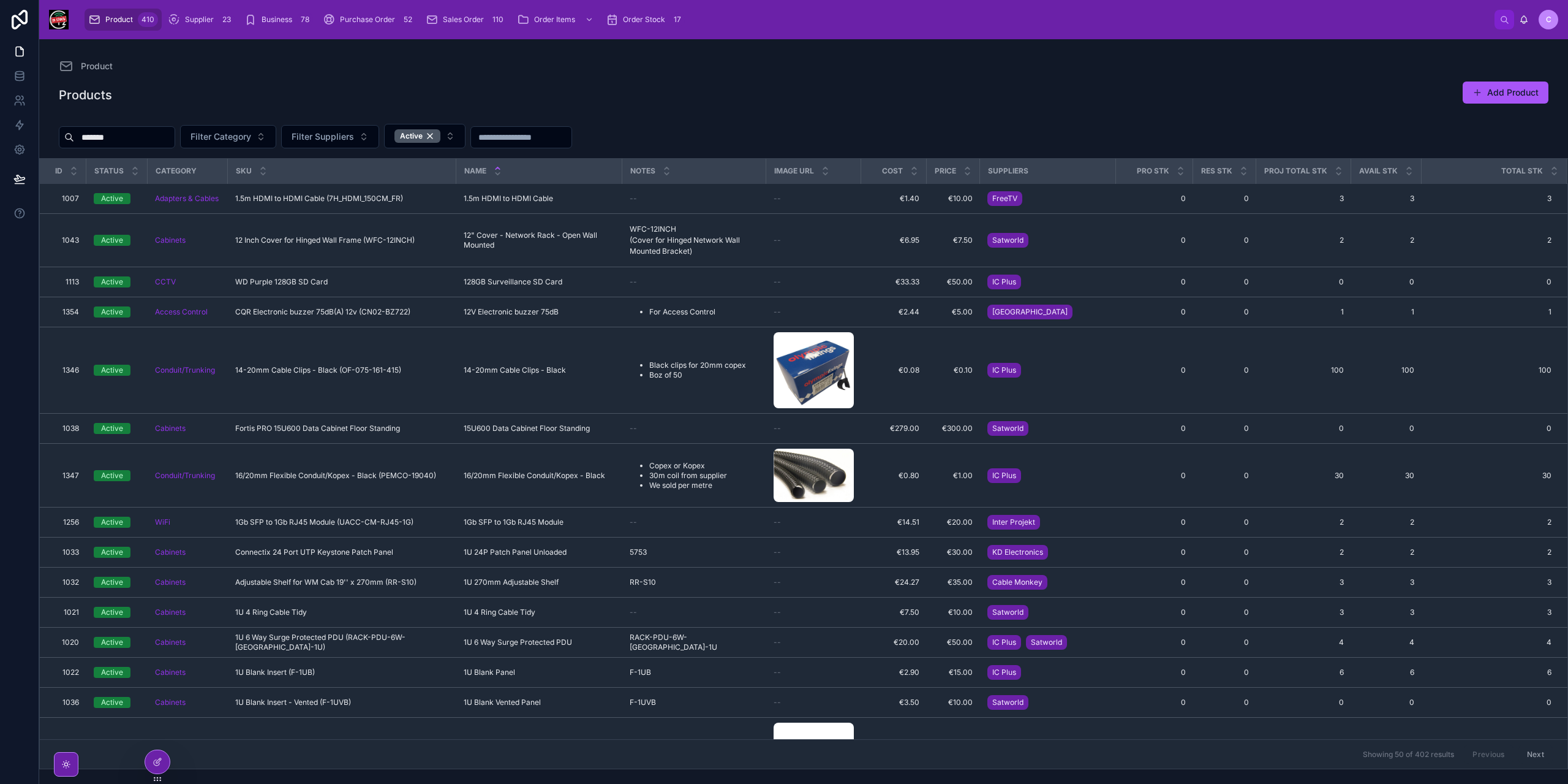
click at [250, 59] on div "Product" at bounding box center [803, 66] width 1490 height 15
click at [20, 74] on icon at bounding box center [19, 76] width 12 height 12
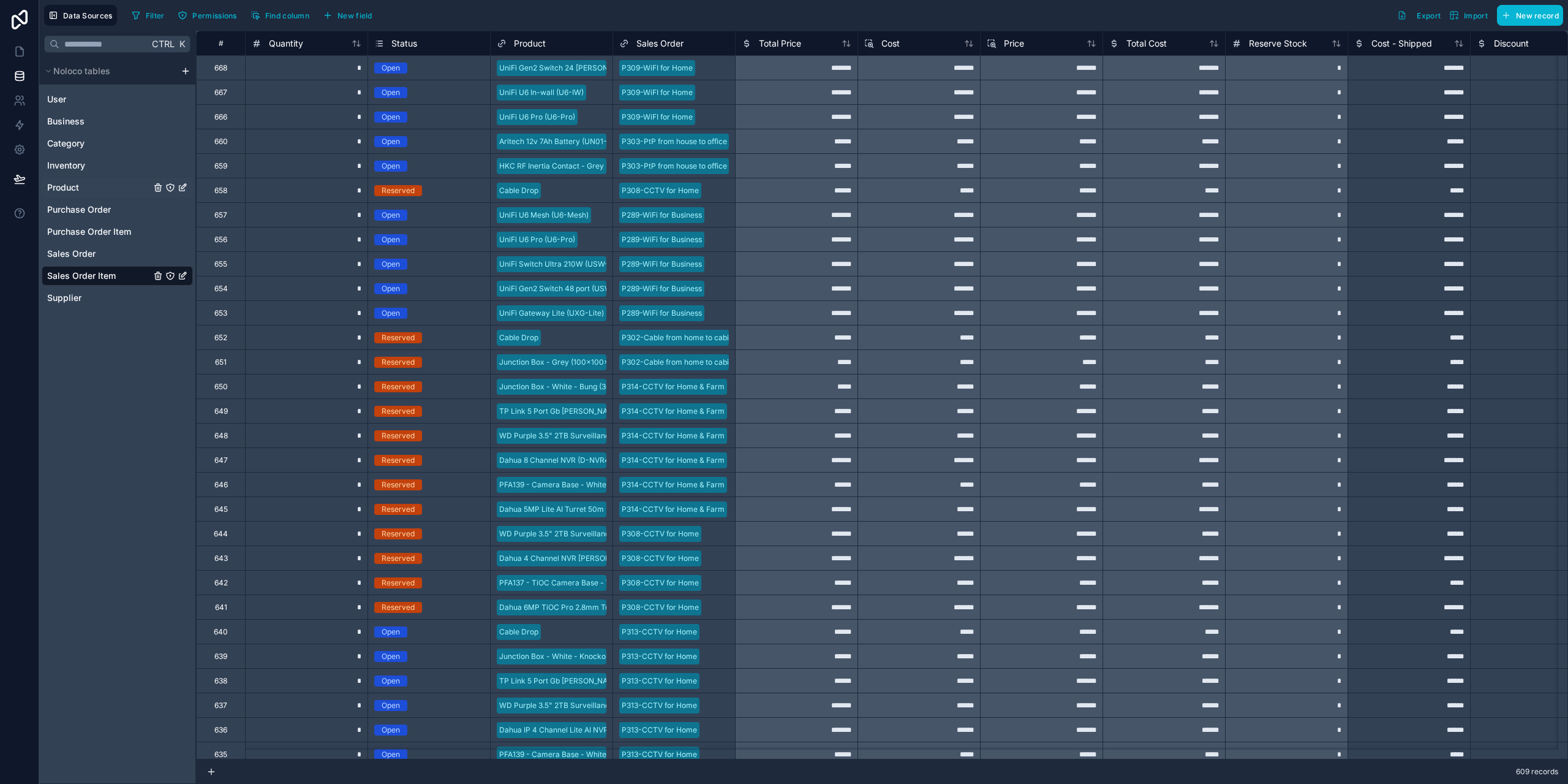
click at [81, 189] on div "Product" at bounding box center [117, 188] width 152 height 20
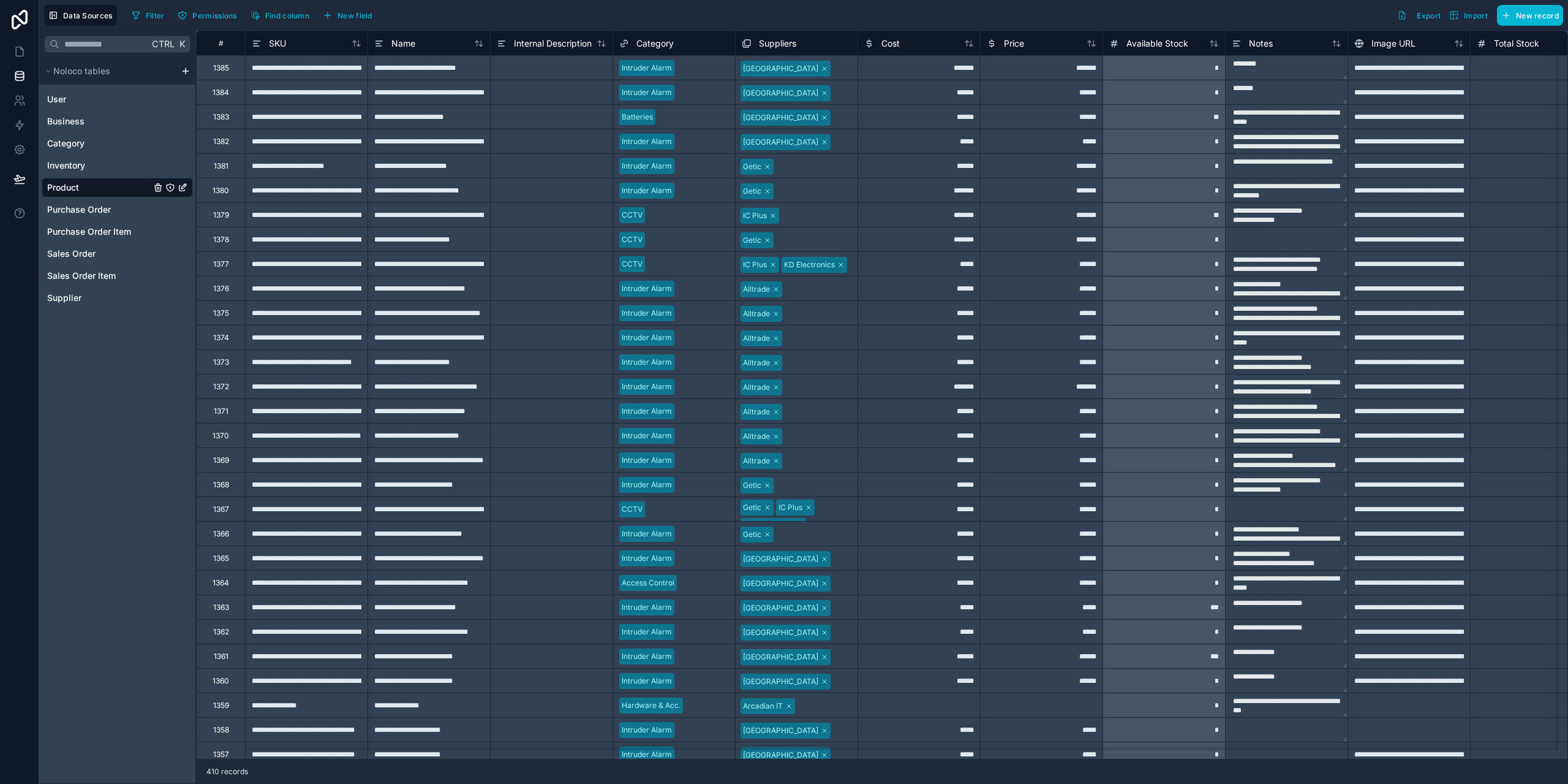
click at [785, 46] on span "Suppliers" at bounding box center [777, 43] width 37 height 12
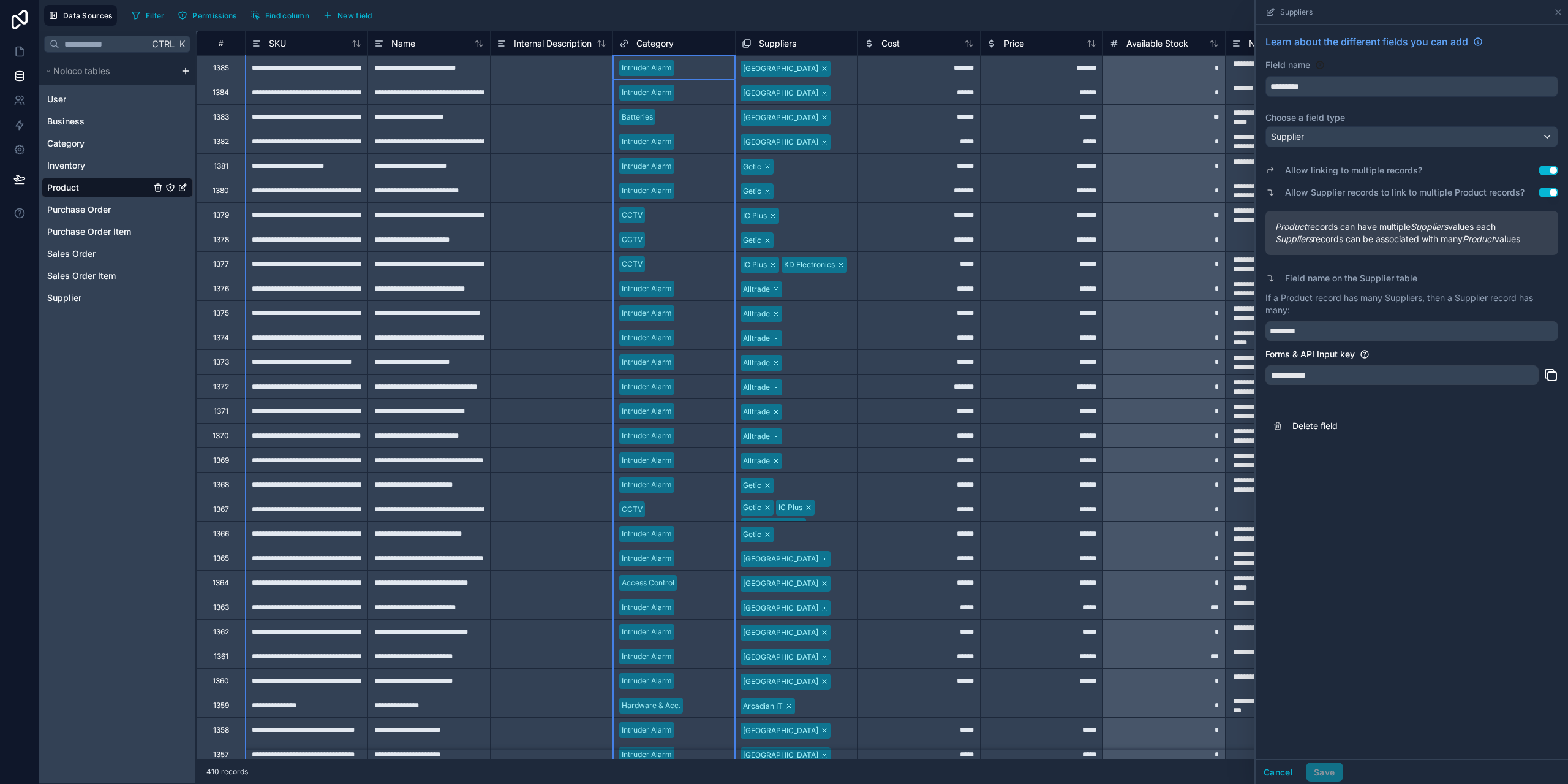
click at [663, 45] on span "Category" at bounding box center [655, 43] width 37 height 12
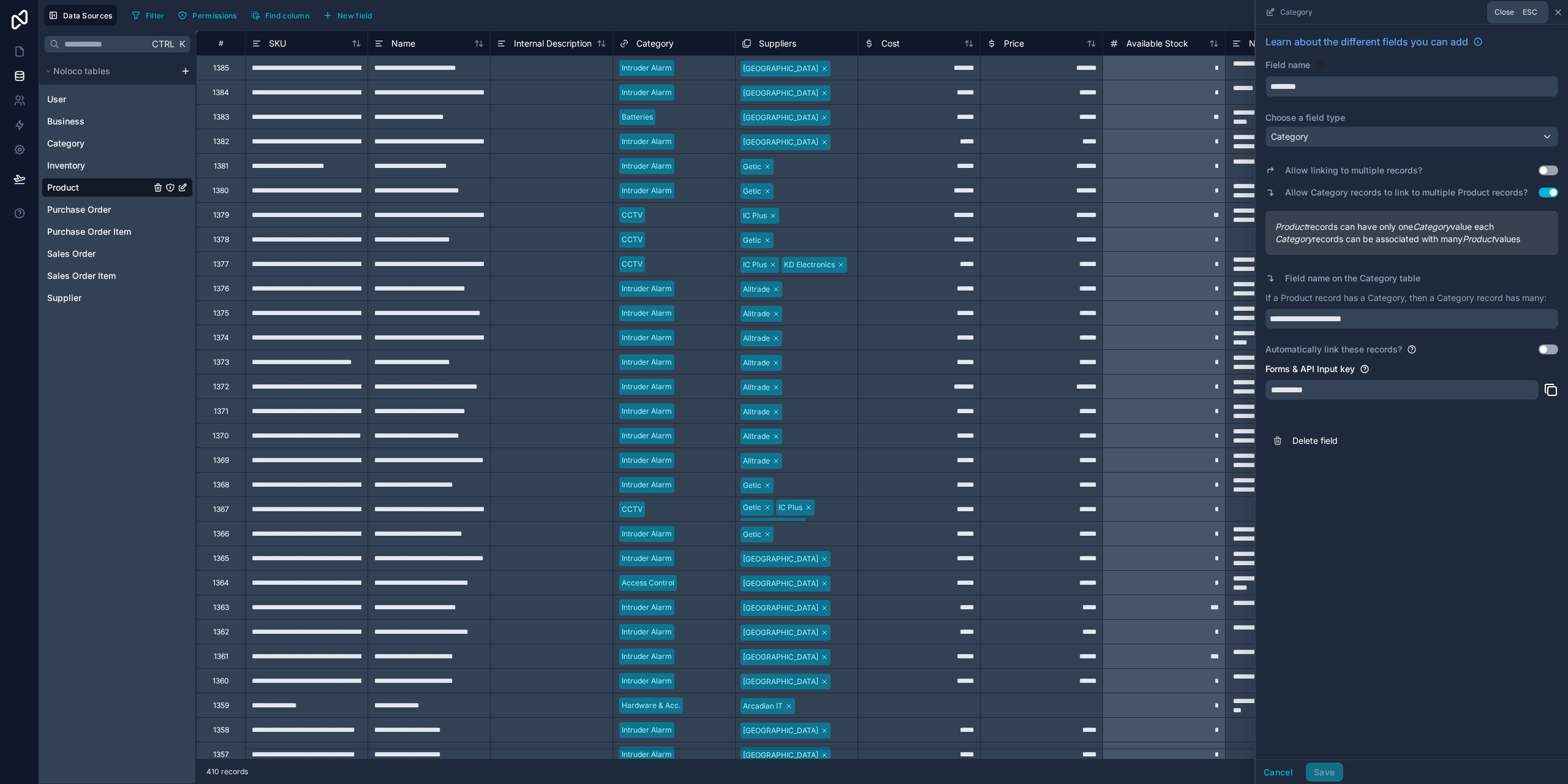
click at [1560, 11] on icon at bounding box center [1559, 12] width 9 height 9
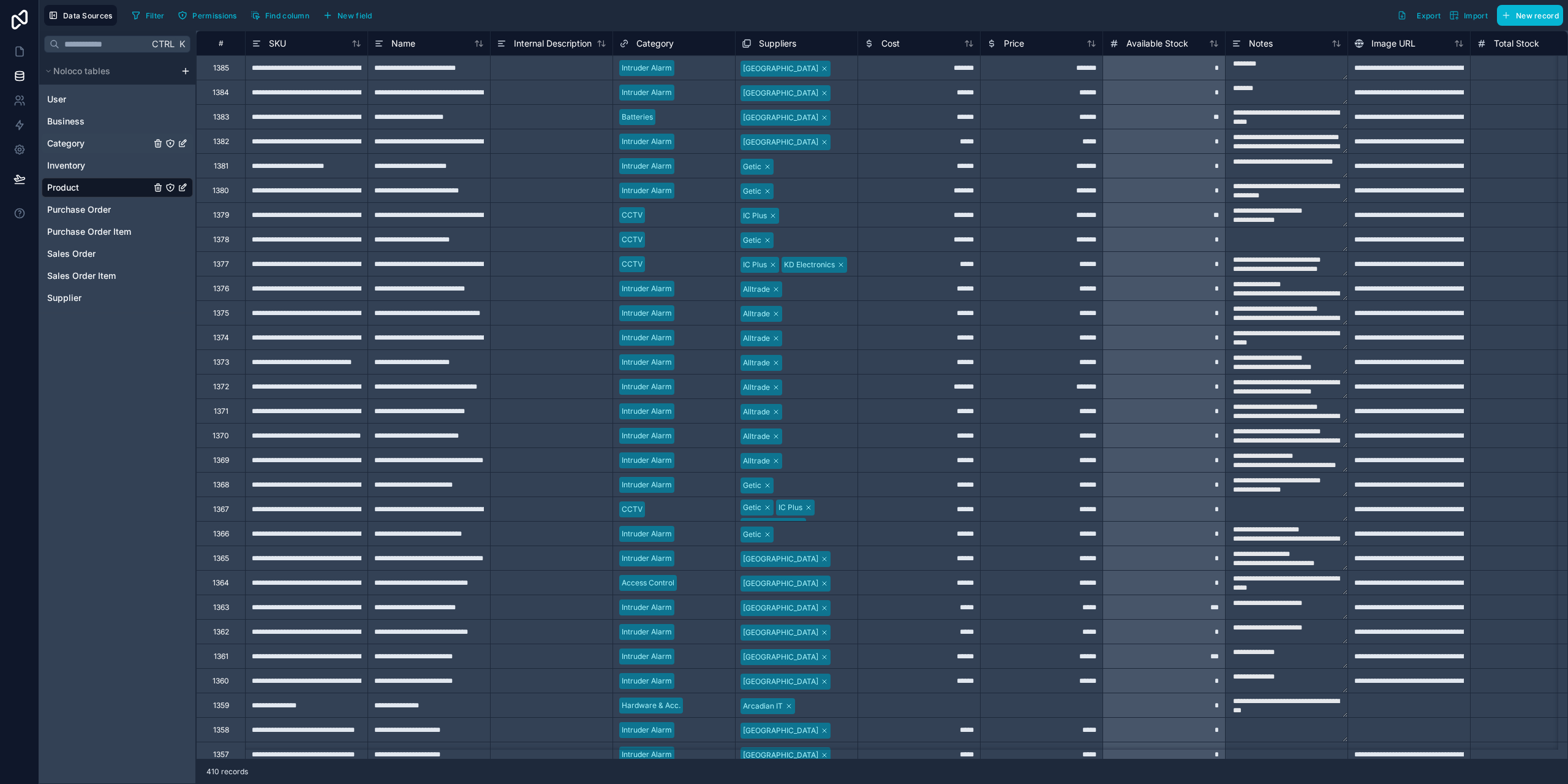
click at [71, 146] on span "Category" at bounding box center [65, 143] width 37 height 12
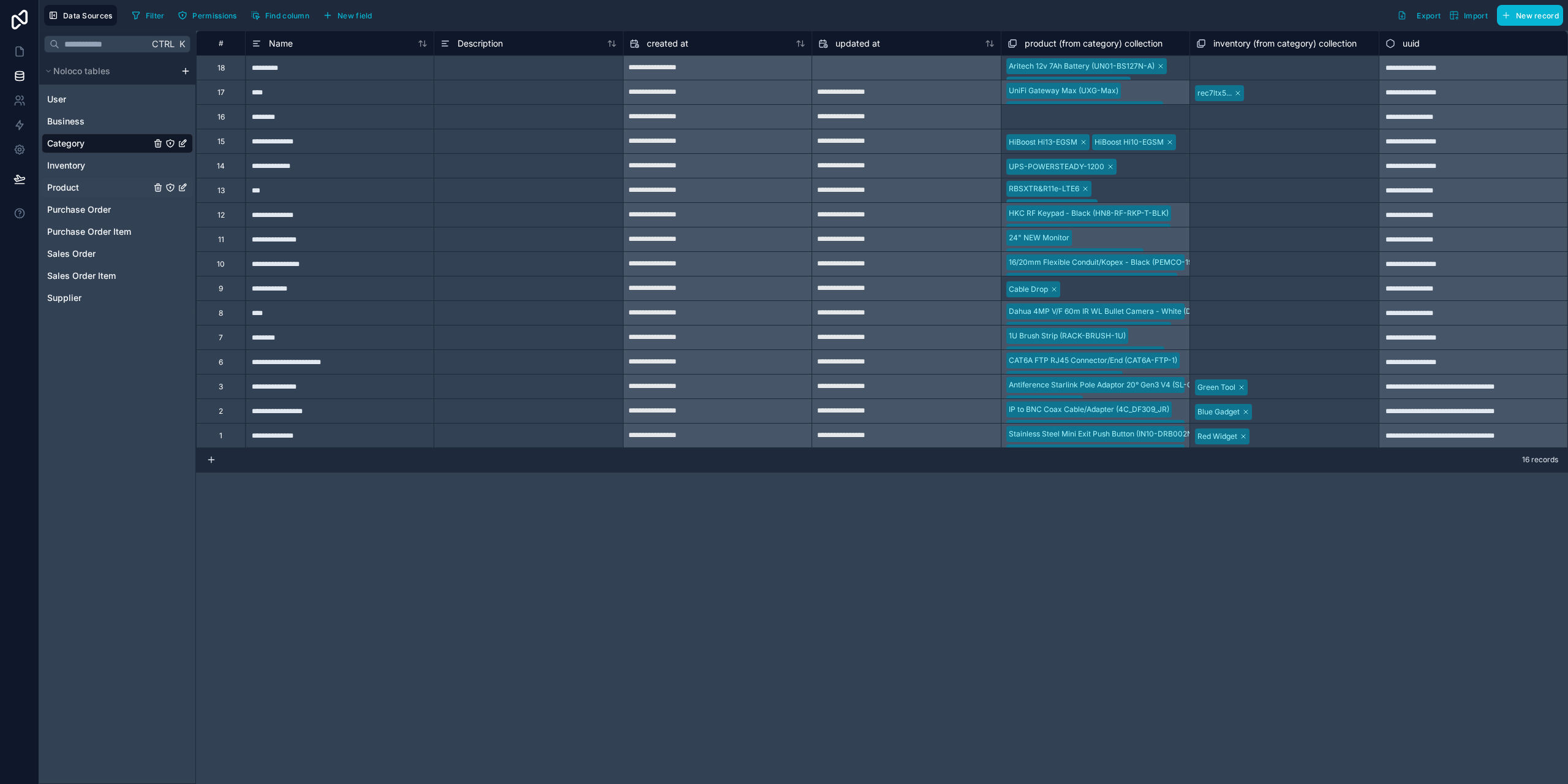
click at [81, 189] on div "Product" at bounding box center [117, 188] width 152 height 20
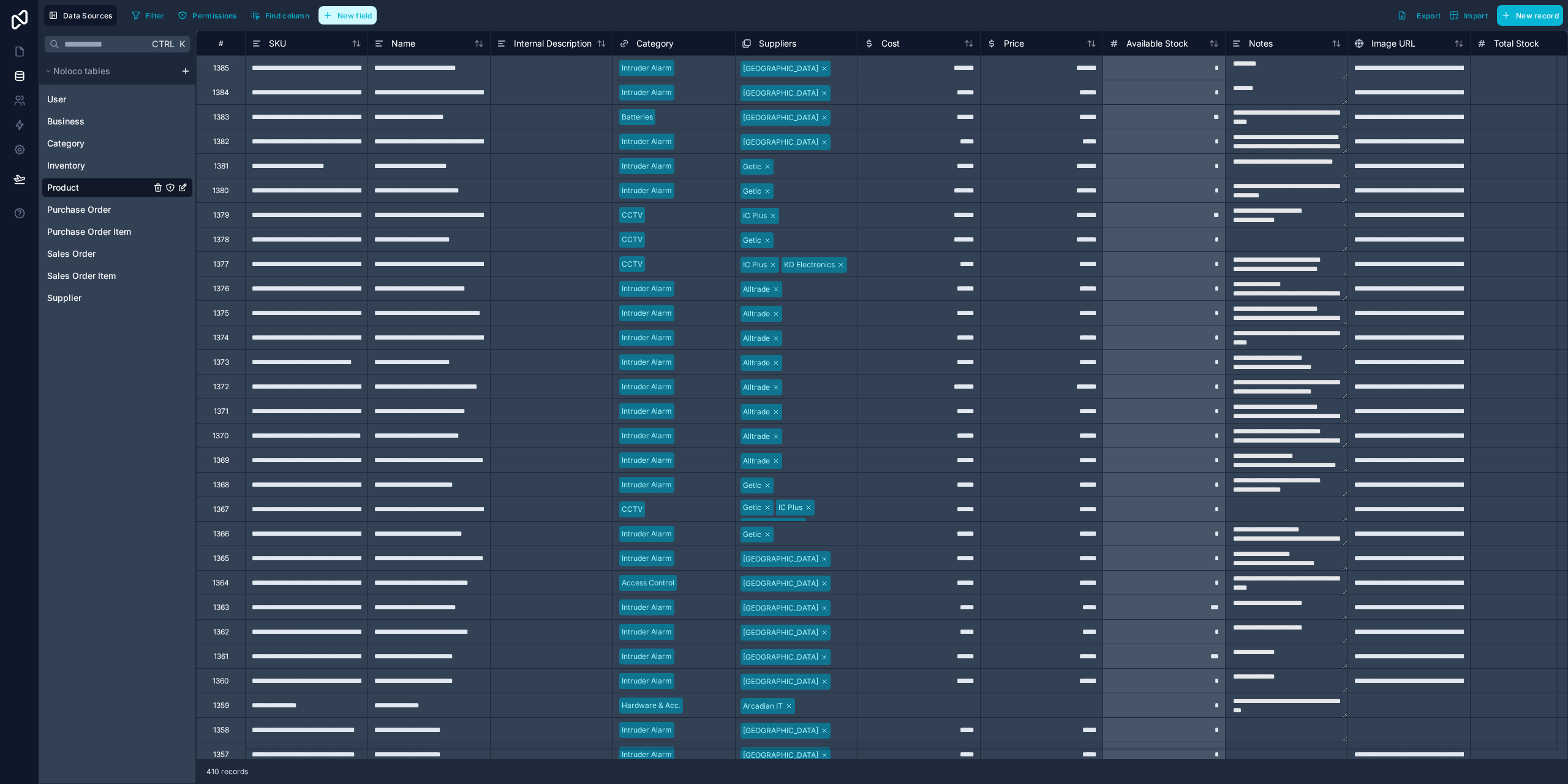
click at [362, 15] on span "New field" at bounding box center [354, 16] width 35 height 9
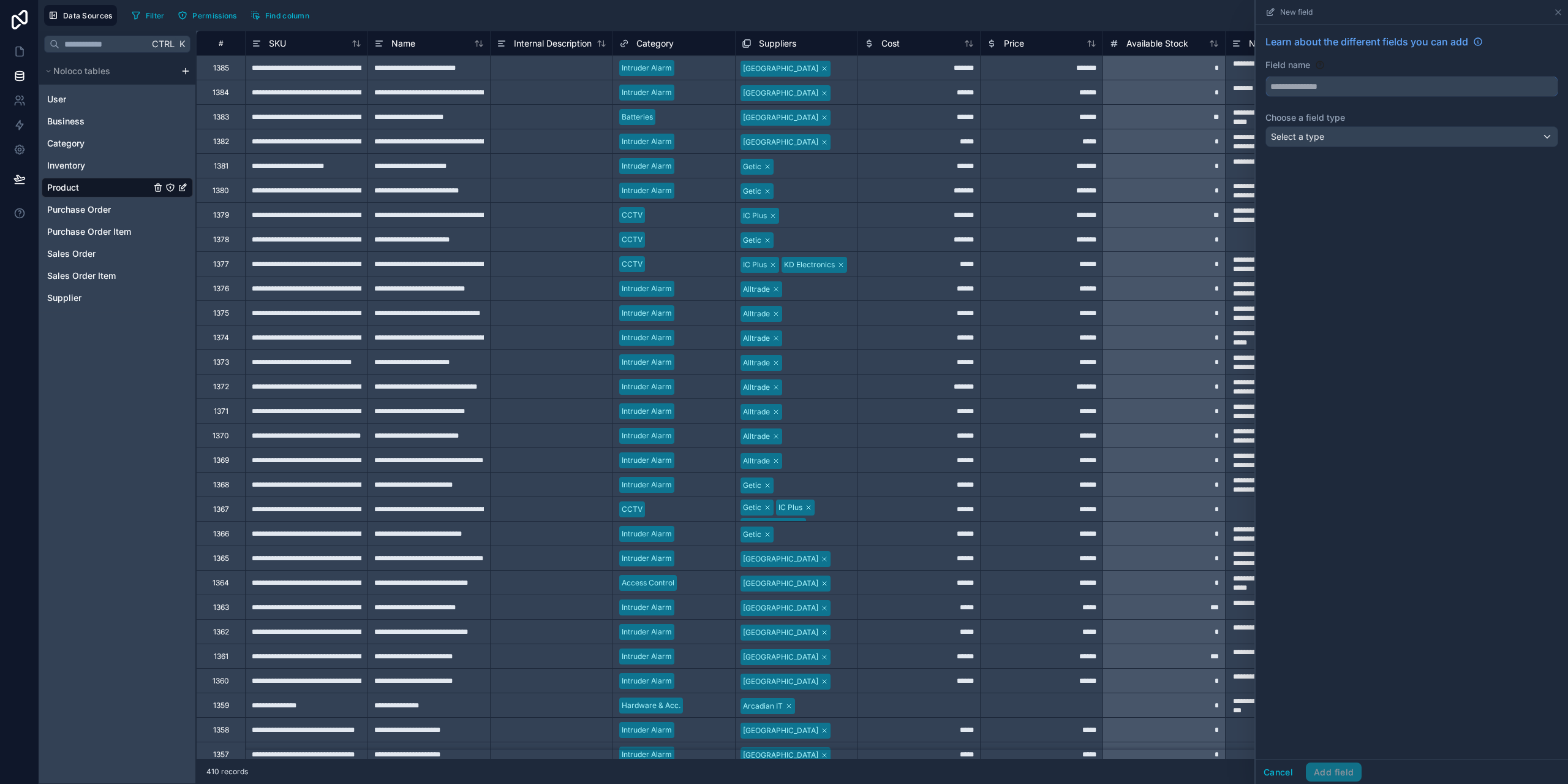
click at [1351, 84] on input "text" at bounding box center [1413, 86] width 292 height 20
type input "*****"
click at [1337, 115] on div "Brand" at bounding box center [1412, 115] width 271 height 15
click at [1327, 137] on div "Select a type" at bounding box center [1413, 137] width 292 height 20
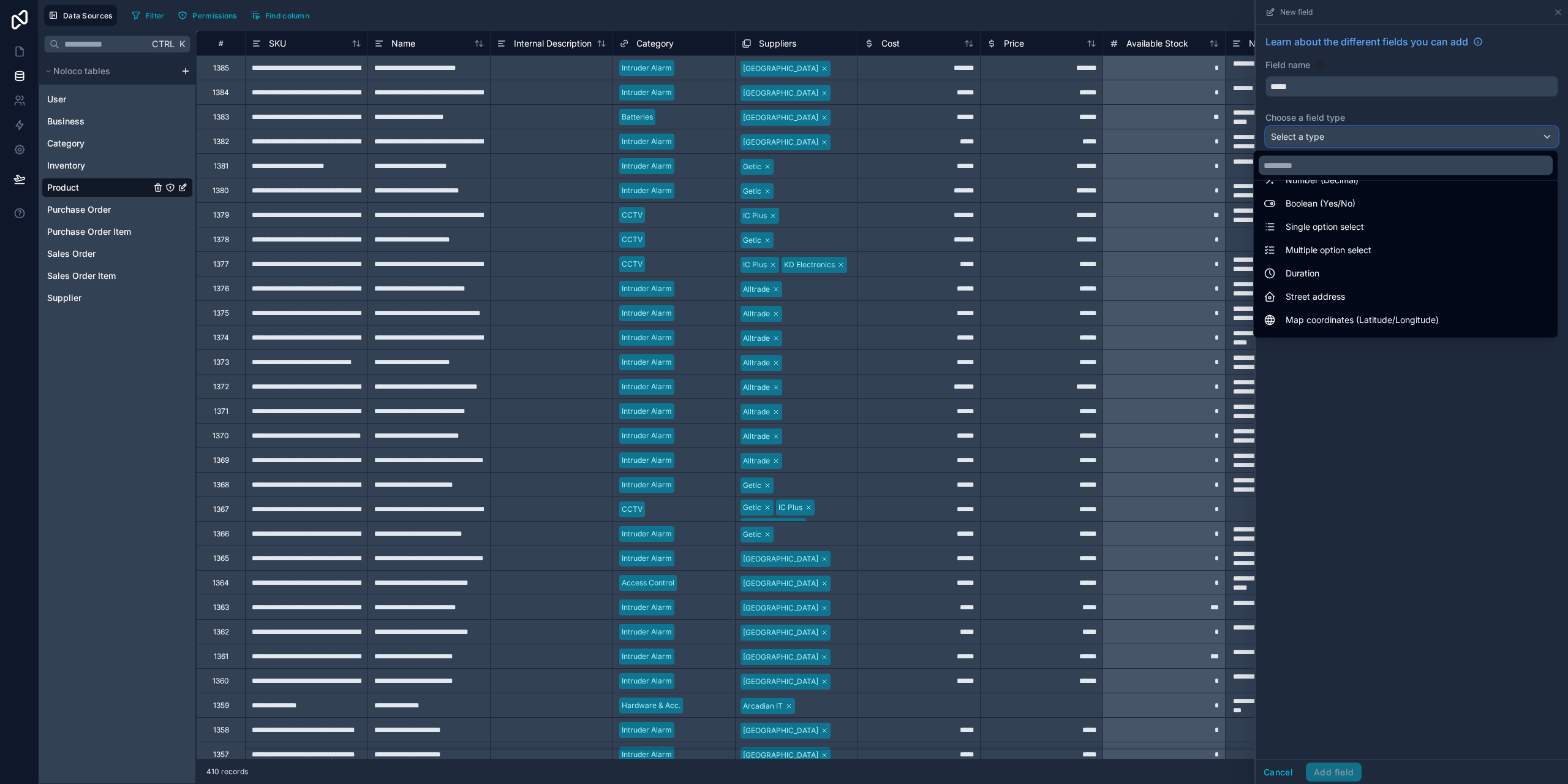
scroll to position [122, 0]
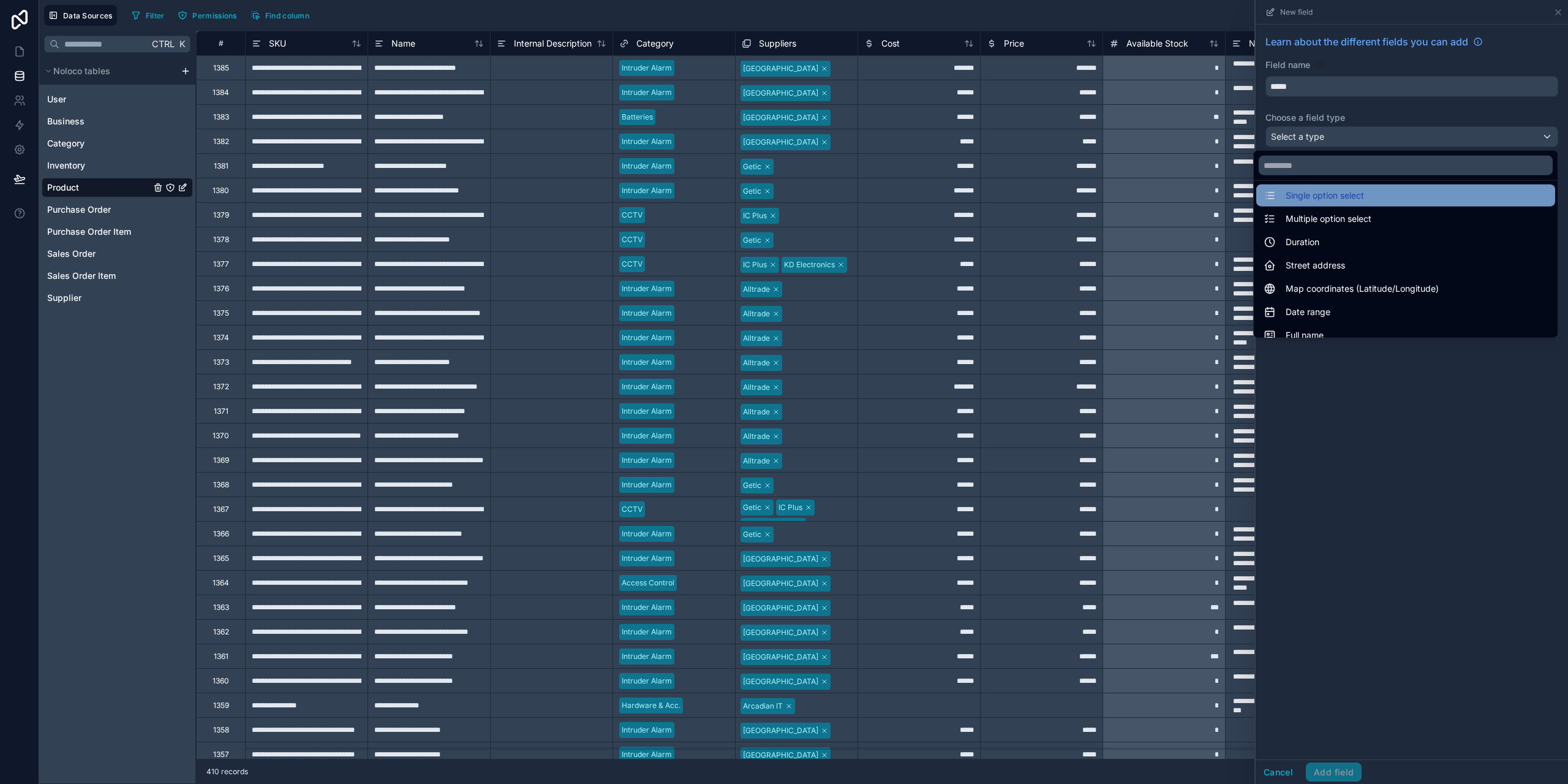
click at [1355, 200] on span "Single option select" at bounding box center [1325, 196] width 79 height 15
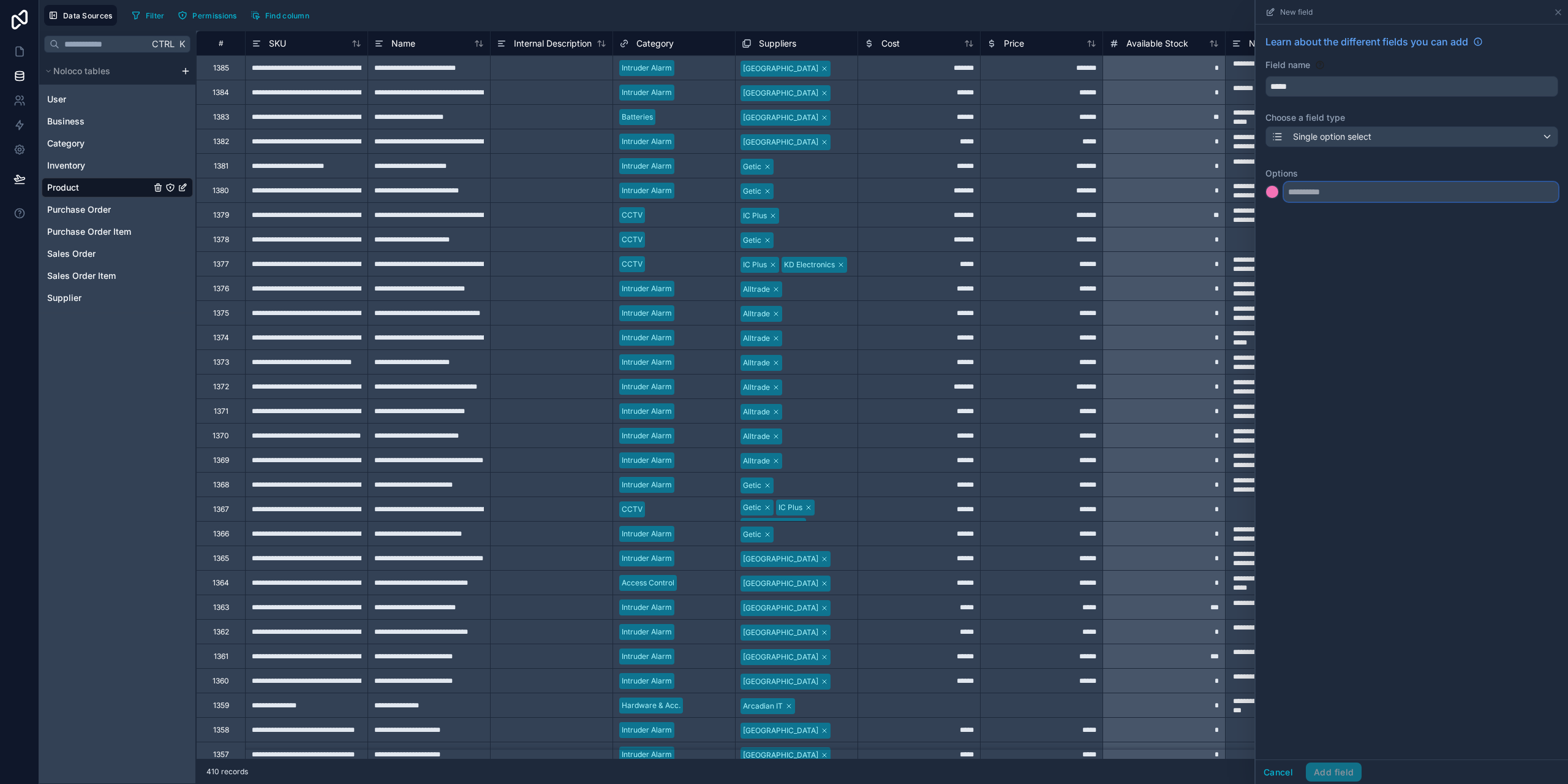
click at [1358, 194] on input "text" at bounding box center [1421, 191] width 275 height 20
type input "****"
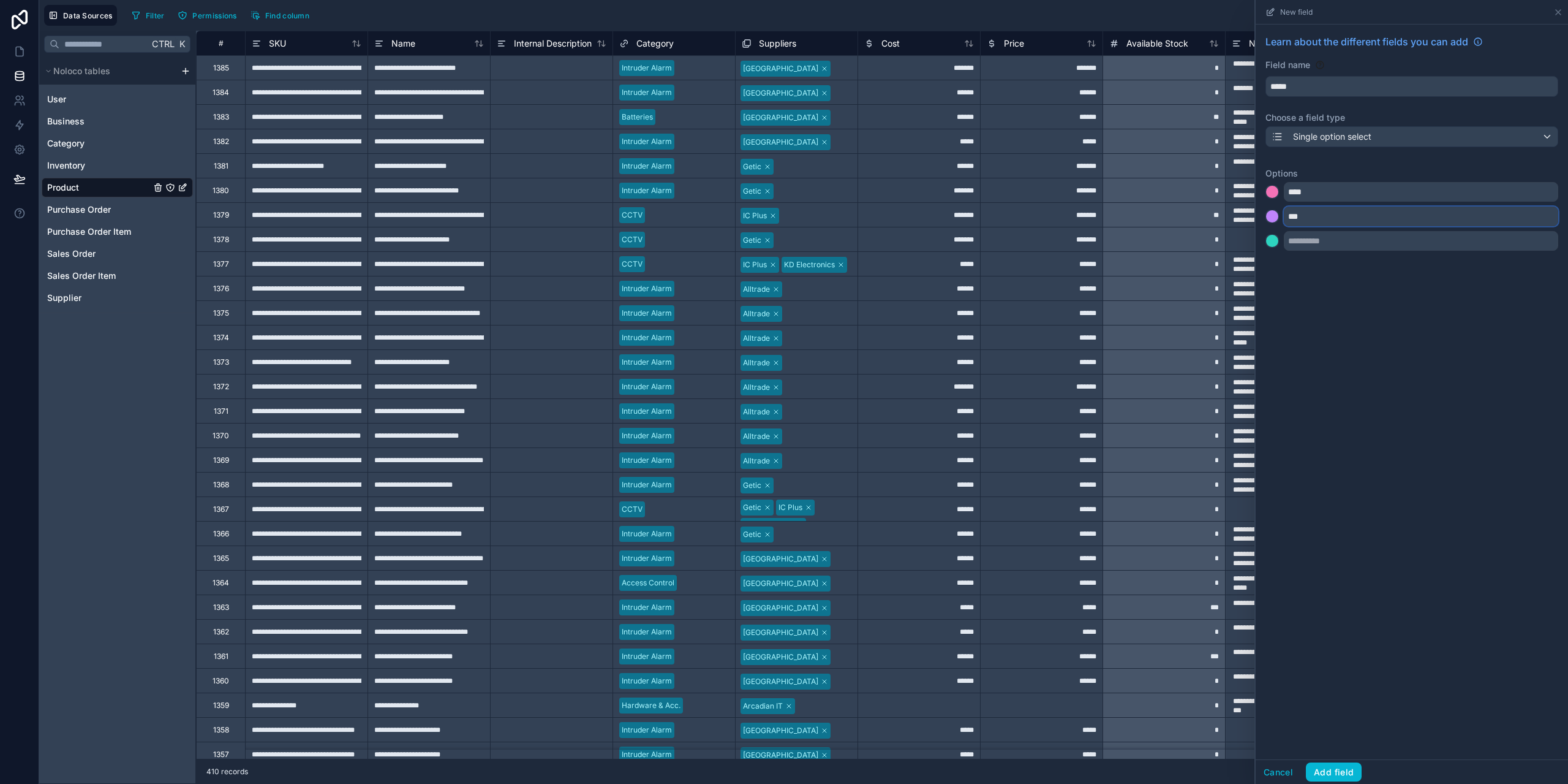
type input "***"
type input "*****"
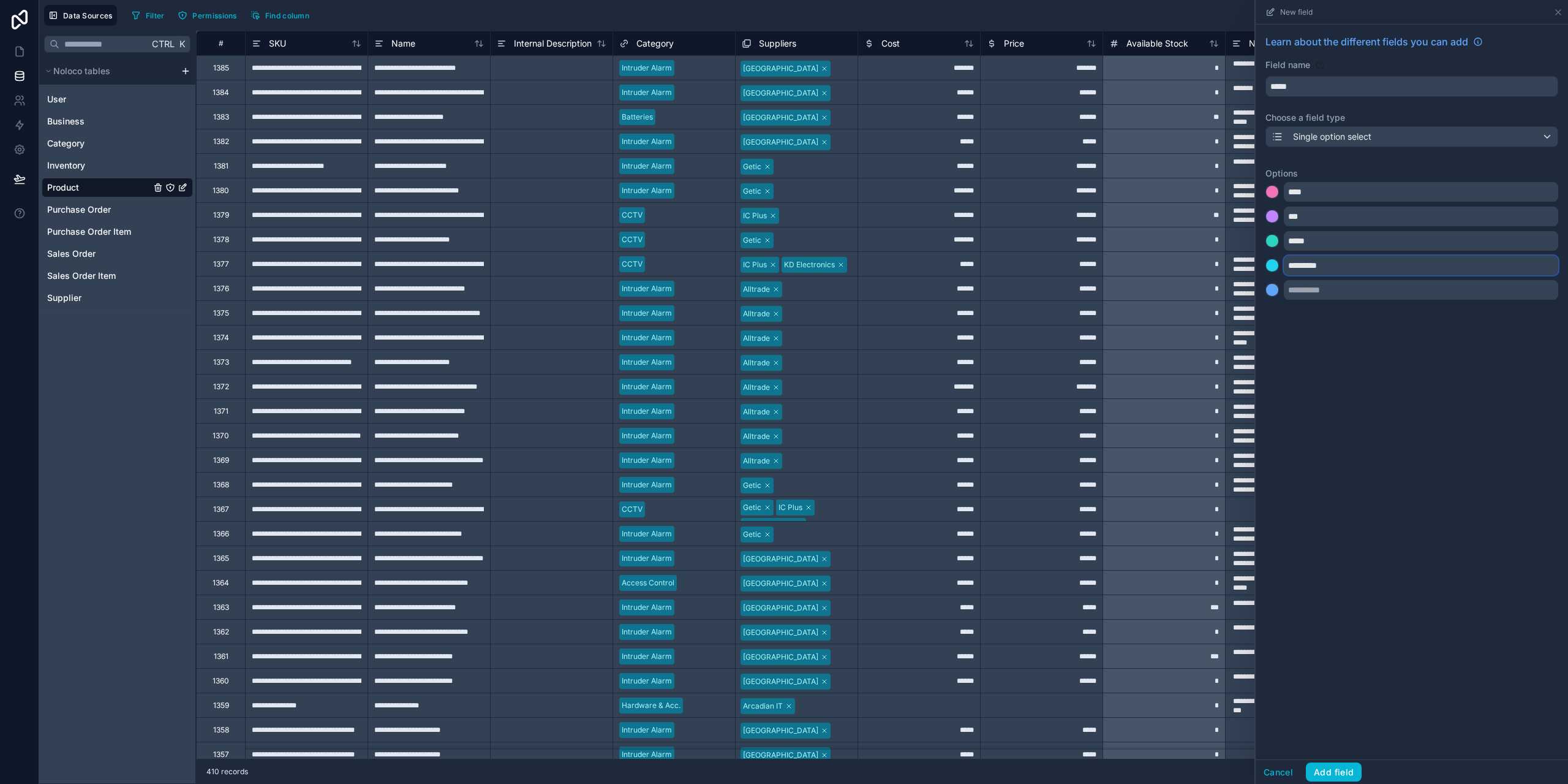
type input "*********"
type input "*******"
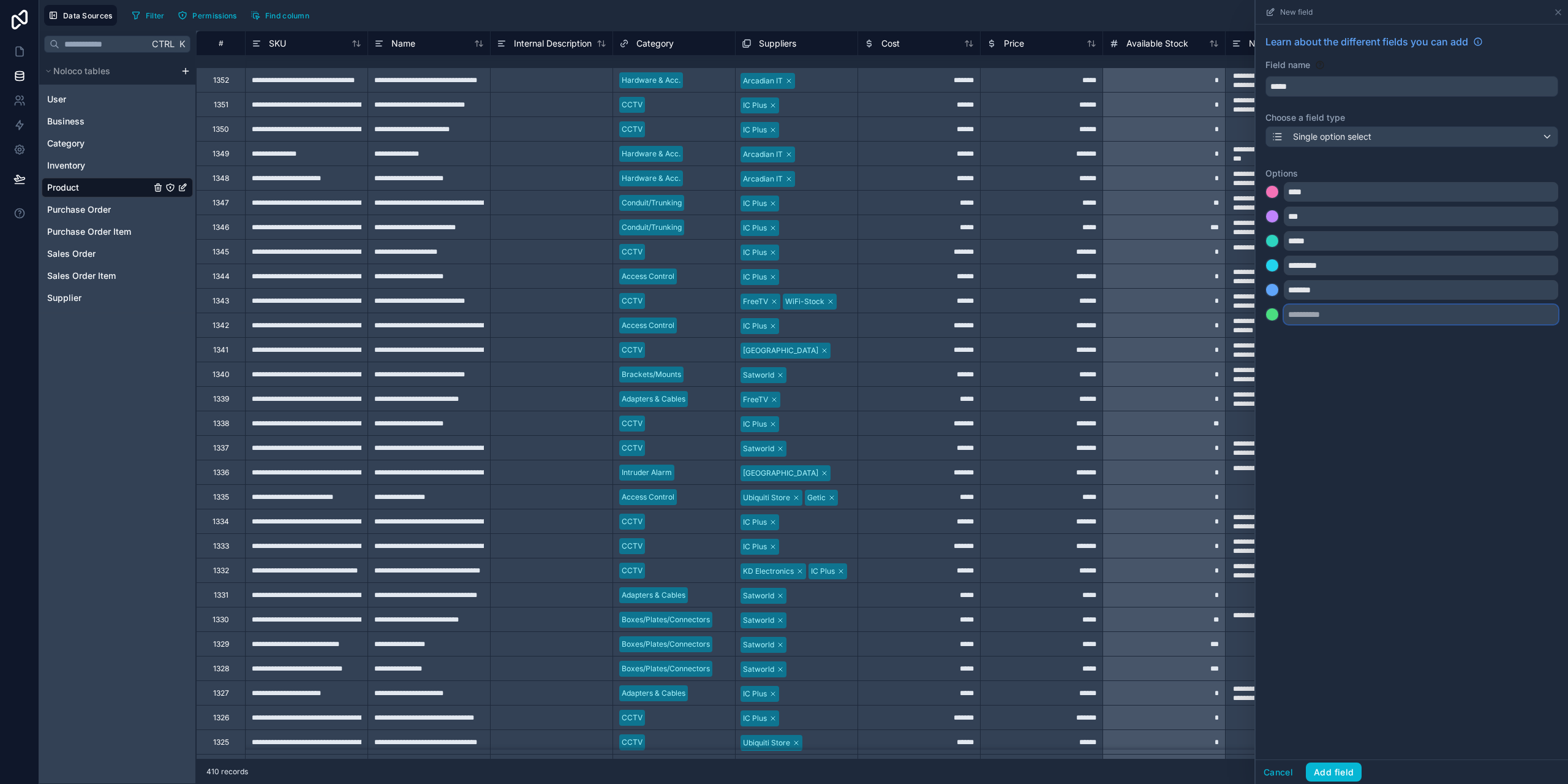
scroll to position [981, 0]
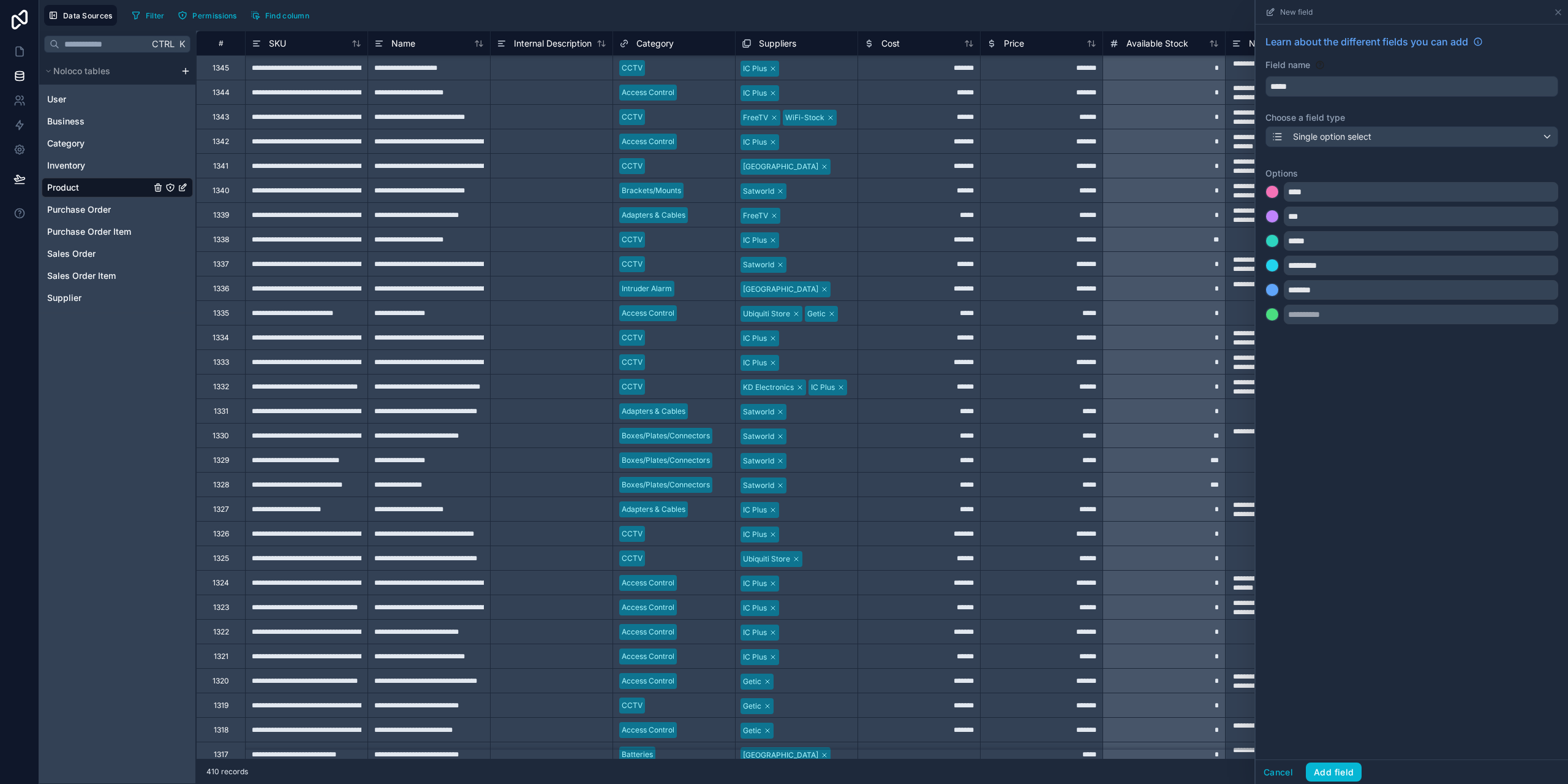
click at [265, 681] on div "**********" at bounding box center [306, 681] width 122 height 25
click at [253, 681] on div "**********" at bounding box center [306, 681] width 122 height 25
type input "**********"
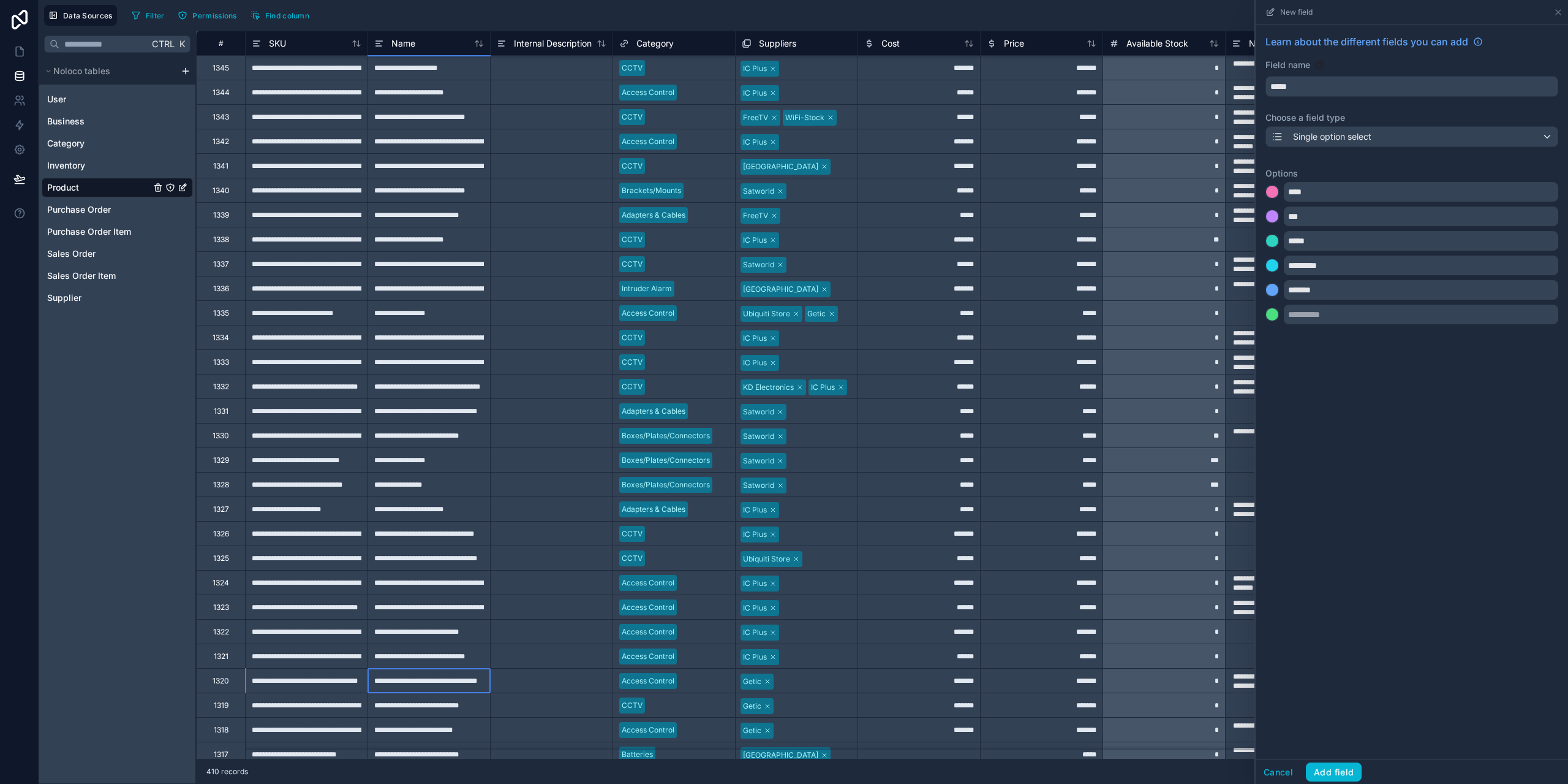
click at [414, 687] on div "**********" at bounding box center [428, 681] width 122 height 25
click at [402, 677] on div "**********" at bounding box center [428, 681] width 122 height 25
click at [394, 686] on input "**********" at bounding box center [429, 680] width 122 height 24
click at [1359, 319] on input "text" at bounding box center [1421, 314] width 275 height 20
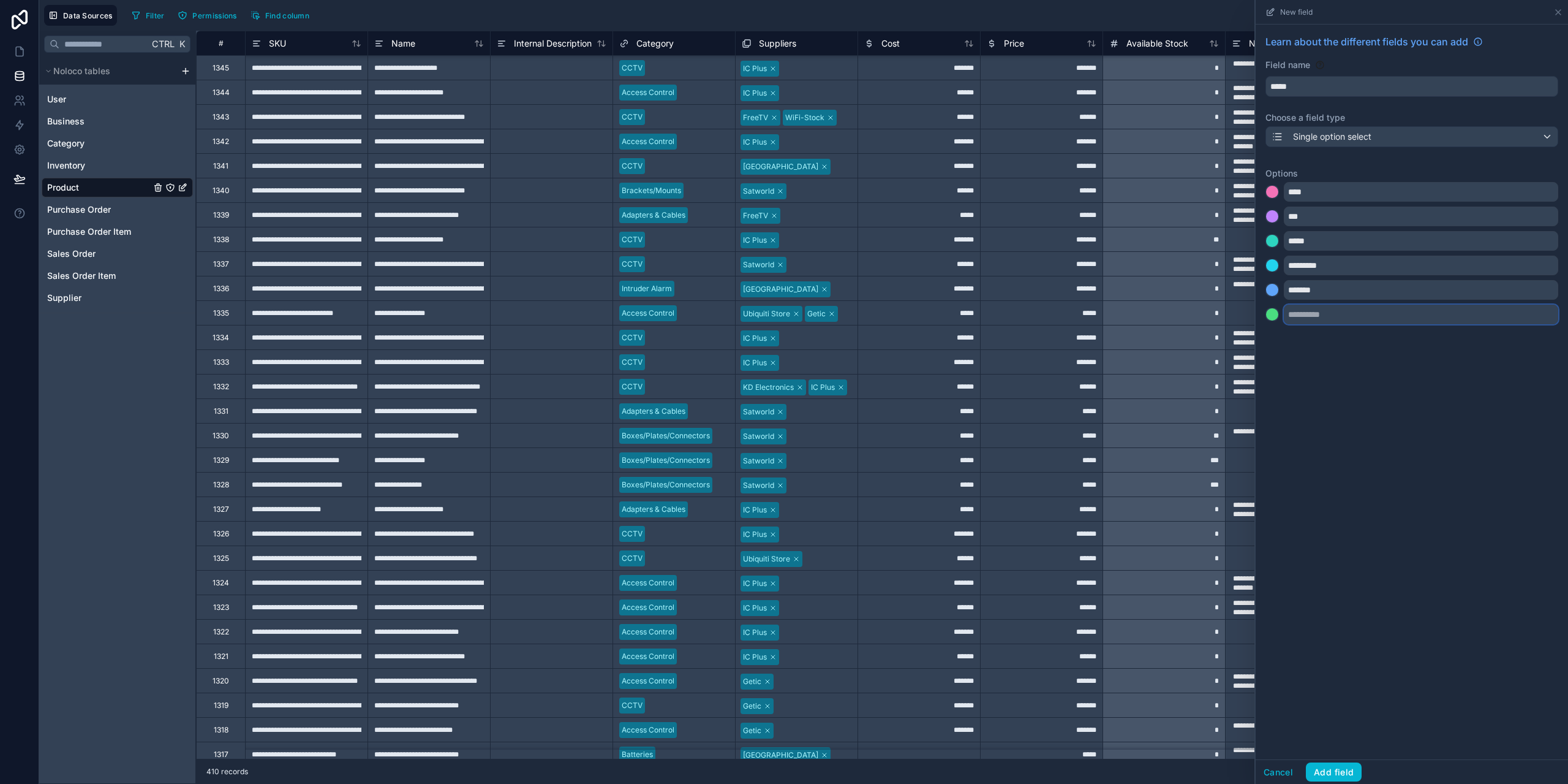
paste input "********"
type input "********"
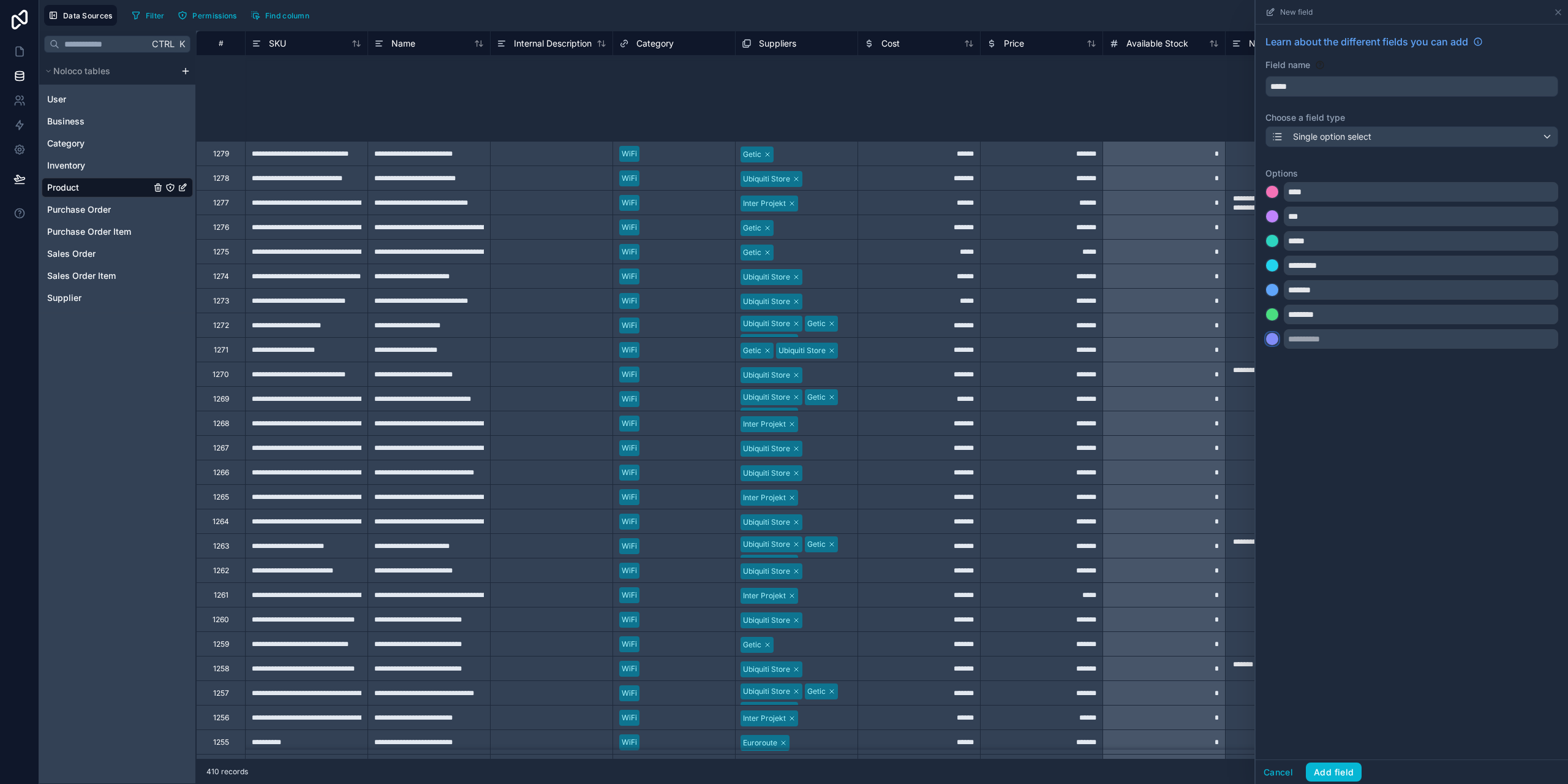
scroll to position [5210, 0]
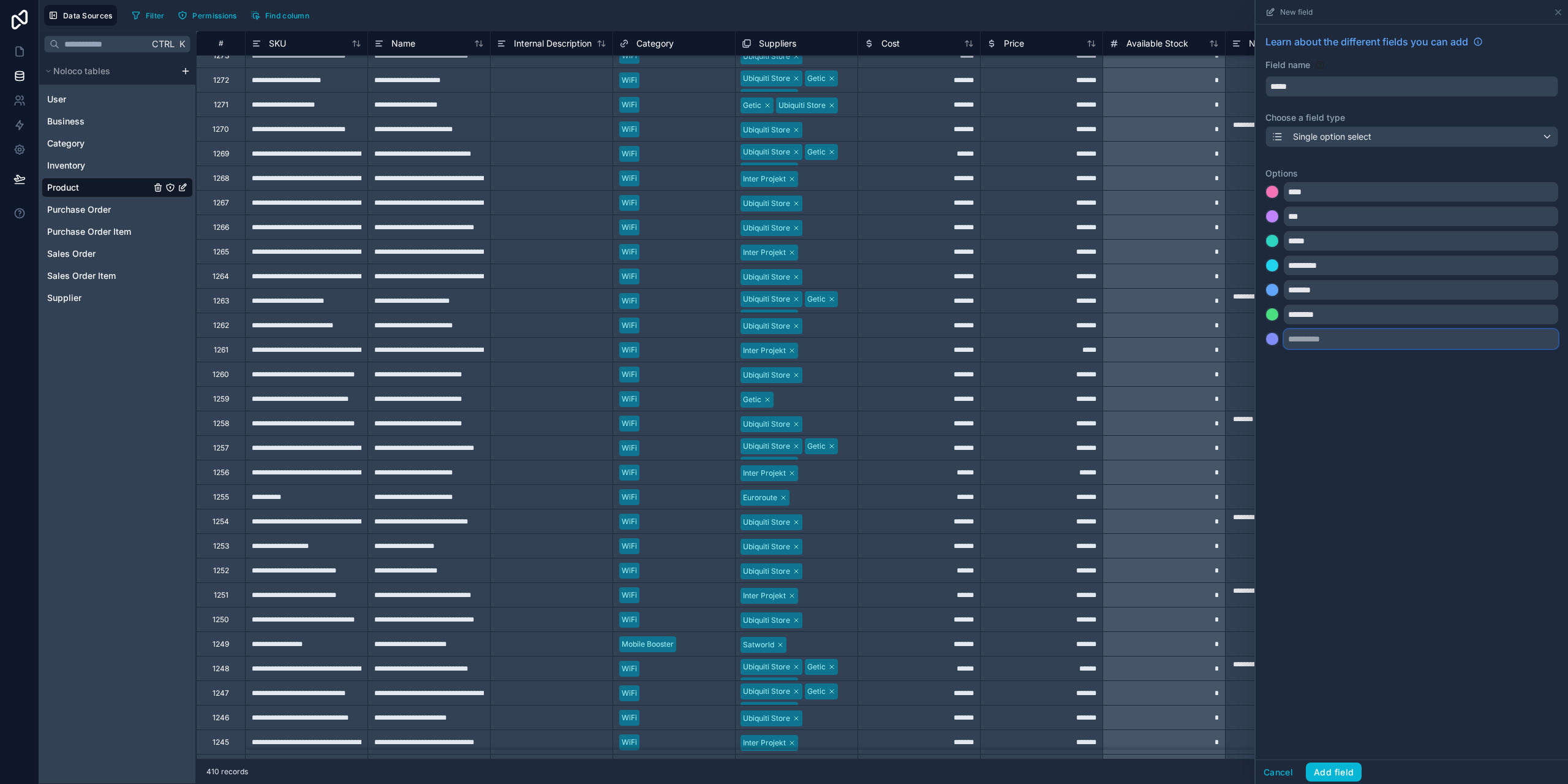
click at [1367, 333] on input "text" at bounding box center [1421, 338] width 275 height 20
type input "********"
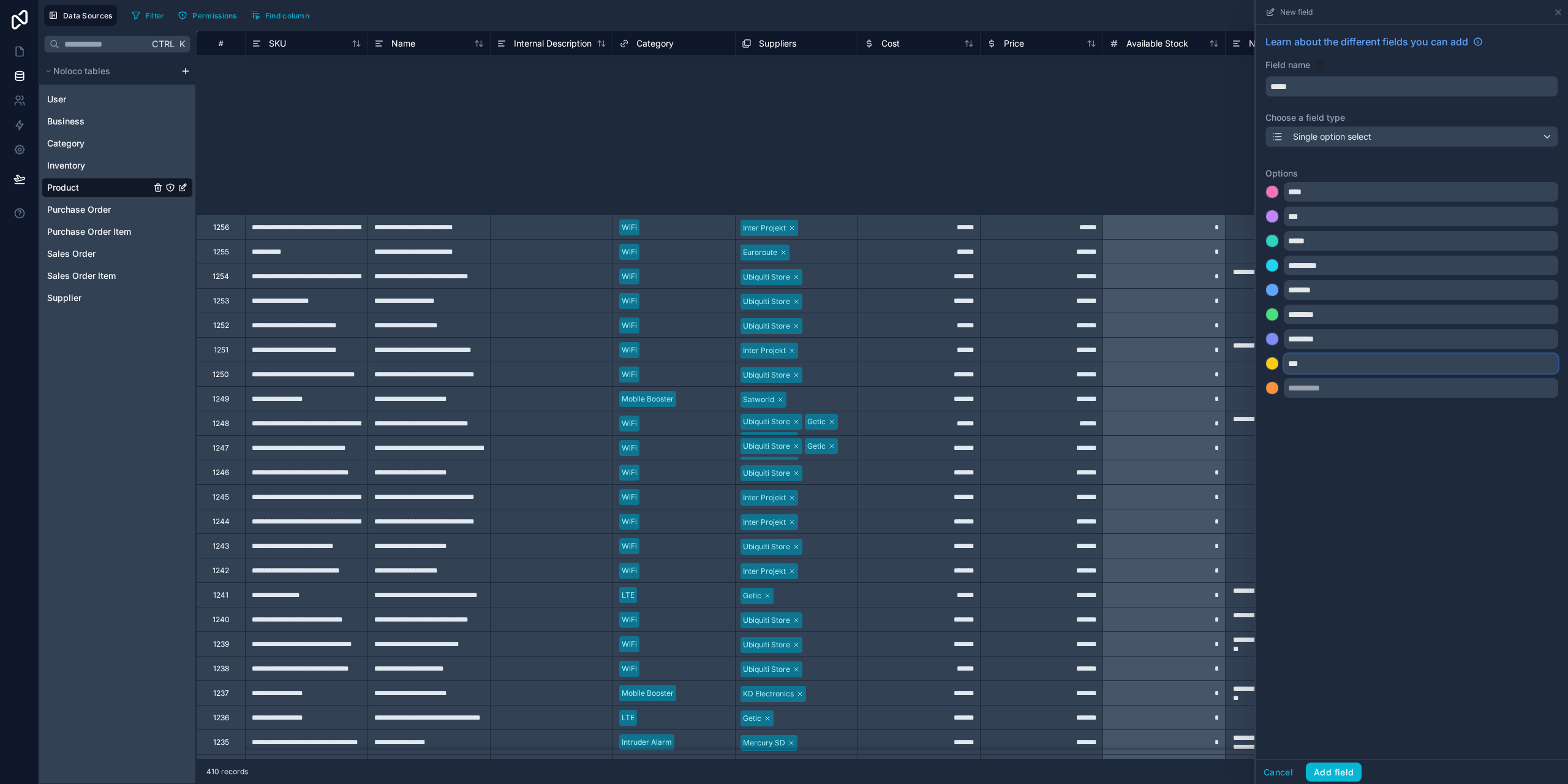
scroll to position [5762, 0]
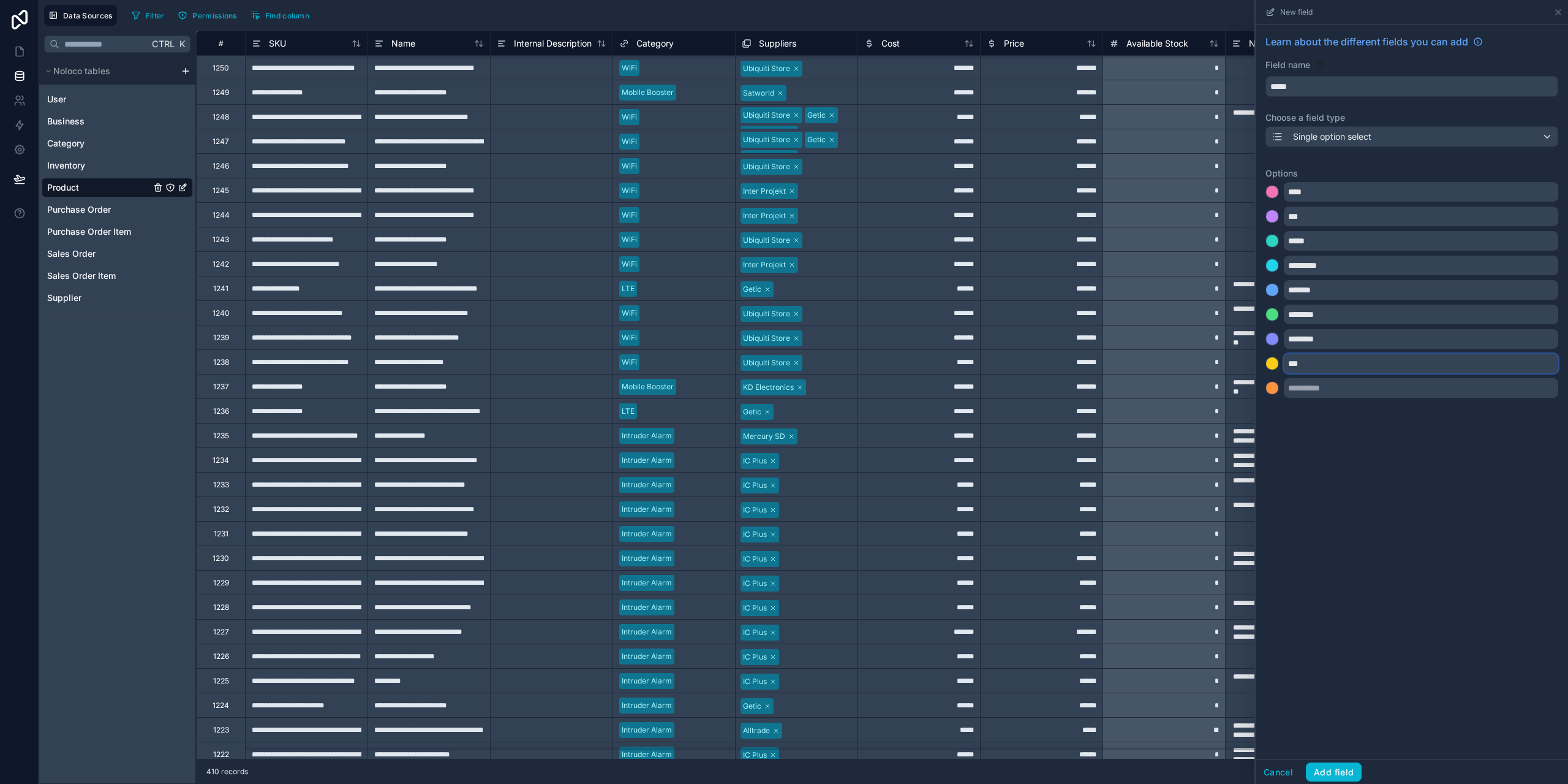
type input "***"
click at [1344, 390] on input "text" at bounding box center [1421, 388] width 275 height 20
type input "*****"
click at [1327, 411] on input "text" at bounding box center [1421, 412] width 275 height 20
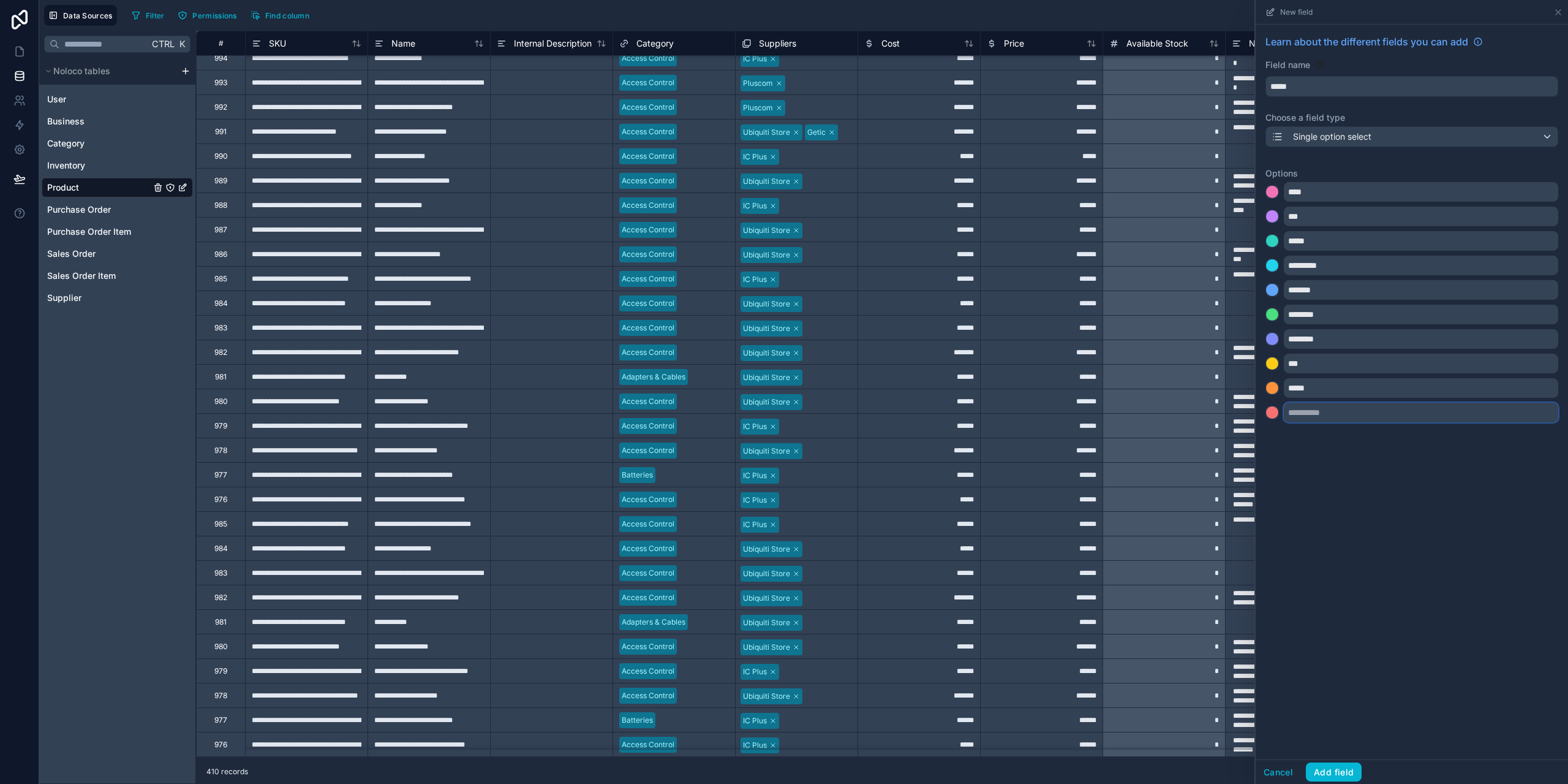
scroll to position [12058, 0]
click at [1342, 772] on button "Add field" at bounding box center [1334, 772] width 56 height 20
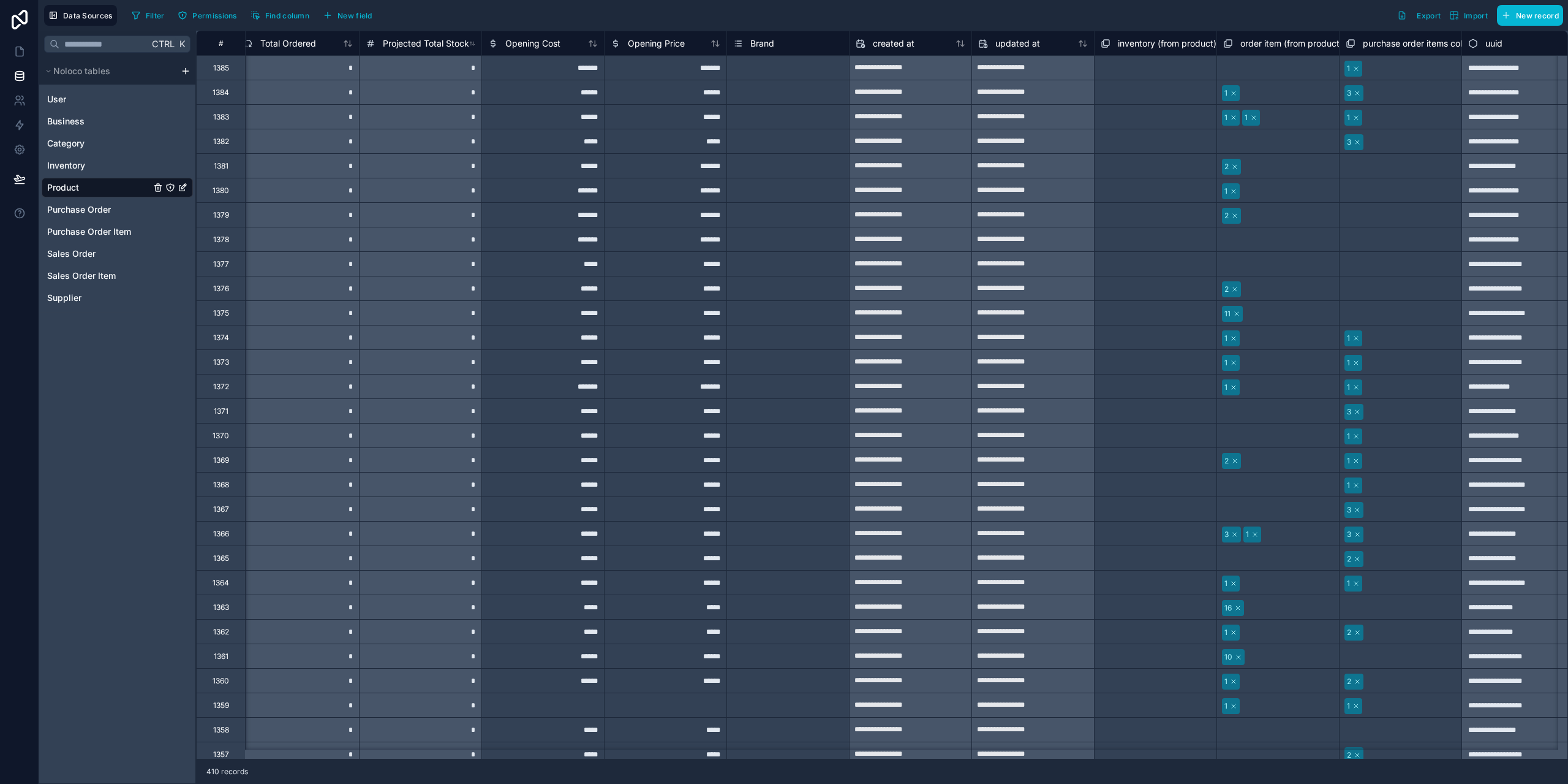
scroll to position [0, 1854]
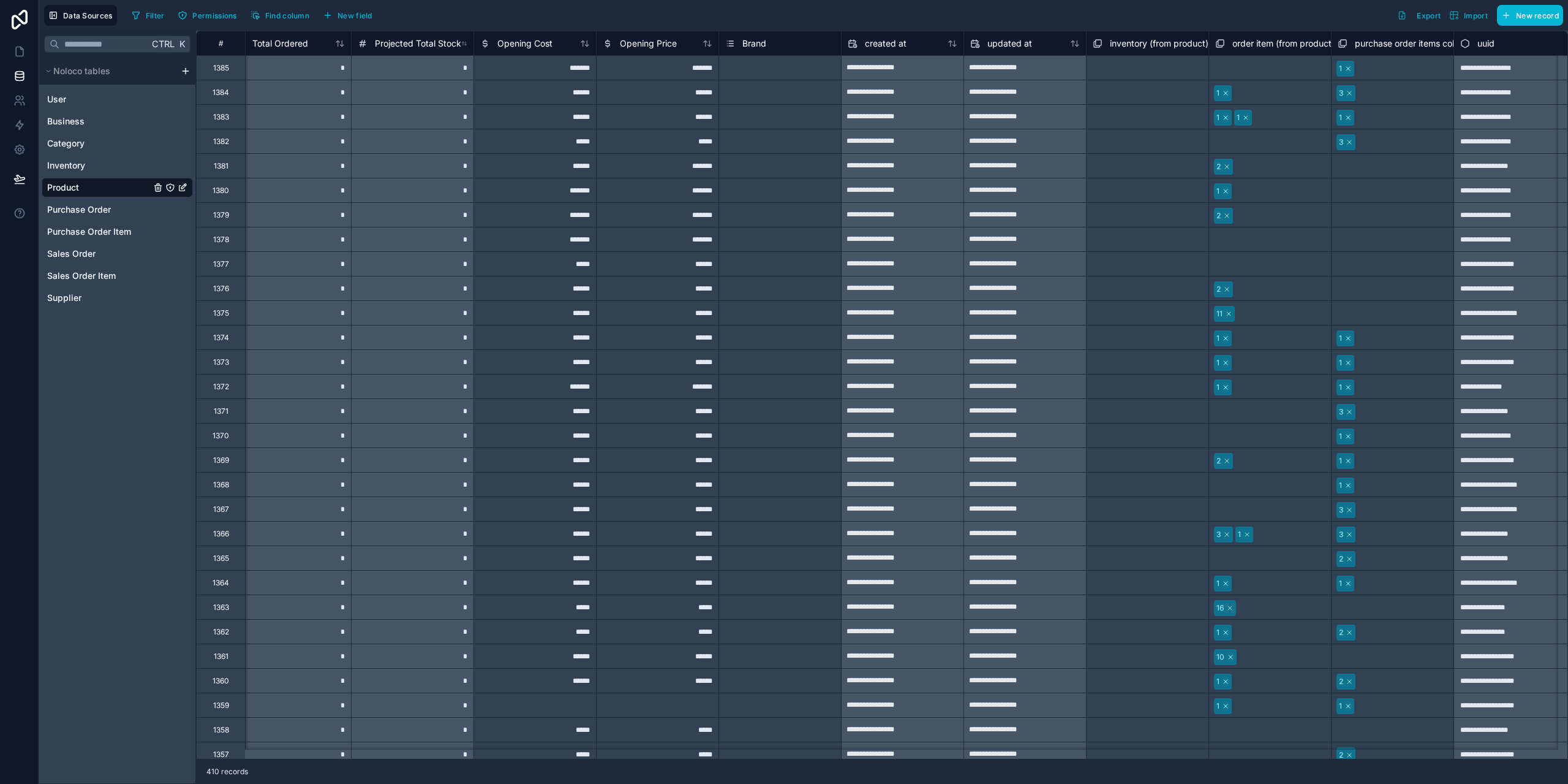
click at [758, 46] on span "Brand" at bounding box center [754, 43] width 24 height 12
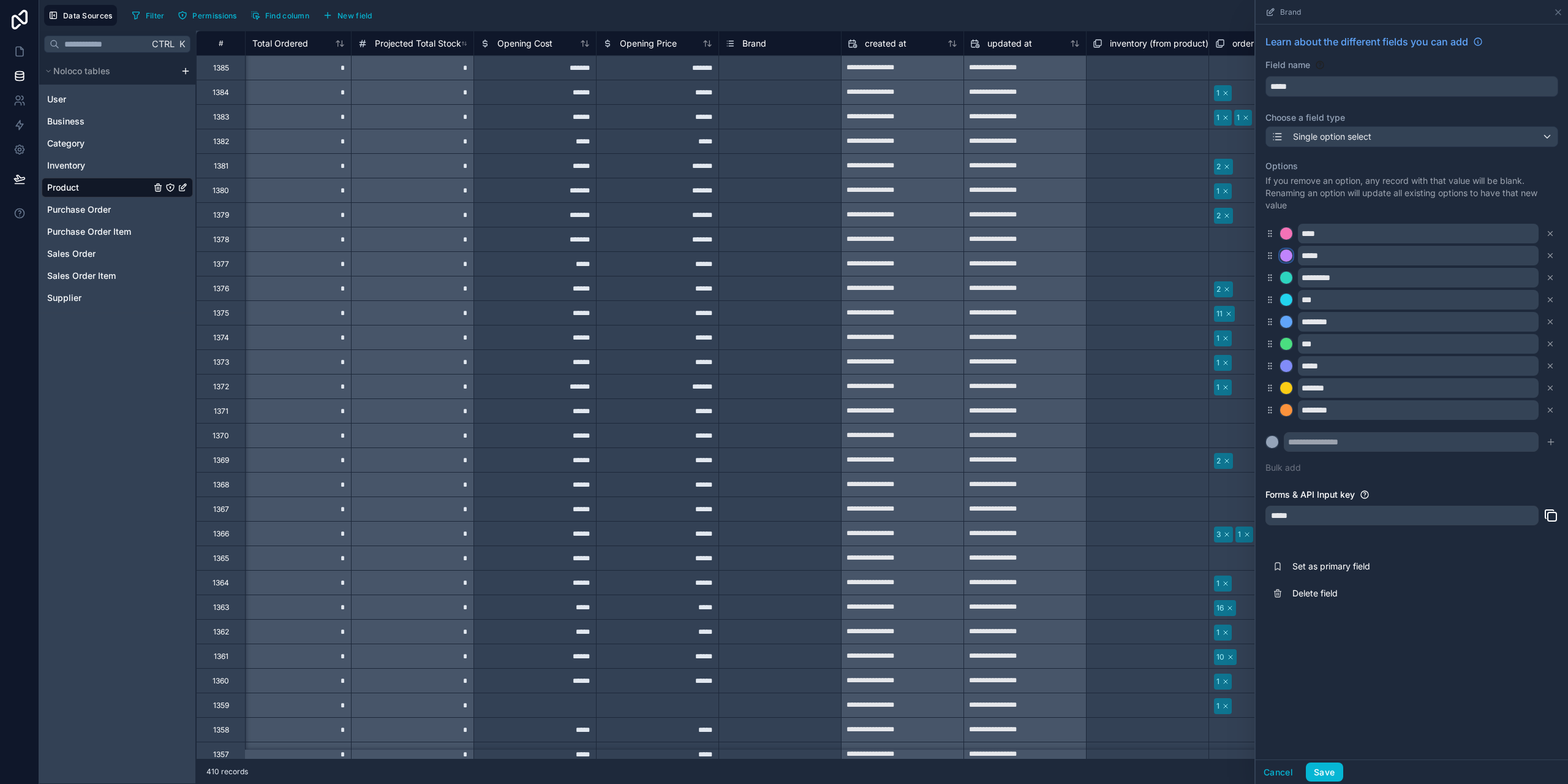
click at [1286, 254] on div at bounding box center [1286, 255] width 12 height 12
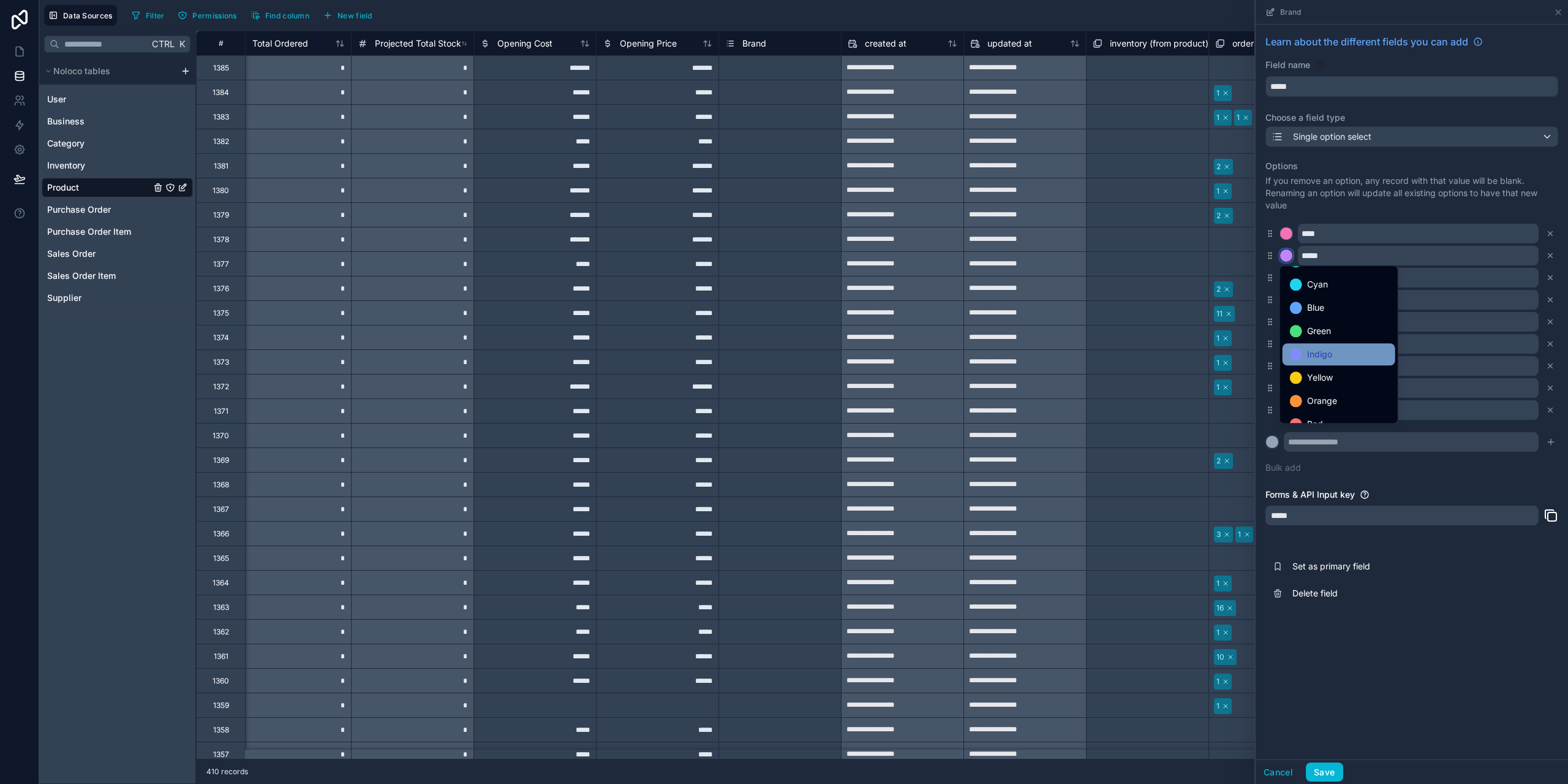
scroll to position [103, 0]
click at [1335, 381] on div "Red" at bounding box center [1339, 387] width 98 height 15
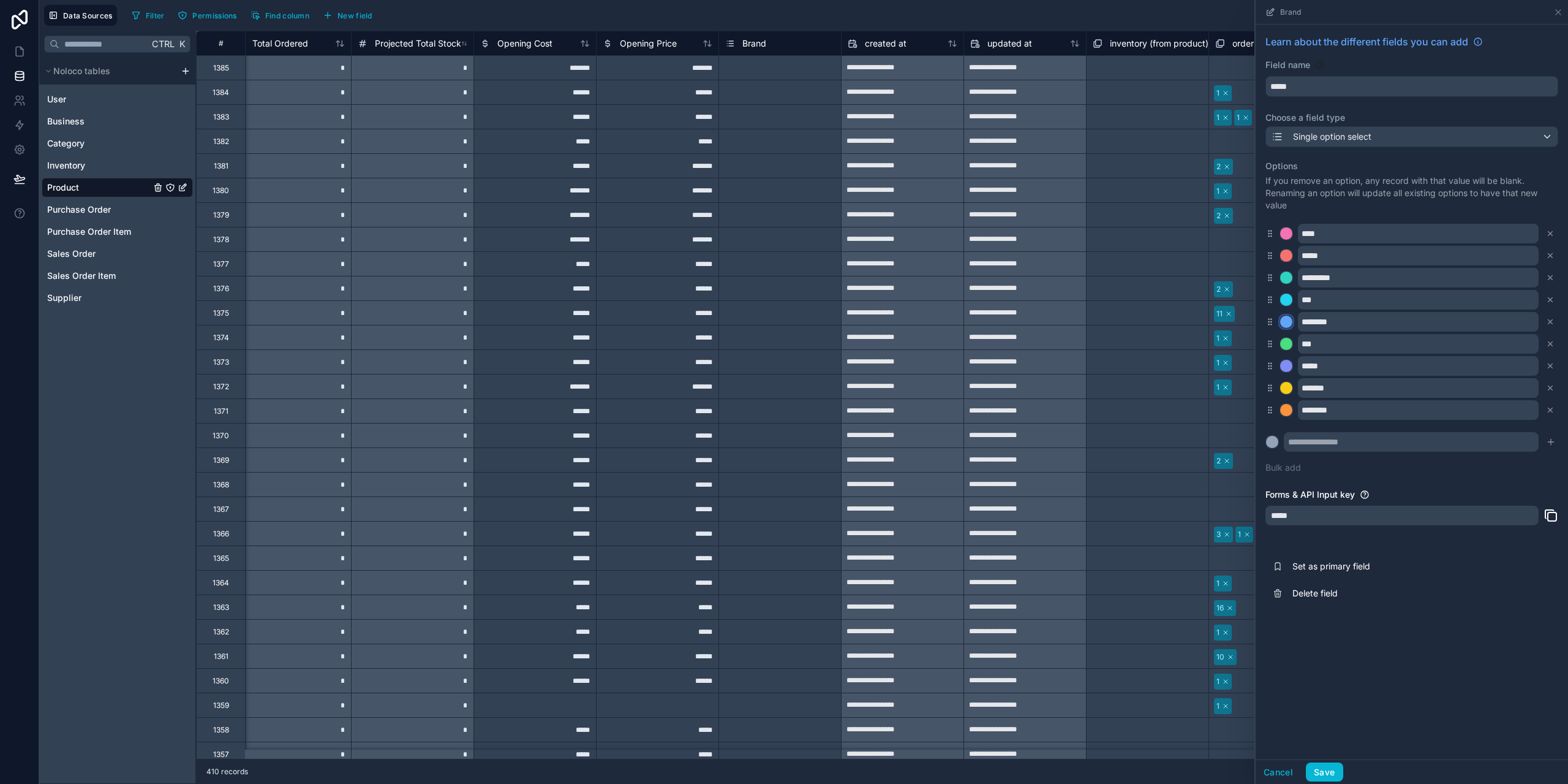
click at [1284, 320] on div at bounding box center [1286, 321] width 12 height 12
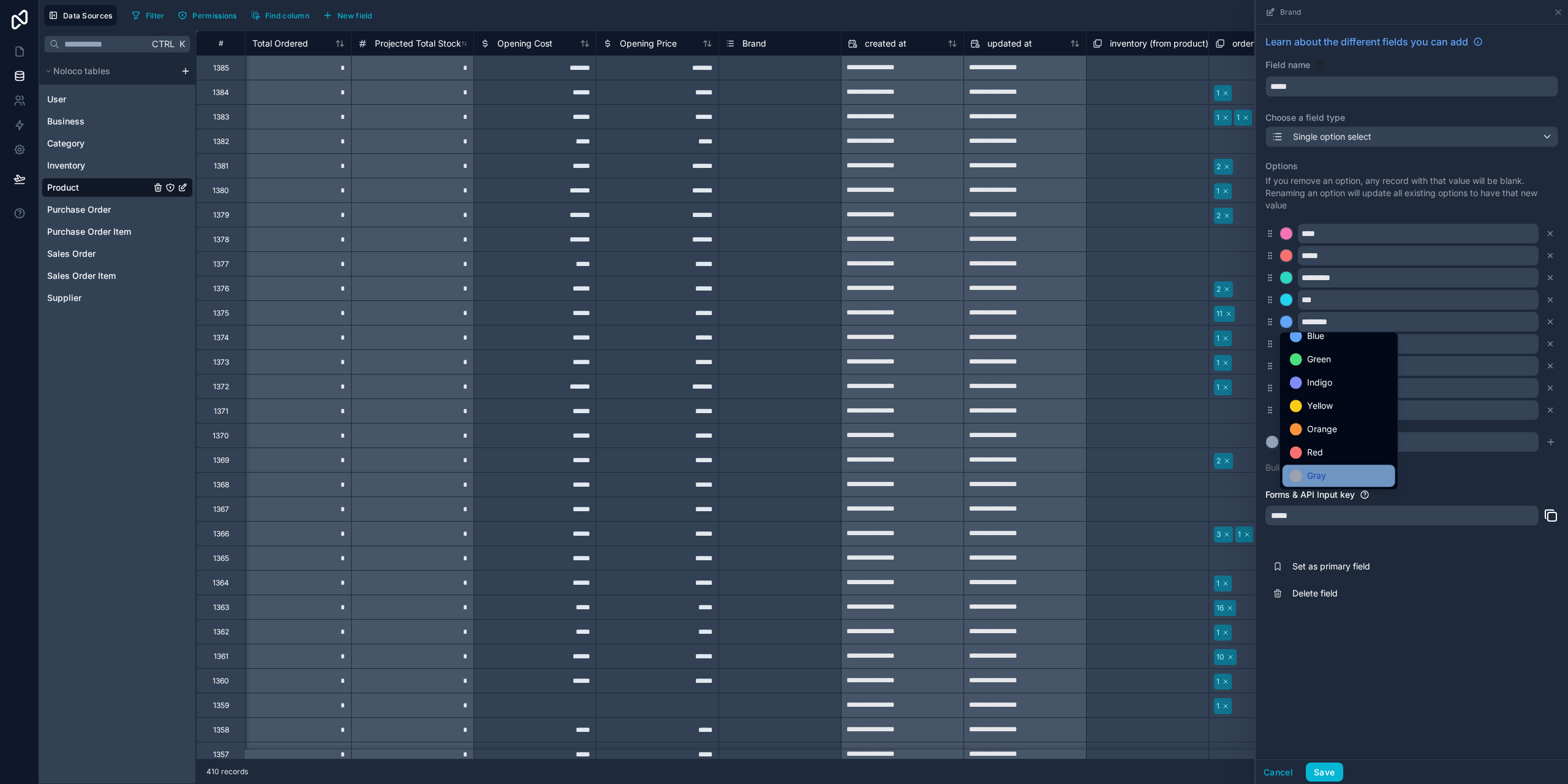
click at [1340, 474] on div "Gray" at bounding box center [1339, 476] width 98 height 15
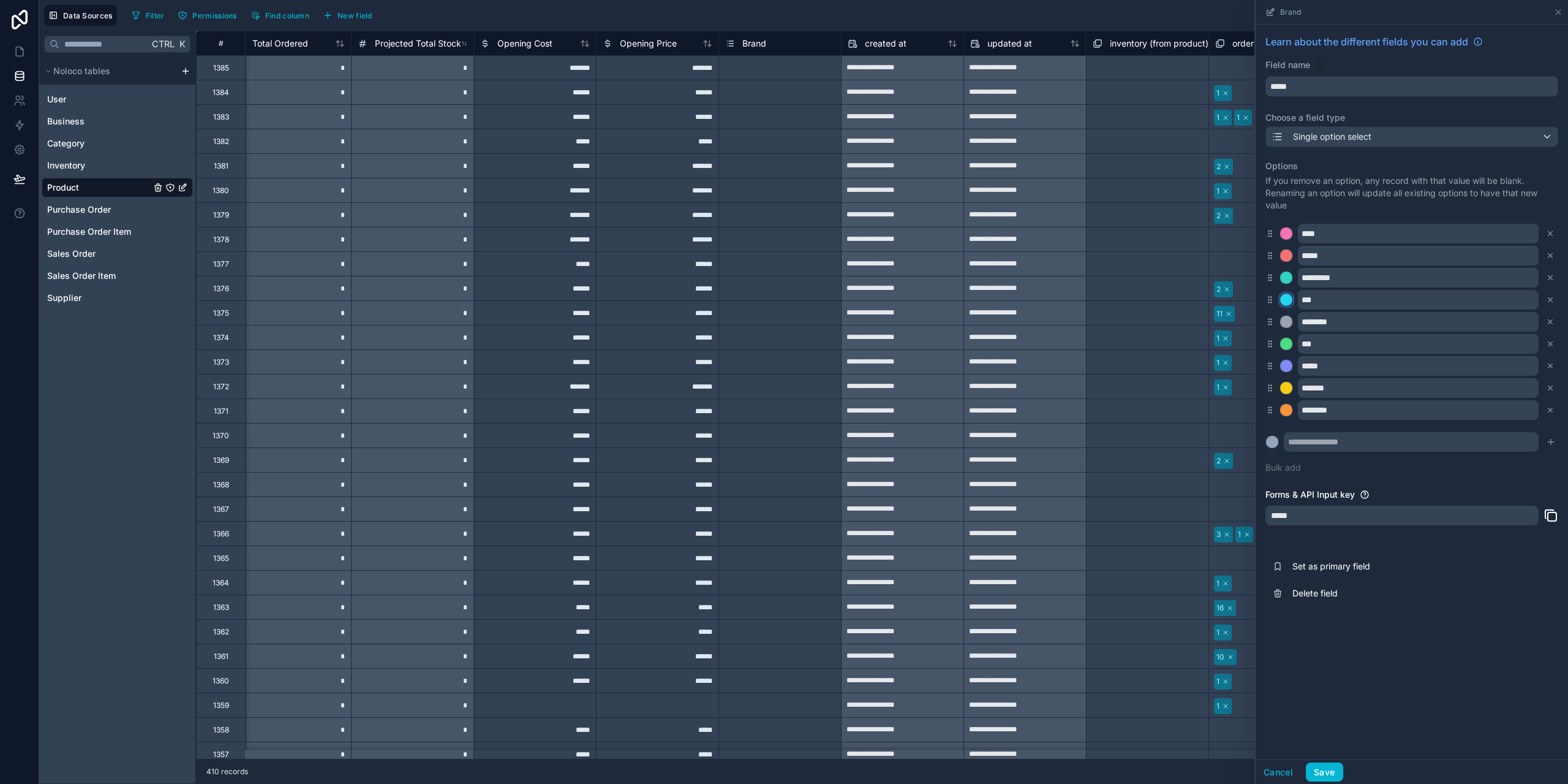
click at [1290, 300] on div at bounding box center [1286, 300] width 12 height 12
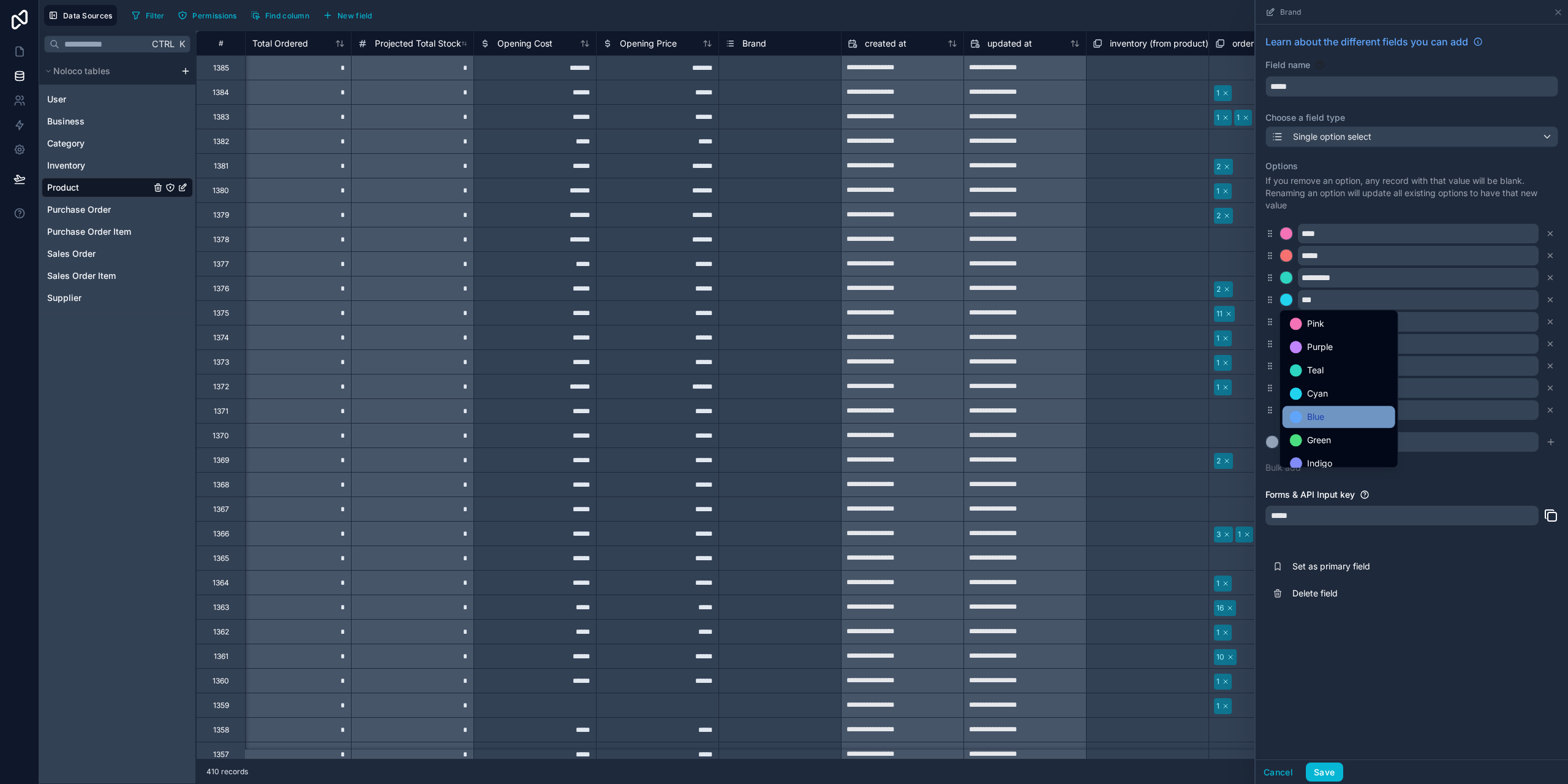
click at [1337, 422] on div "Blue" at bounding box center [1339, 417] width 98 height 15
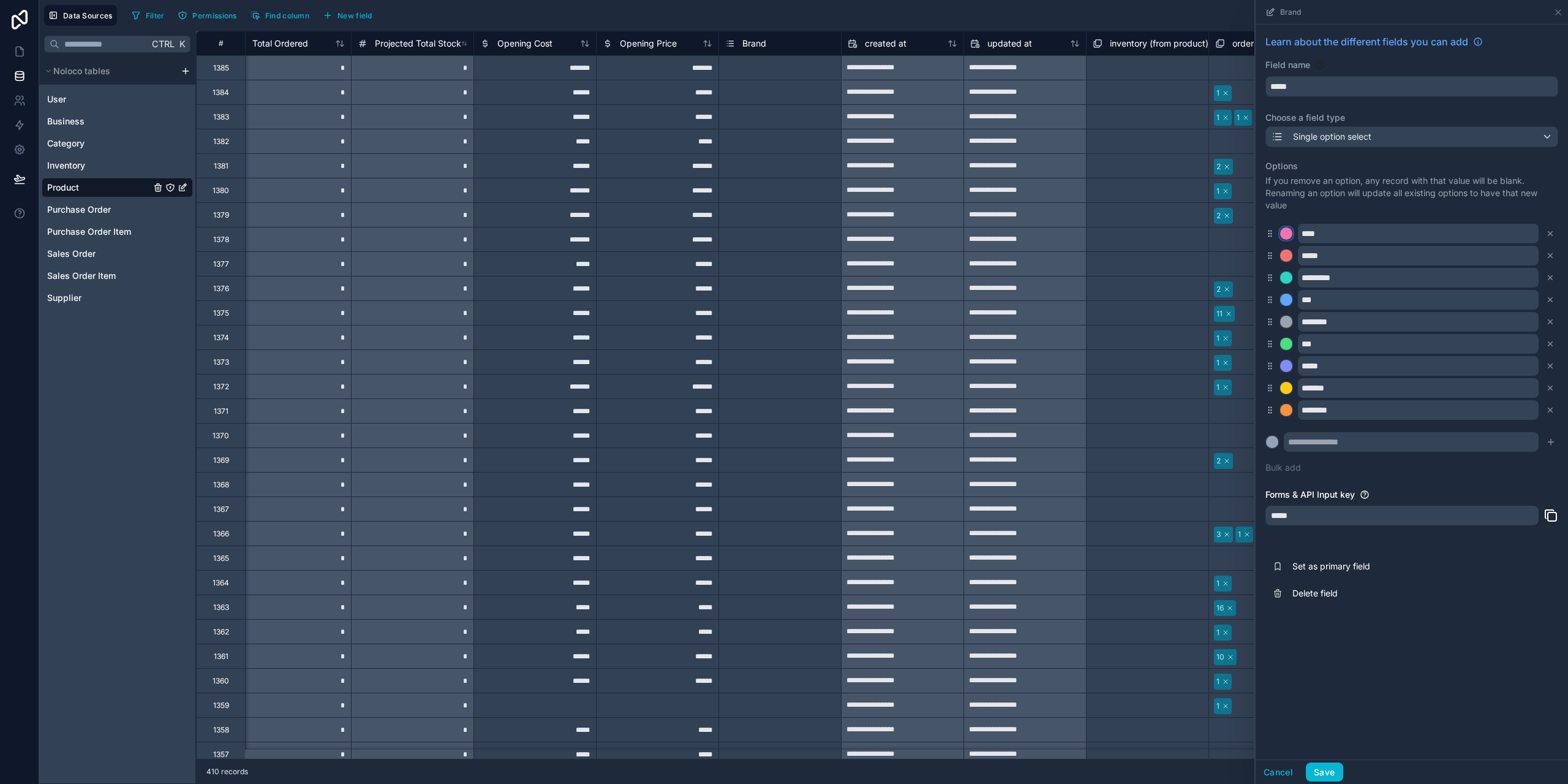
click at [1286, 229] on div at bounding box center [1286, 233] width 12 height 12
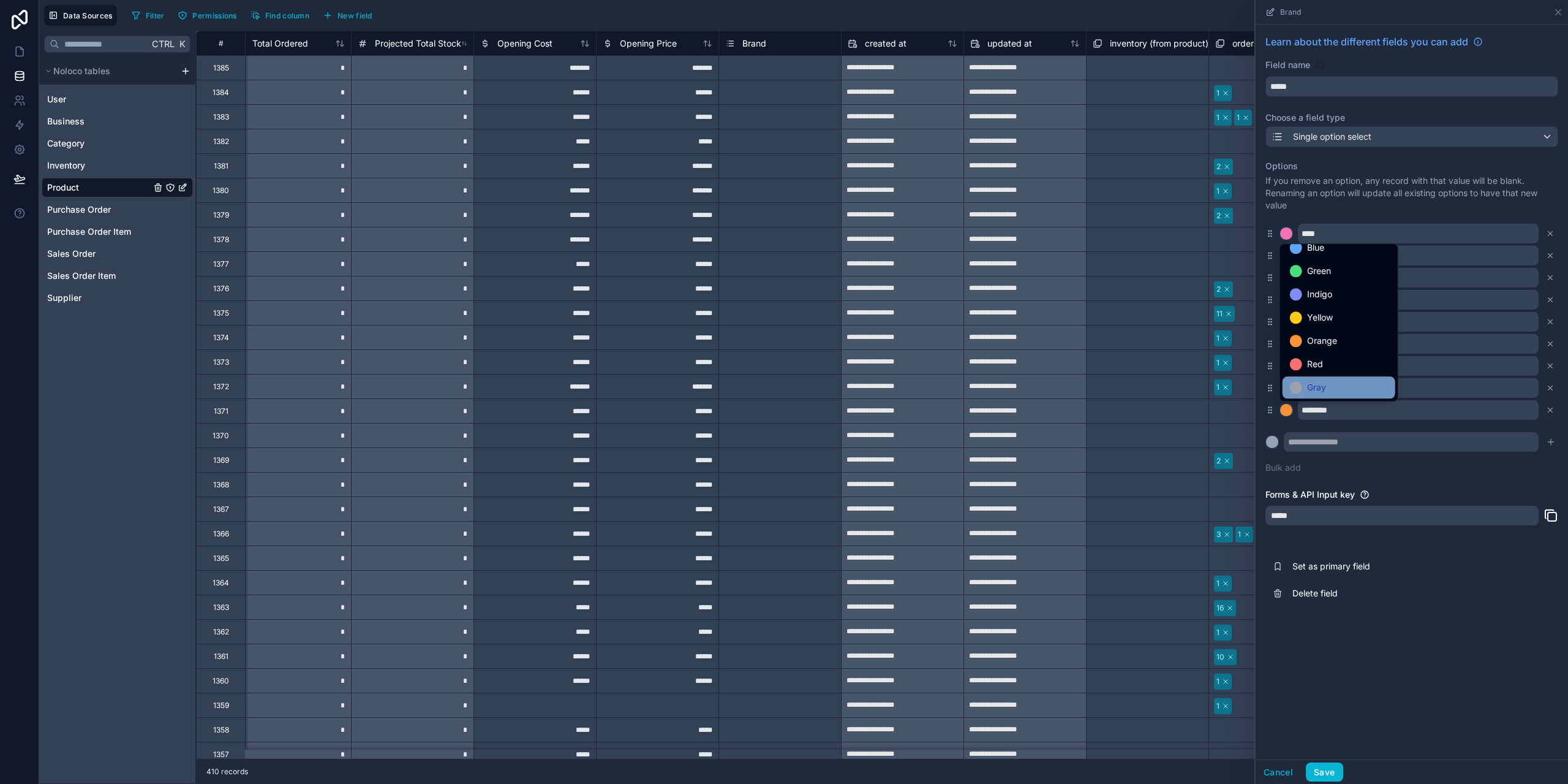
click at [1332, 392] on div "Gray" at bounding box center [1339, 388] width 98 height 15
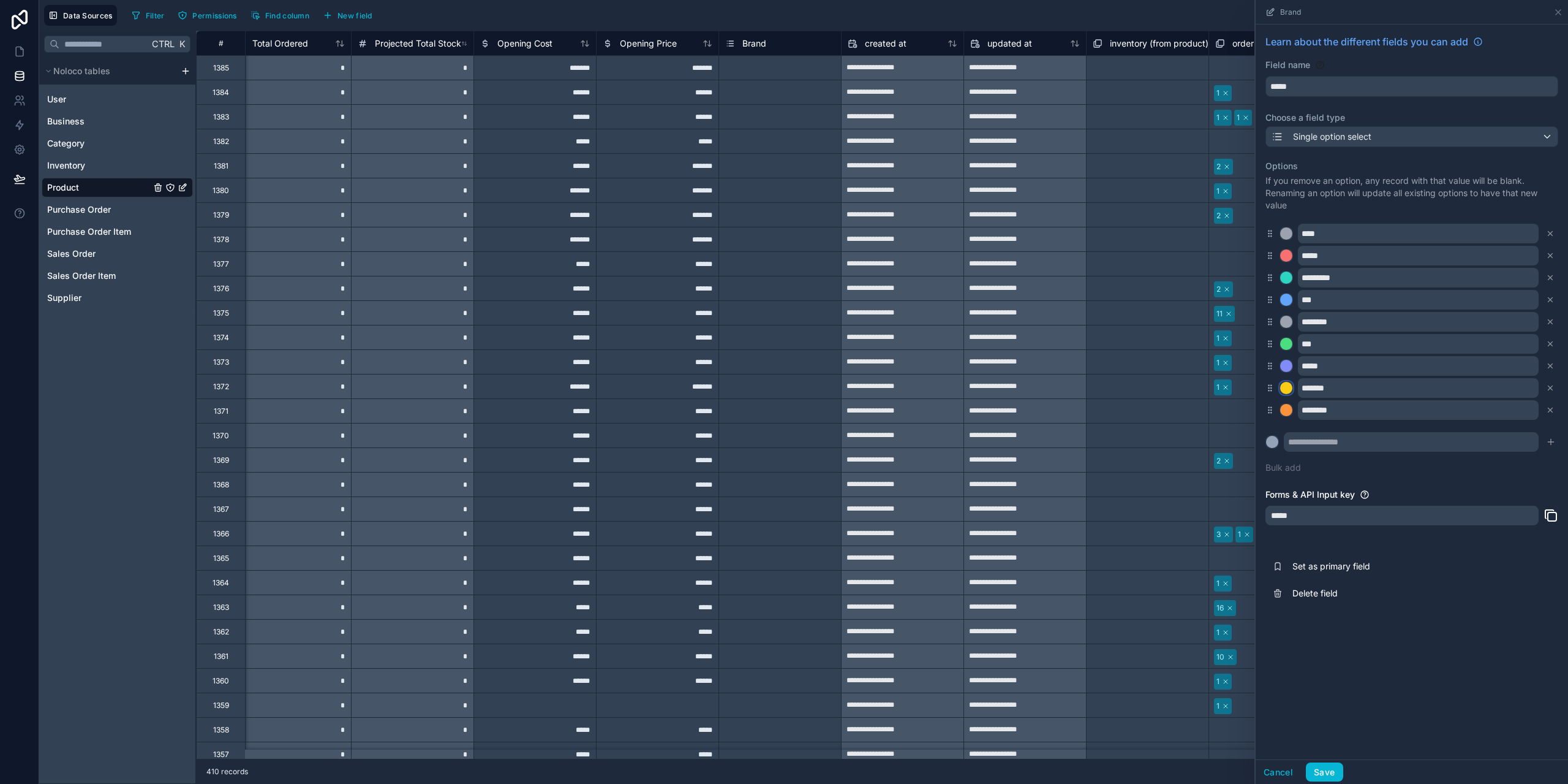
click at [1290, 388] on div at bounding box center [1286, 388] width 12 height 12
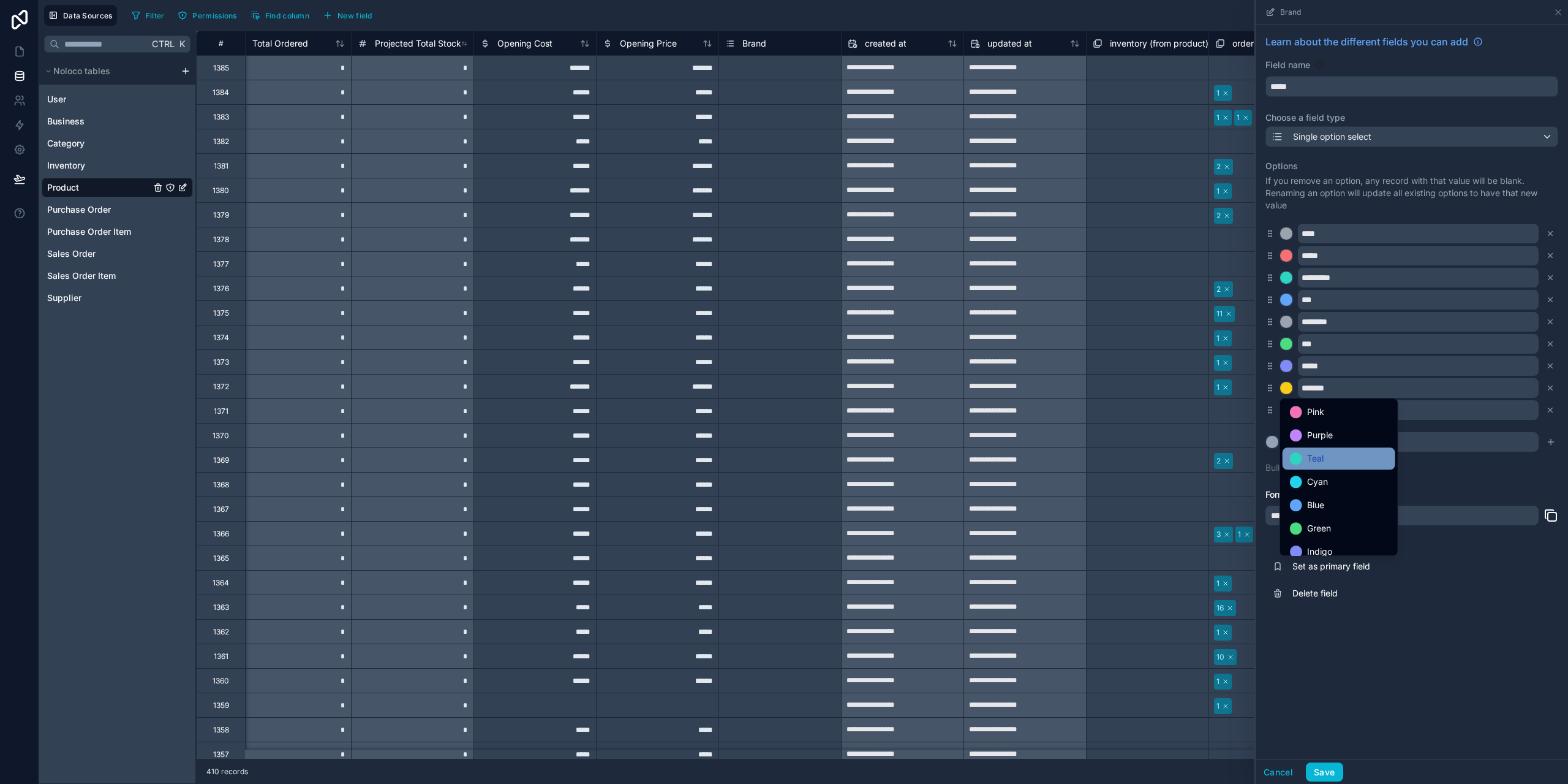
click at [1350, 459] on div "Teal" at bounding box center [1339, 459] width 98 height 15
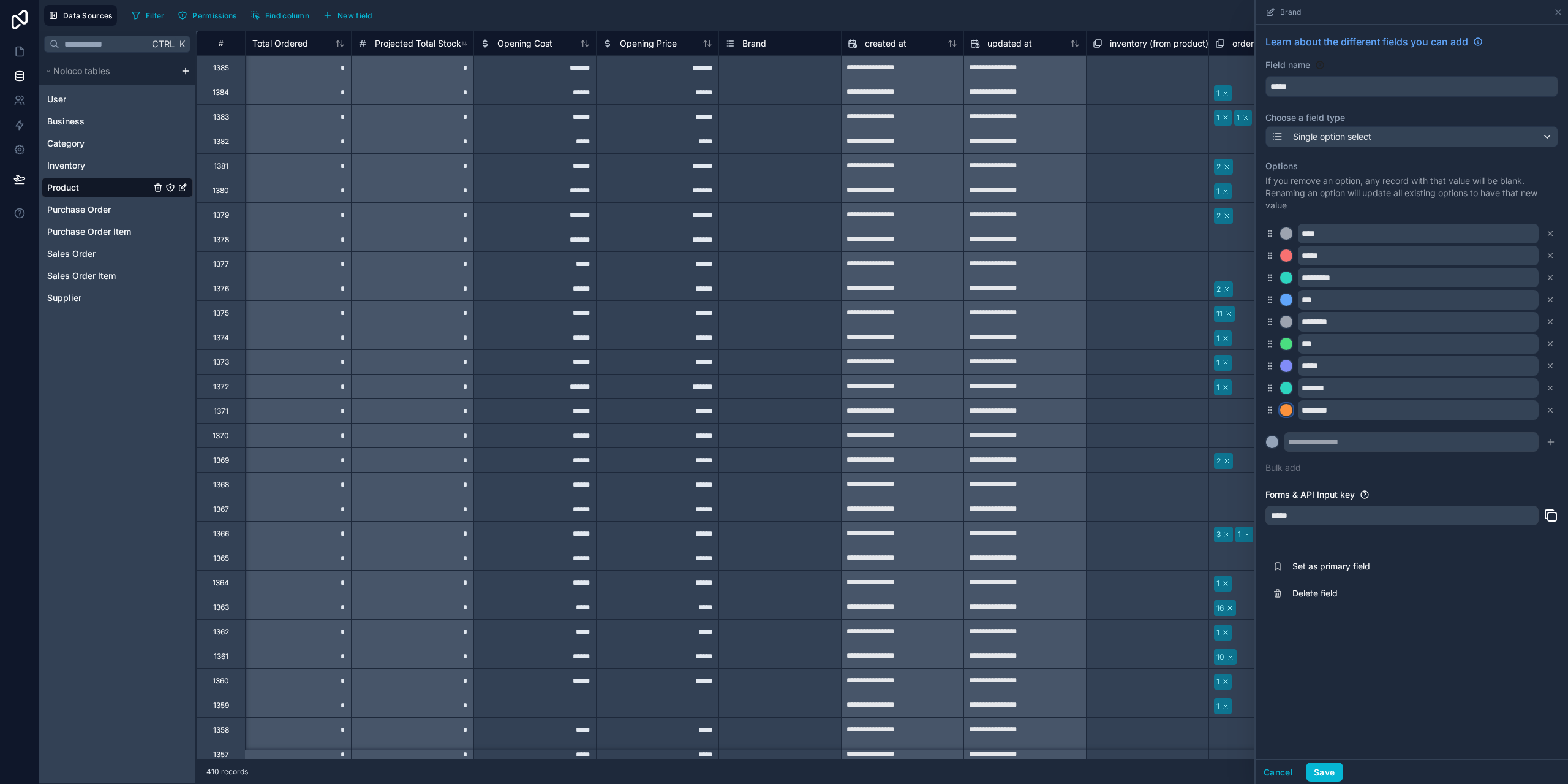
click at [1289, 411] on div at bounding box center [1286, 410] width 12 height 12
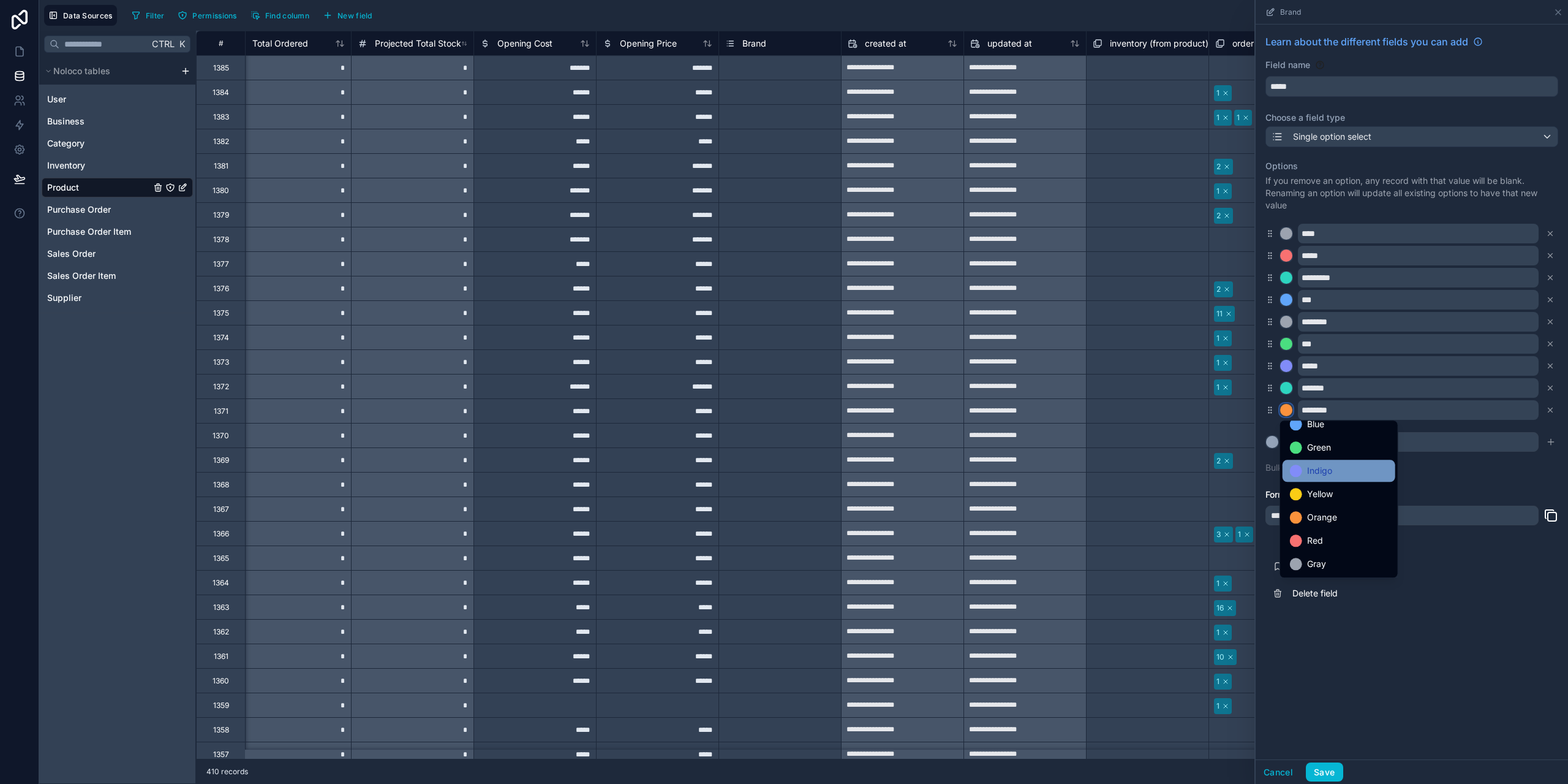
scroll to position [42, 0]
click at [1355, 489] on div "Blue" at bounding box center [1339, 485] width 98 height 15
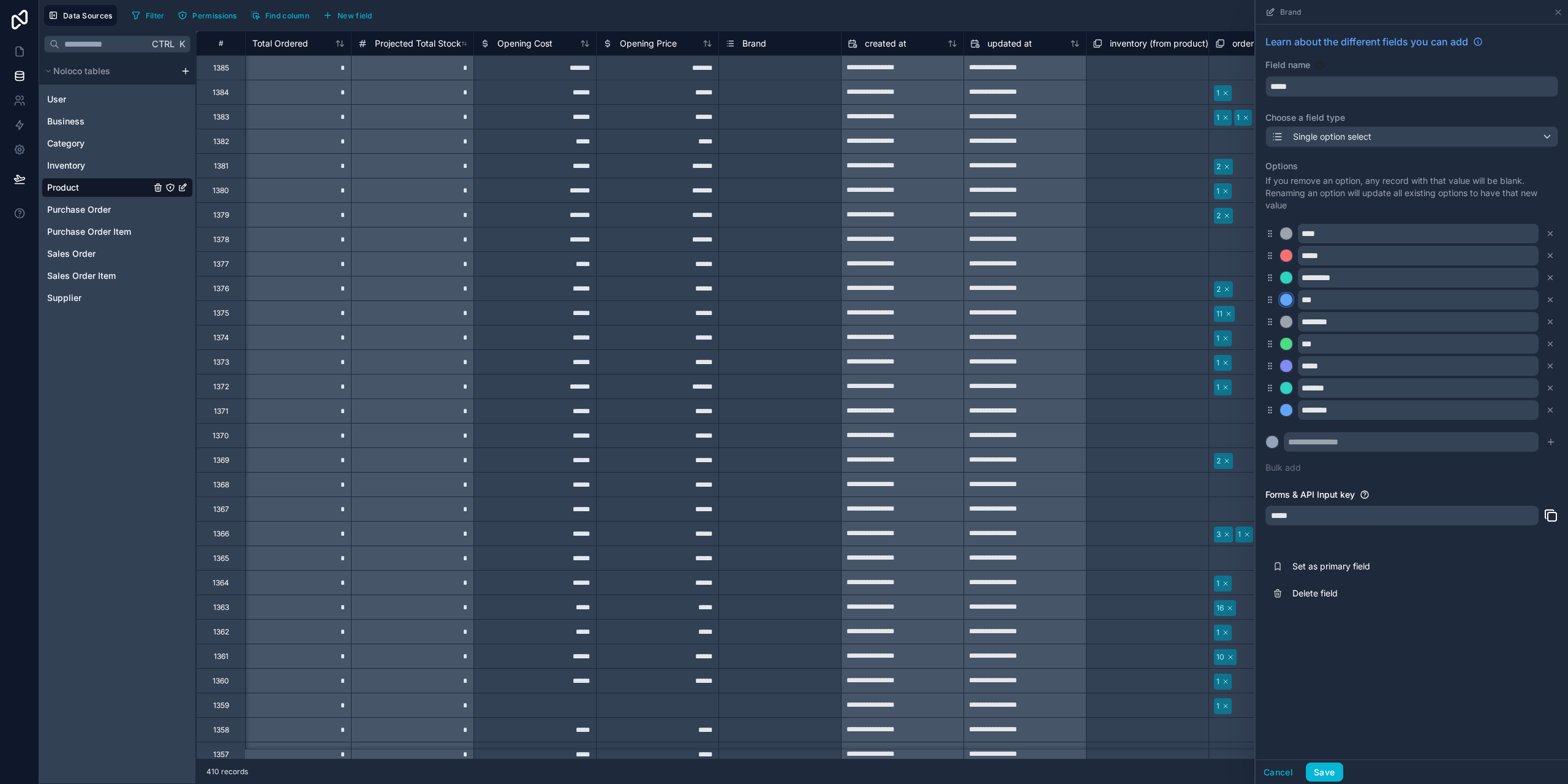
click at [1286, 298] on div at bounding box center [1286, 300] width 12 height 12
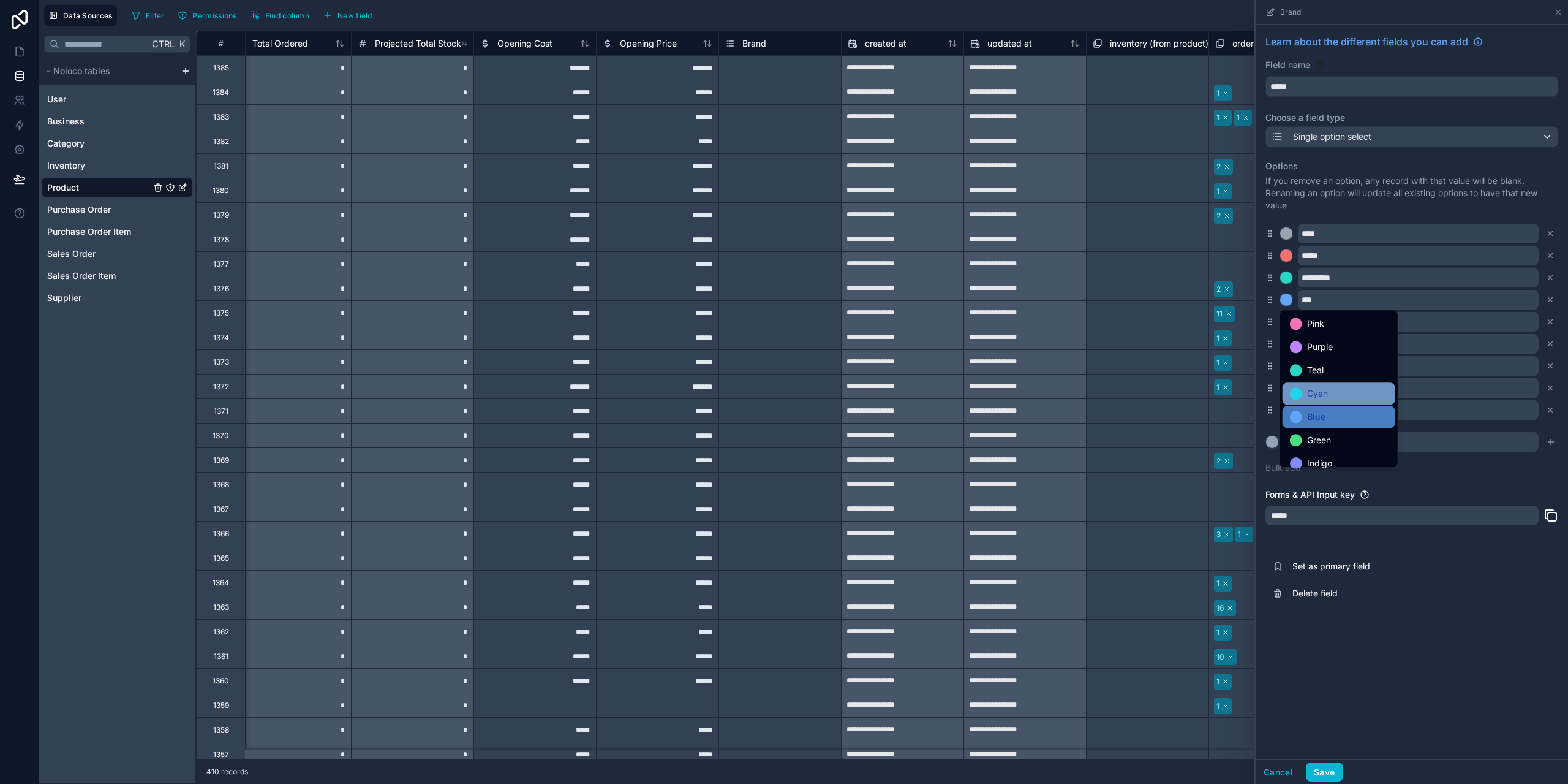
click at [1351, 392] on div "Cyan" at bounding box center [1339, 393] width 98 height 15
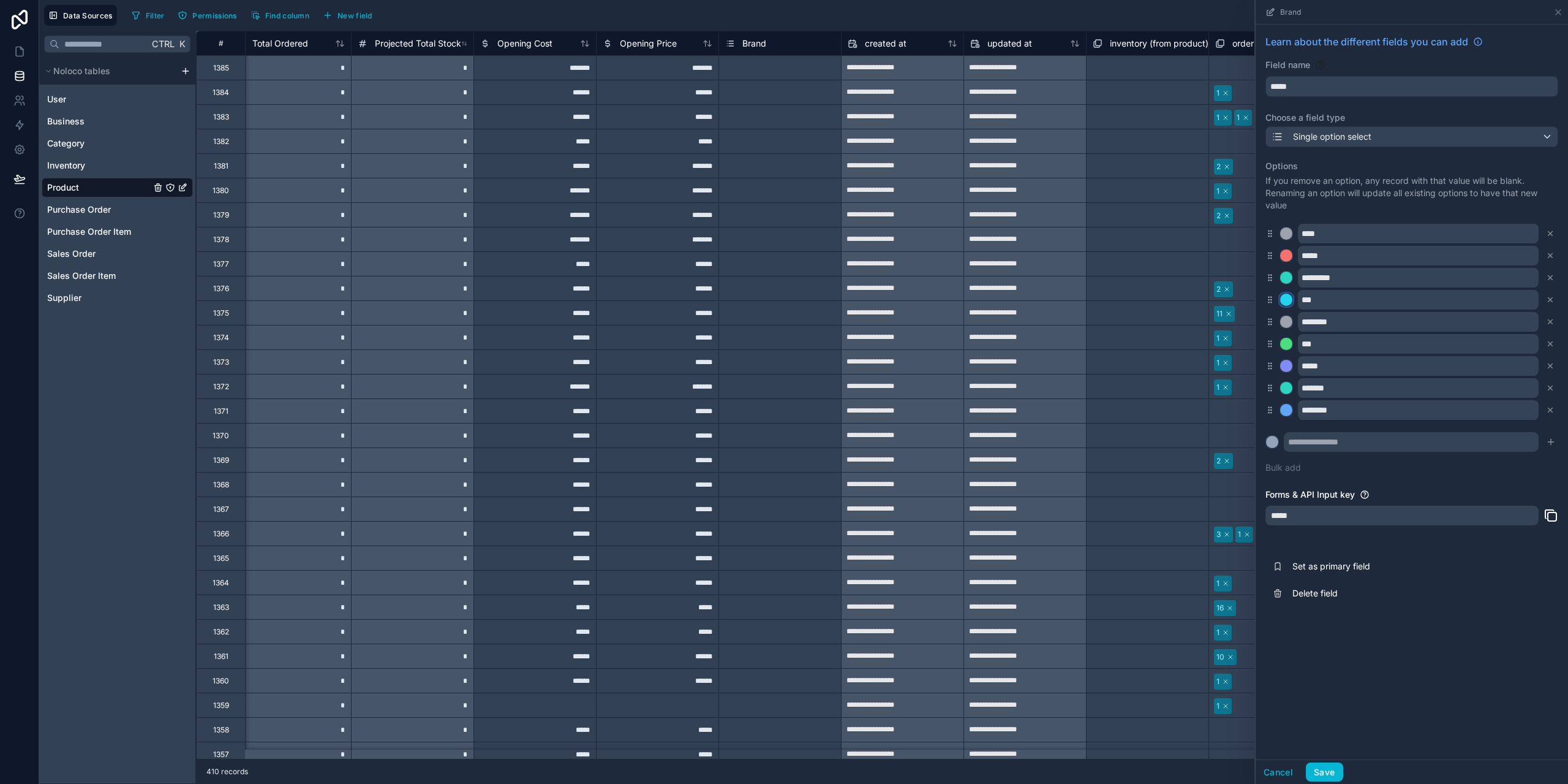
click at [1286, 301] on div at bounding box center [1286, 300] width 12 height 12
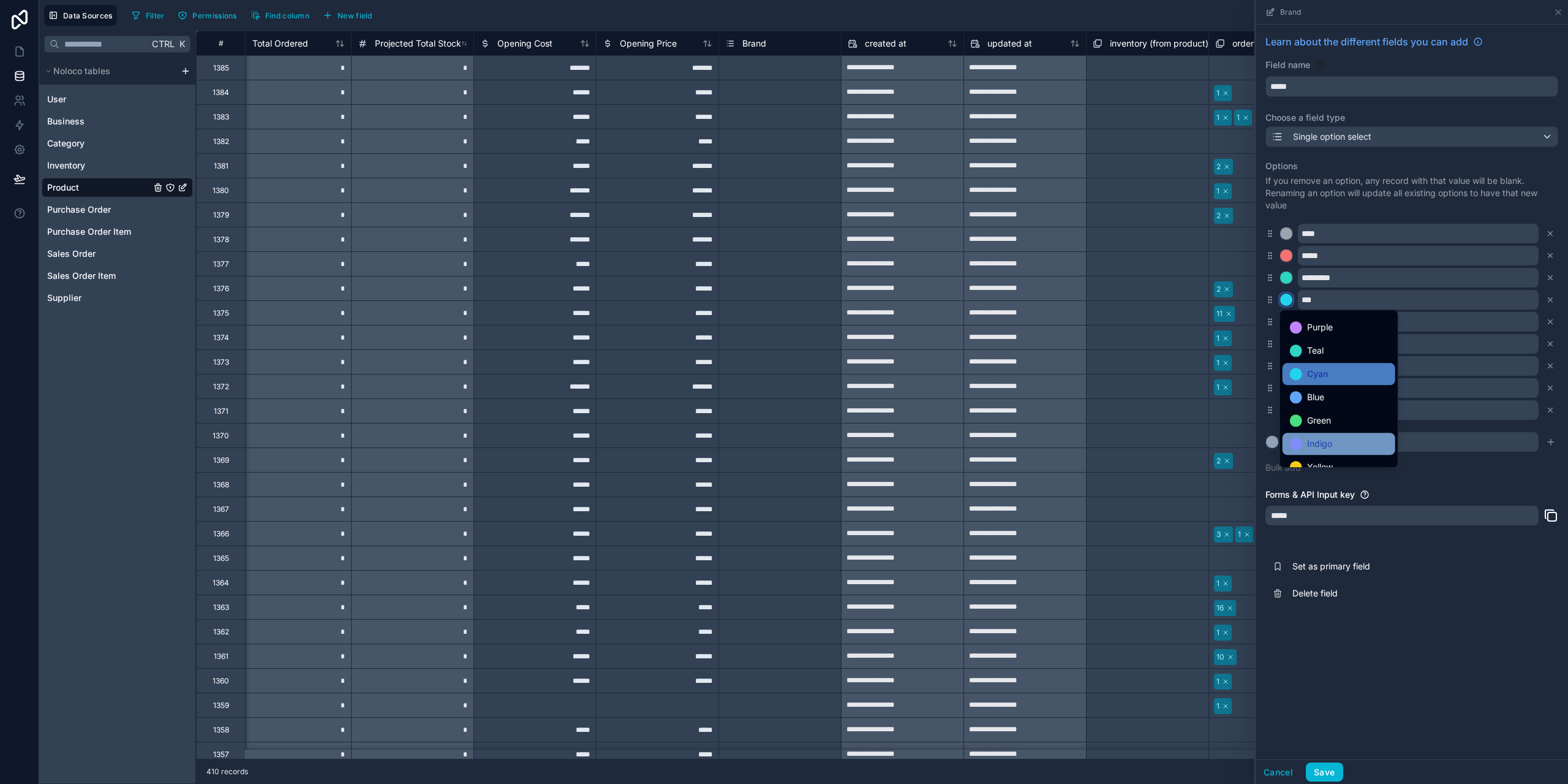
scroll to position [0, 0]
click at [1513, 209] on div at bounding box center [1413, 392] width 313 height 784
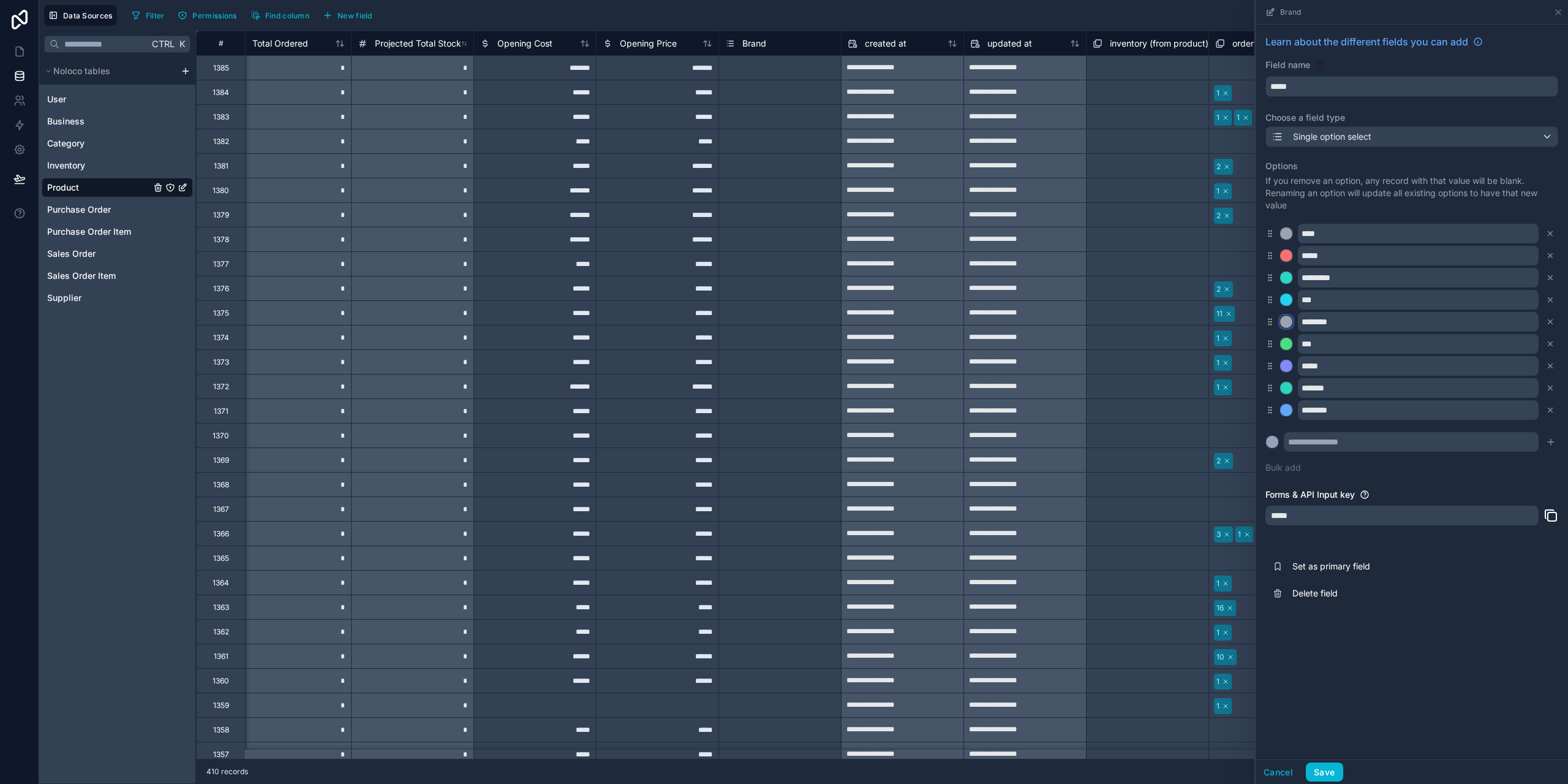
click at [1288, 321] on div at bounding box center [1286, 321] width 12 height 12
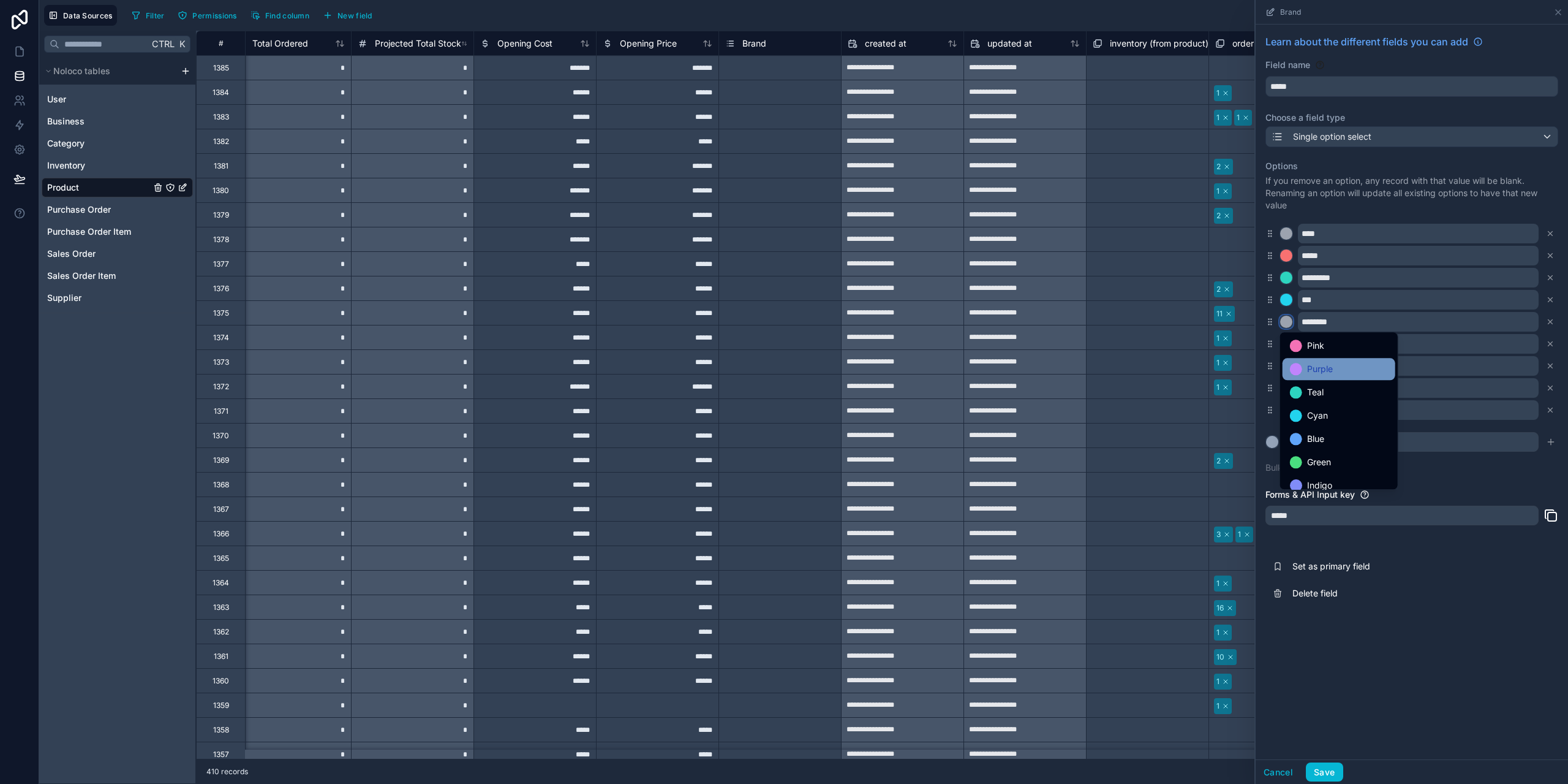
scroll to position [103, 0]
click at [1337, 392] on div "Indigo" at bounding box center [1339, 382] width 113 height 22
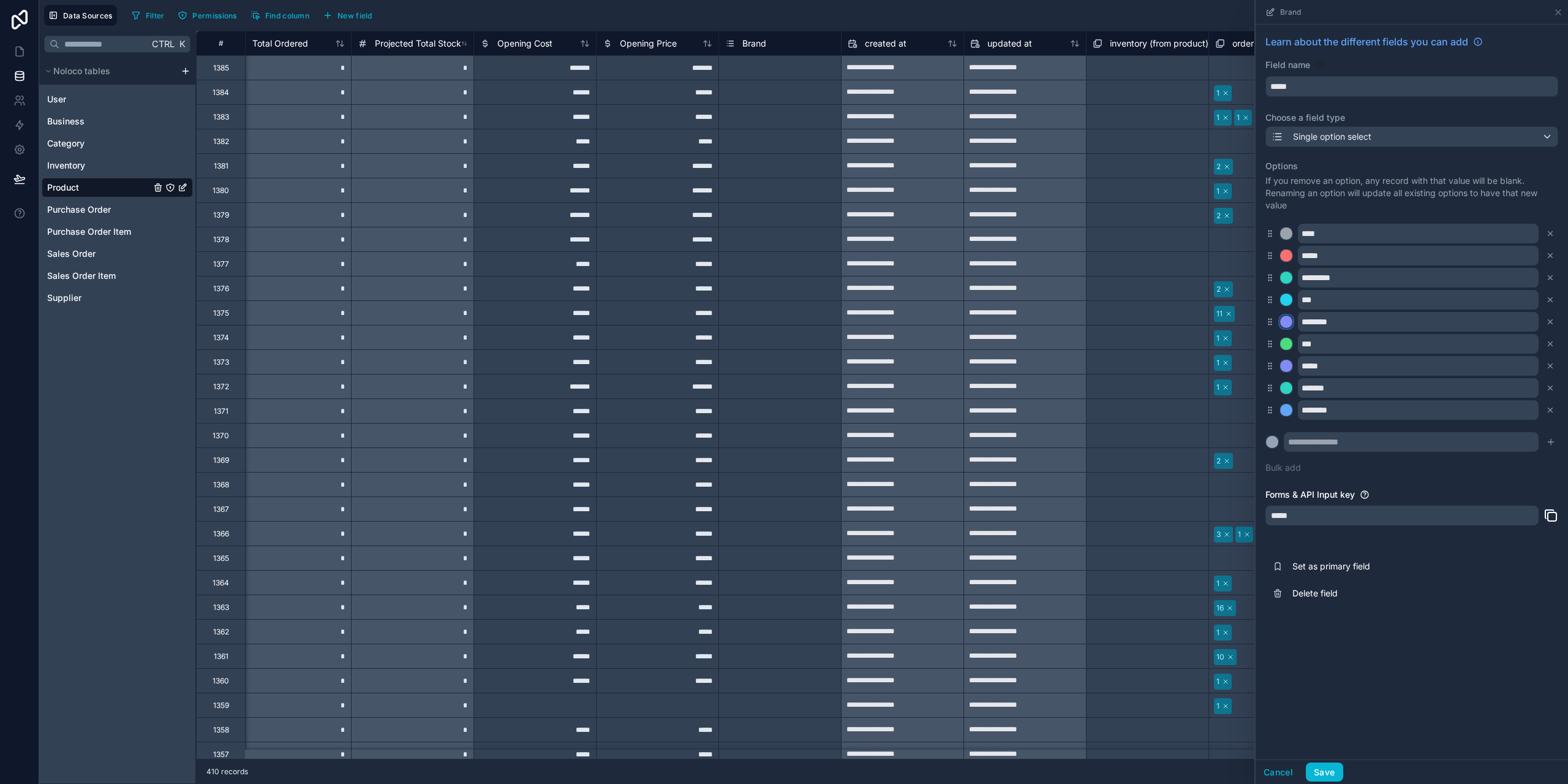
click at [1286, 321] on div at bounding box center [1286, 321] width 12 height 12
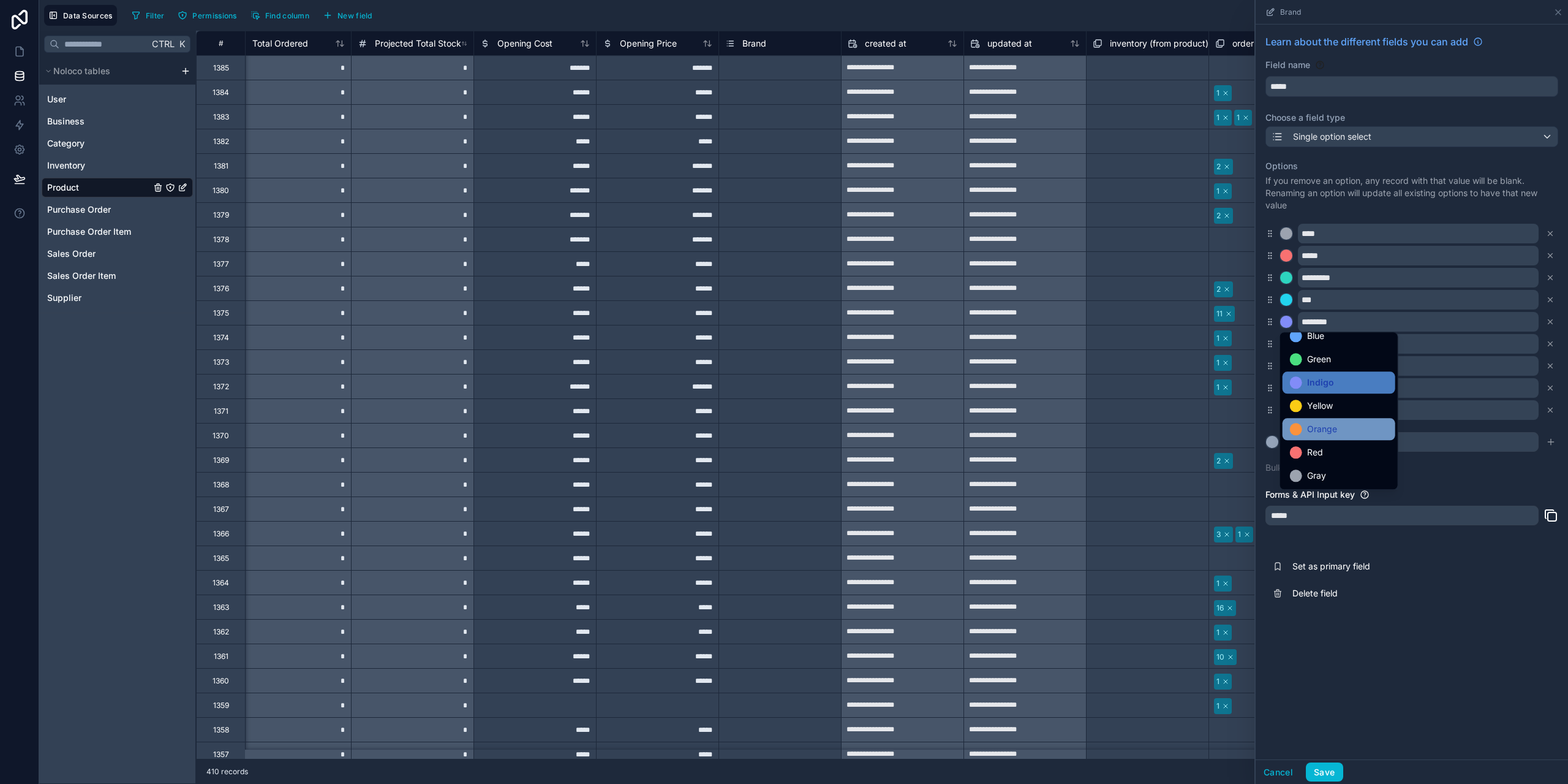
click at [1335, 428] on span "Orange" at bounding box center [1323, 429] width 30 height 15
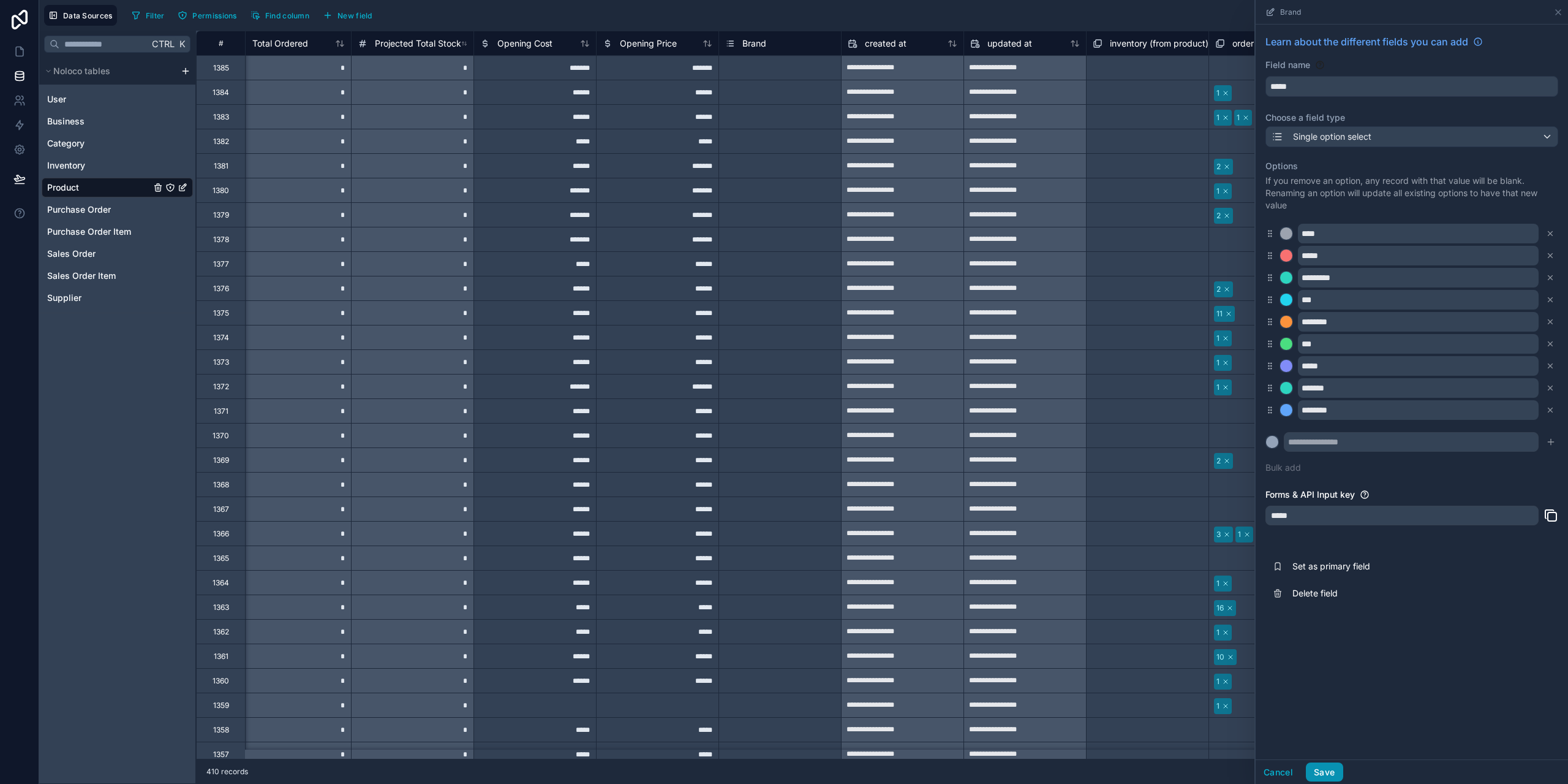
click at [1332, 771] on button "Save" at bounding box center [1325, 772] width 37 height 20
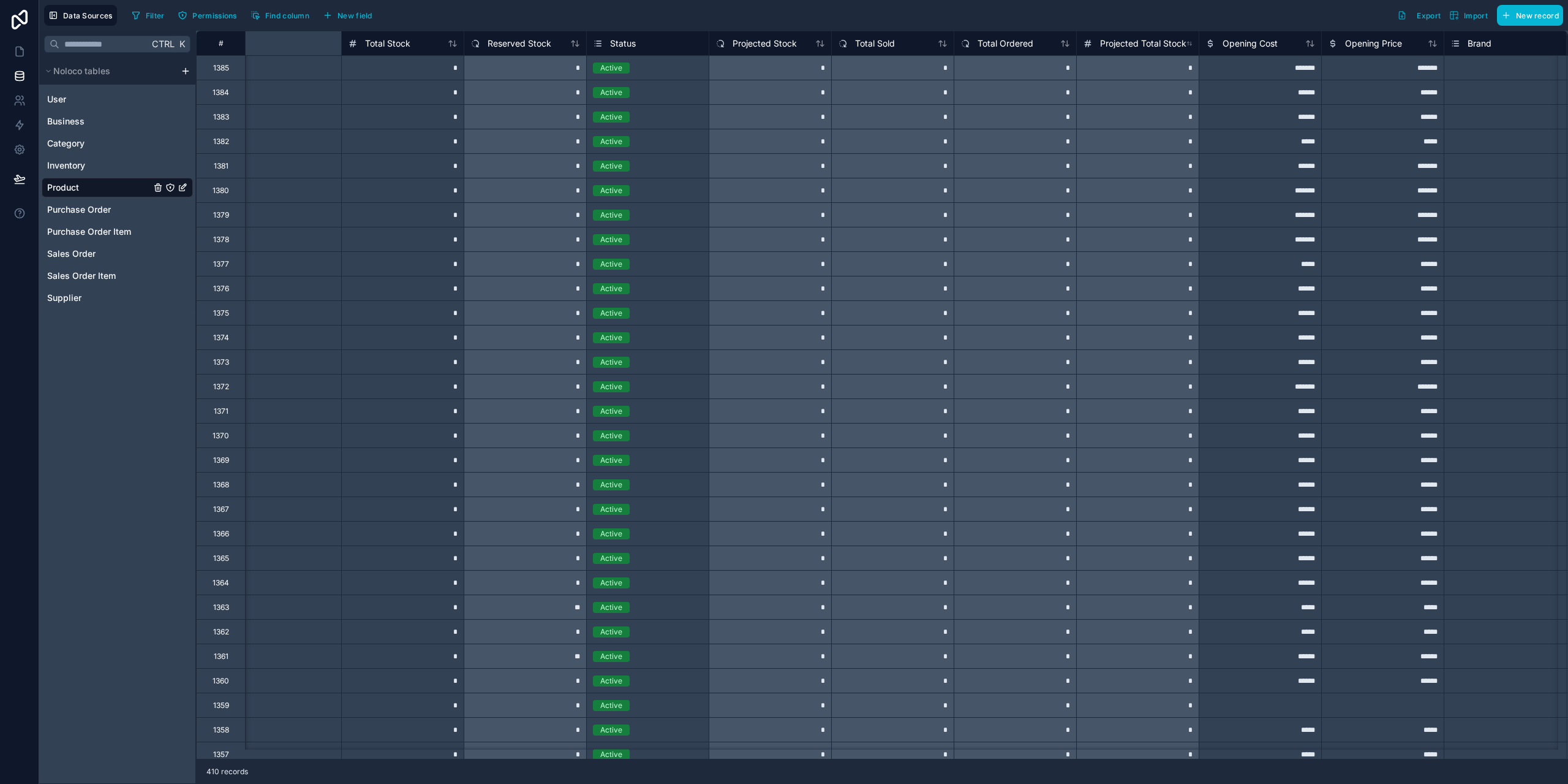
scroll to position [0, 1436]
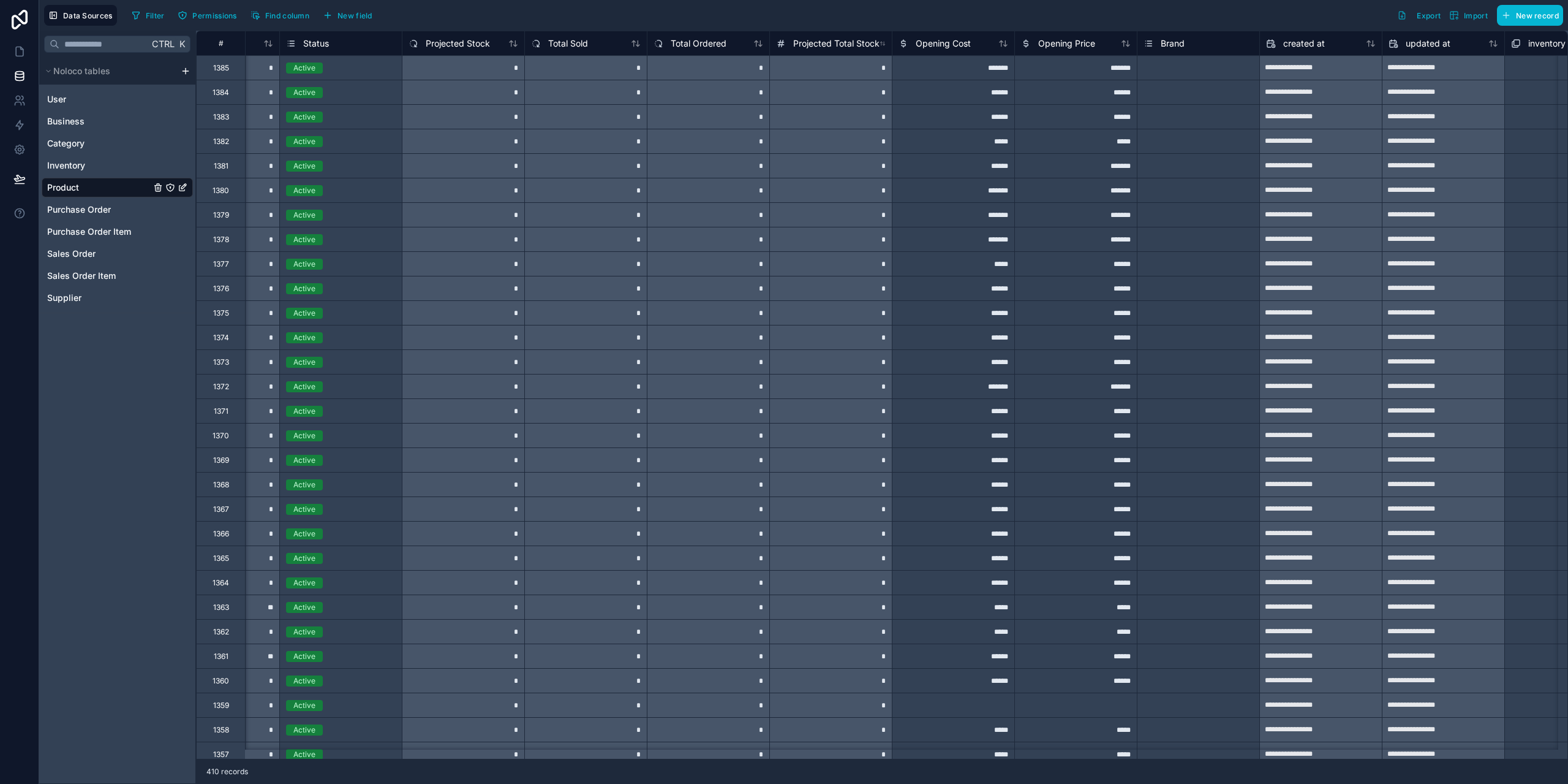
click at [1207, 68] on div "Select a Brand" at bounding box center [1199, 67] width 122 height 12
click at [1185, 64] on div "Select a Brand" at bounding box center [1169, 68] width 51 height 9
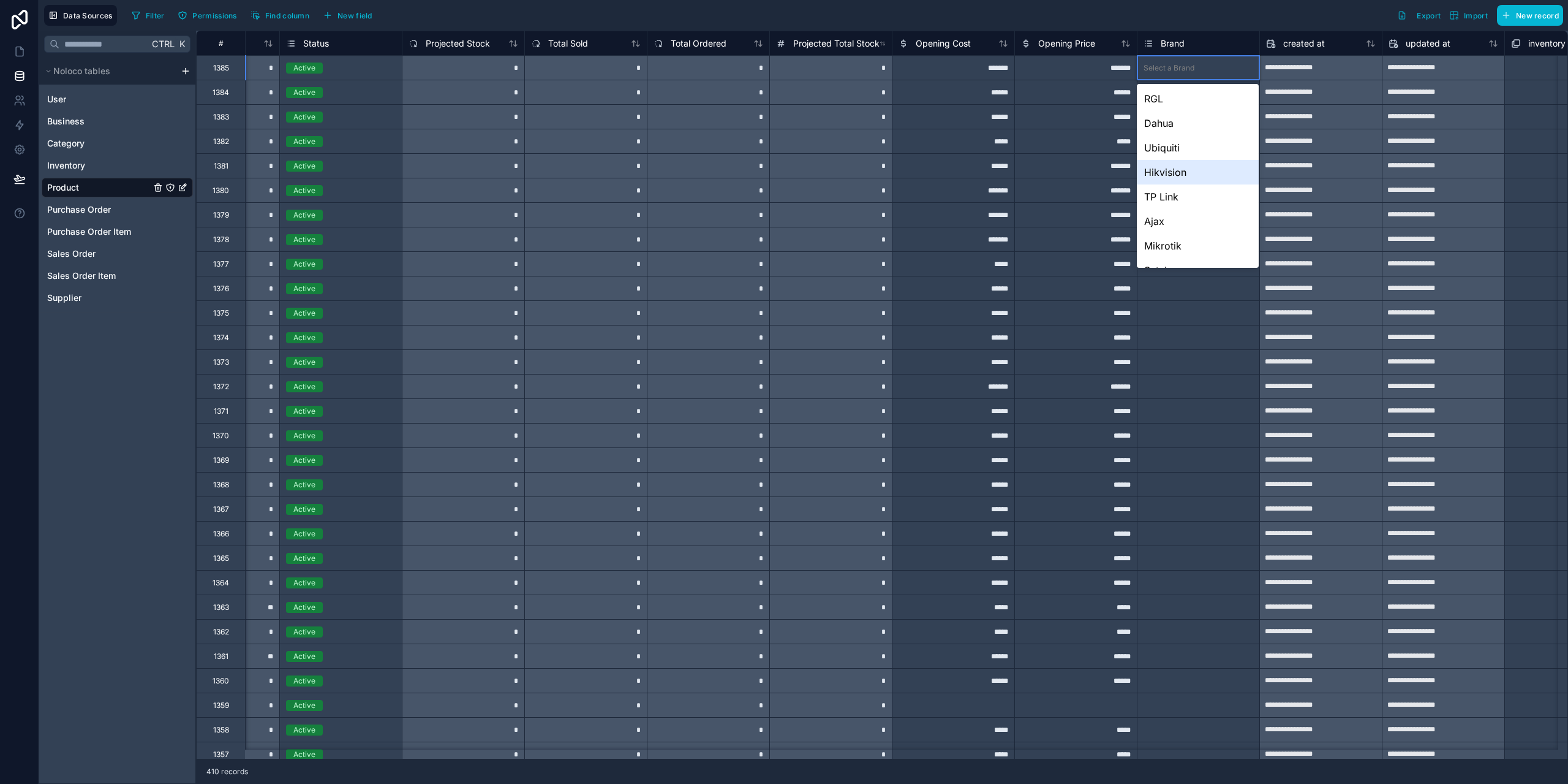
scroll to position [42, 0]
click at [1167, 261] on div "HKC" at bounding box center [1198, 253] width 122 height 25
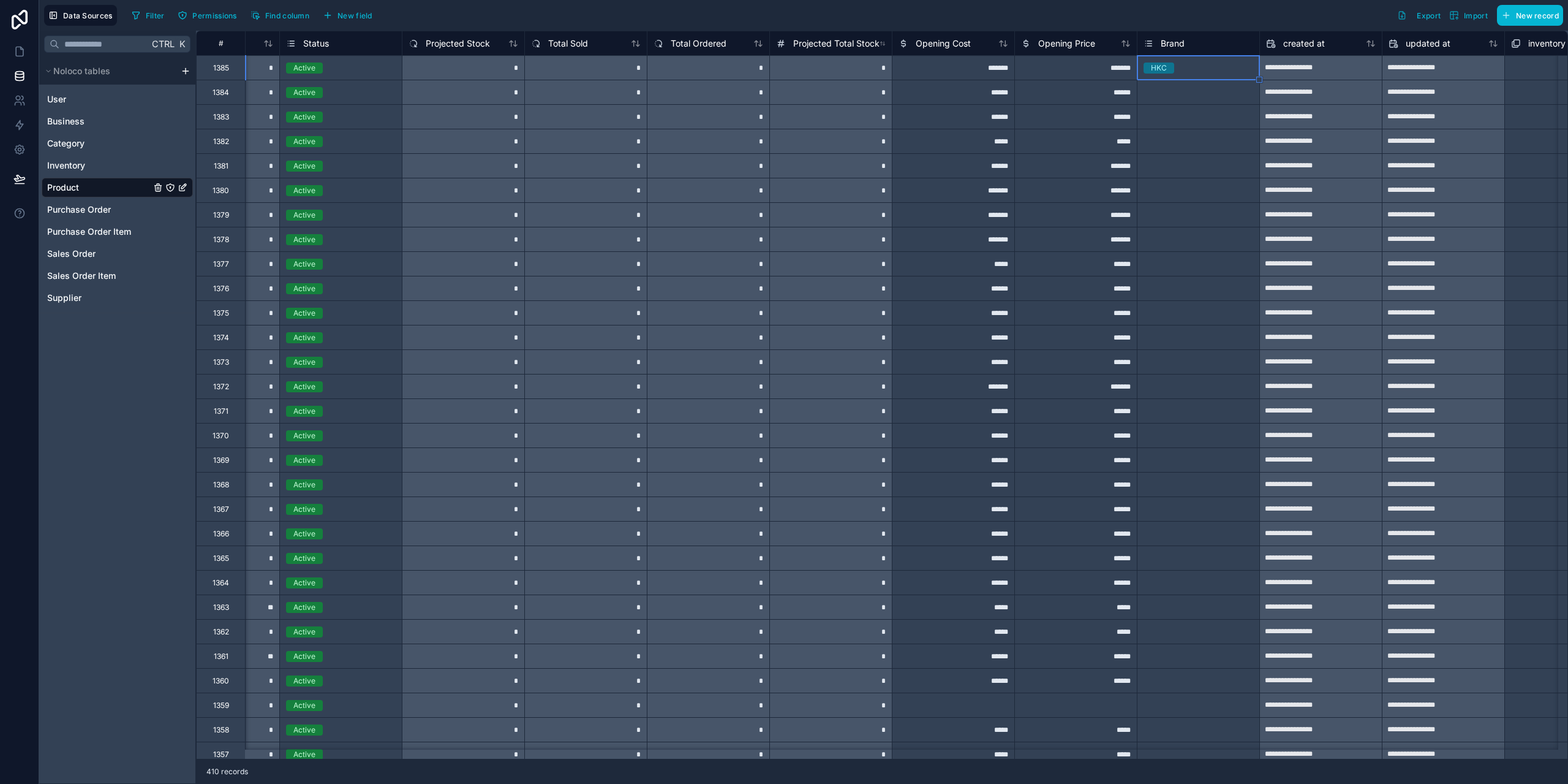
click at [1185, 95] on div "Select a Brand" at bounding box center [1169, 92] width 51 height 9
click at [1191, 89] on div "Select a Brand" at bounding box center [1169, 92] width 51 height 9
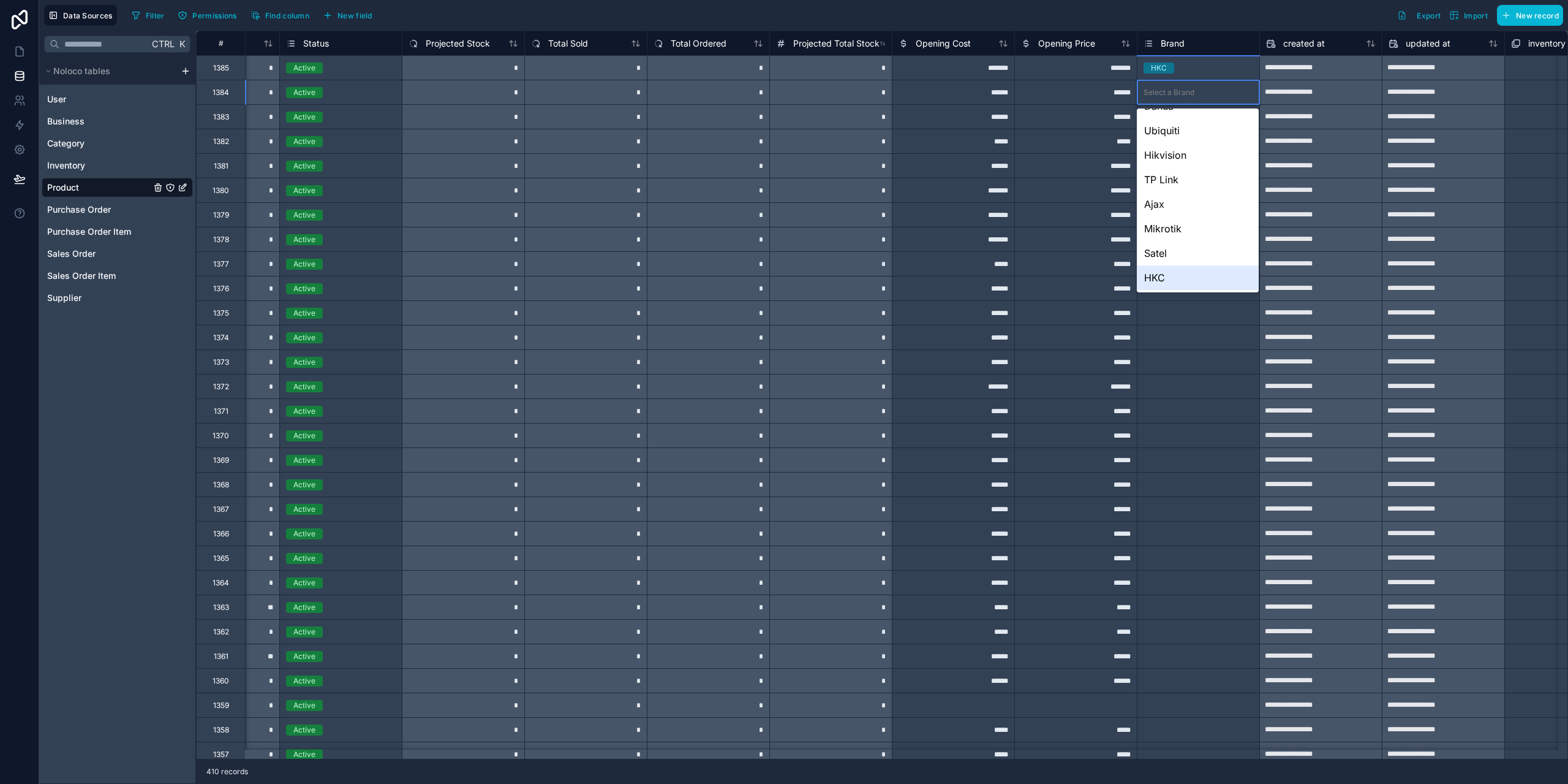
click at [1175, 277] on div "HKC" at bounding box center [1198, 278] width 122 height 25
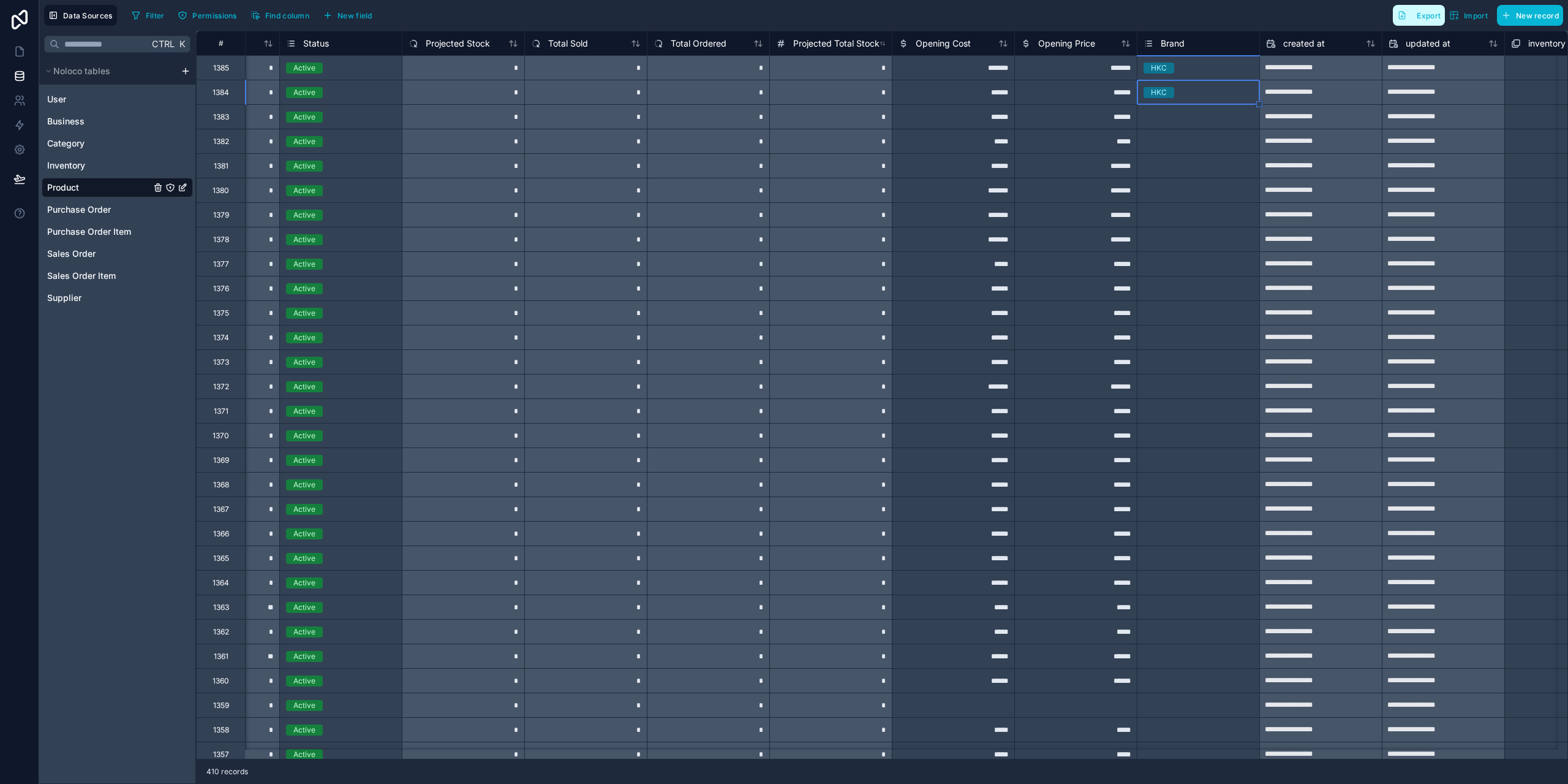
click at [1417, 14] on button "Export" at bounding box center [1418, 15] width 52 height 21
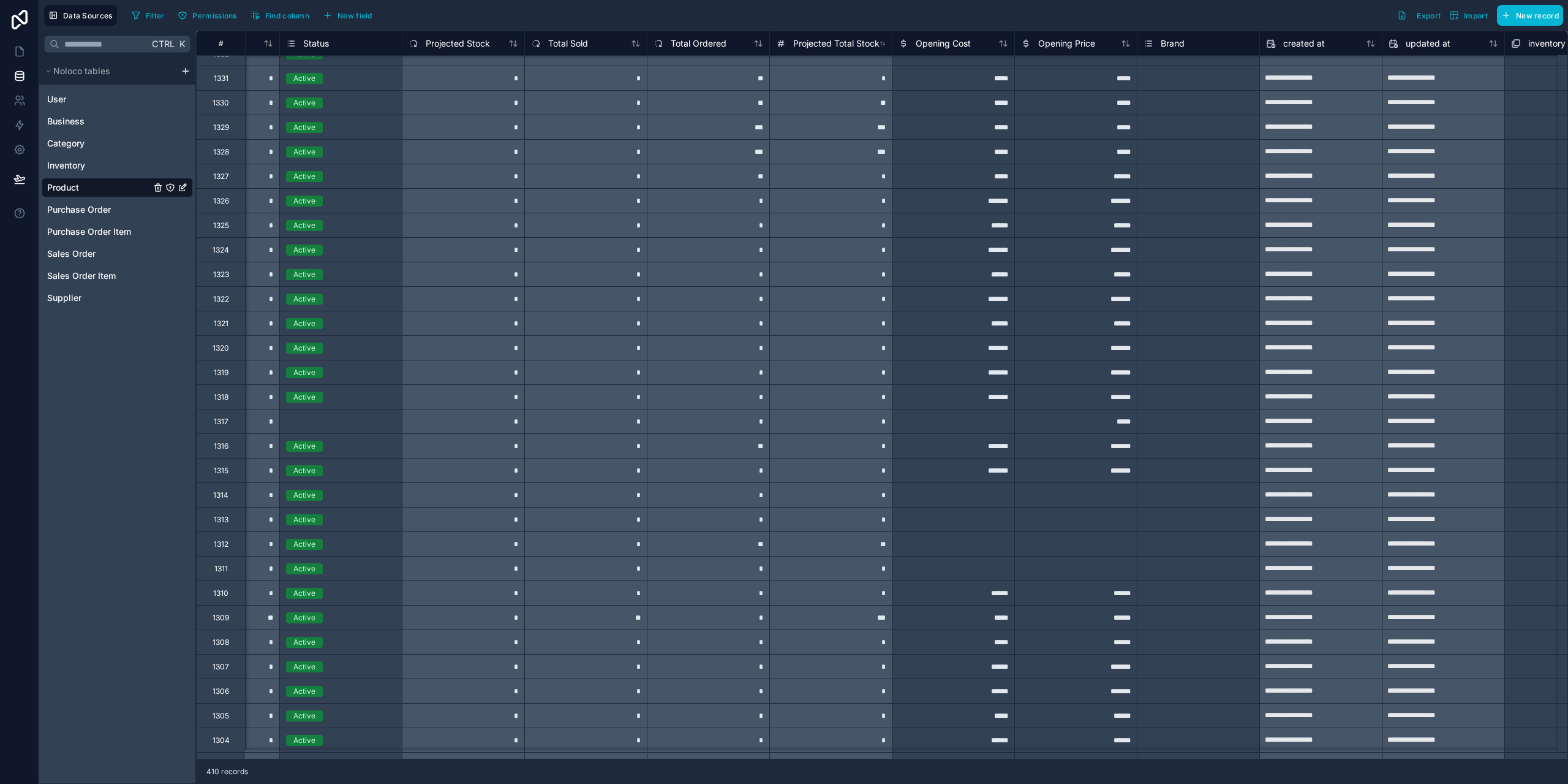
scroll to position [1226, 1436]
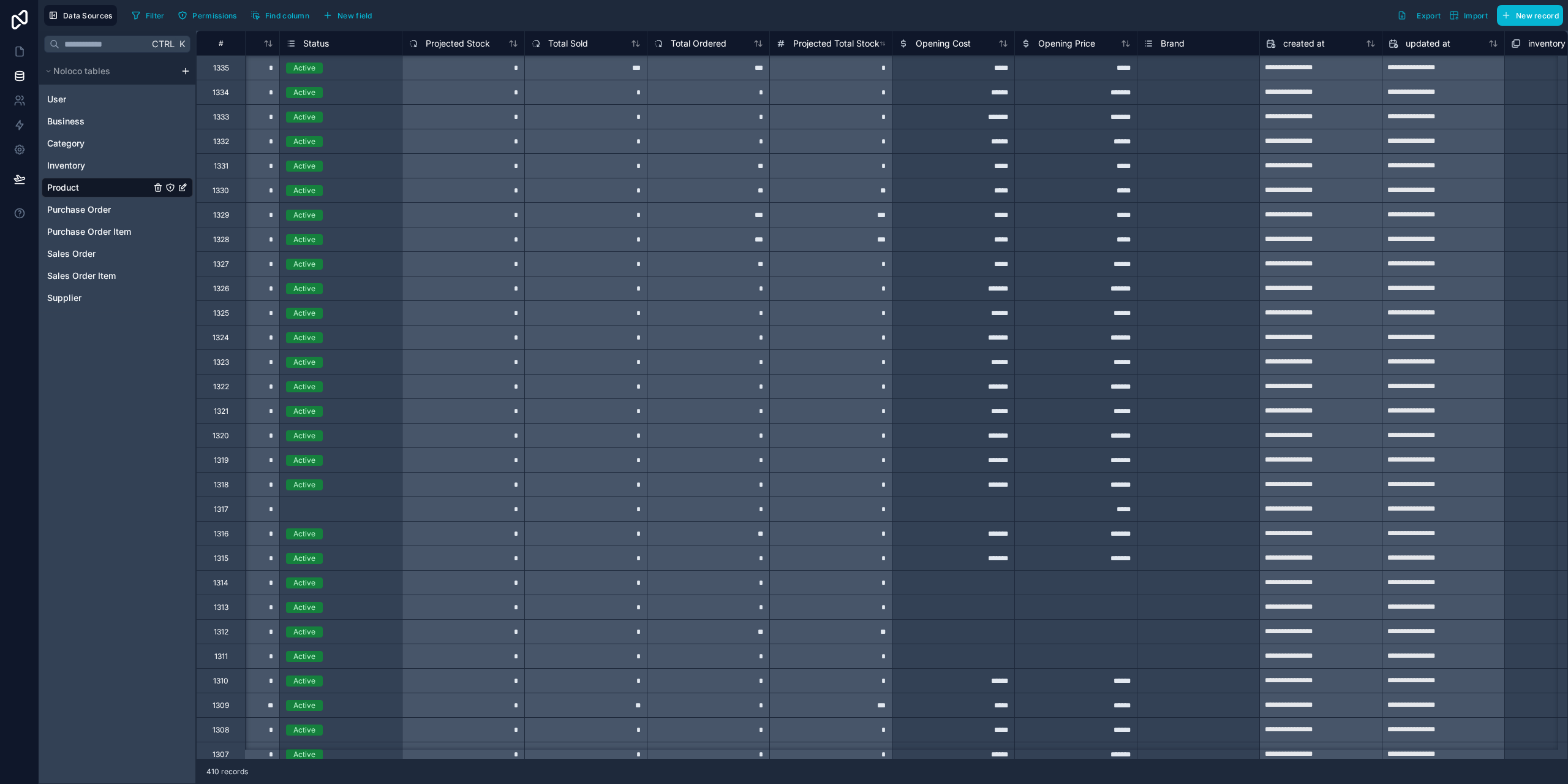
click at [316, 509] on div "Select a Status" at bounding box center [312, 509] width 52 height 9
click at [337, 434] on div "Active" at bounding box center [340, 436] width 122 height 13
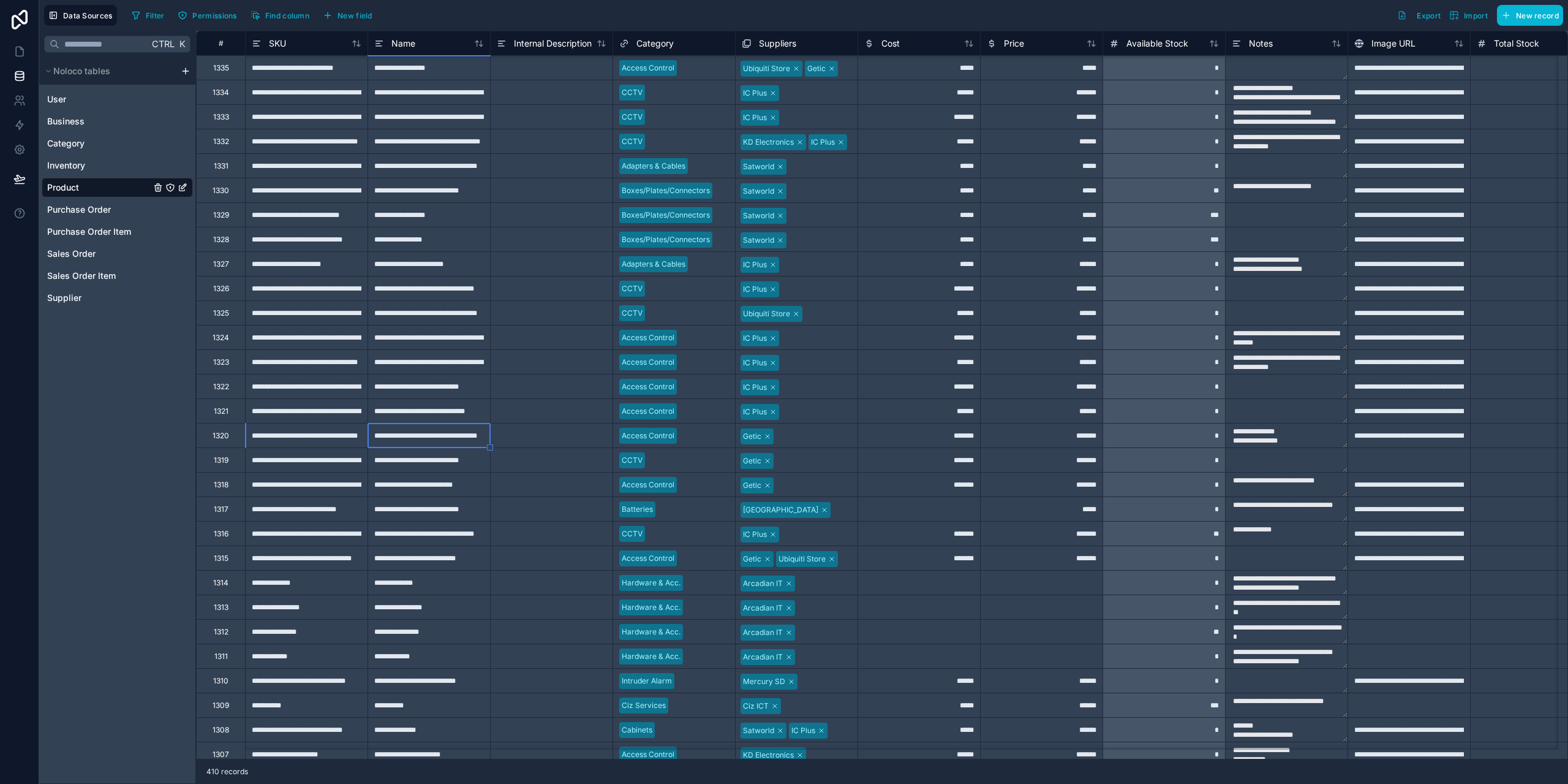
scroll to position [0, 9]
click at [381, 442] on div "**********" at bounding box center [428, 435] width 122 height 25
click at [385, 438] on input "**********" at bounding box center [429, 435] width 122 height 24
click at [256, 436] on div "**********" at bounding box center [306, 435] width 122 height 25
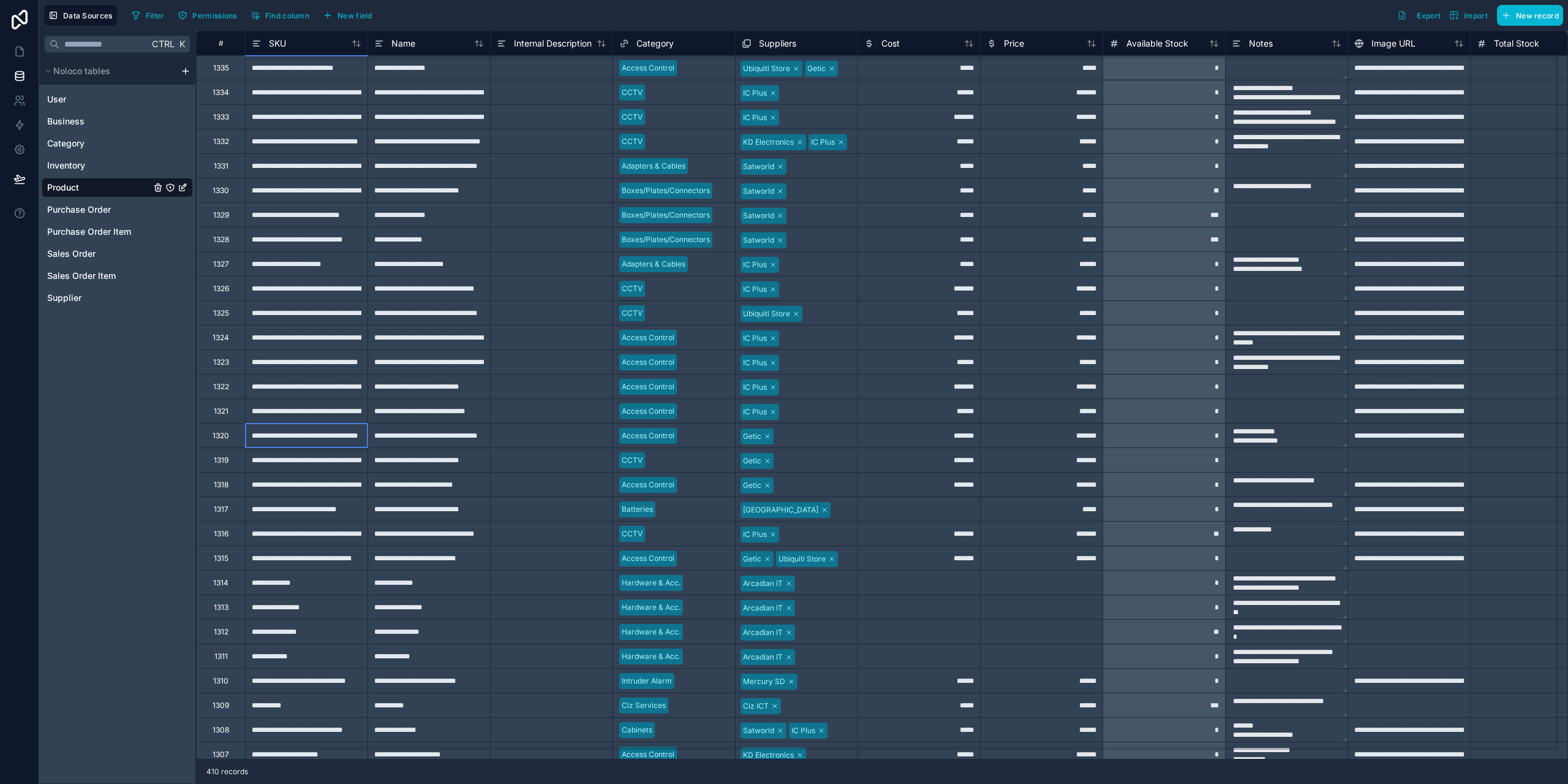
type input "**********"
click at [496, 548] on div at bounding box center [550, 557] width 122 height 25
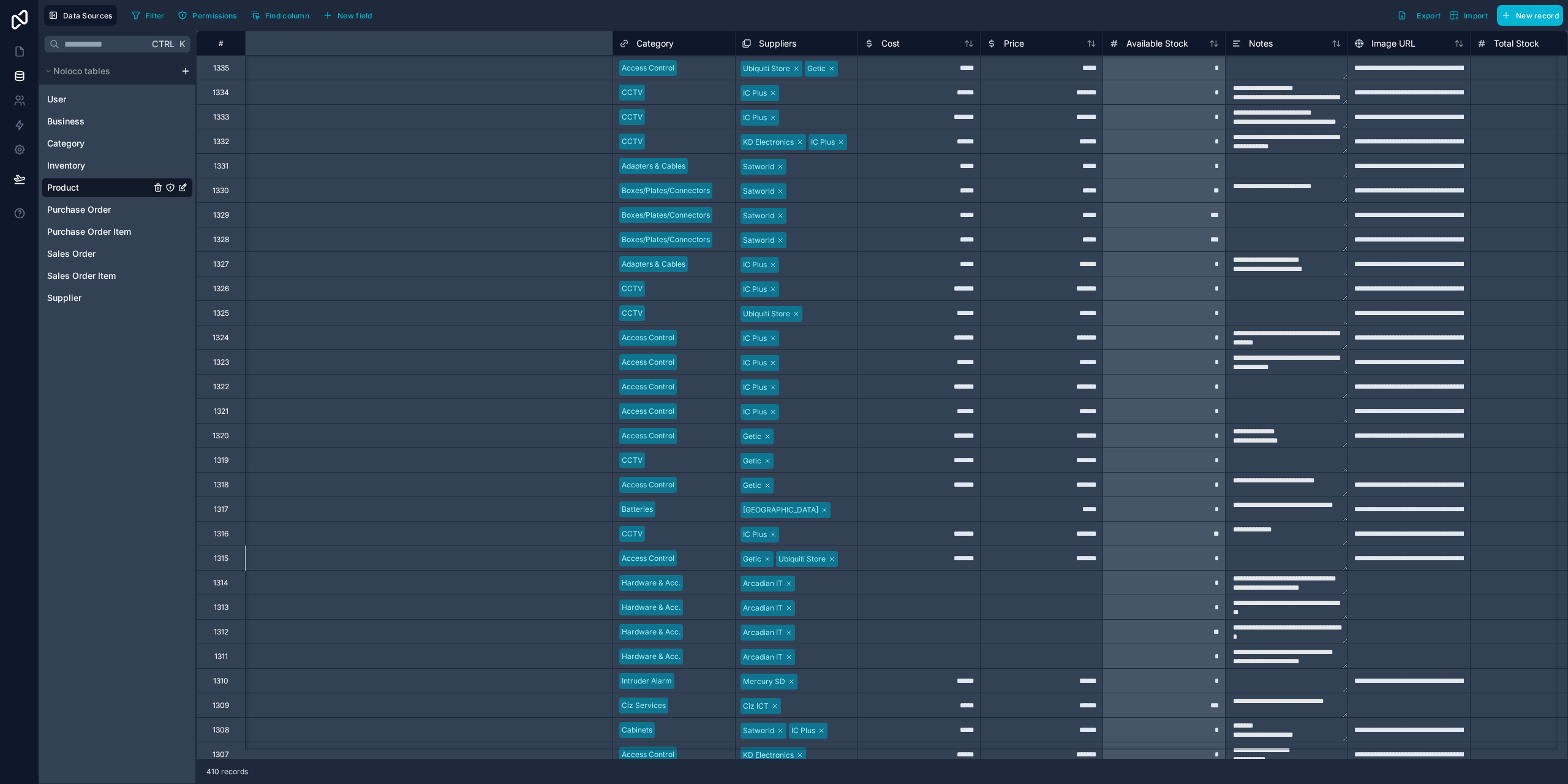
scroll to position [1226, 647]
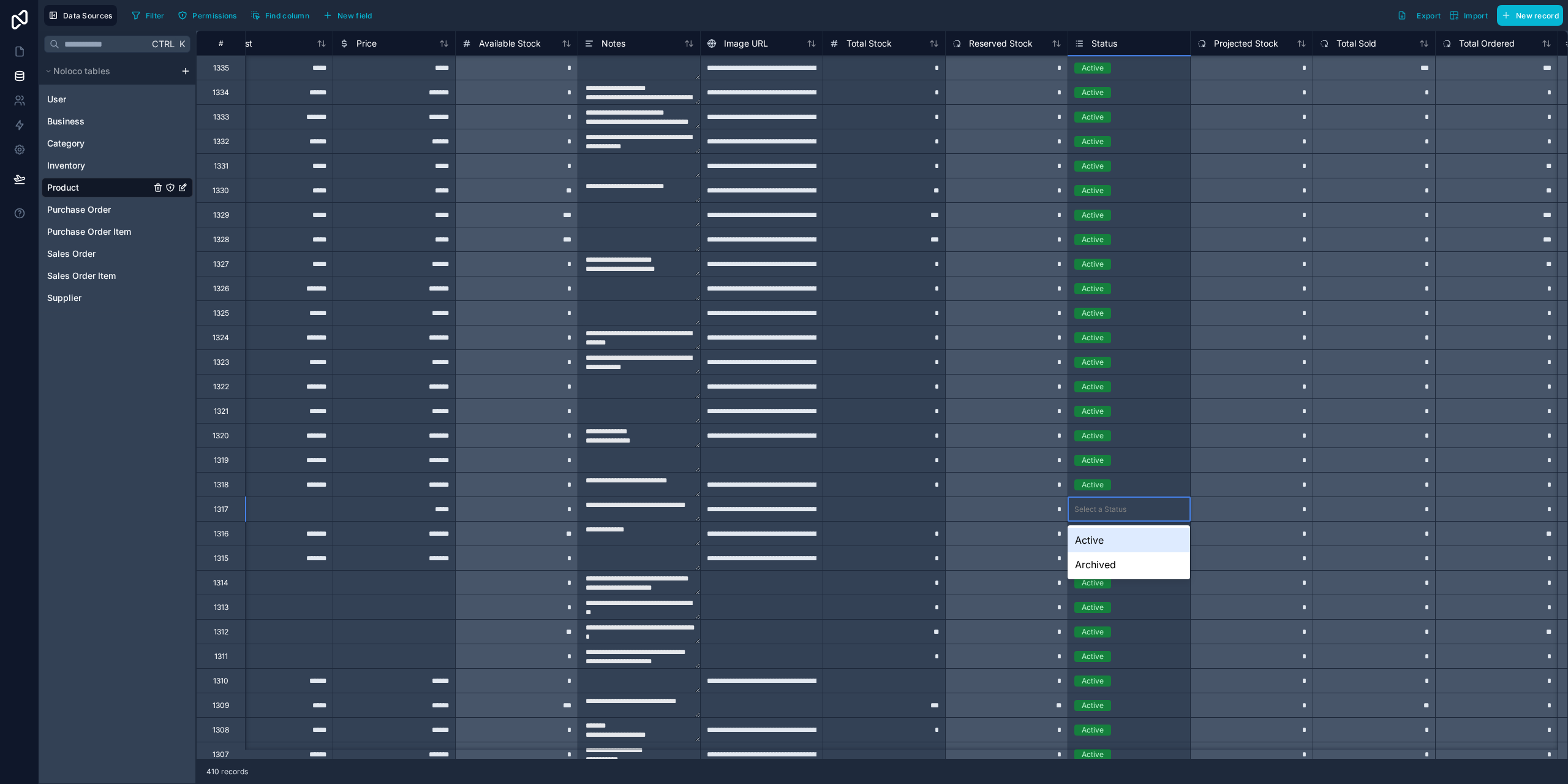
click at [1128, 500] on div "Select a Status" at bounding box center [1129, 508] width 122 height 24
click at [1108, 537] on div "Active" at bounding box center [1128, 540] width 122 height 25
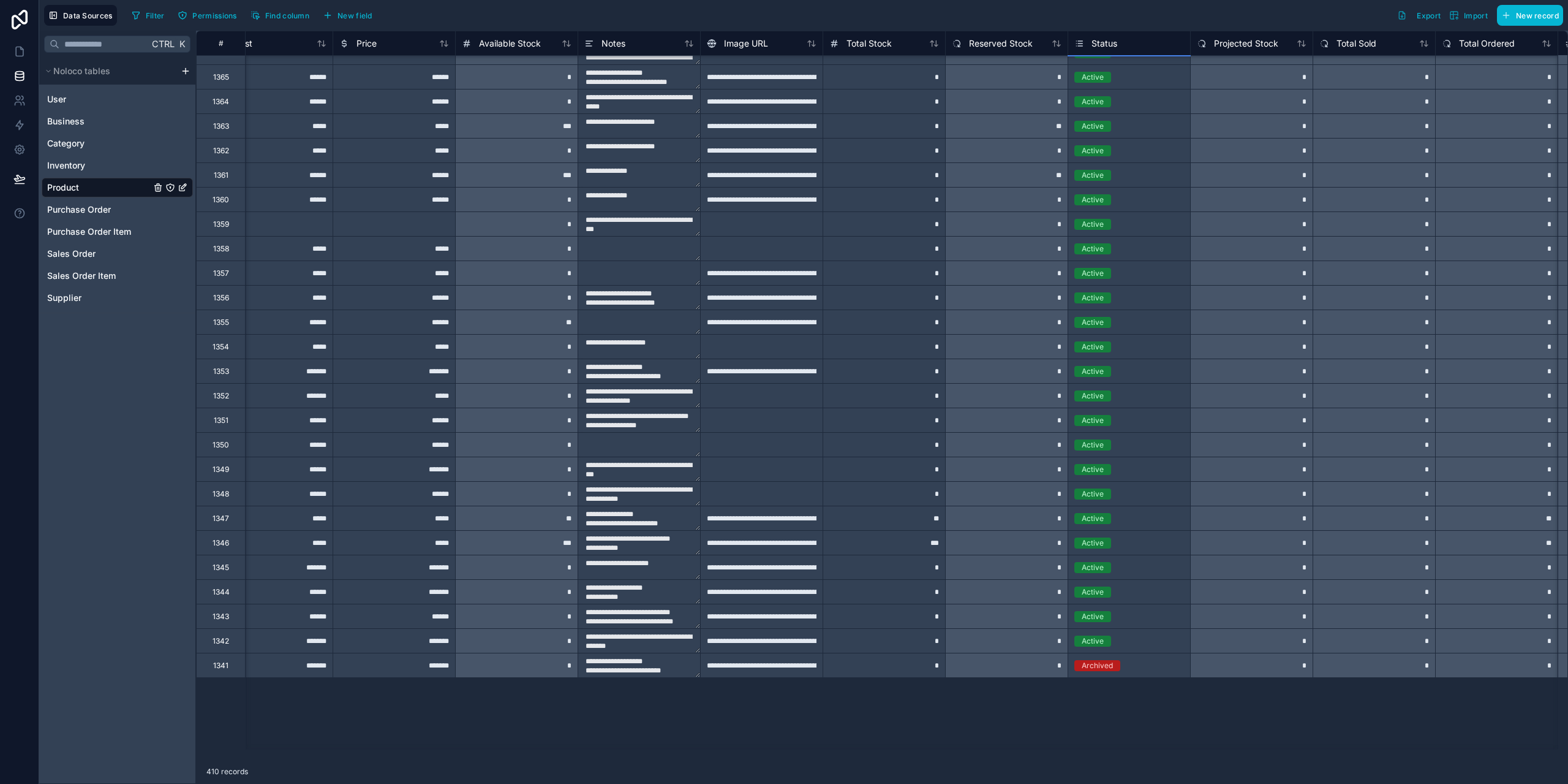
scroll to position [0, 647]
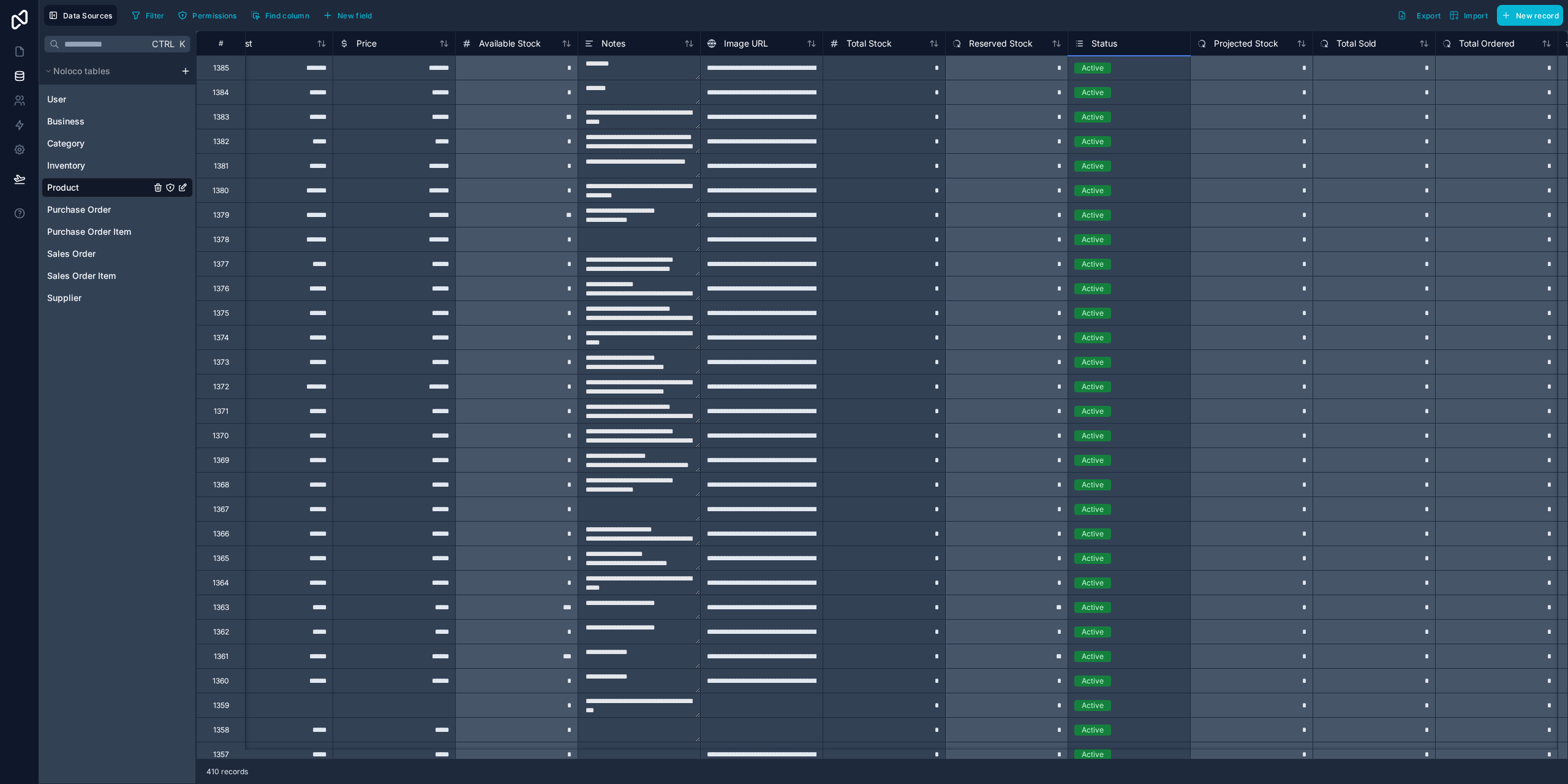
drag, startPoint x: 644, startPoint y: 115, endPoint x: 655, endPoint y: 122, distance: 13.0
click at [644, 115] on textarea "**********" at bounding box center [639, 117] width 122 height 24
click at [653, 121] on textarea "**********" at bounding box center [639, 117] width 122 height 24
drag, startPoint x: 585, startPoint y: 112, endPoint x: 561, endPoint y: 113, distance: 24.0
click at [561, 113] on div "**********" at bounding box center [1165, 117] width 3235 height 25
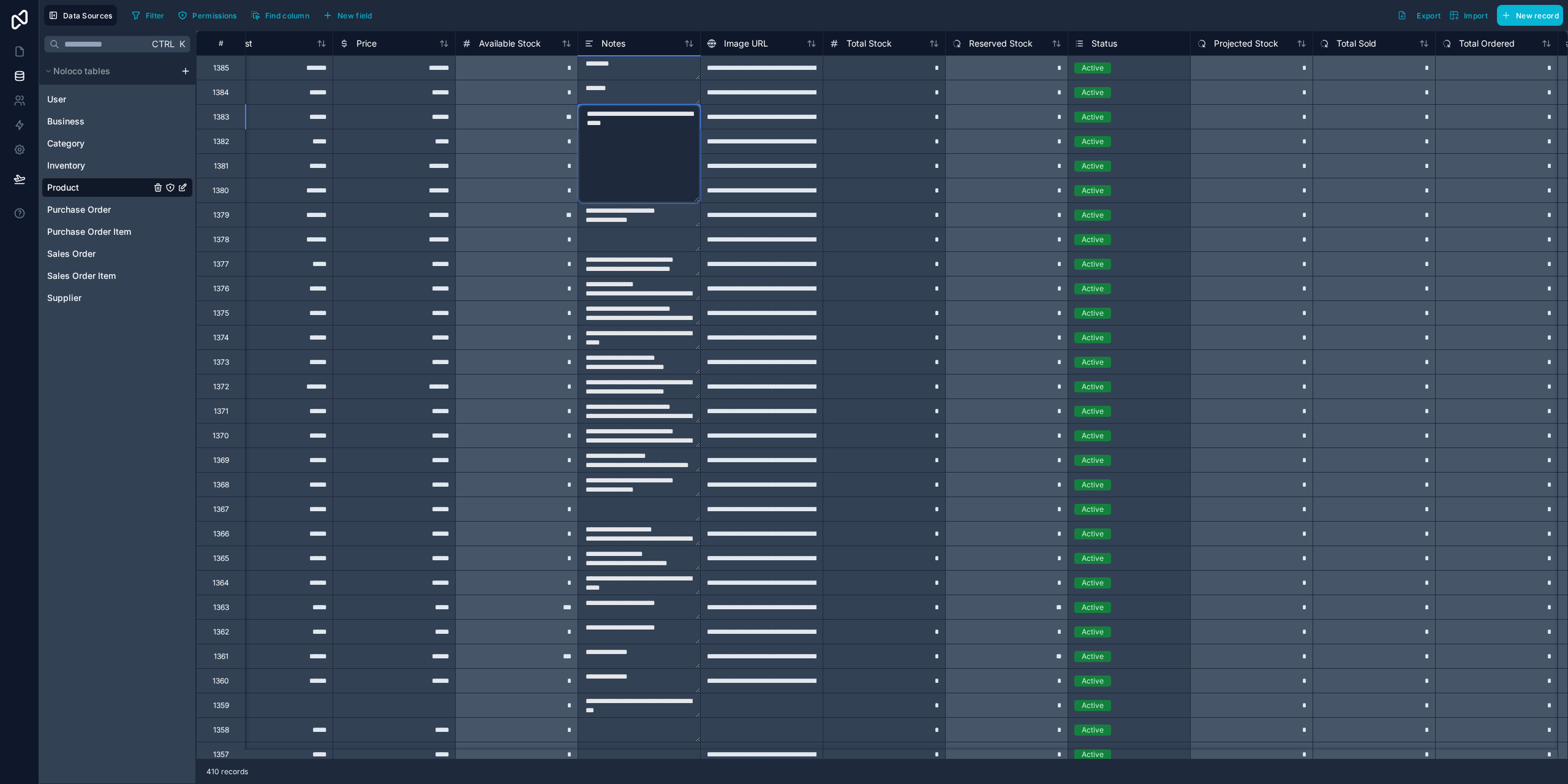
click at [536, 154] on div "*" at bounding box center [515, 166] width 122 height 25
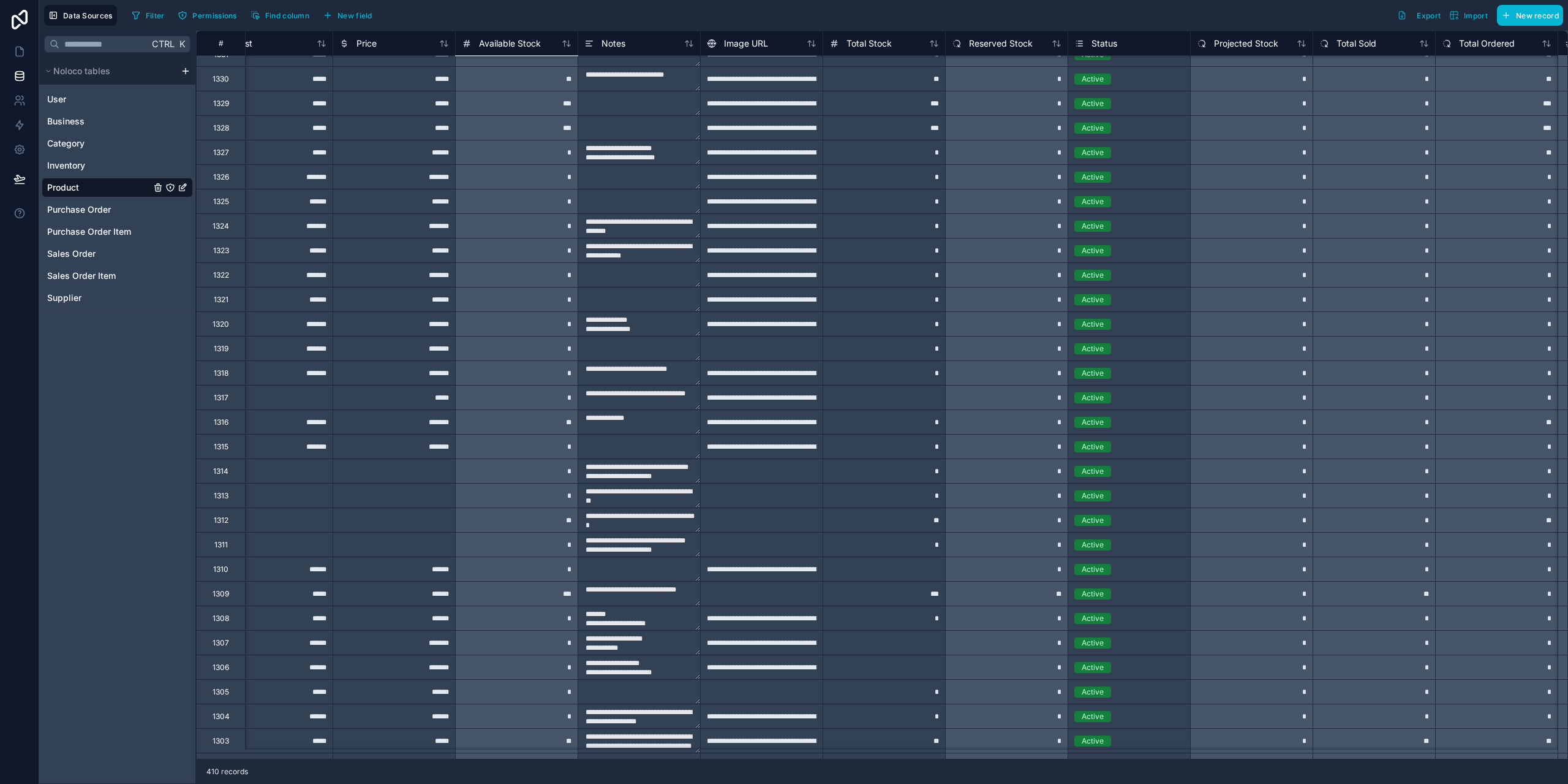
scroll to position [1349, 647]
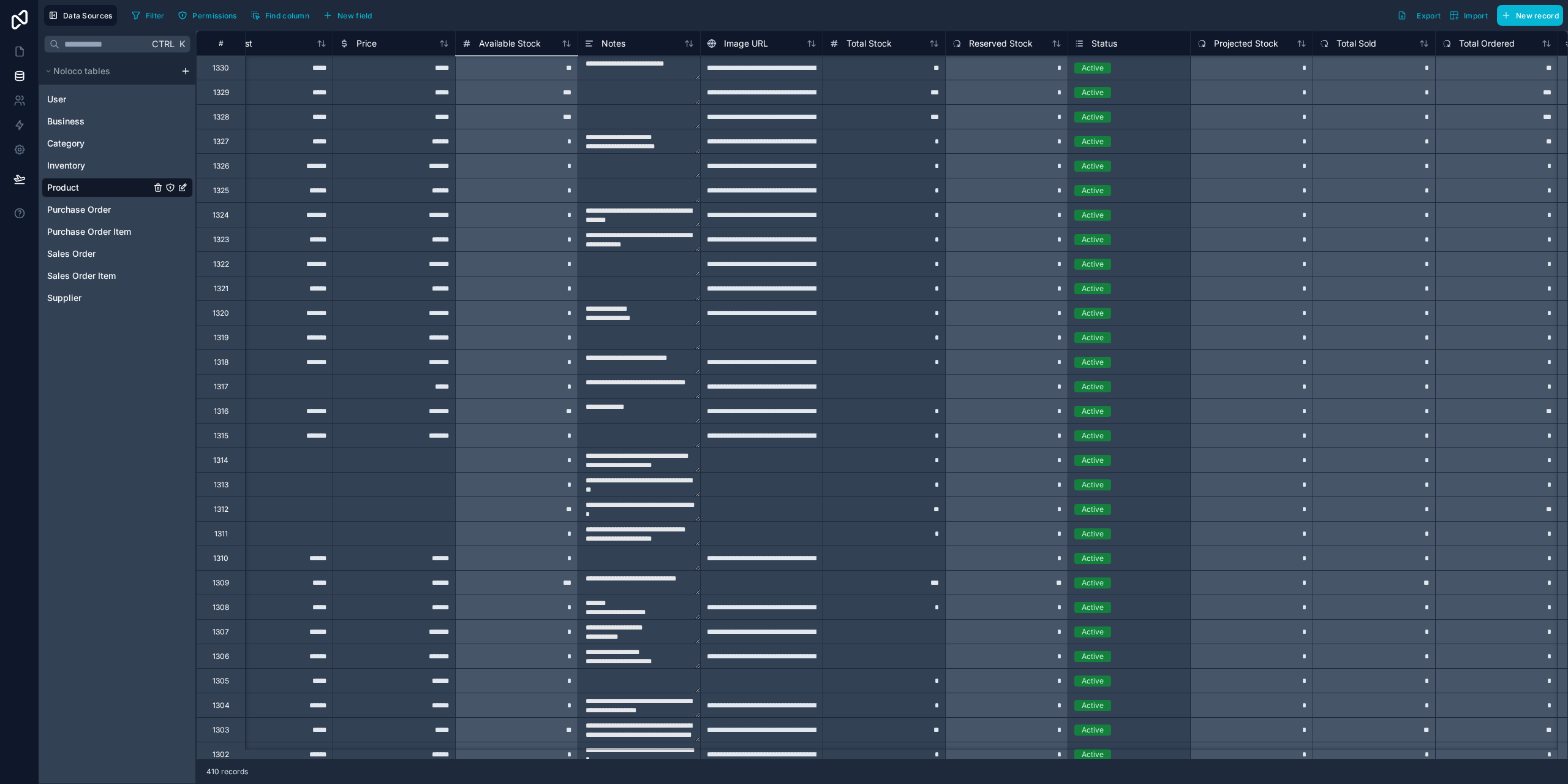
click at [654, 384] on textarea "**********" at bounding box center [639, 386] width 122 height 24
click at [674, 391] on textarea "**********" at bounding box center [639, 386] width 122 height 24
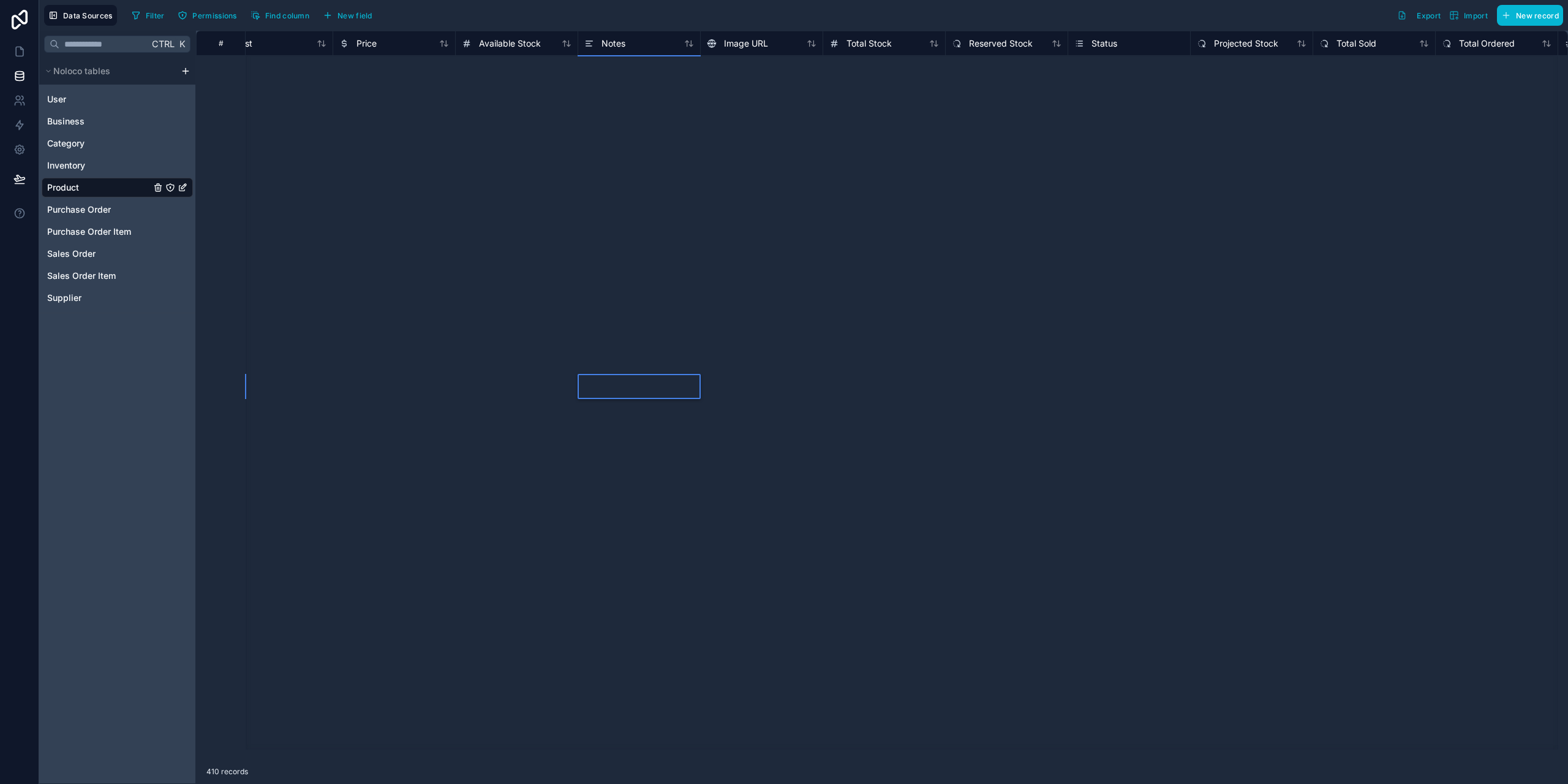
scroll to position [4209, 647]
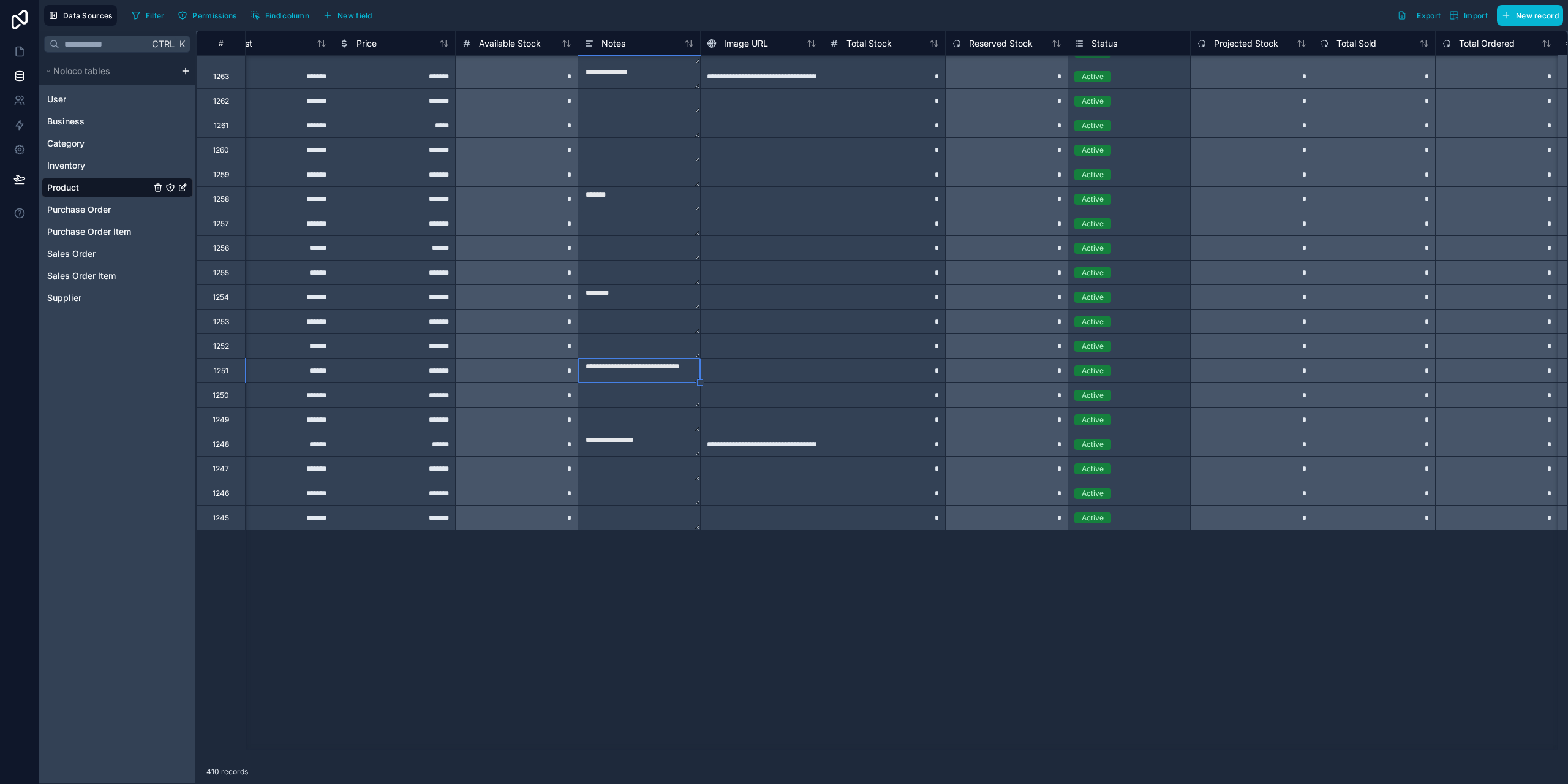
scroll to position [3842, 647]
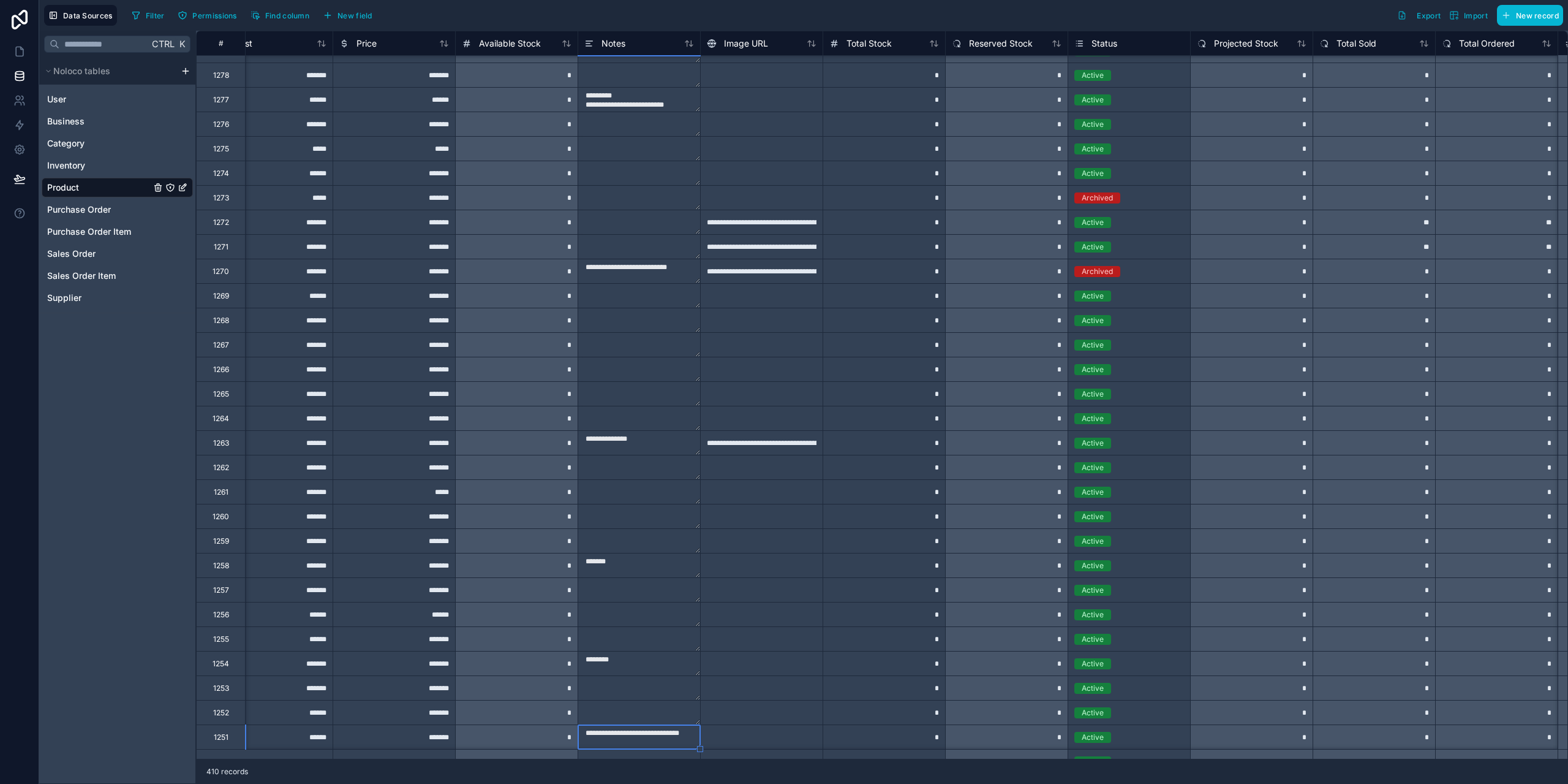
click at [613, 732] on textarea "**********" at bounding box center [639, 737] width 122 height 24
click at [472, 447] on div "*" at bounding box center [515, 443] width 122 height 25
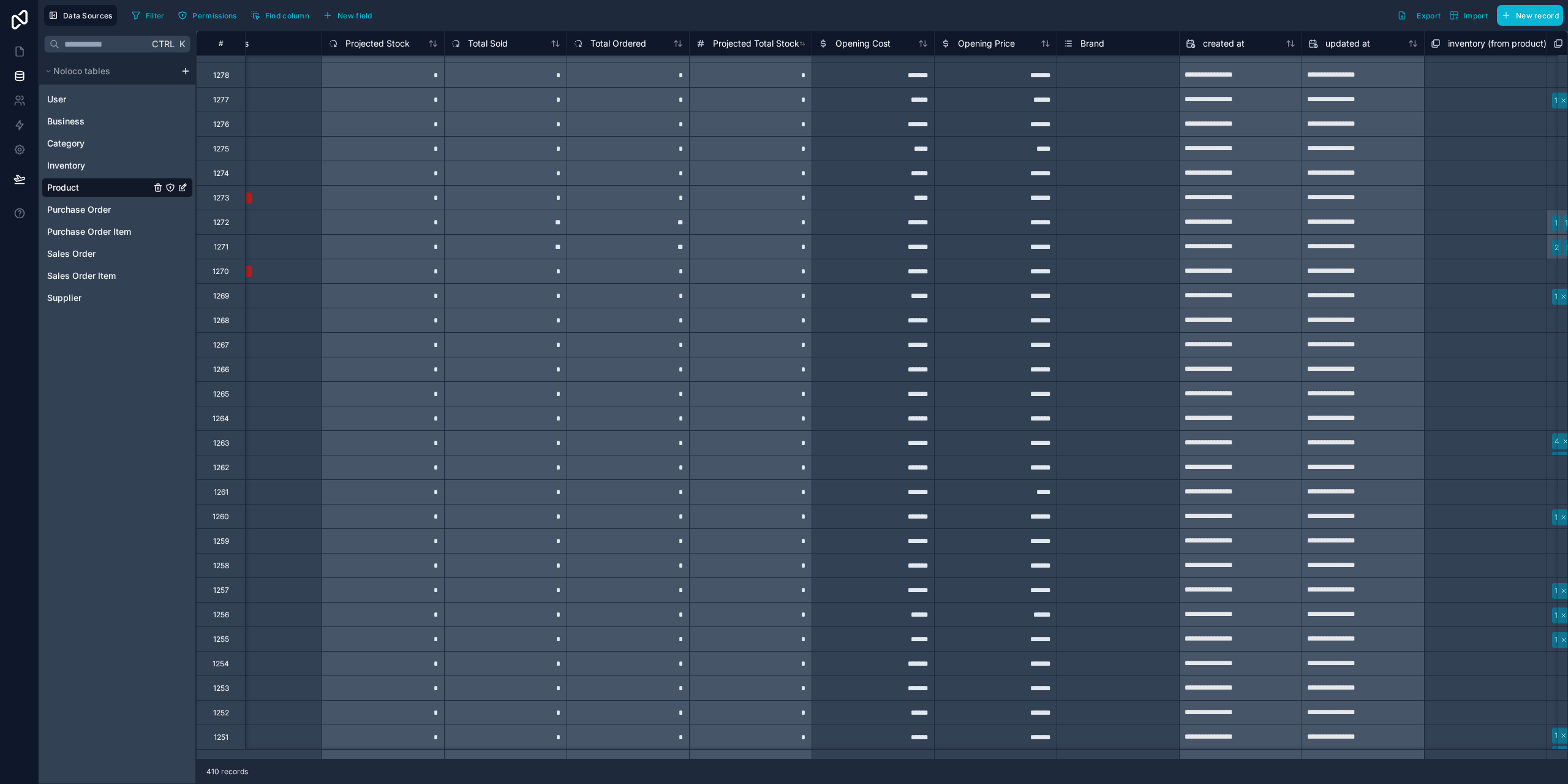
scroll to position [3842, 1571]
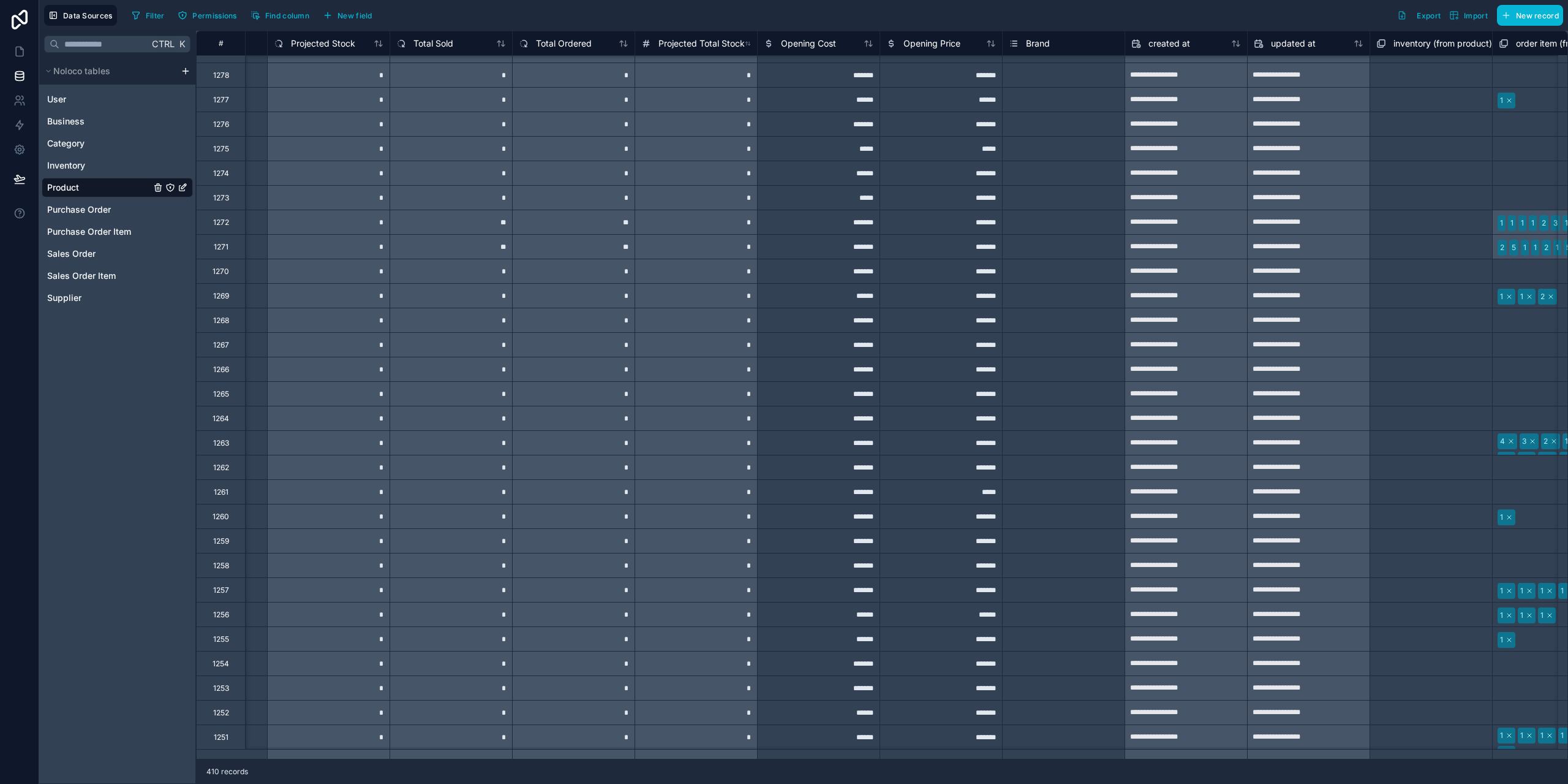
click at [1039, 44] on span "Brand" at bounding box center [1037, 43] width 24 height 12
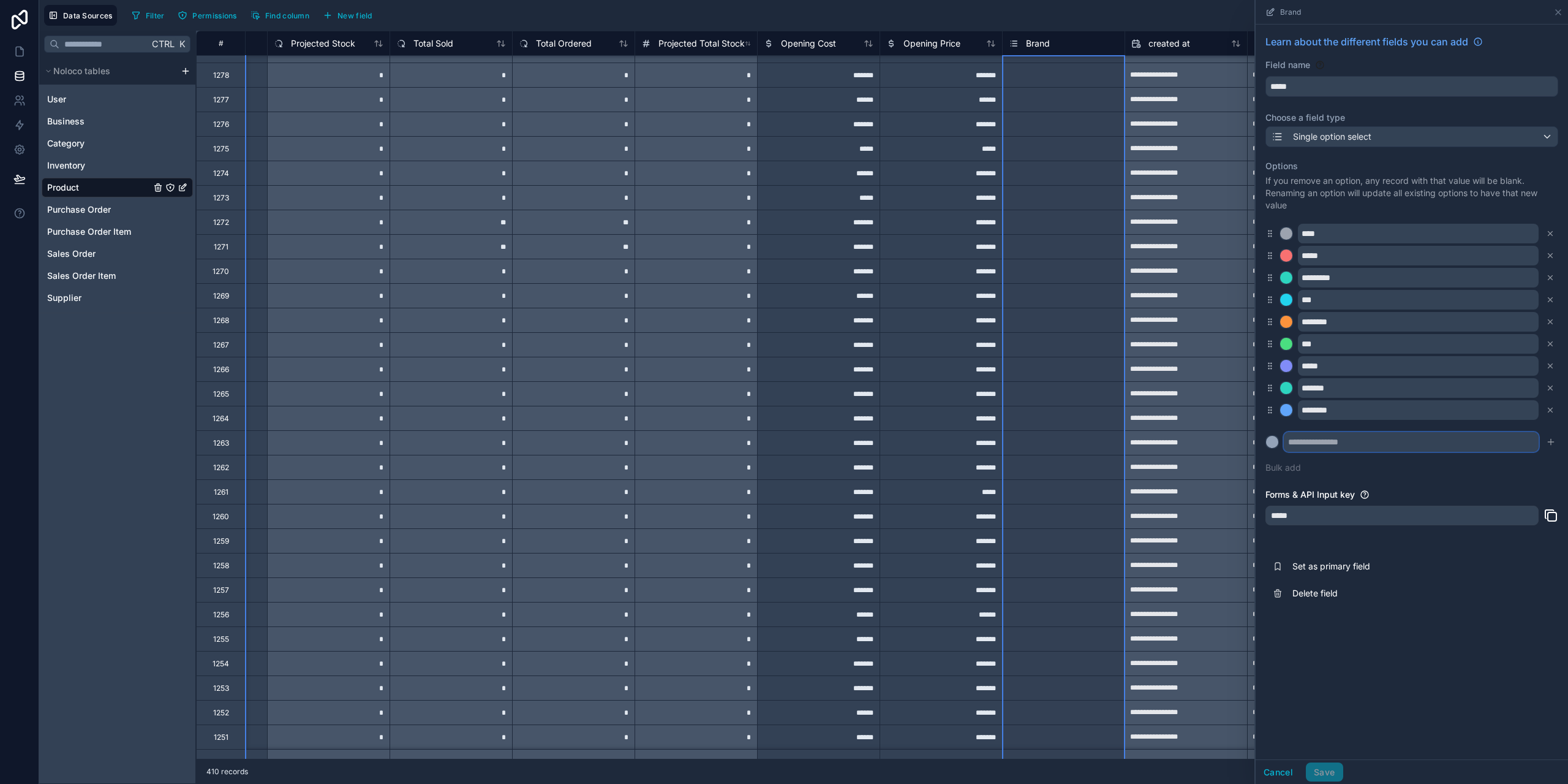
click at [1359, 445] on input "text" at bounding box center [1411, 442] width 255 height 20
type input "**********"
click at [1551, 442] on icon "submit" at bounding box center [1551, 442] width 6 height 0
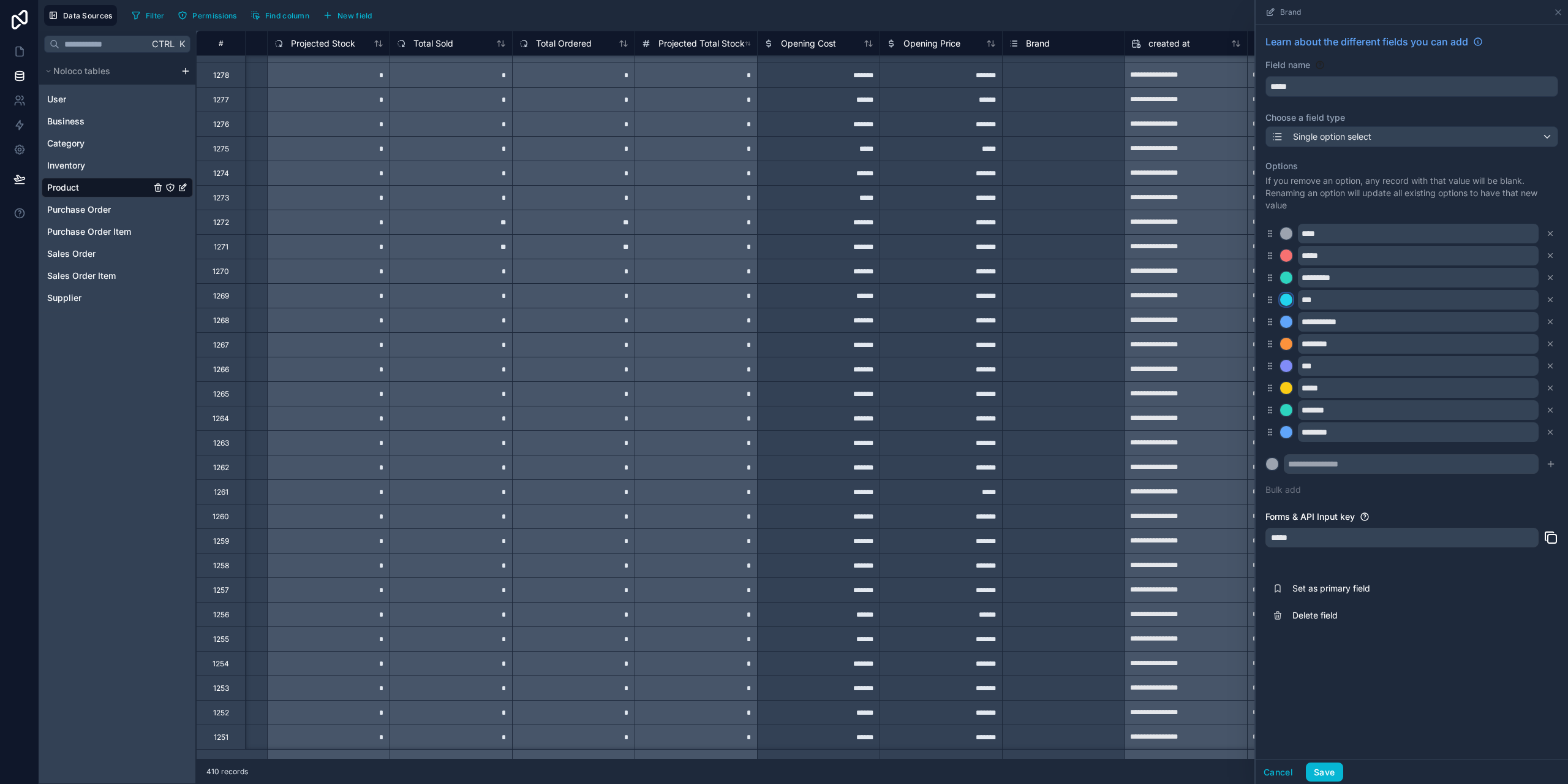
click at [1286, 300] on div at bounding box center [1286, 300] width 12 height 12
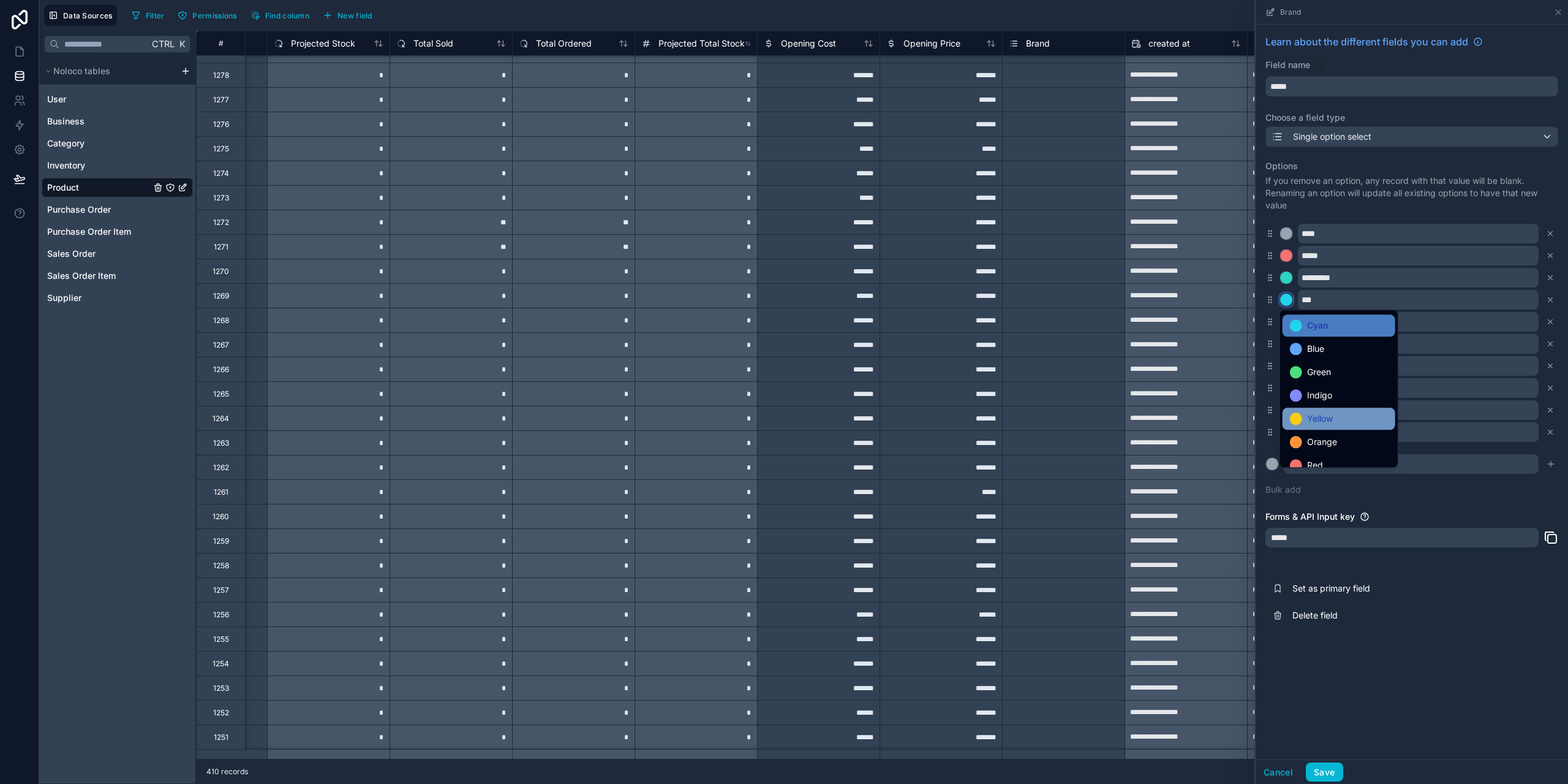
scroll to position [103, 0]
click at [1333, 435] on div "Red" at bounding box center [1339, 430] width 98 height 15
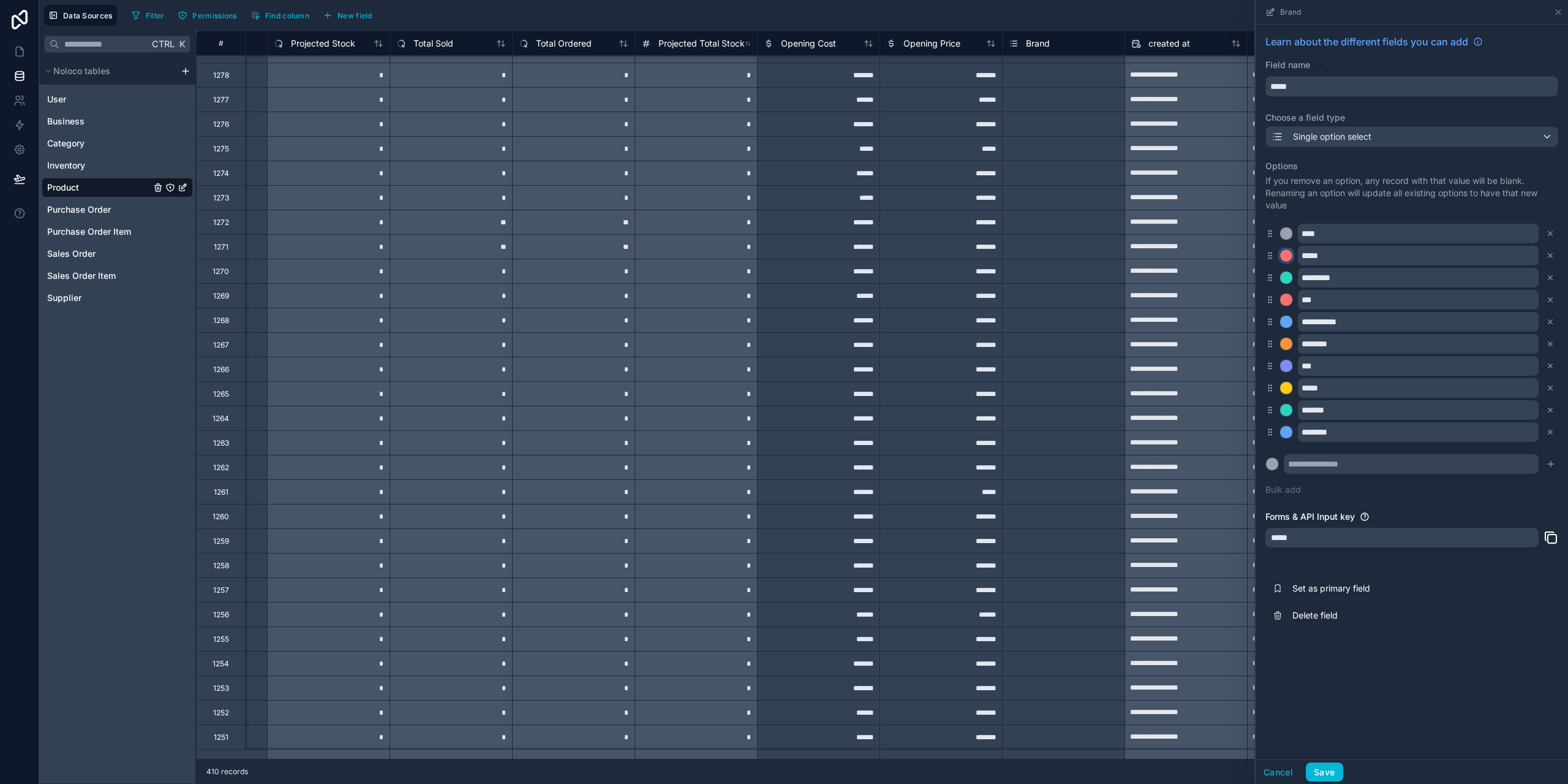
click at [1286, 254] on div at bounding box center [1286, 255] width 12 height 12
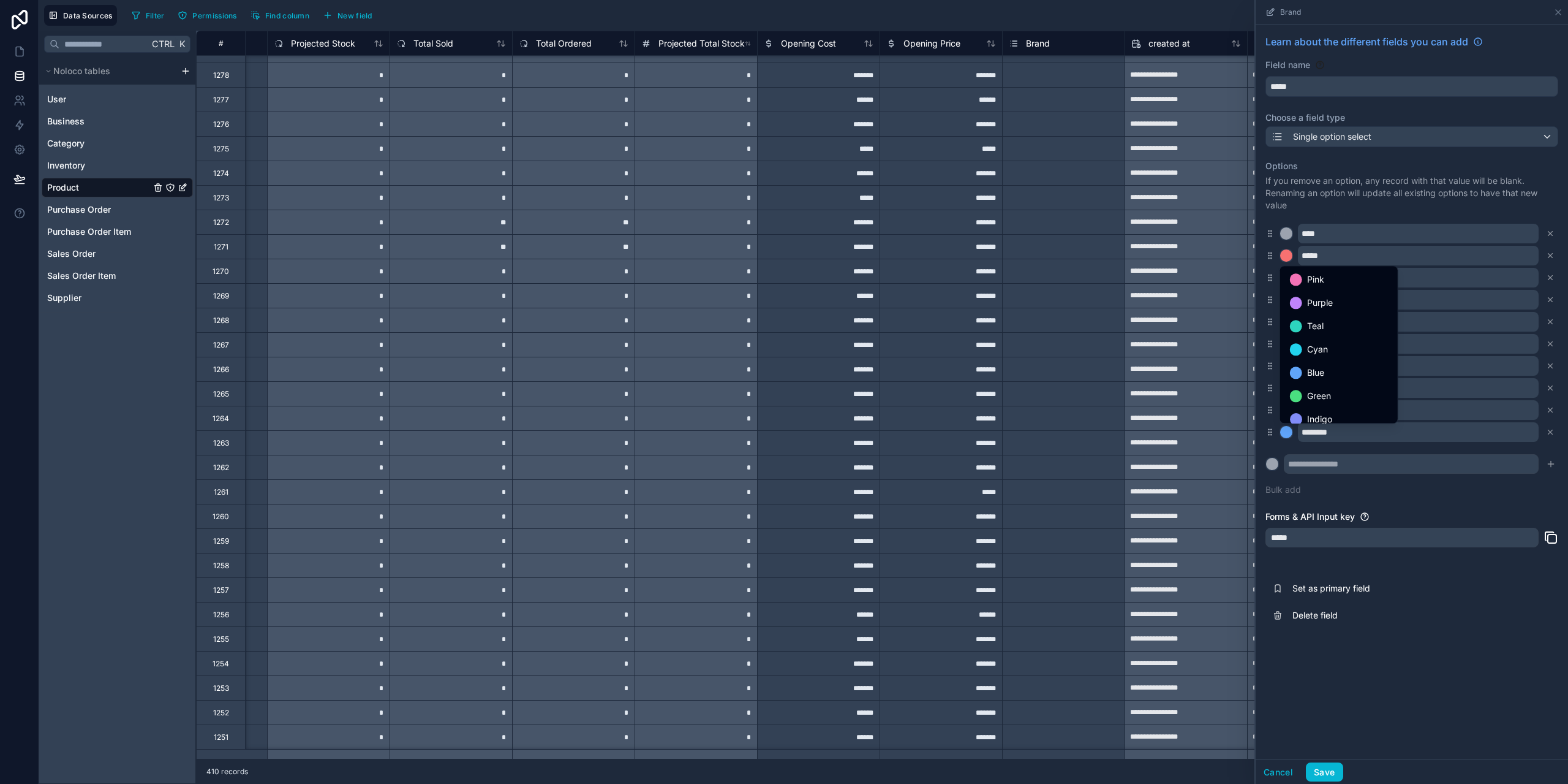
click at [1286, 254] on div at bounding box center [1413, 392] width 313 height 784
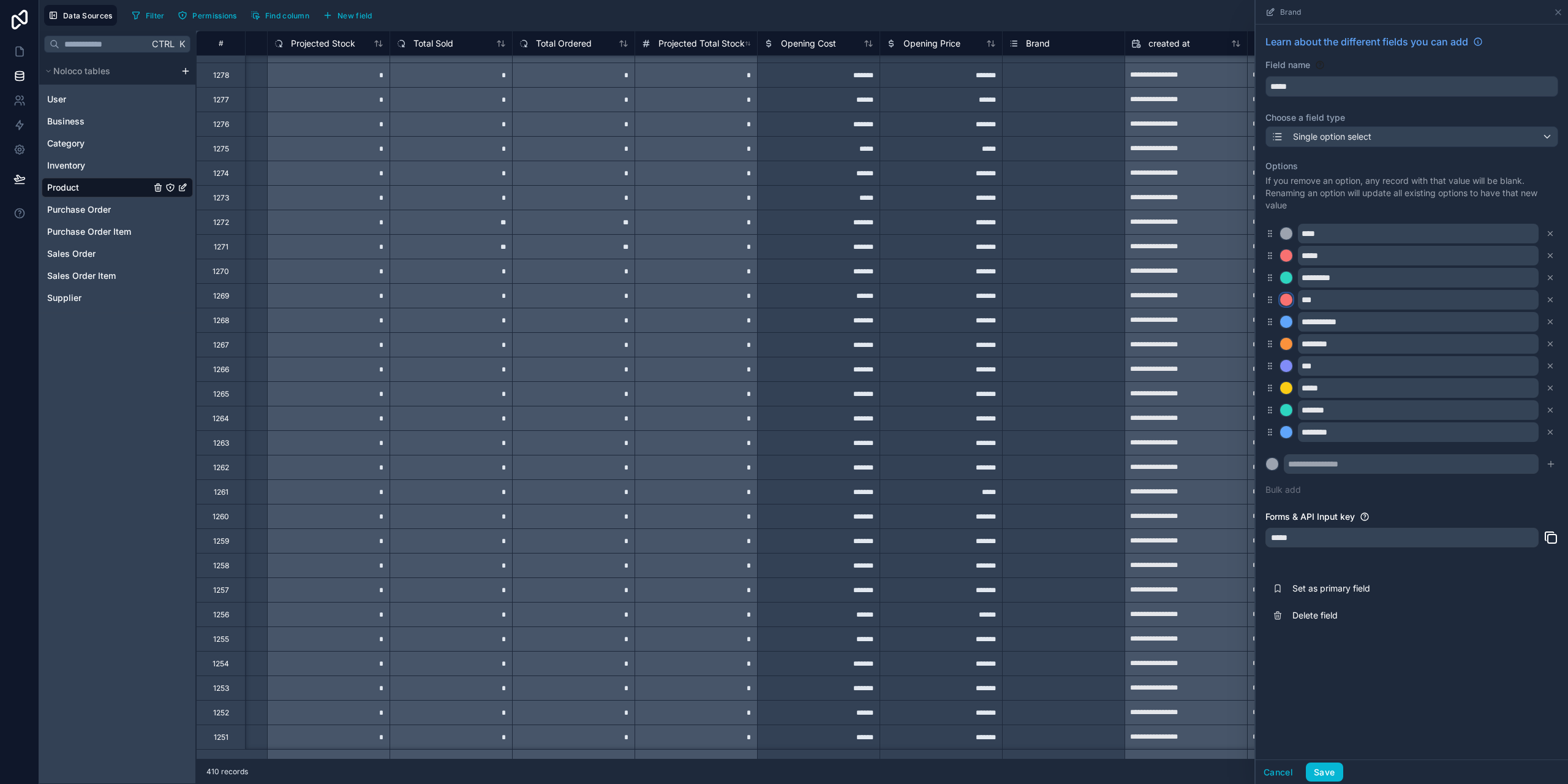
click at [1290, 299] on div at bounding box center [1286, 300] width 12 height 12
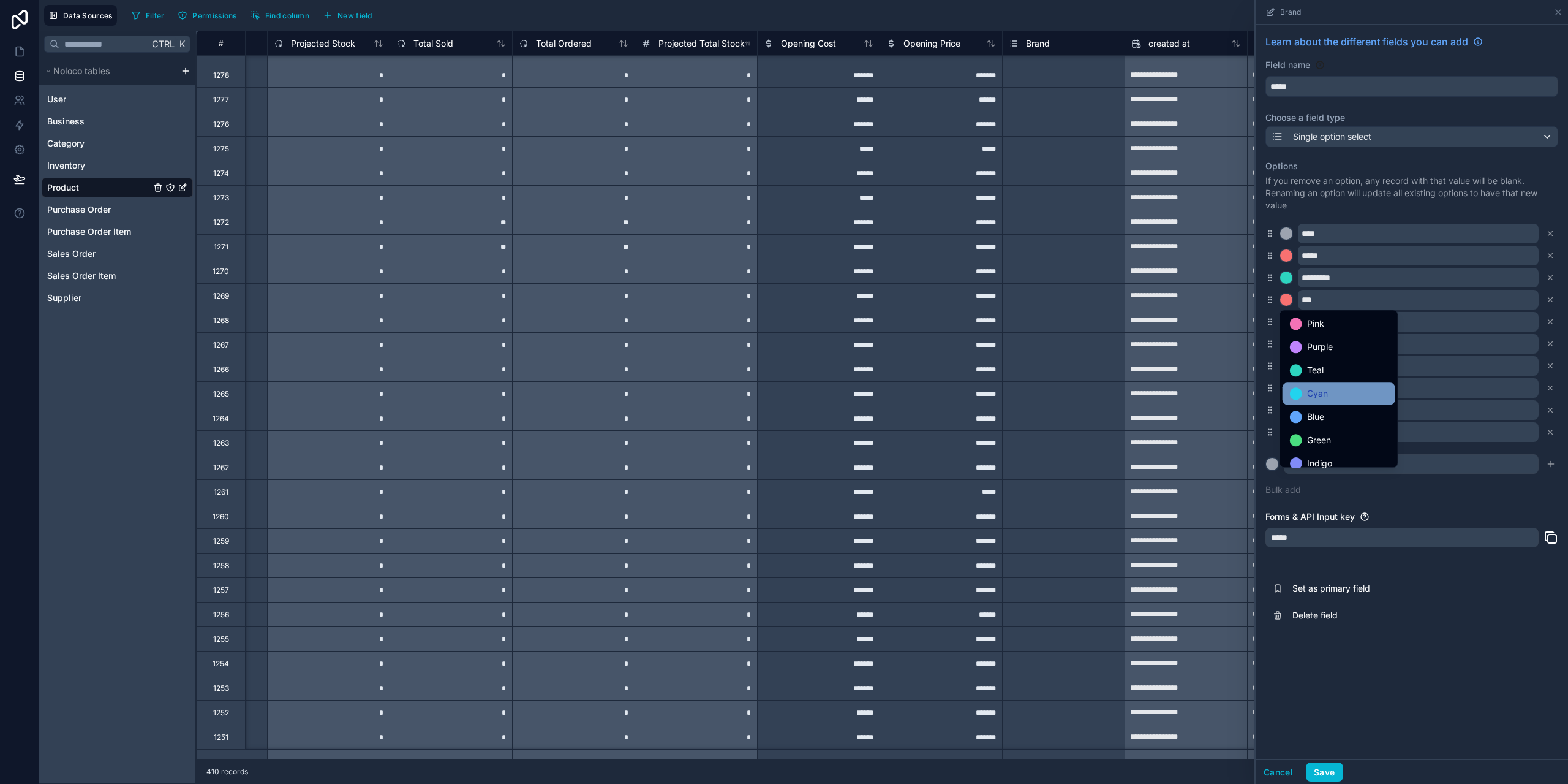
click at [1348, 396] on div "Cyan" at bounding box center [1339, 393] width 98 height 15
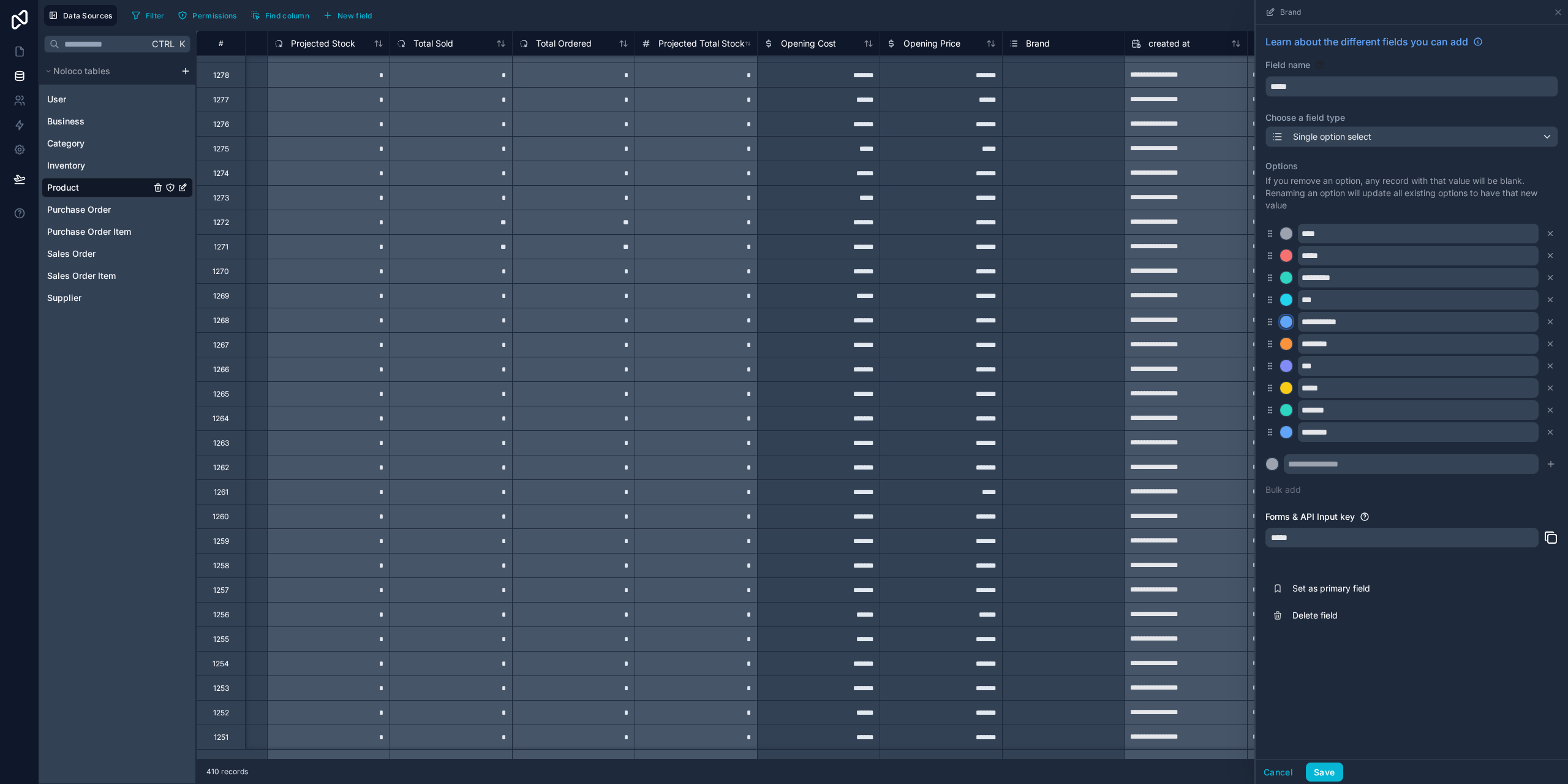
click at [1288, 319] on div at bounding box center [1286, 321] width 12 height 12
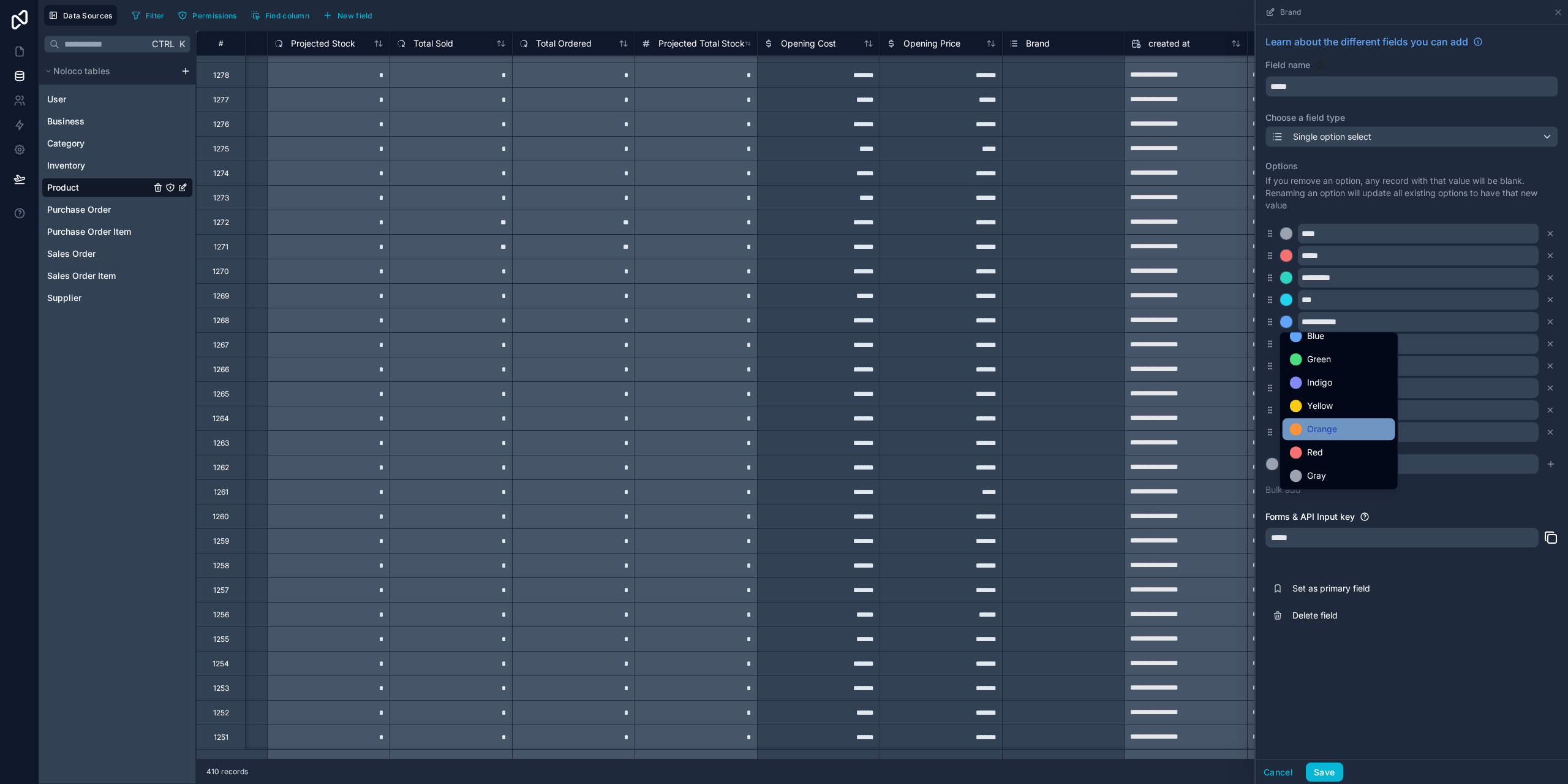
click at [1361, 428] on div "Orange" at bounding box center [1339, 429] width 98 height 15
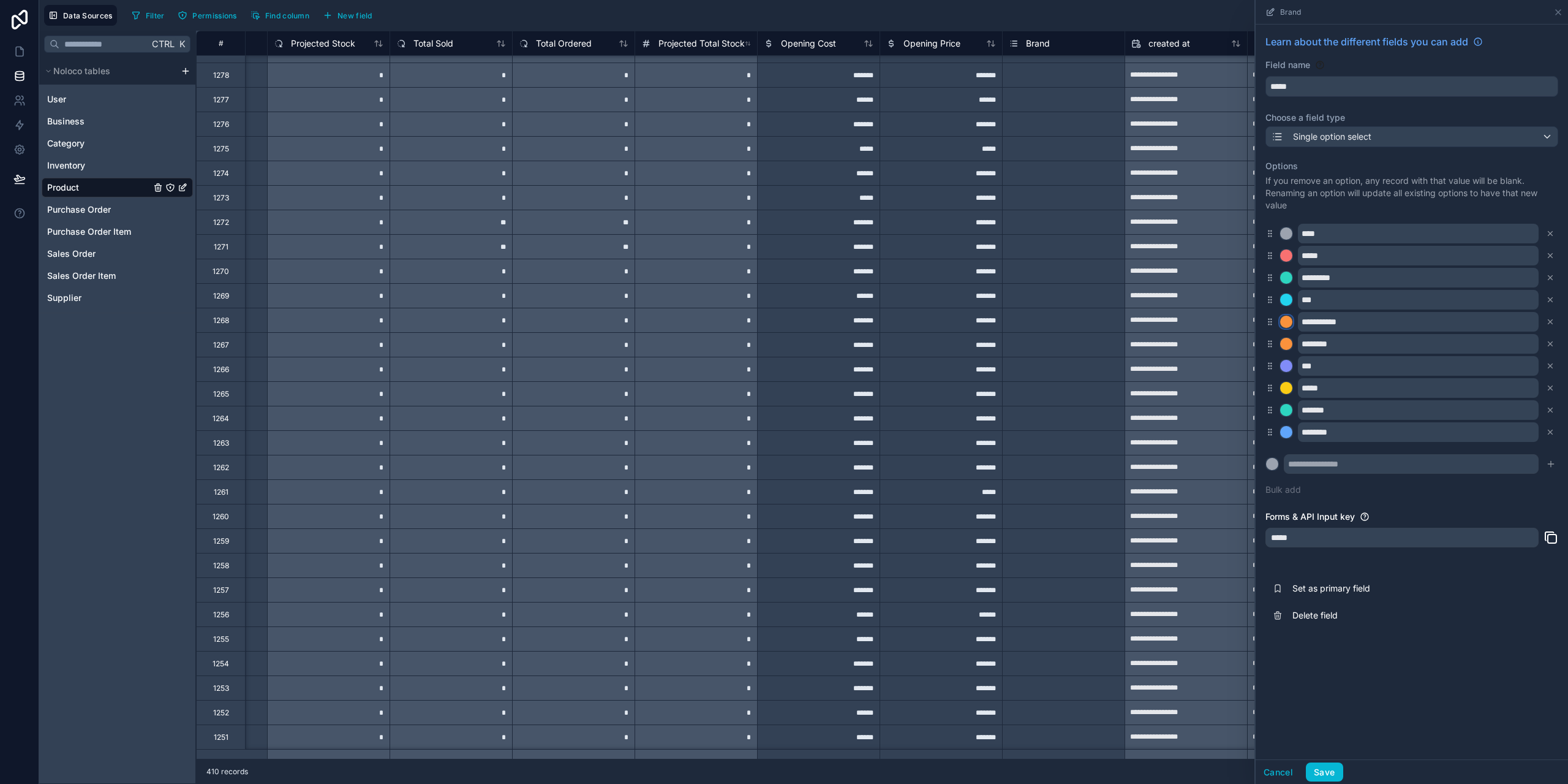
click at [1287, 325] on div at bounding box center [1286, 321] width 12 height 12
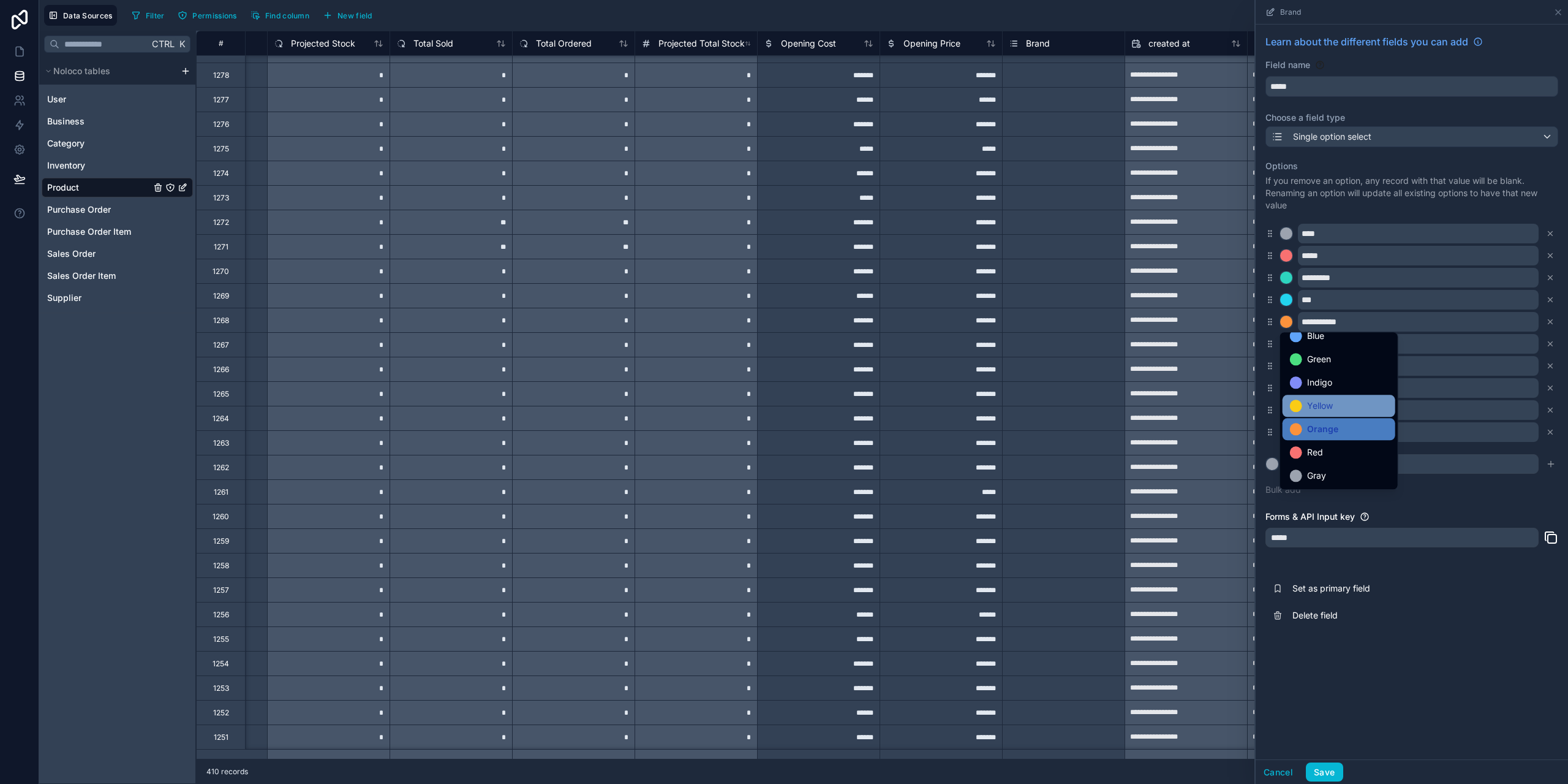
click at [1349, 402] on div "Yellow" at bounding box center [1339, 406] width 98 height 15
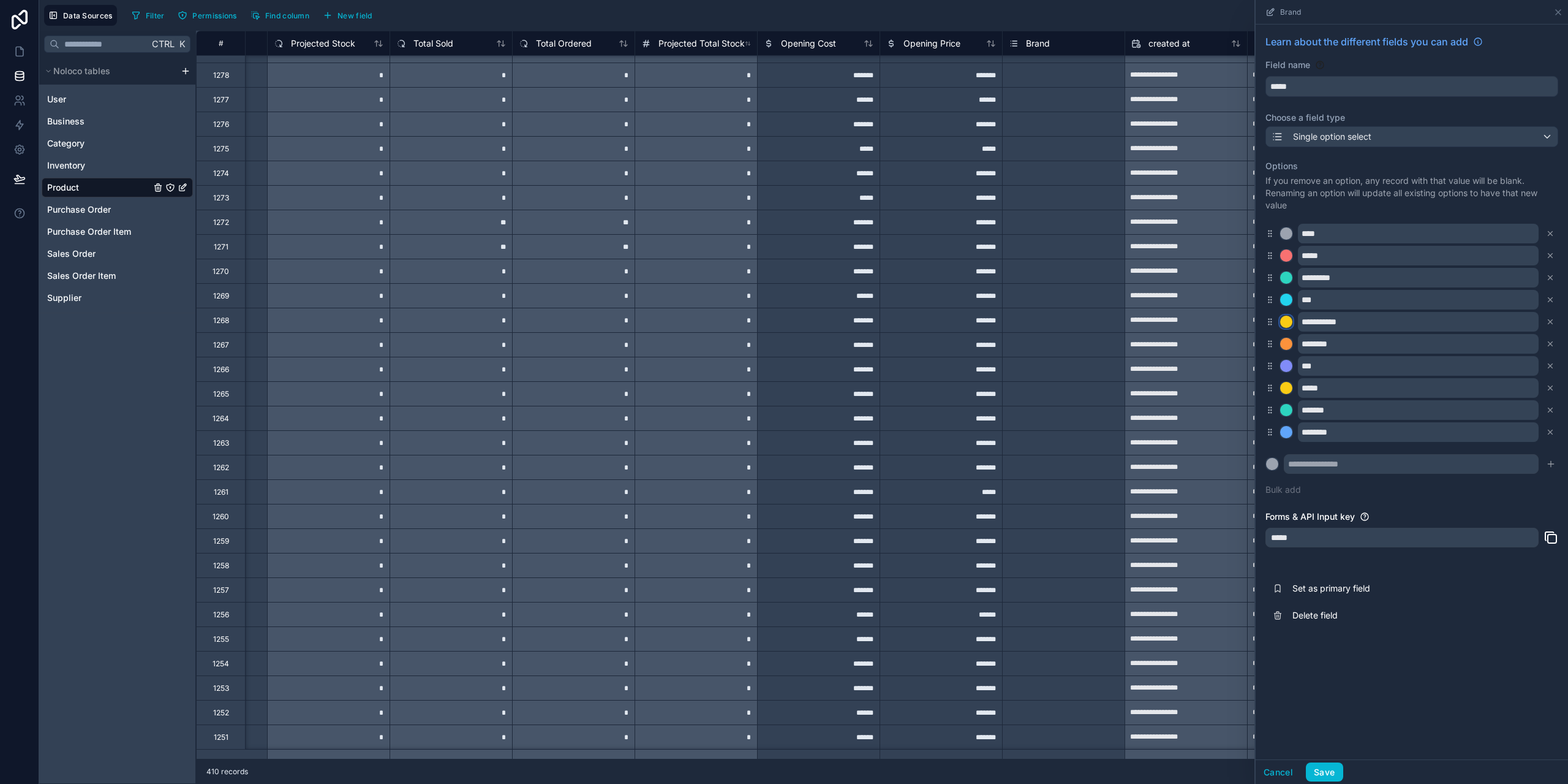
click at [1288, 325] on div at bounding box center [1286, 321] width 12 height 12
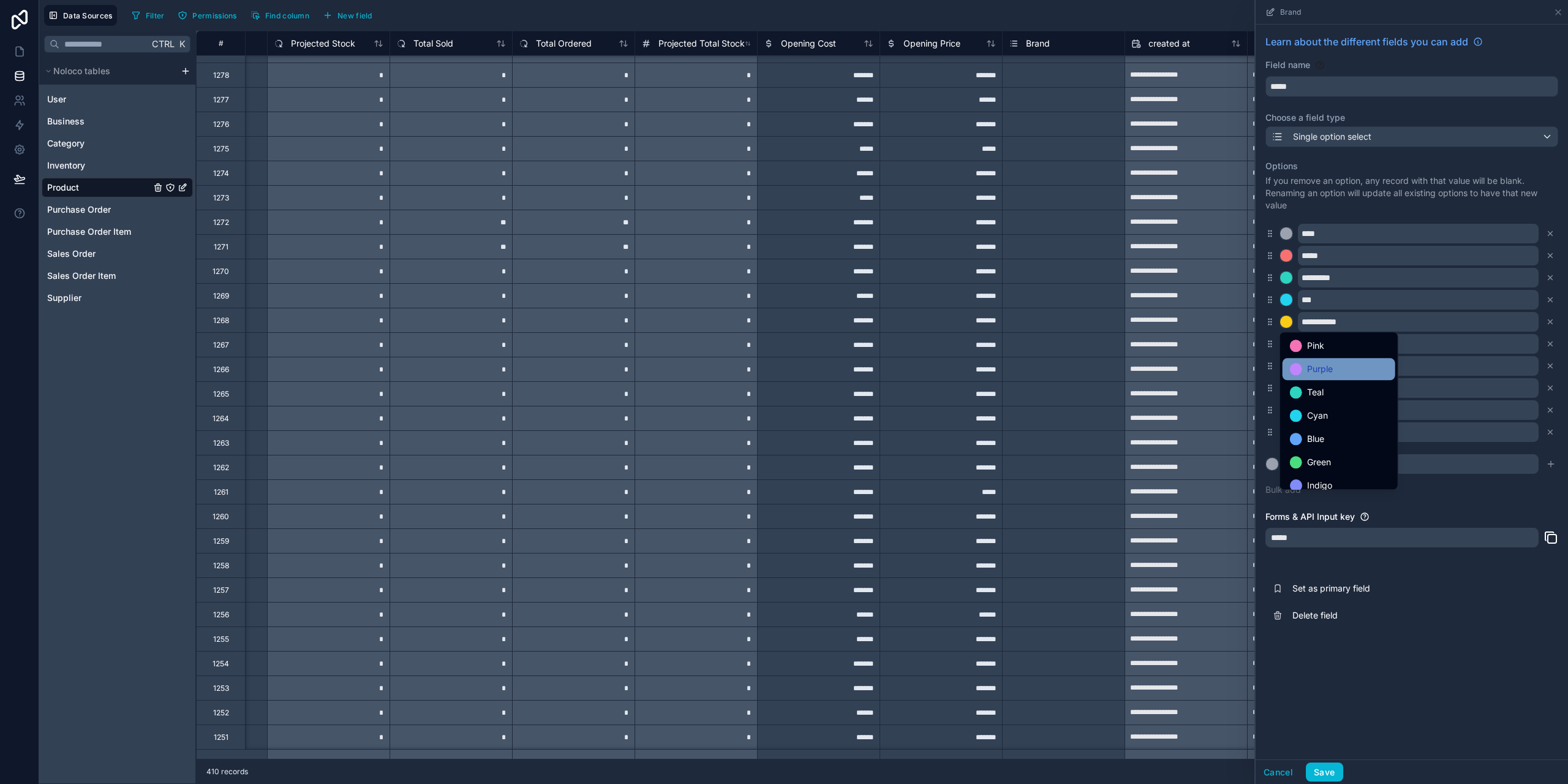
click at [1357, 371] on div "Purple" at bounding box center [1339, 369] width 98 height 15
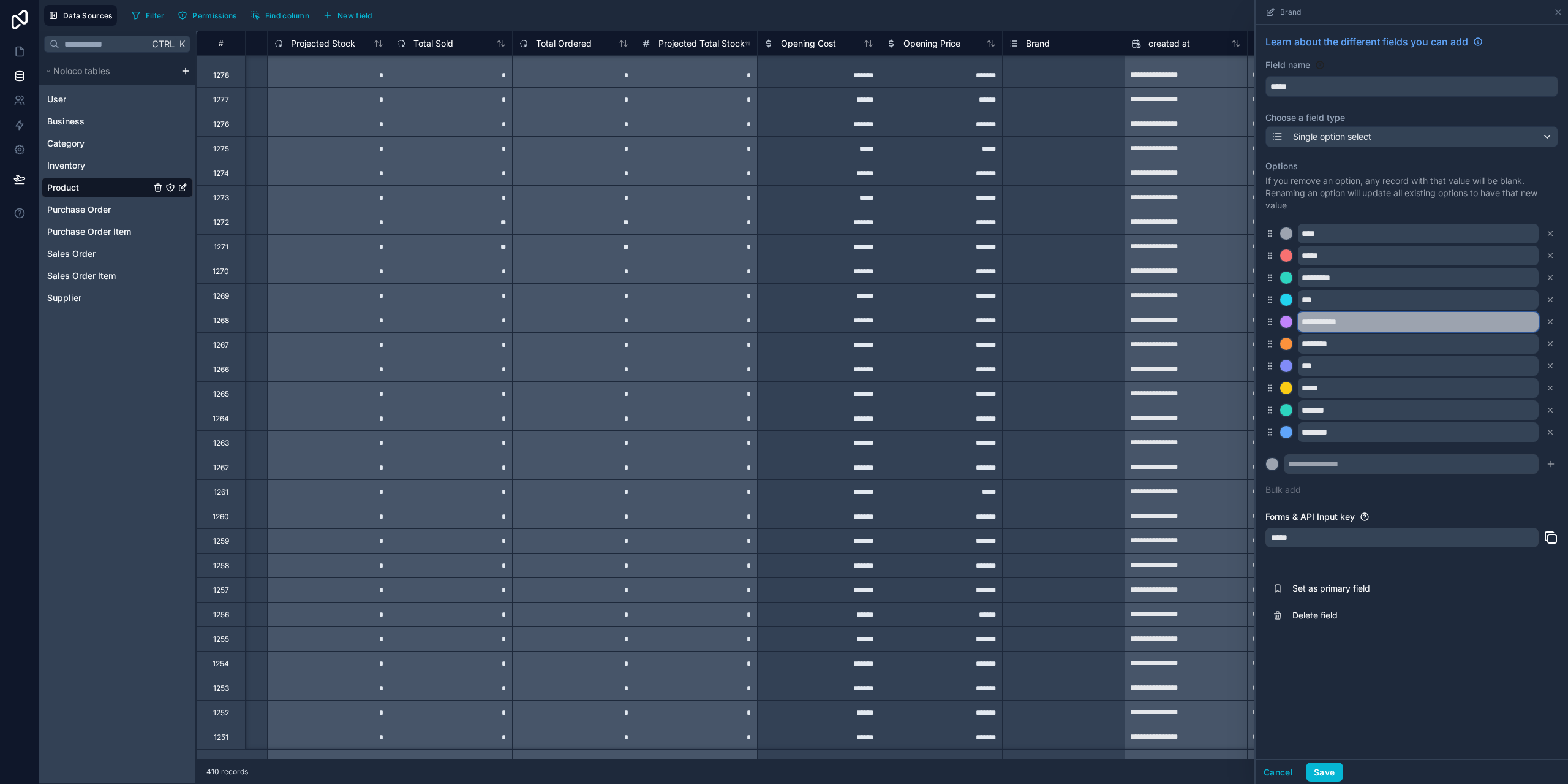
click at [1361, 319] on input "**********" at bounding box center [1418, 321] width 241 height 20
click at [1349, 319] on input "**********" at bounding box center [1418, 321] width 241 height 20
click at [1325, 771] on button "Save" at bounding box center [1325, 772] width 37 height 20
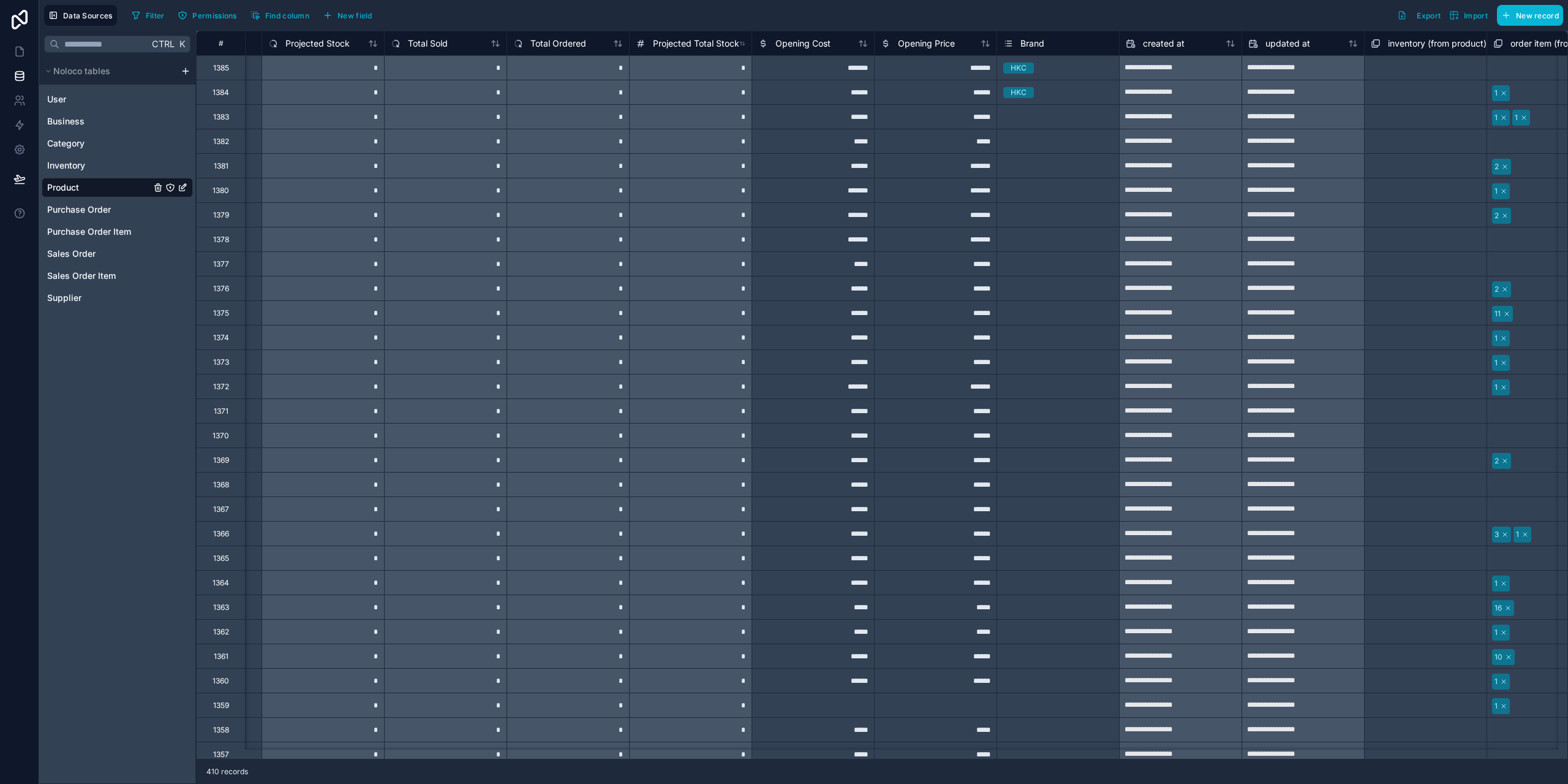
scroll to position [0, 1697]
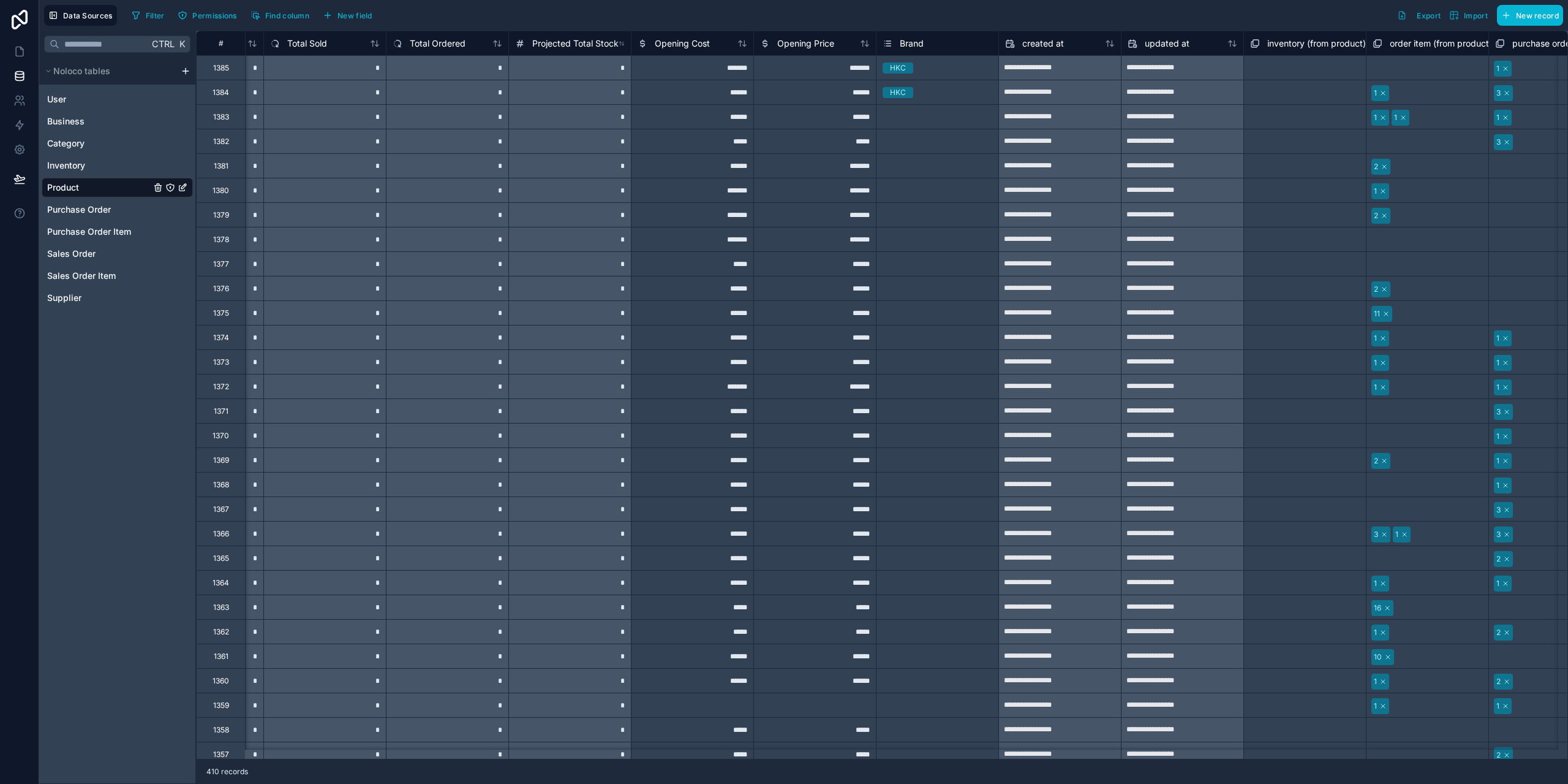
click at [928, 43] on div "Brand" at bounding box center [938, 44] width 110 height 15
click at [915, 42] on span "Brand" at bounding box center [911, 43] width 24 height 12
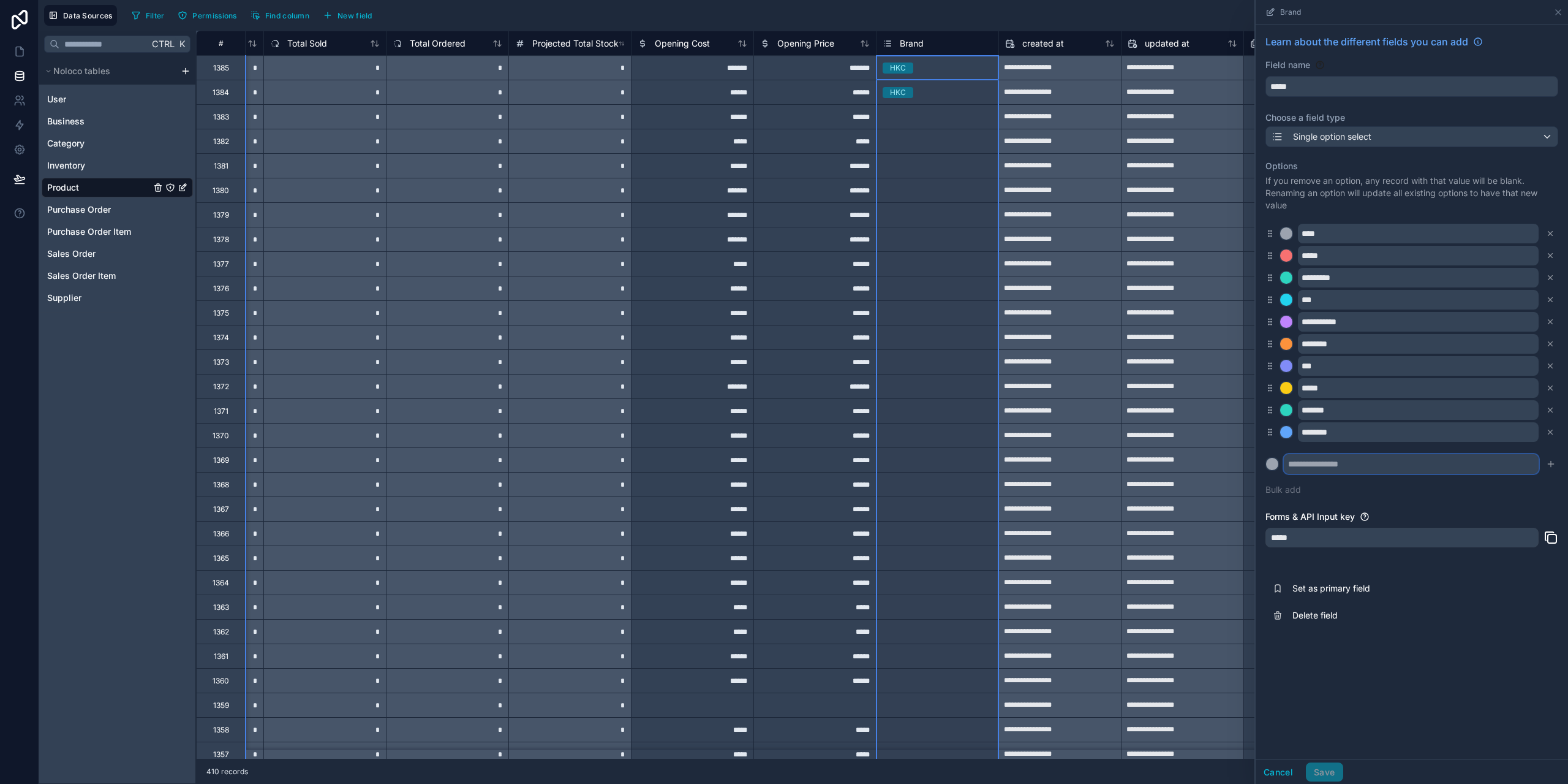
click at [1344, 463] on input "text" at bounding box center [1411, 464] width 255 height 20
type input "*******"
click at [1552, 466] on icon "submit" at bounding box center [1551, 464] width 9 height 9
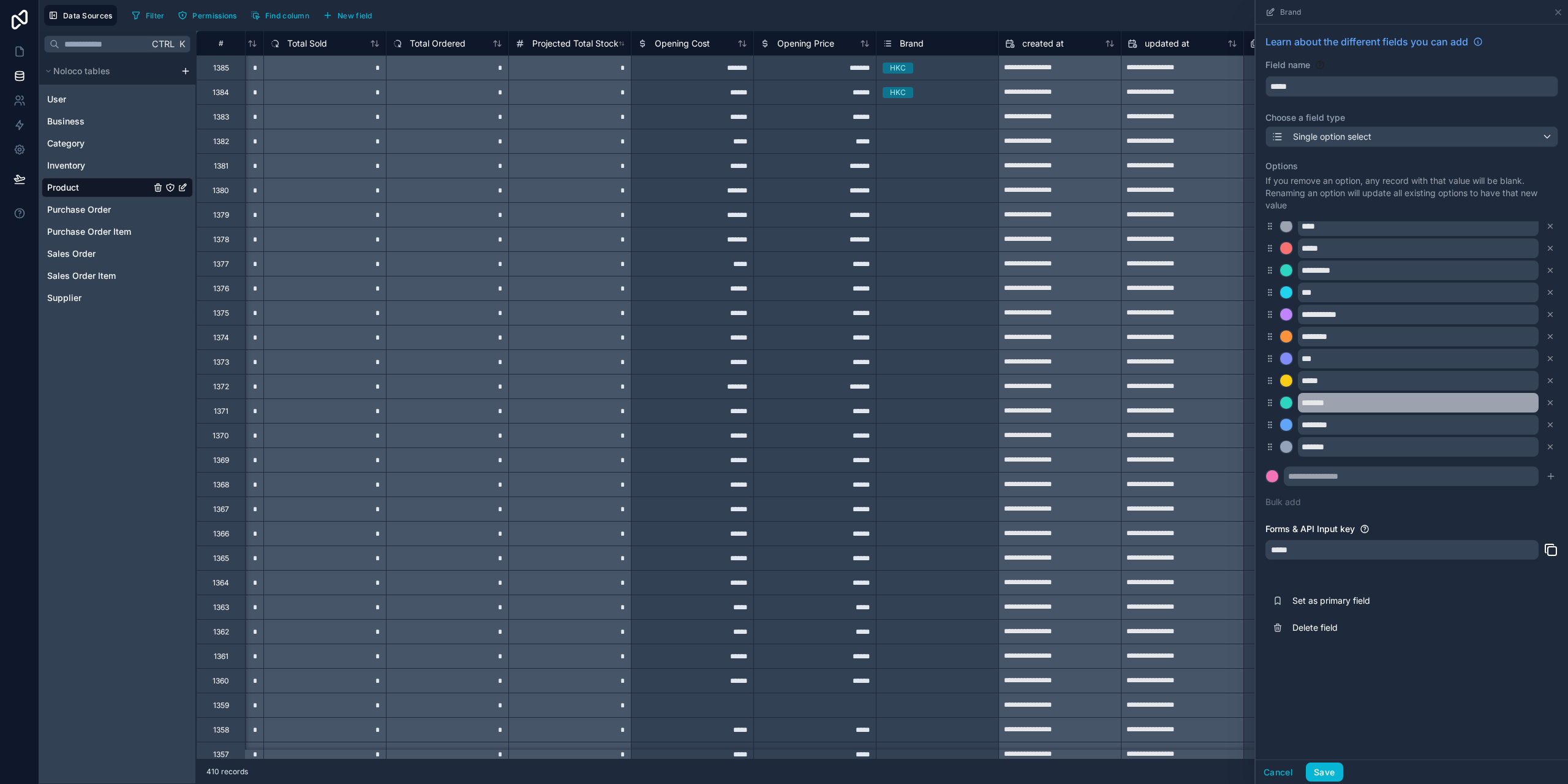
scroll to position [9, 0]
click at [1284, 445] on div at bounding box center [1286, 444] width 12 height 12
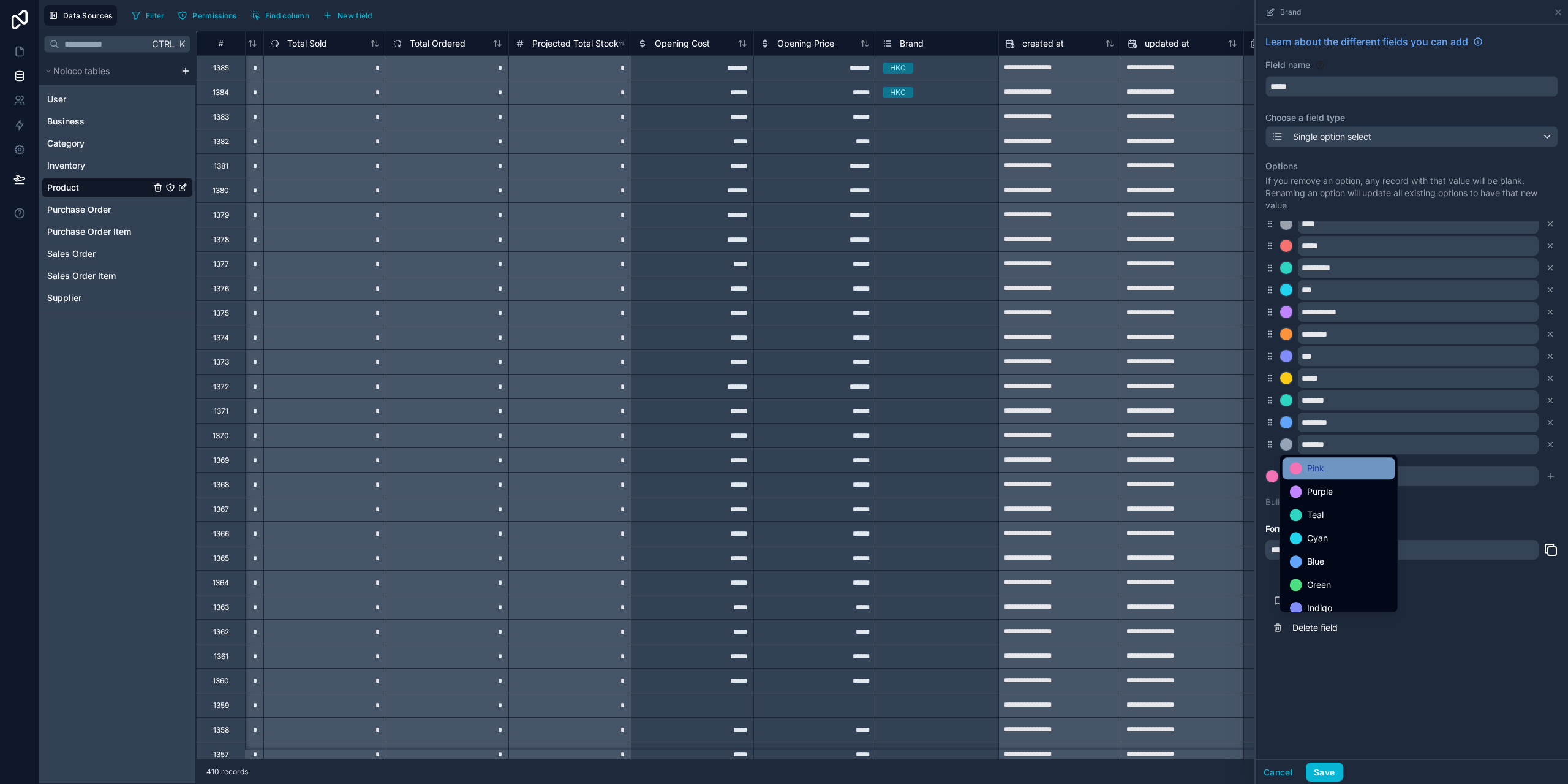
click at [1338, 469] on div "Pink" at bounding box center [1339, 468] width 98 height 15
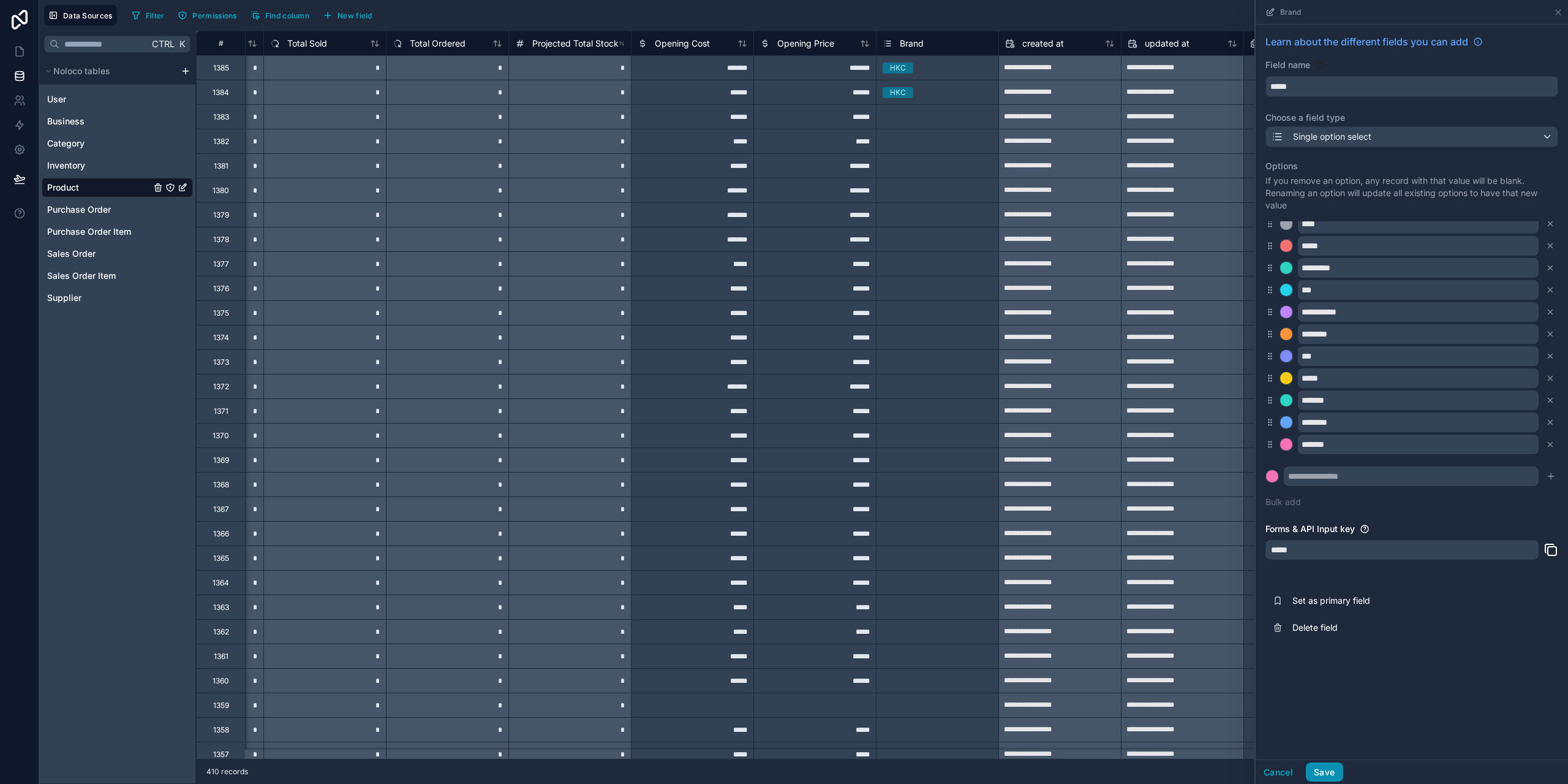
click at [1329, 762] on button "Save" at bounding box center [1325, 772] width 37 height 20
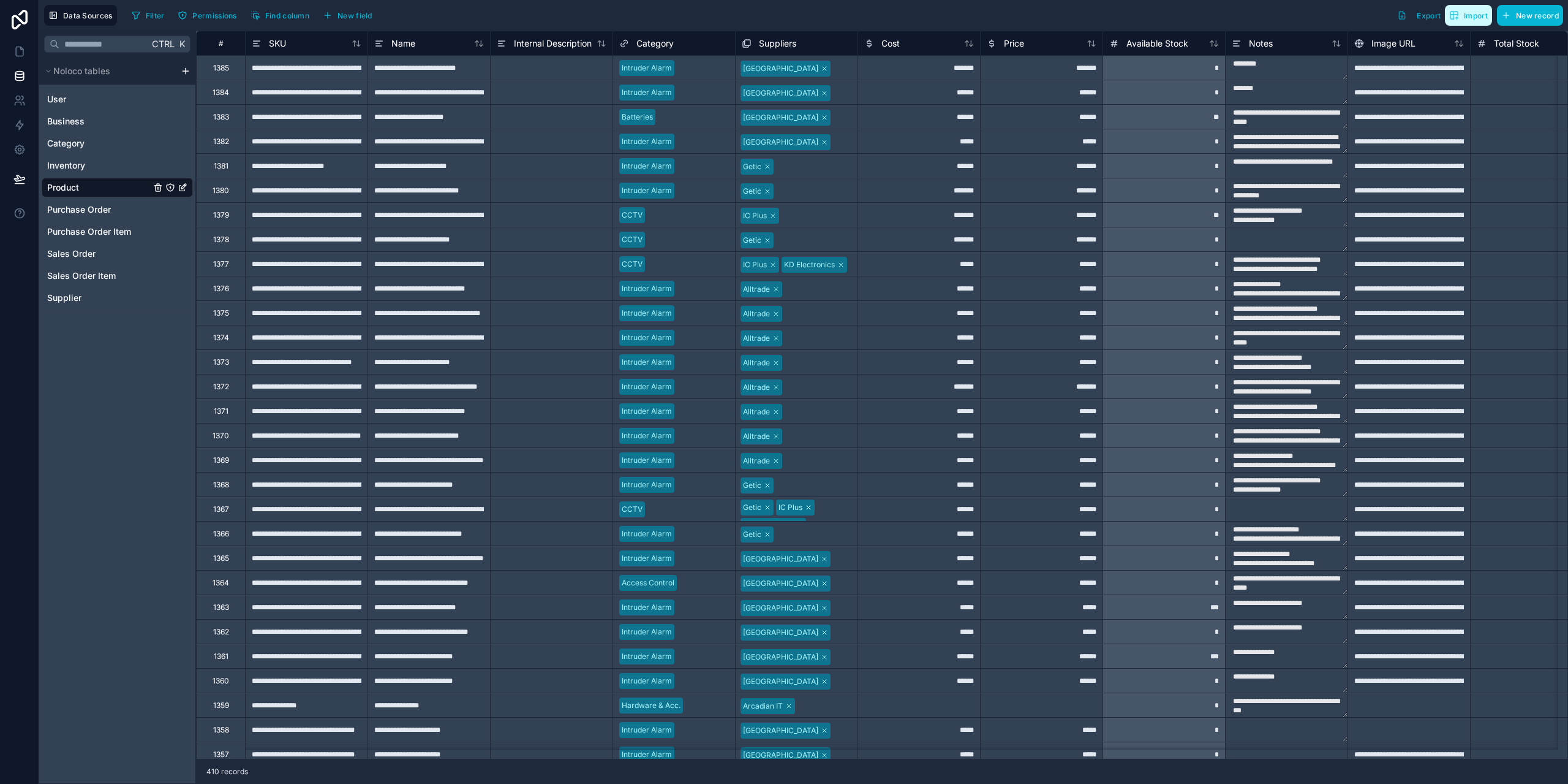
click at [1485, 16] on span "Import" at bounding box center [1475, 16] width 24 height 9
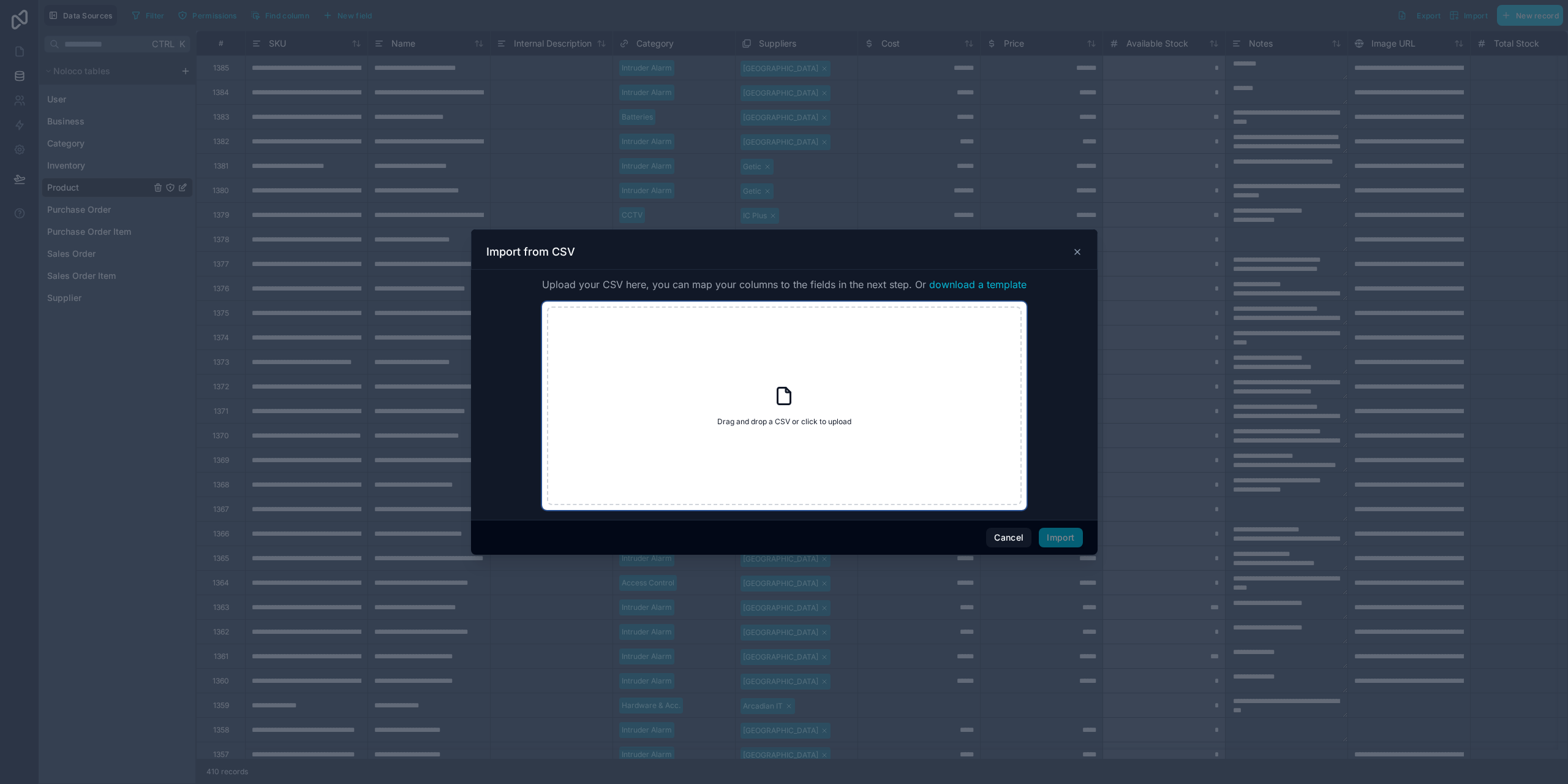
click at [783, 392] on icon at bounding box center [784, 395] width 22 height 22
type input "**********"
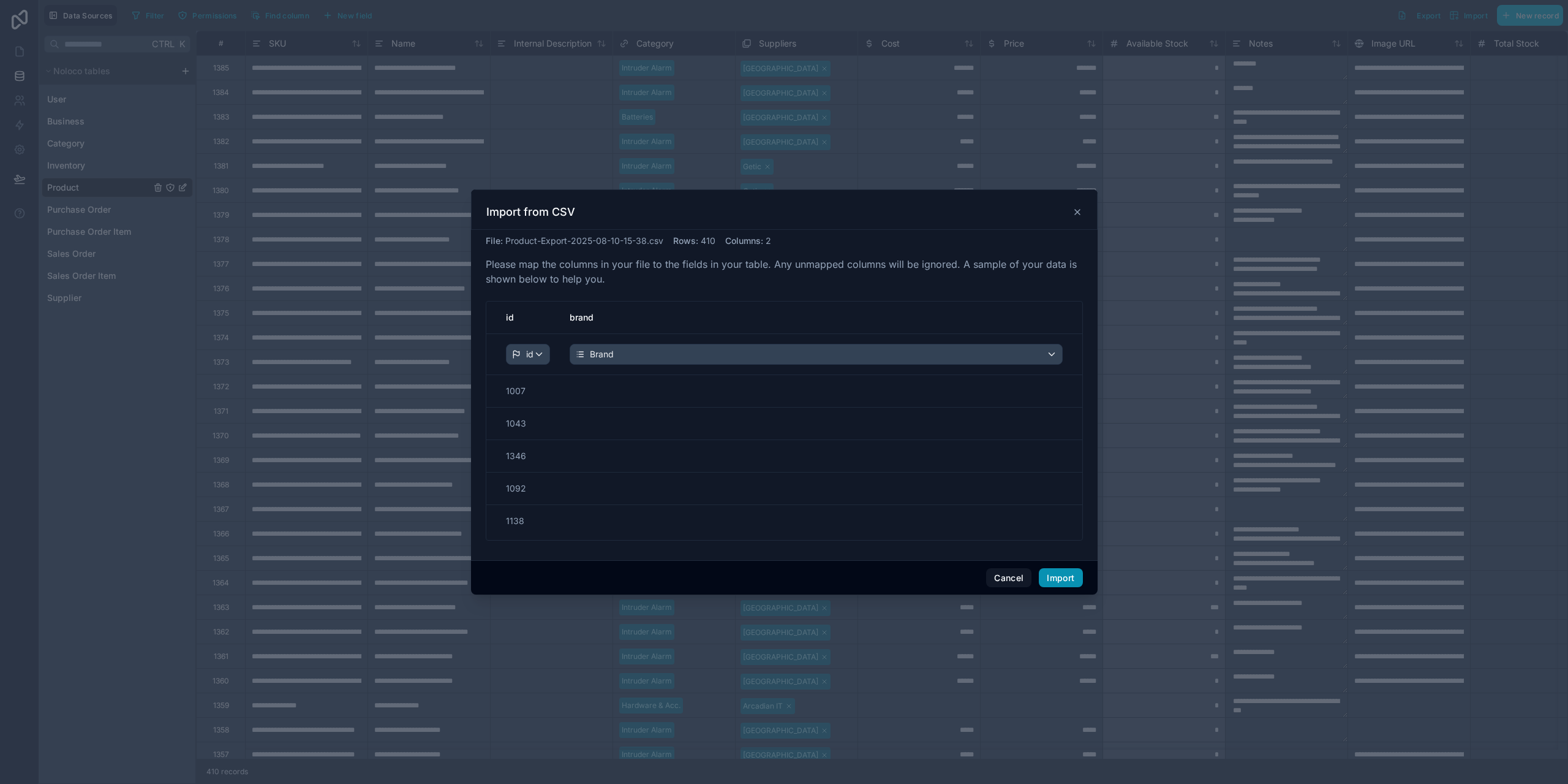
click at [1066, 575] on button "Import" at bounding box center [1061, 577] width 44 height 20
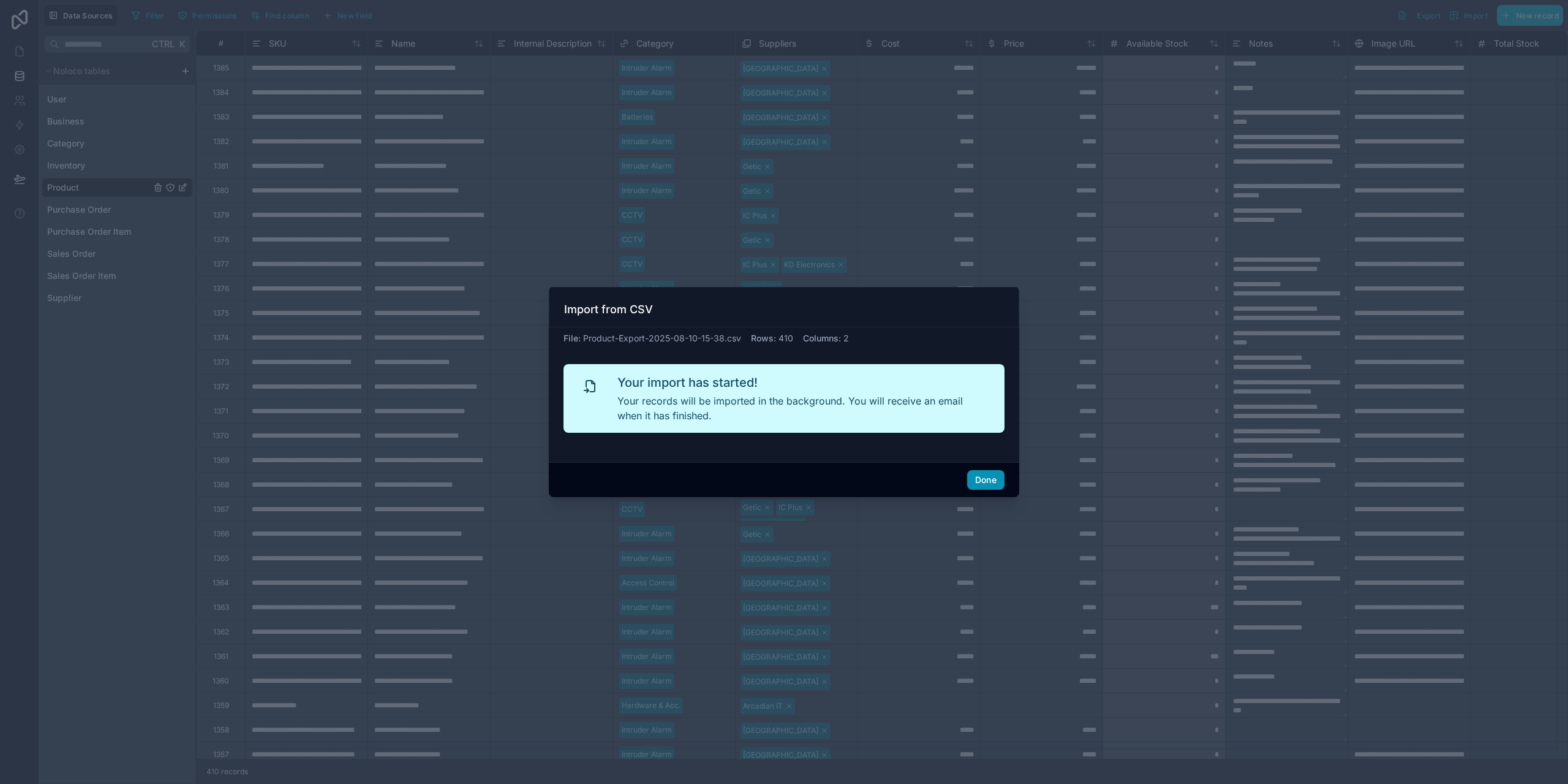
click at [987, 482] on button "Done" at bounding box center [985, 480] width 37 height 20
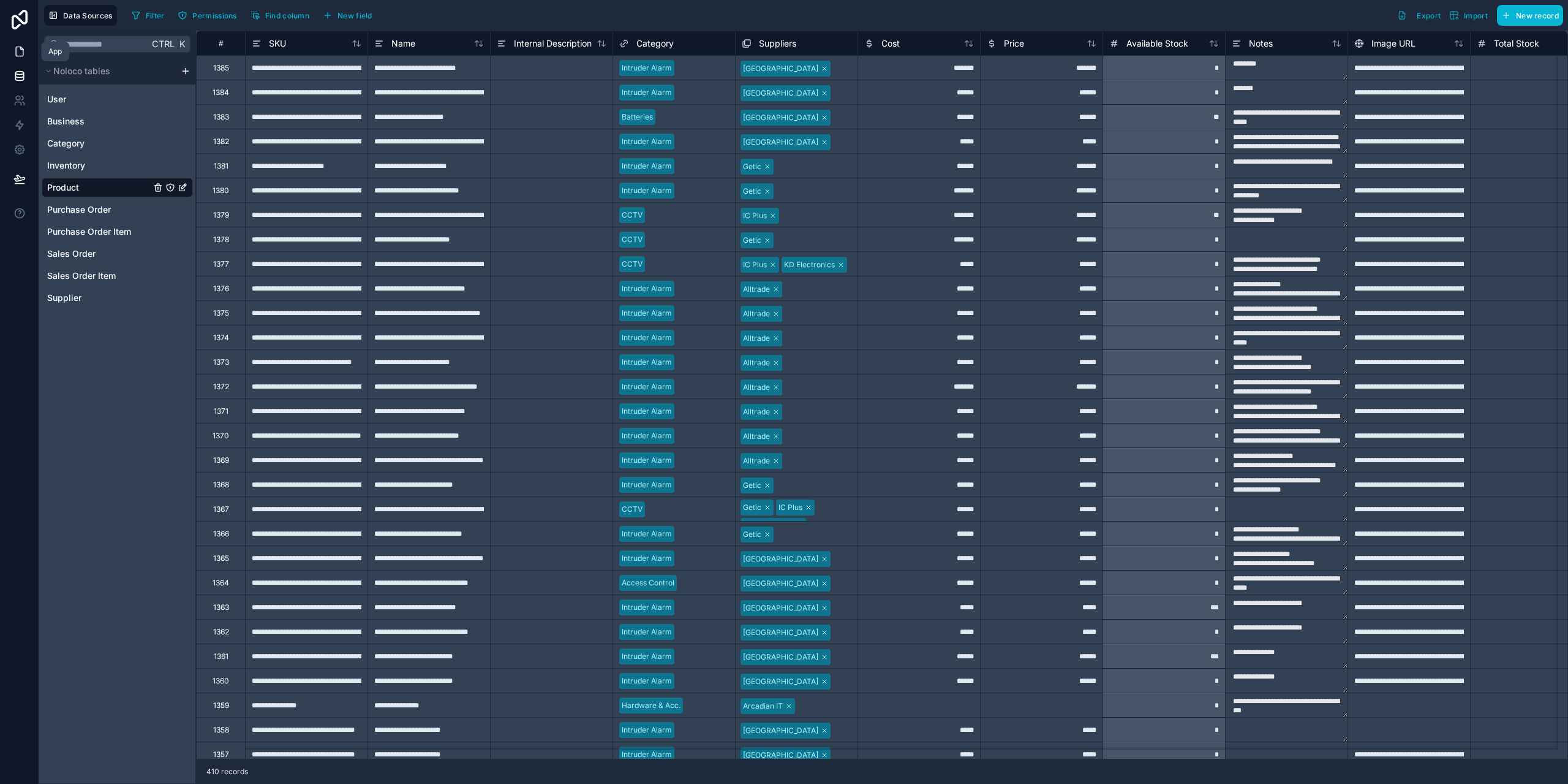
click at [22, 57] on icon at bounding box center [19, 51] width 12 height 12
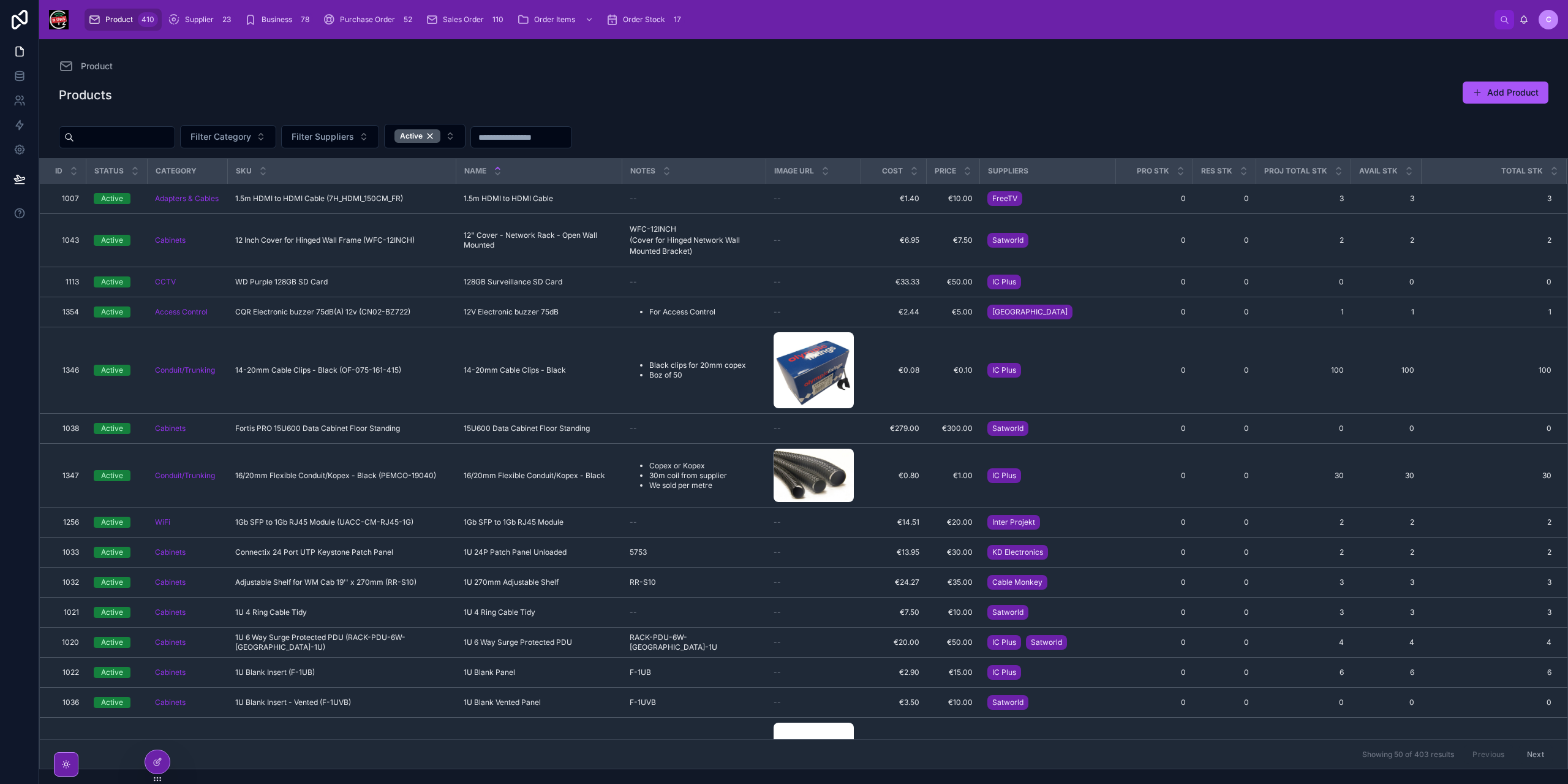
click at [571, 131] on input "number" at bounding box center [521, 137] width 100 height 17
click at [155, 762] on icon at bounding box center [157, 762] width 9 height 9
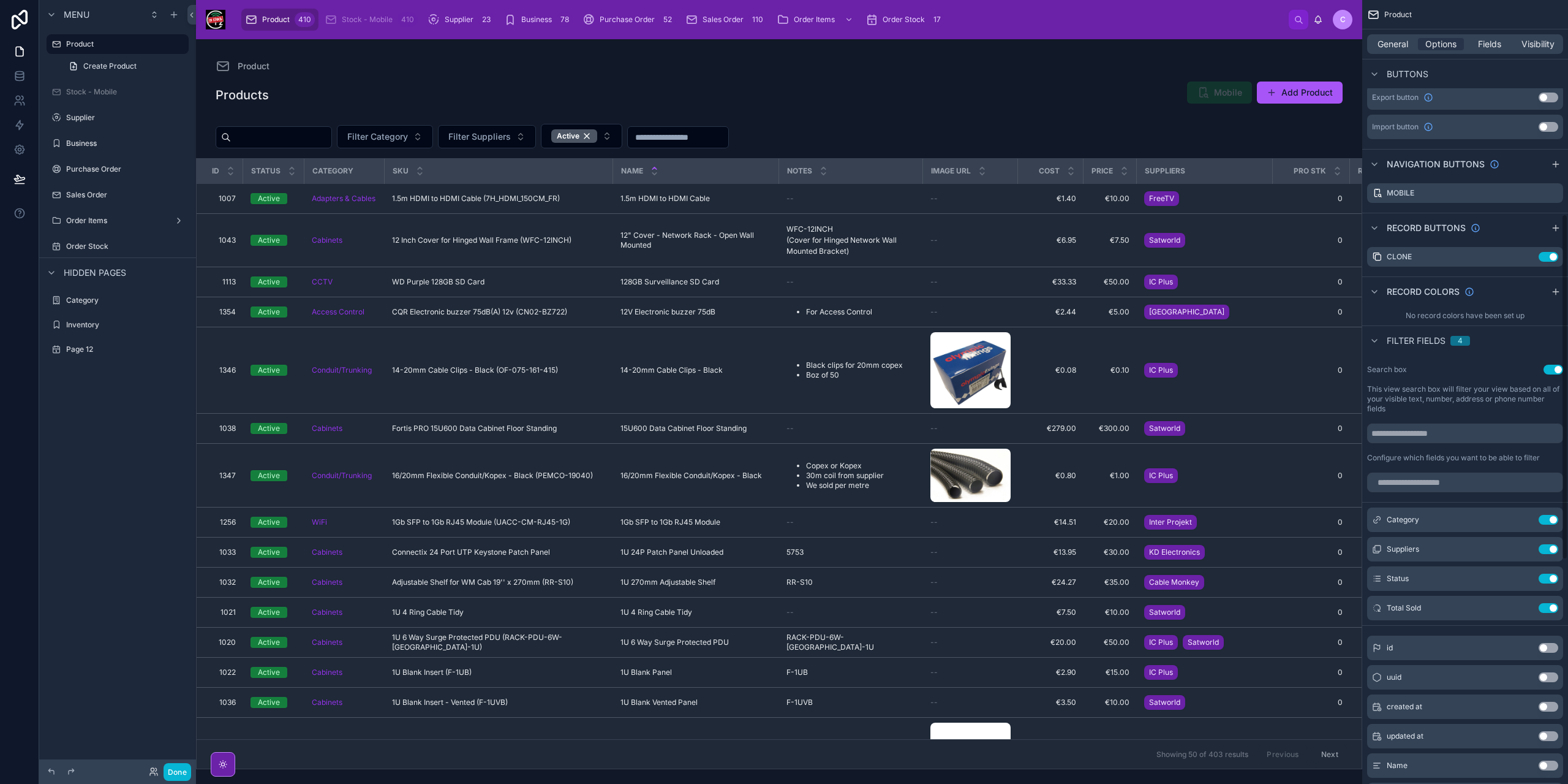
scroll to position [490, 0]
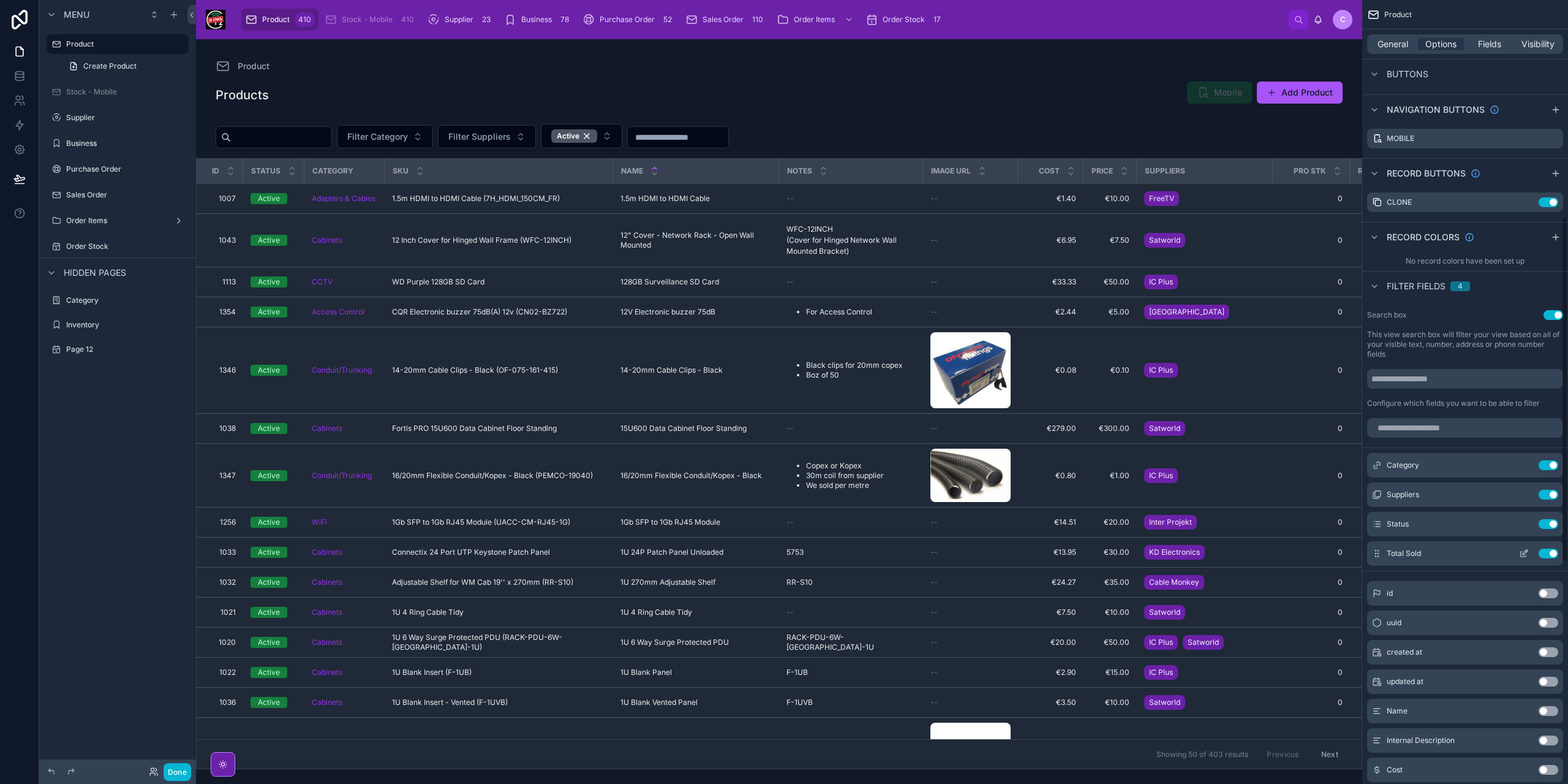
click at [1552, 550] on button "Use setting" at bounding box center [1548, 554] width 20 height 9
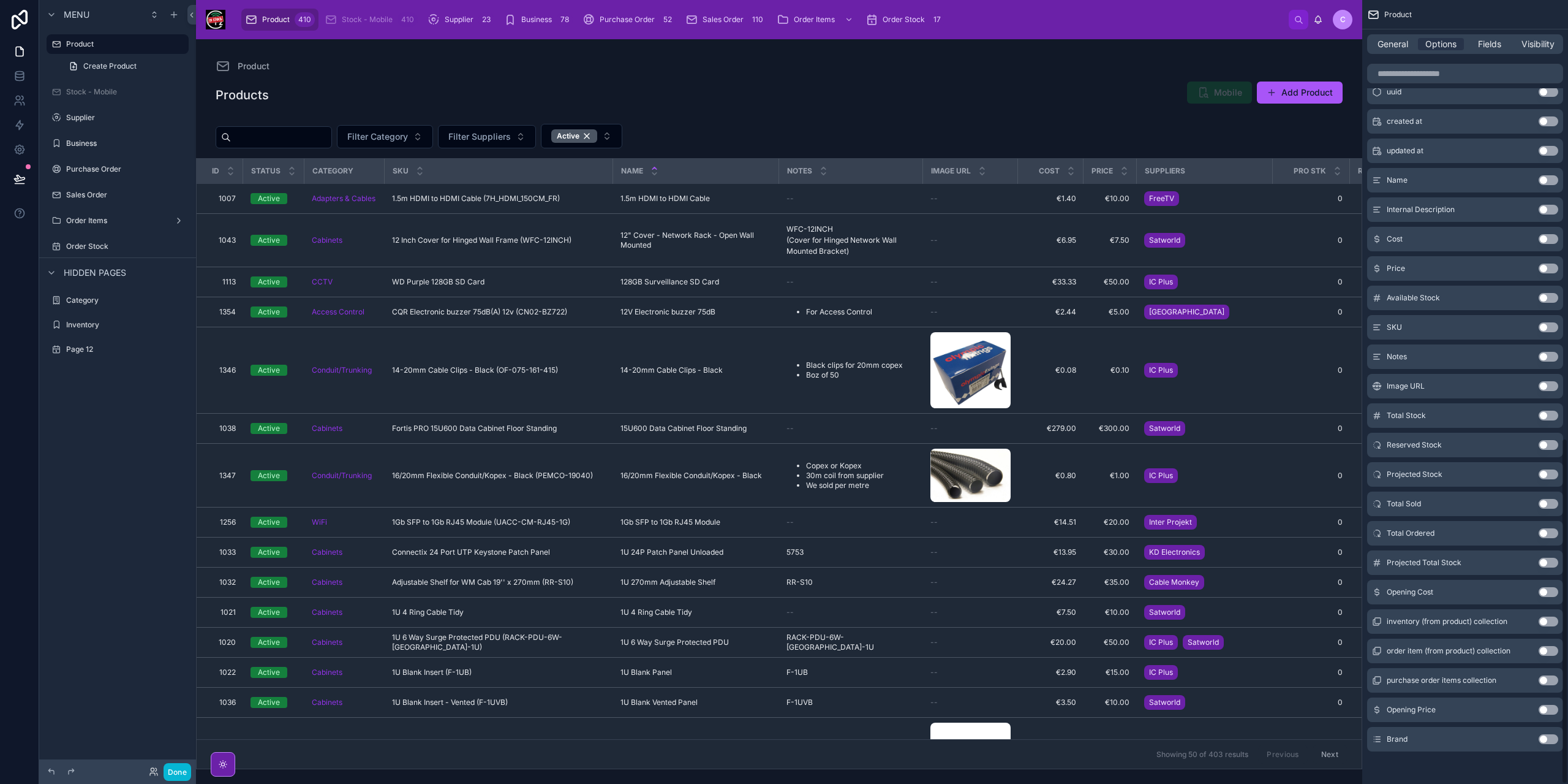
click at [1547, 737] on button "Use setting" at bounding box center [1548, 739] width 20 height 9
click at [701, 140] on div at bounding box center [779, 411] width 1166 height 745
click at [685, 131] on span "Filter Brand" at bounding box center [661, 137] width 47 height 12
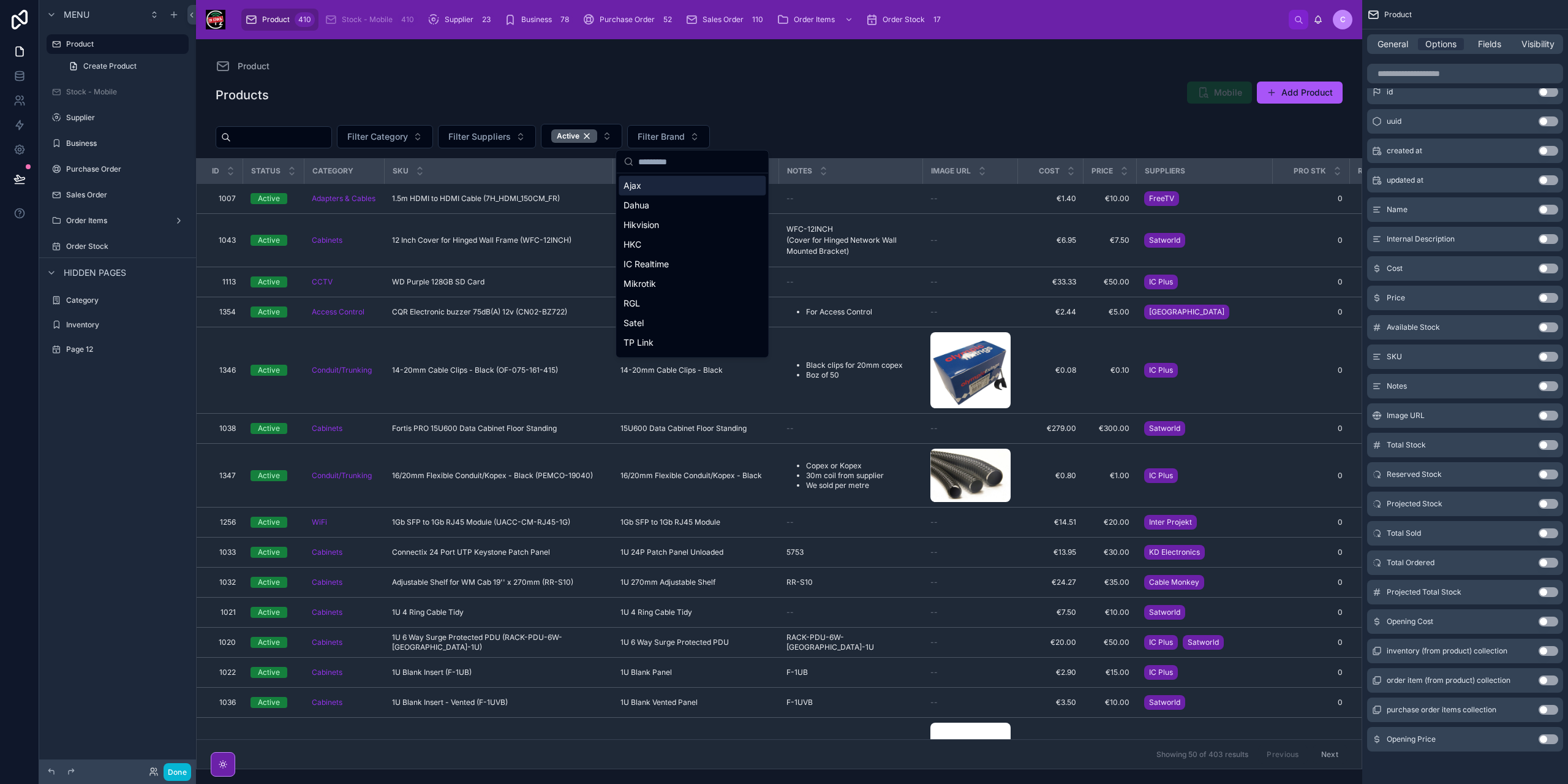
click at [828, 112] on div "Products Mobile Add Product" at bounding box center [779, 97] width 1166 height 33
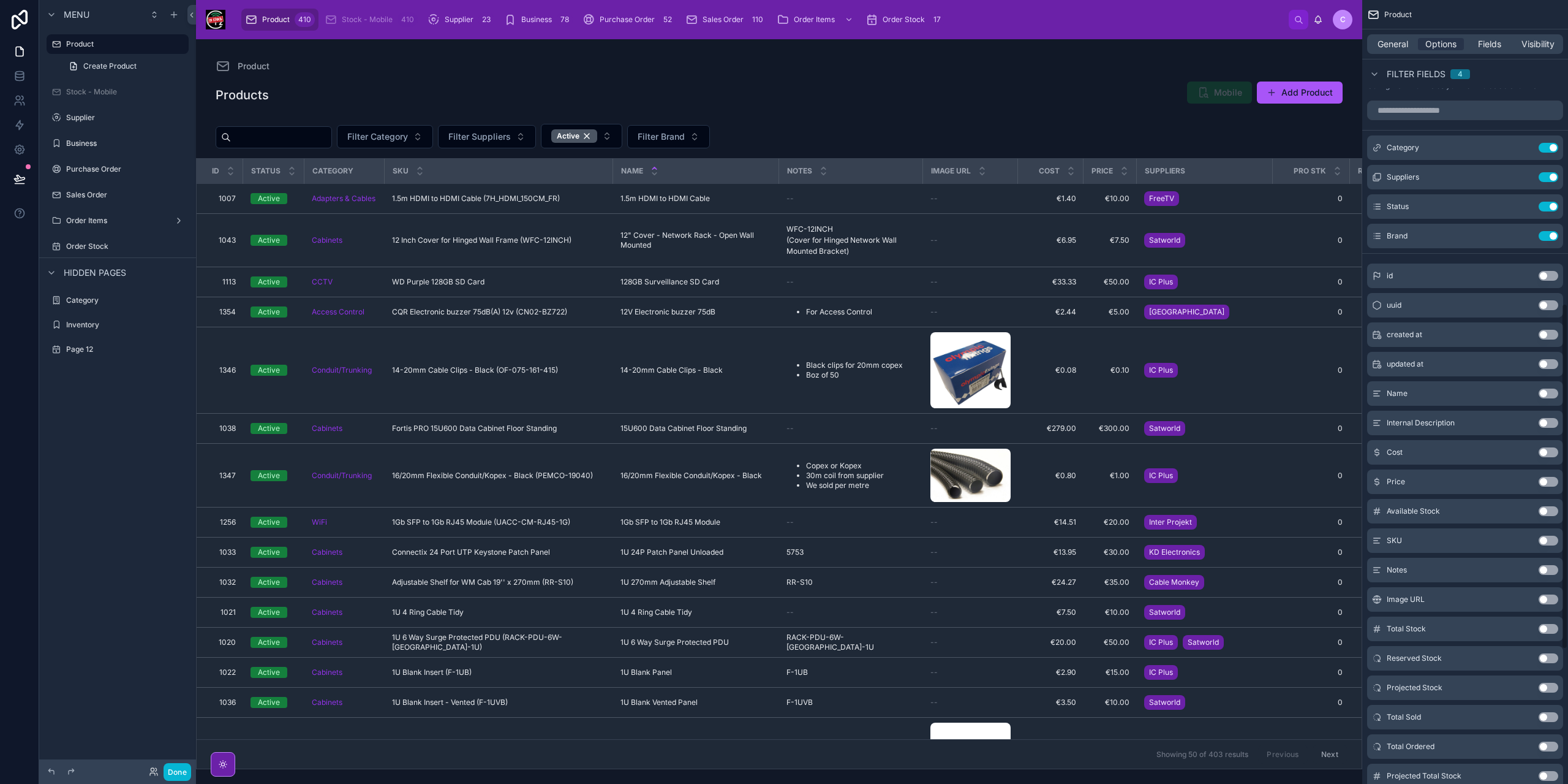
scroll to position [624, 0]
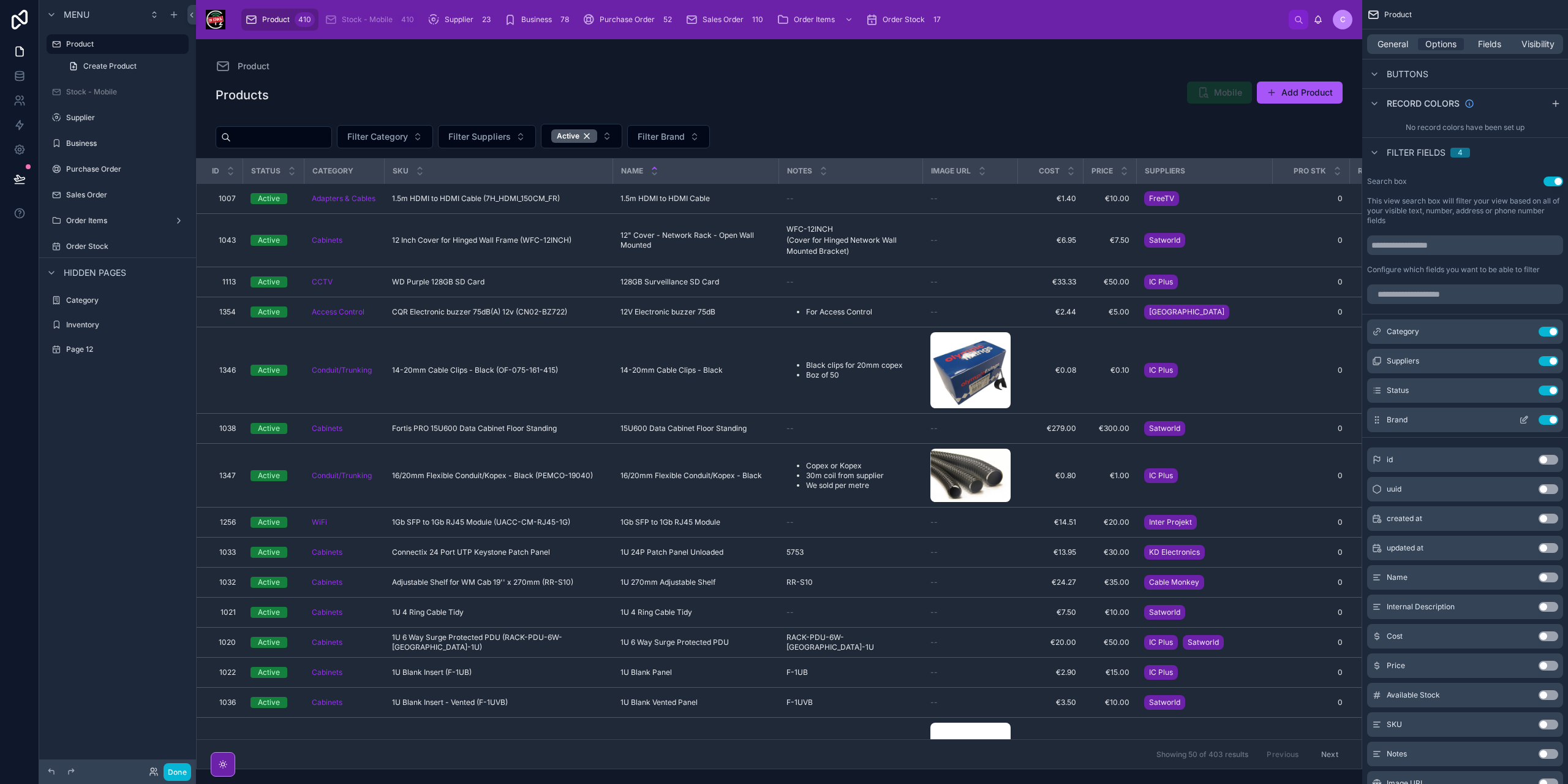
click at [1528, 421] on icon "scrollable content" at bounding box center [1524, 420] width 9 height 9
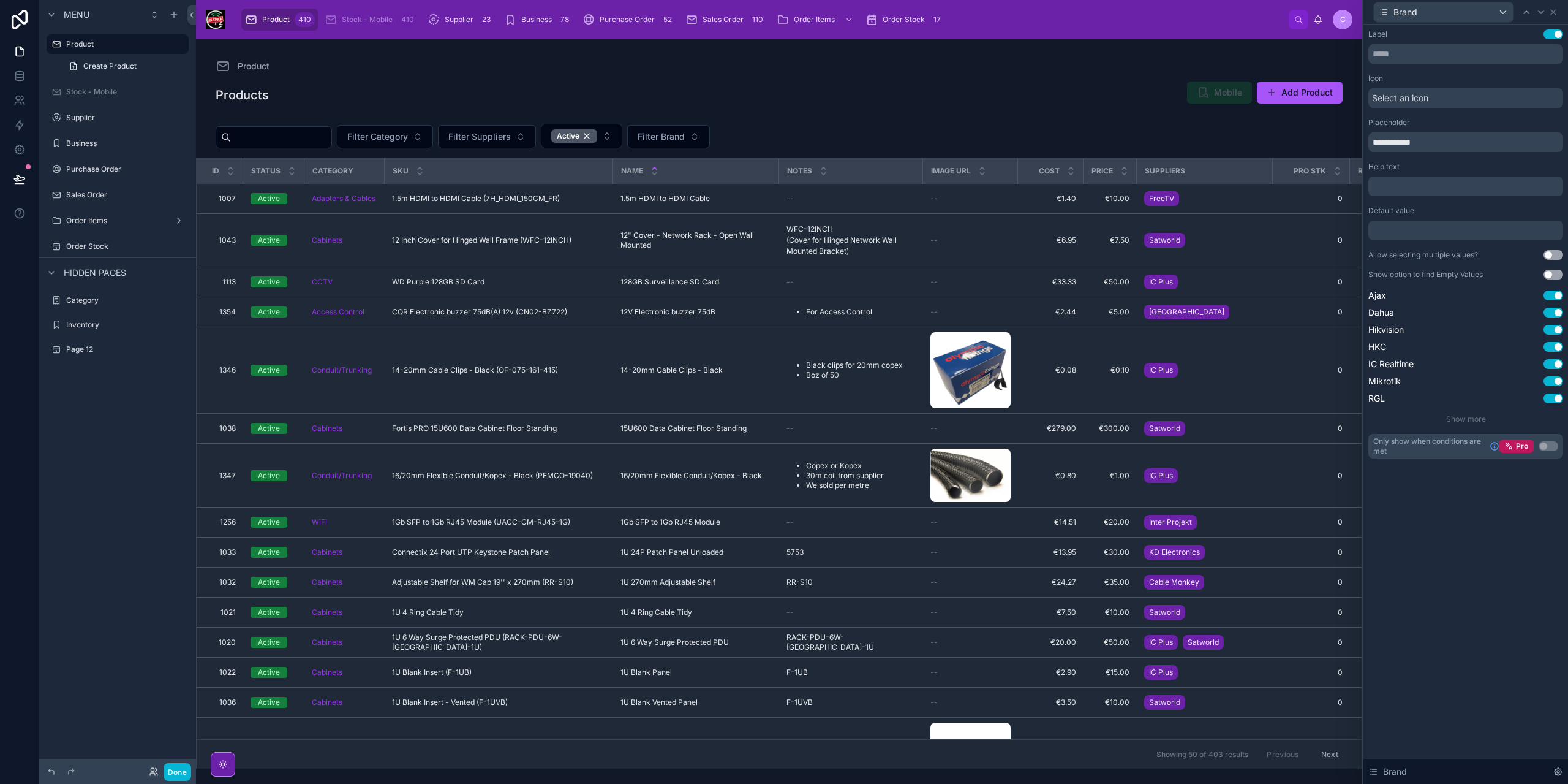
click at [1549, 274] on button "Use setting" at bounding box center [1553, 275] width 20 height 9
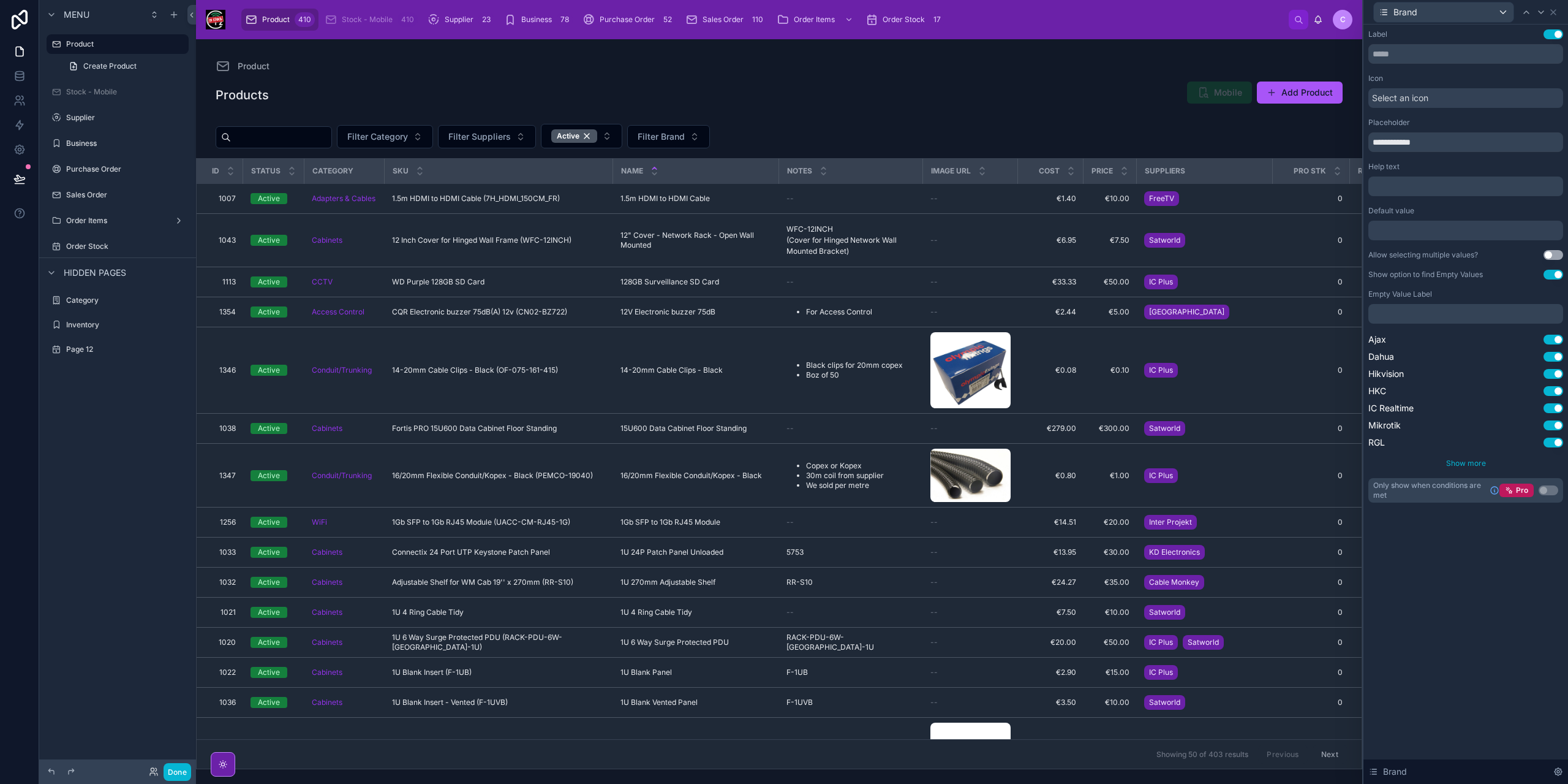
click at [1469, 463] on span "Show more" at bounding box center [1467, 464] width 40 height 9
click at [1472, 651] on div "**********" at bounding box center [1466, 404] width 205 height 759
click at [685, 137] on span "Filter Brand" at bounding box center [661, 137] width 47 height 12
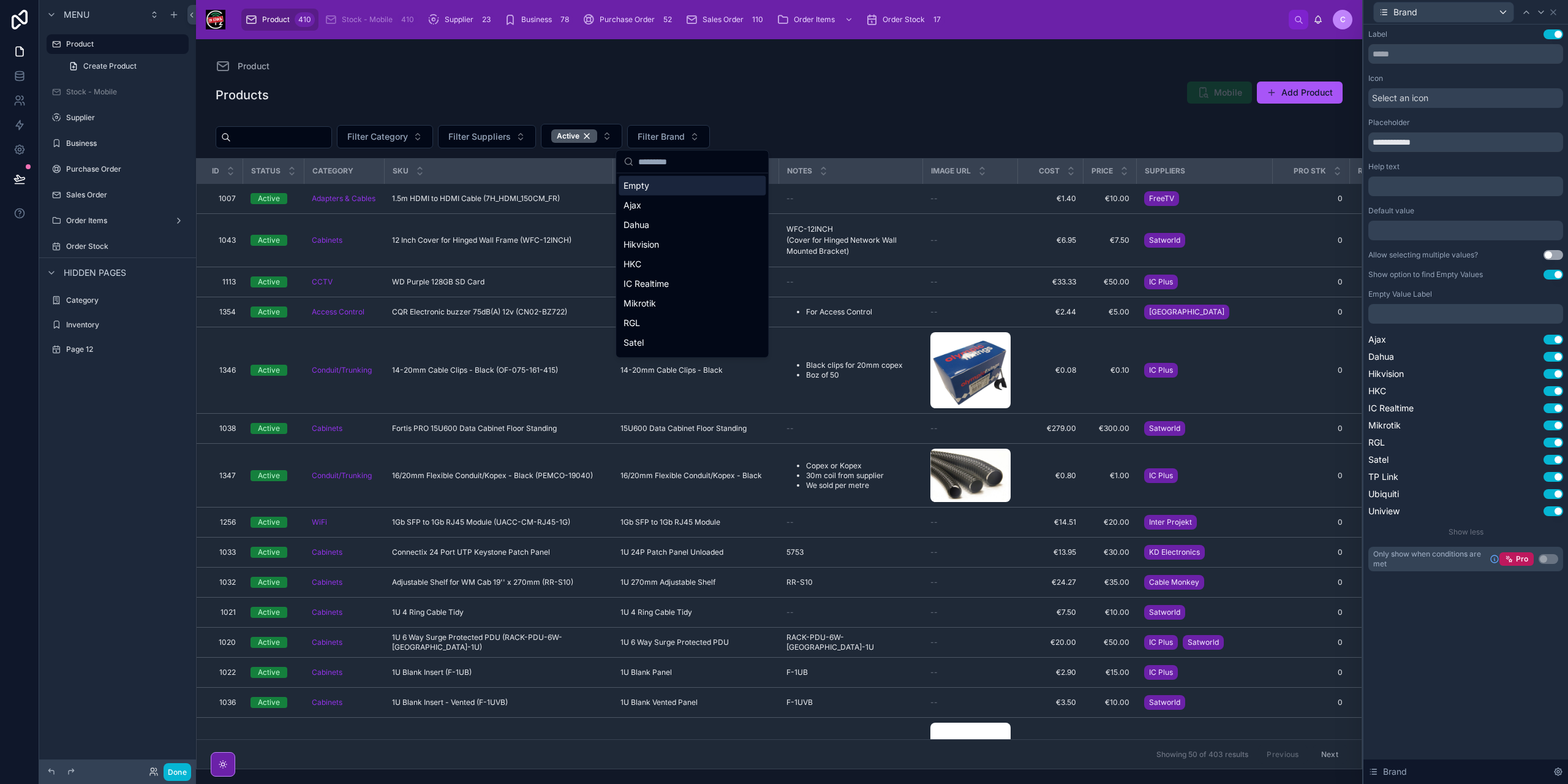
click at [1479, 312] on p "﻿" at bounding box center [1468, 314] width 188 height 12
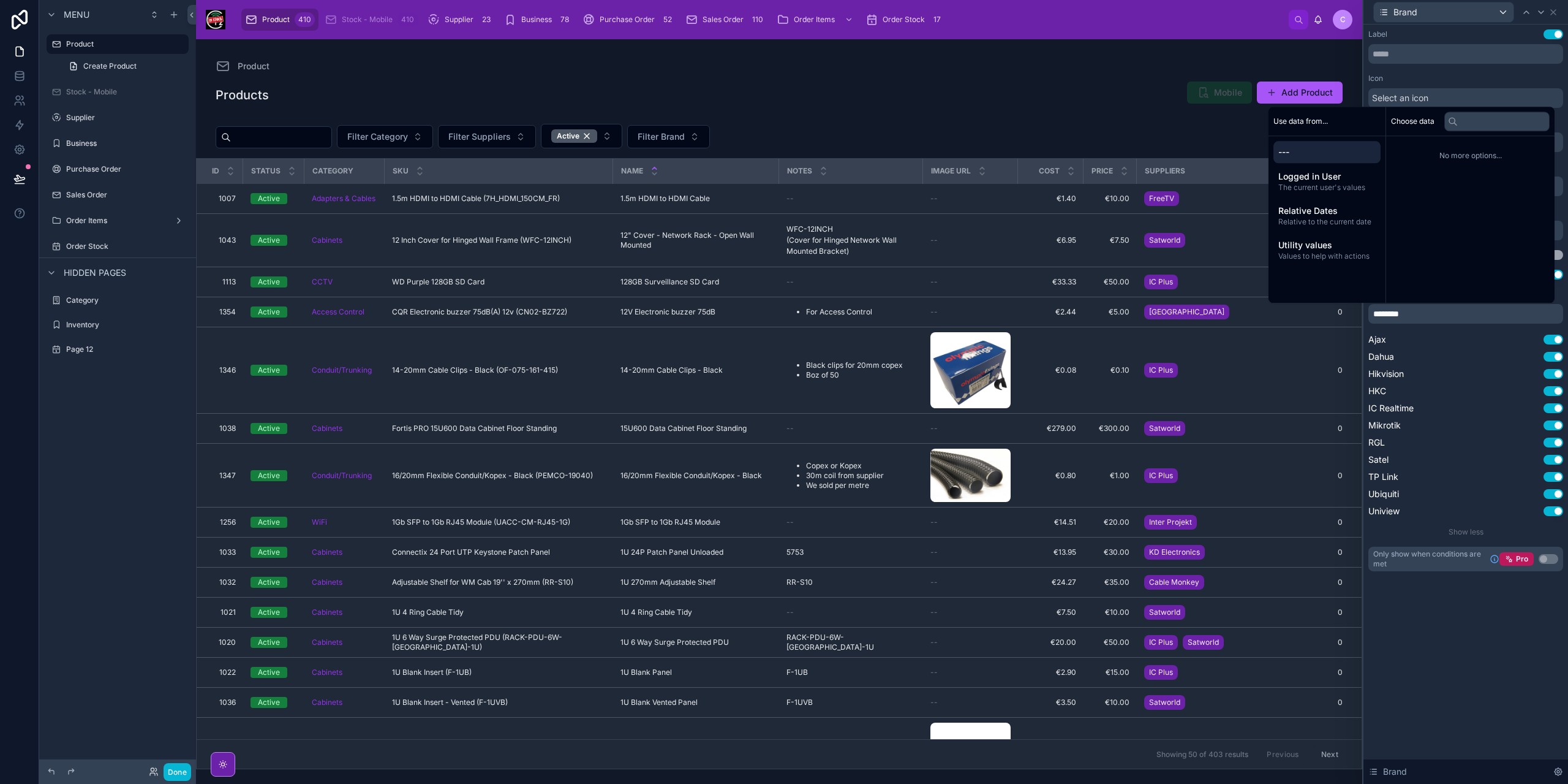
click at [1528, 662] on div "**********" at bounding box center [1466, 404] width 205 height 759
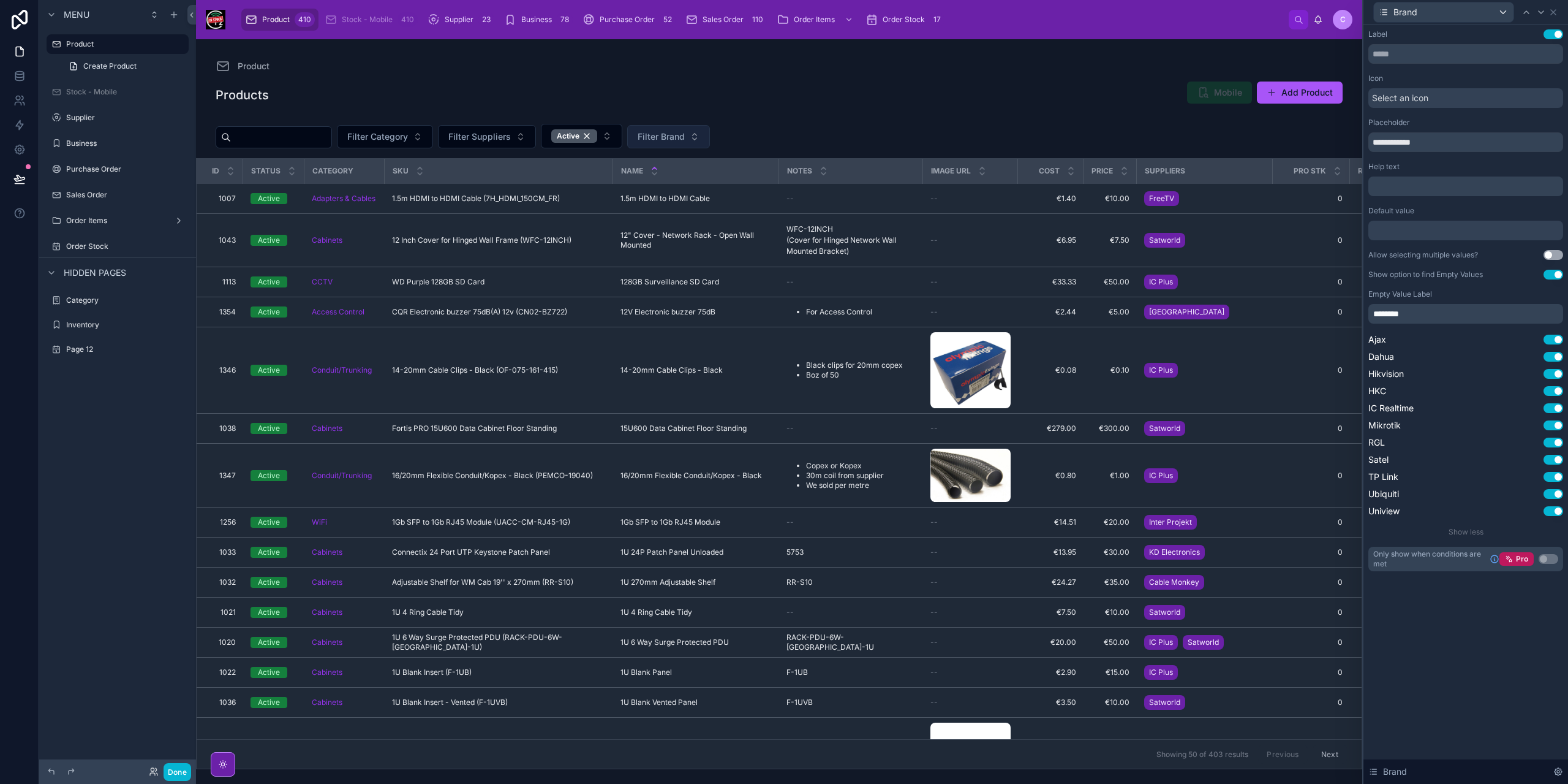
click at [685, 139] on span "Filter Brand" at bounding box center [661, 137] width 47 height 12
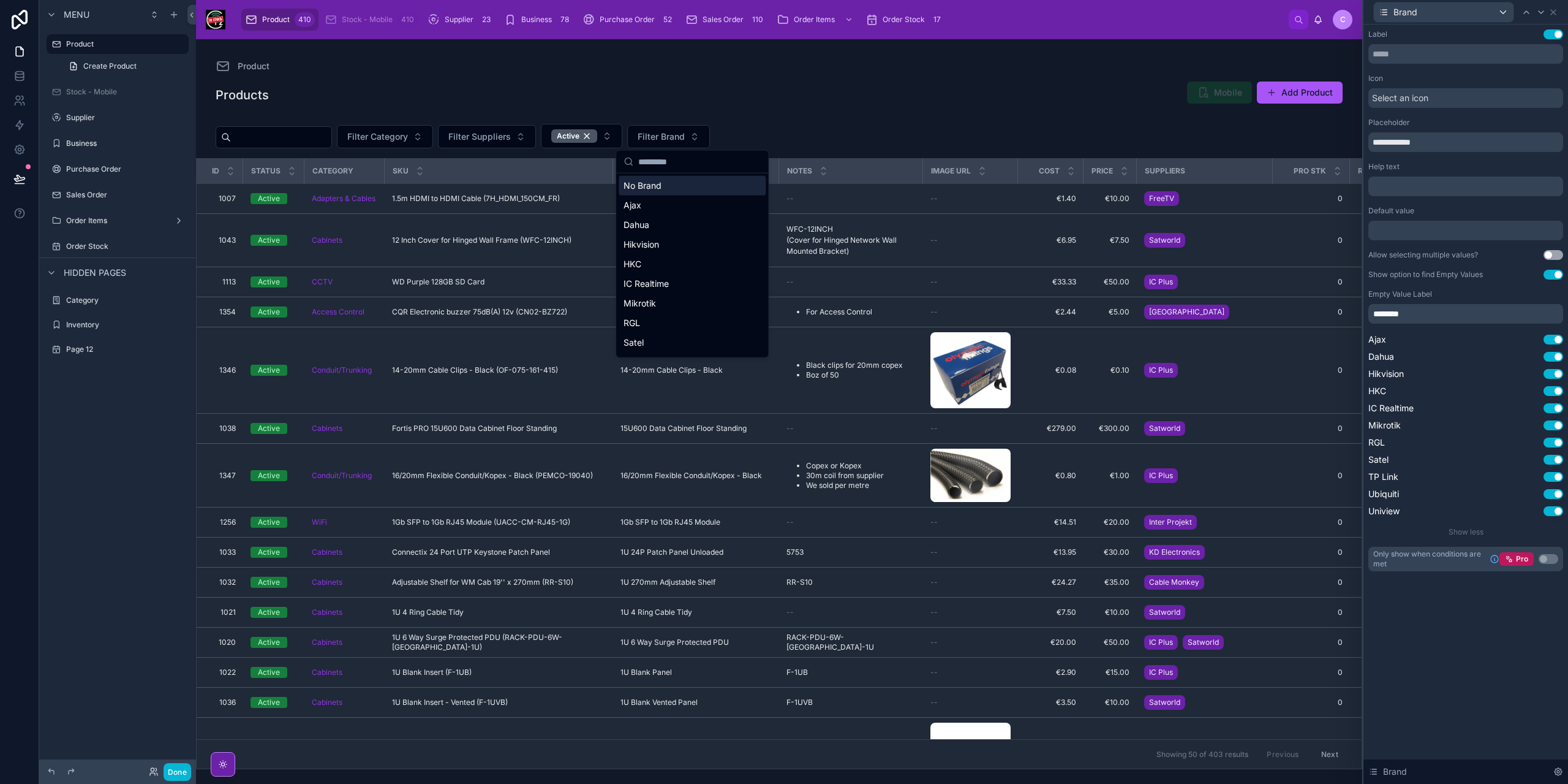
click at [1399, 311] on span "********" at bounding box center [1386, 314] width 26 height 9
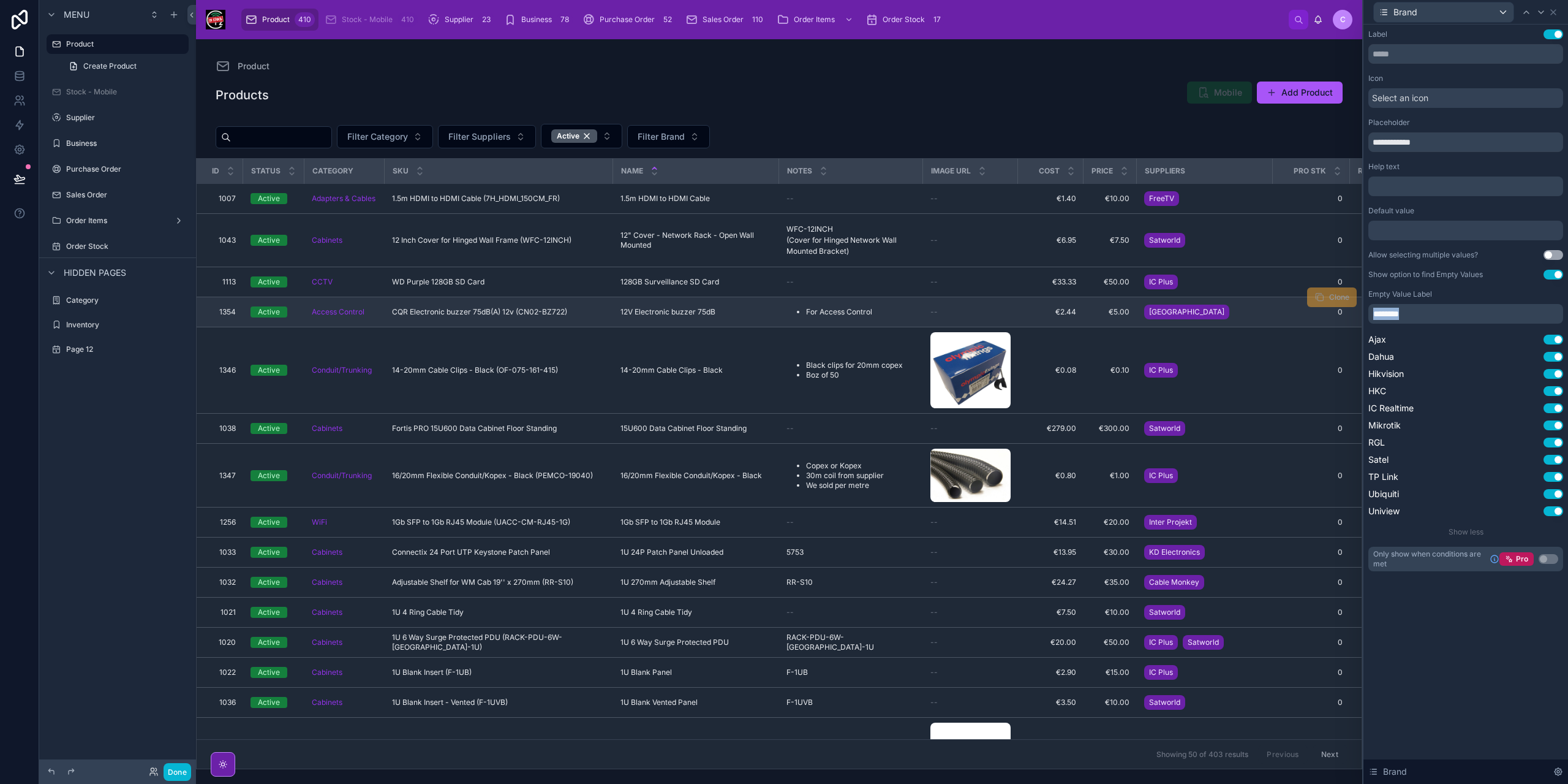
drag, startPoint x: 1415, startPoint y: 314, endPoint x: 1352, endPoint y: 319, distance: 63.2
click at [1352, 319] on div "**********" at bounding box center [784, 392] width 1568 height 784
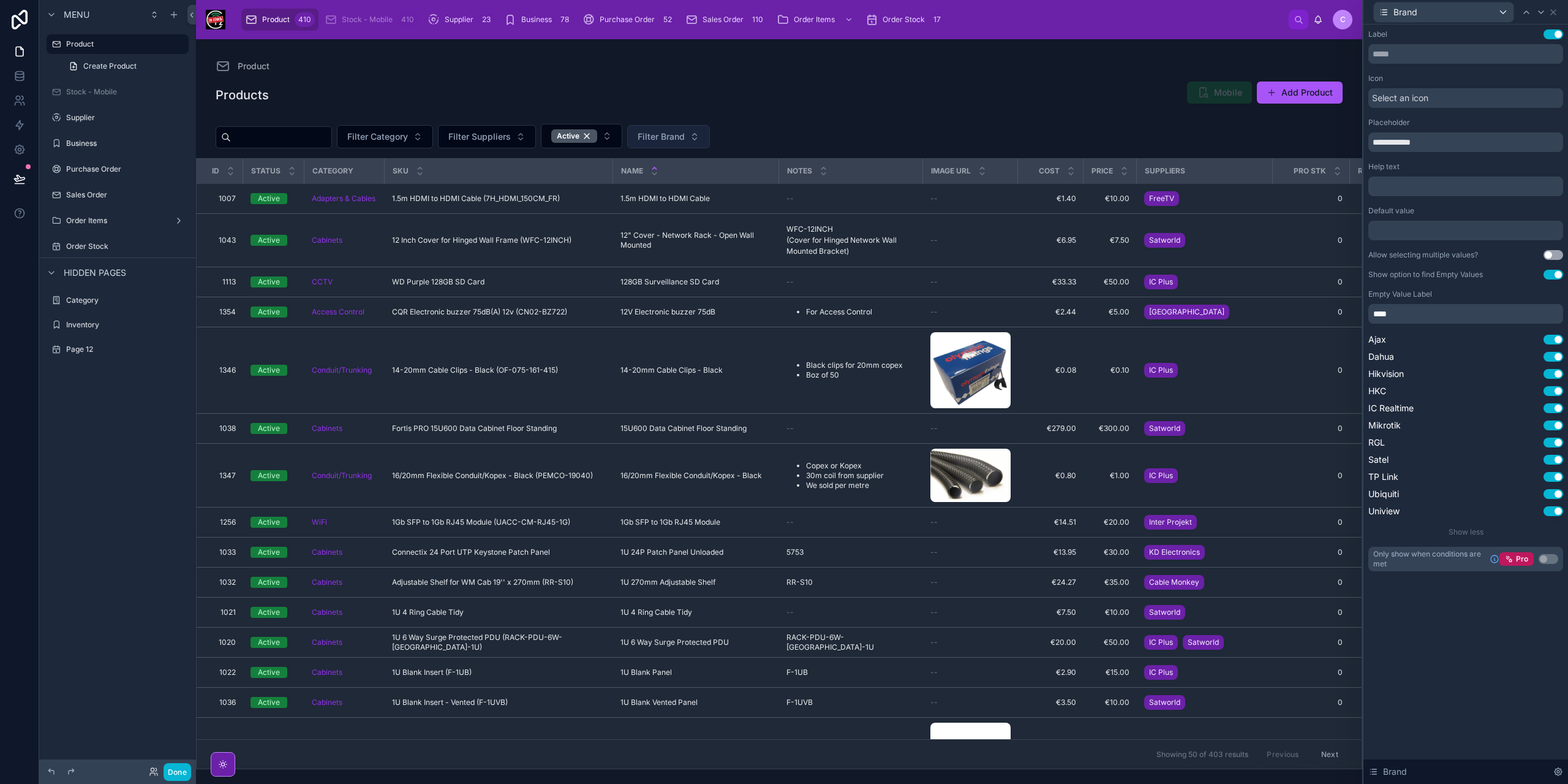
click at [710, 126] on button "Filter Brand" at bounding box center [668, 137] width 82 height 24
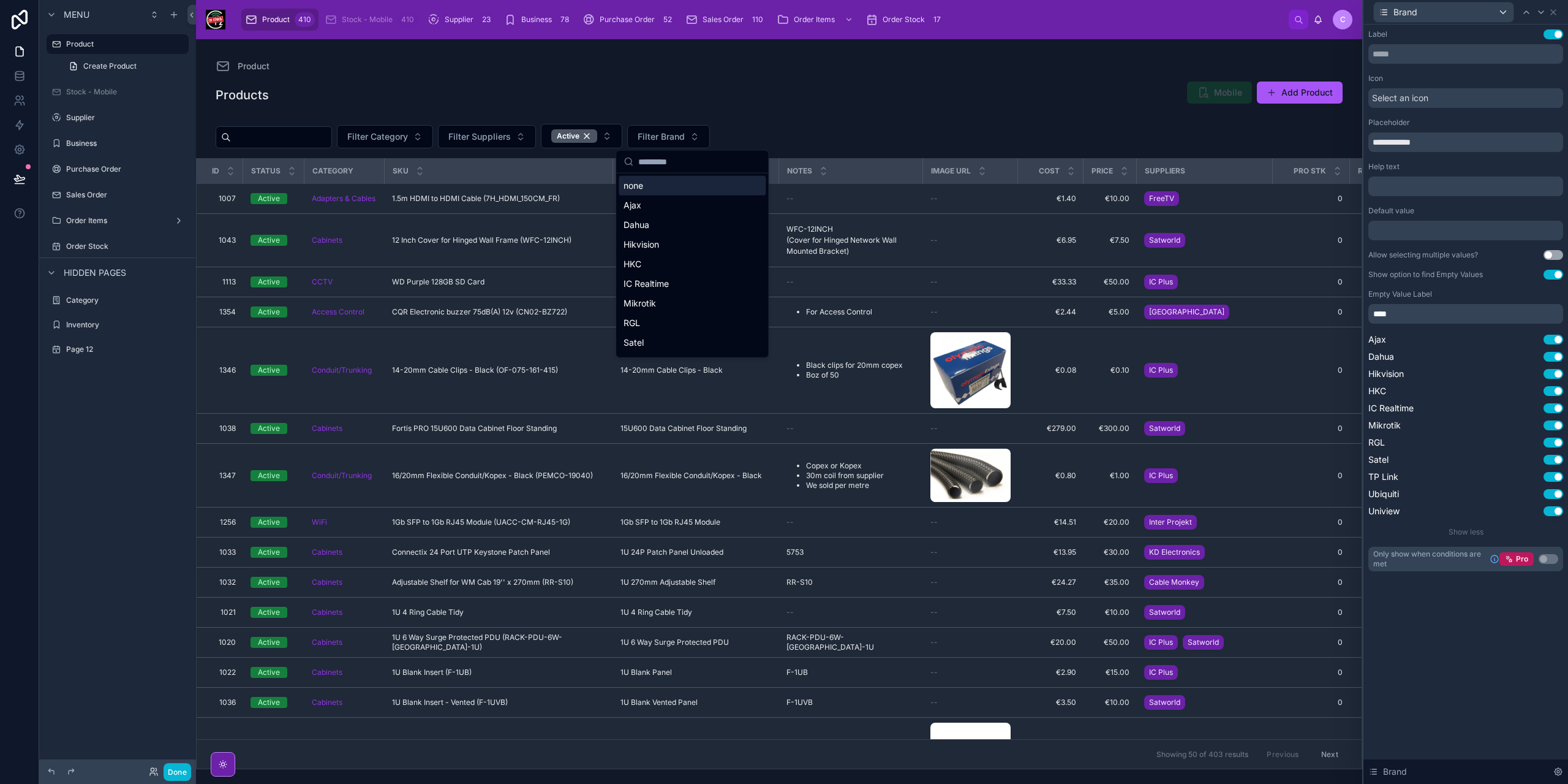
click at [835, 122] on div "Filter Category Filter Suppliers Active Filter Brand" at bounding box center [779, 137] width 1166 height 39
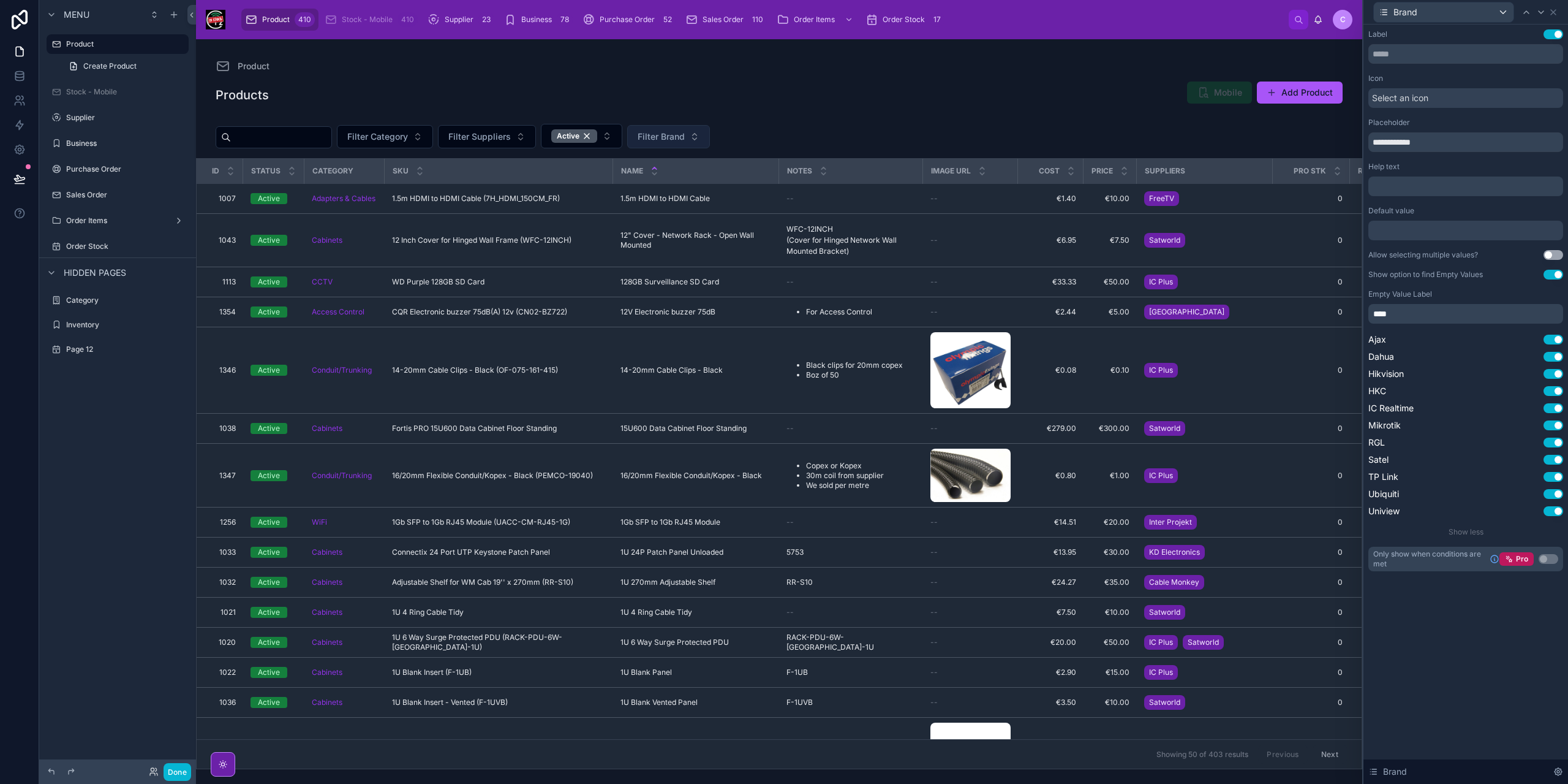
click at [685, 131] on span "Filter Brand" at bounding box center [661, 137] width 47 height 12
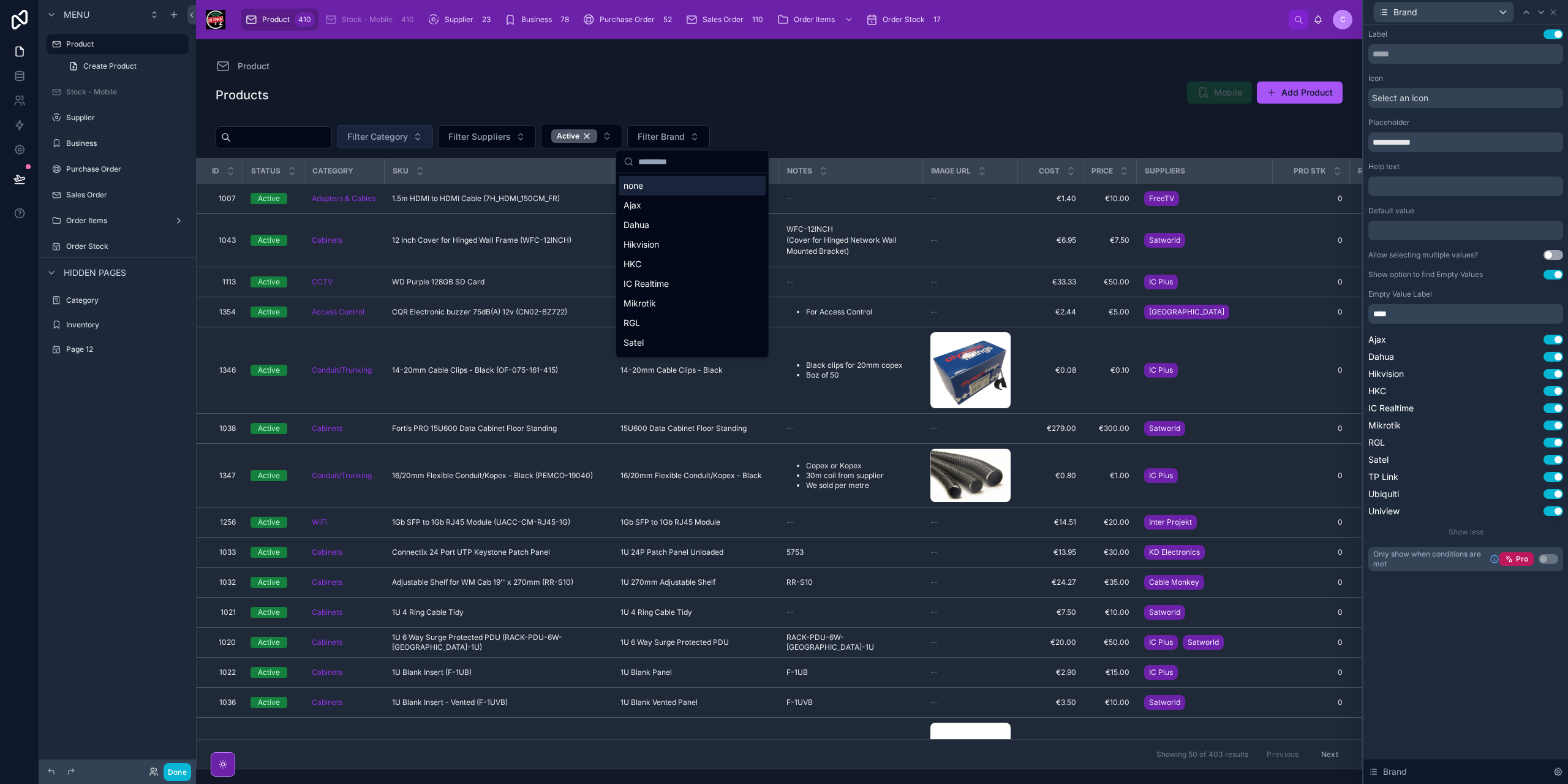
click at [405, 136] on span "Filter Category" at bounding box center [378, 137] width 61 height 12
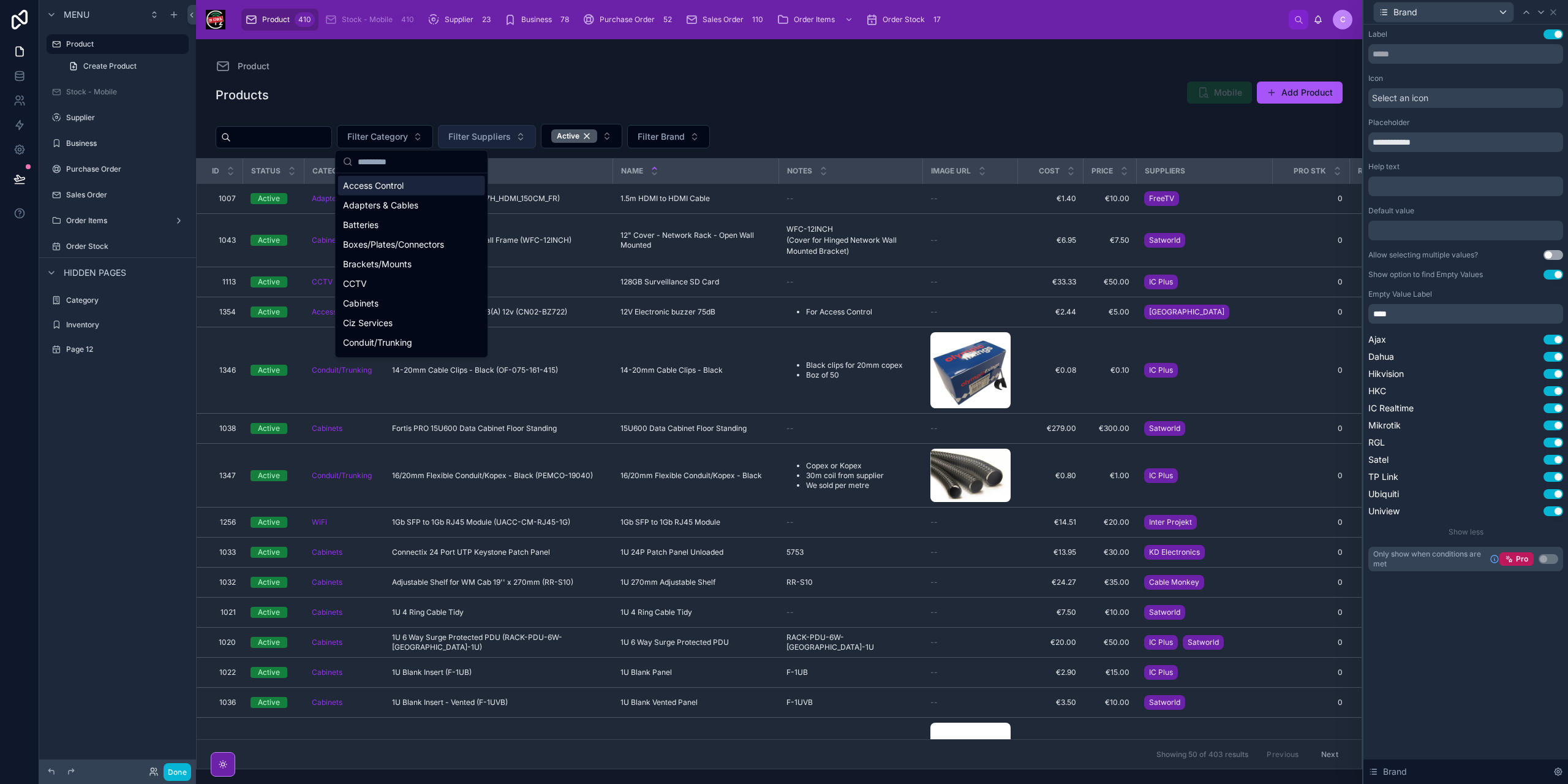
click at [510, 133] on span "Filter Suppliers" at bounding box center [479, 137] width 63 height 12
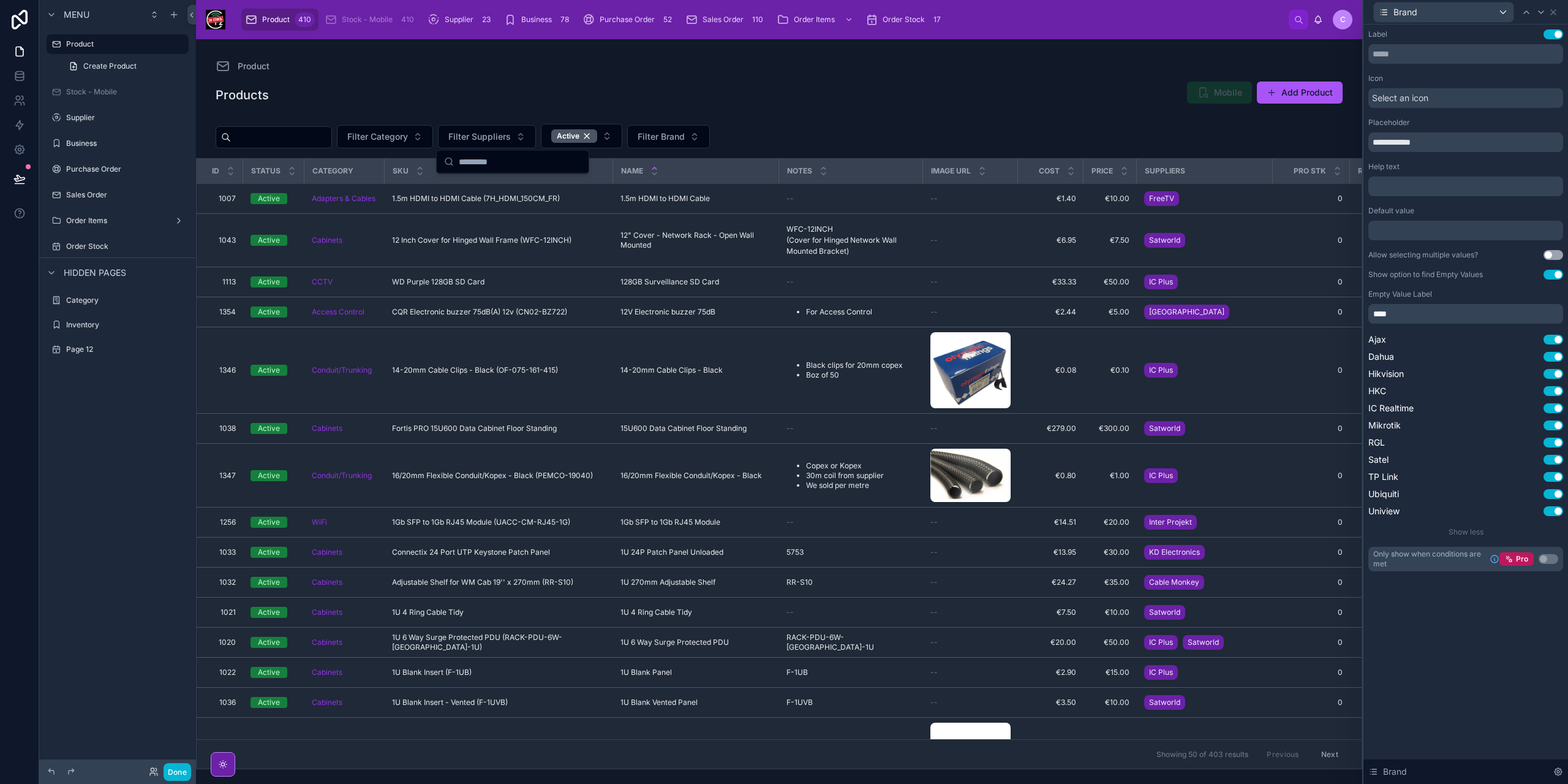
click at [328, 137] on input "text" at bounding box center [281, 137] width 100 height 17
click at [386, 133] on span "Filter Category" at bounding box center [378, 137] width 61 height 12
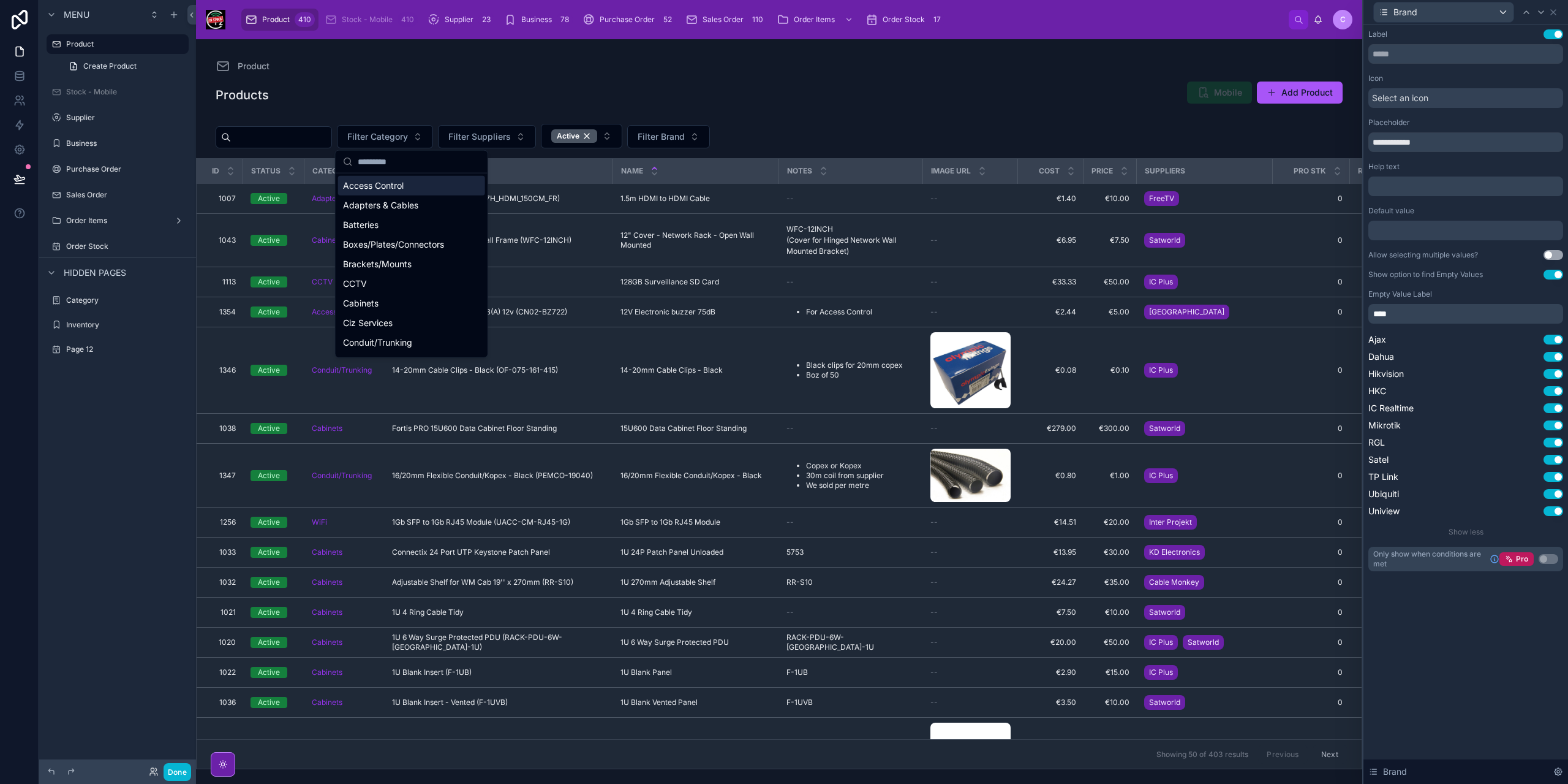
click at [398, 183] on span "Access Control" at bounding box center [373, 185] width 61 height 12
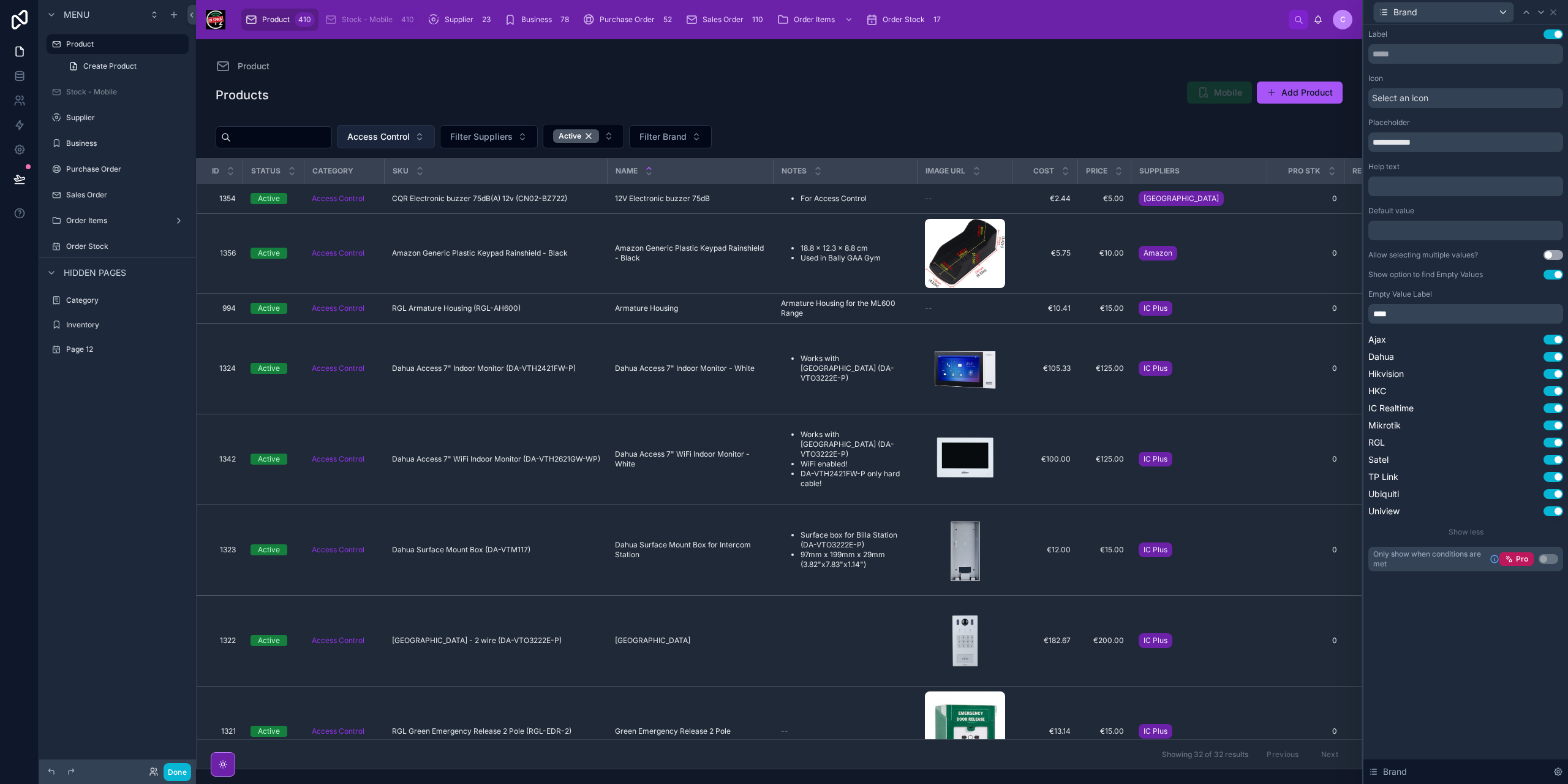
click at [385, 137] on span "Access Control" at bounding box center [379, 137] width 63 height 12
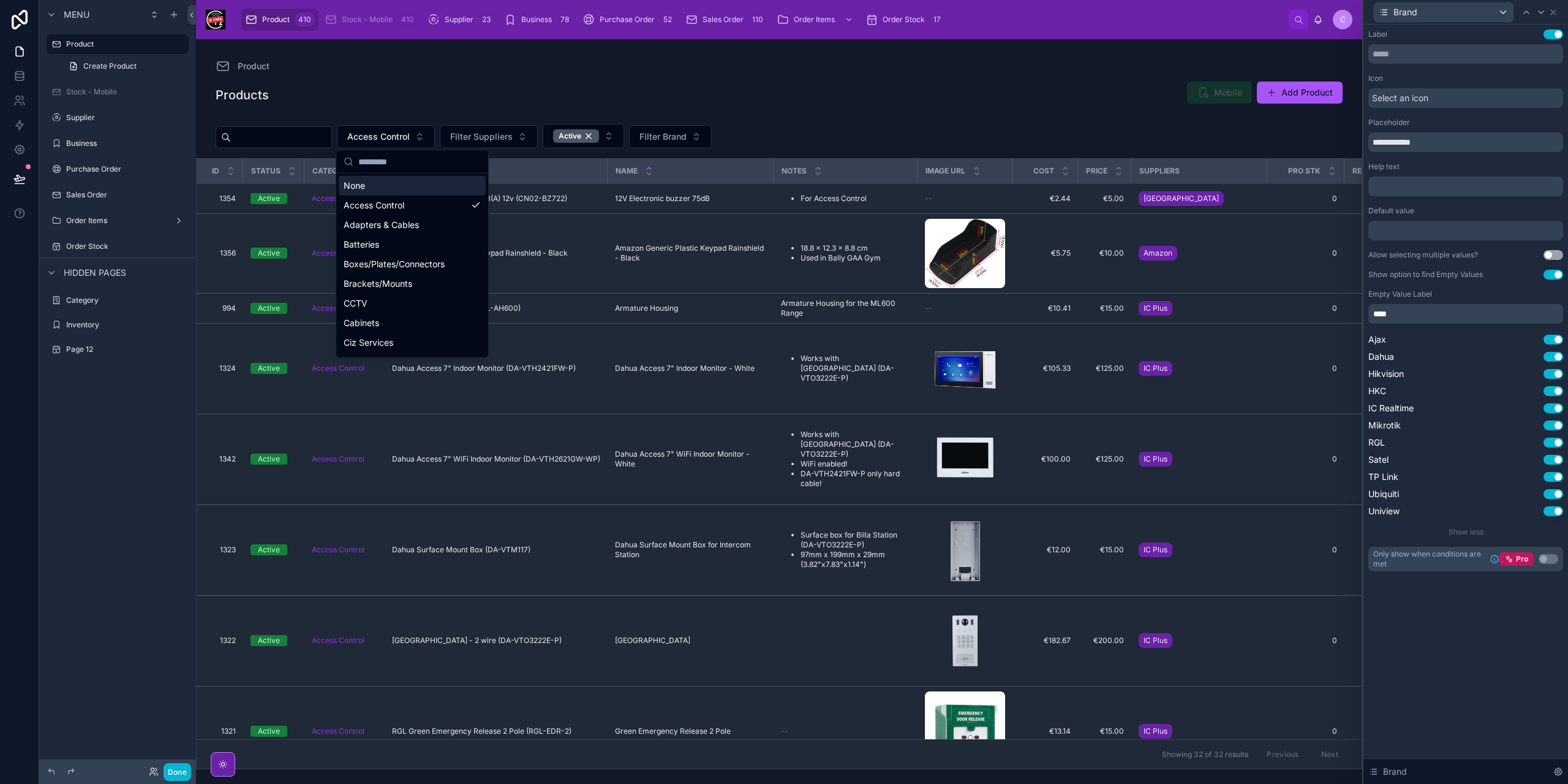
click at [1442, 325] on div "**********" at bounding box center [1467, 301] width 195 height 542
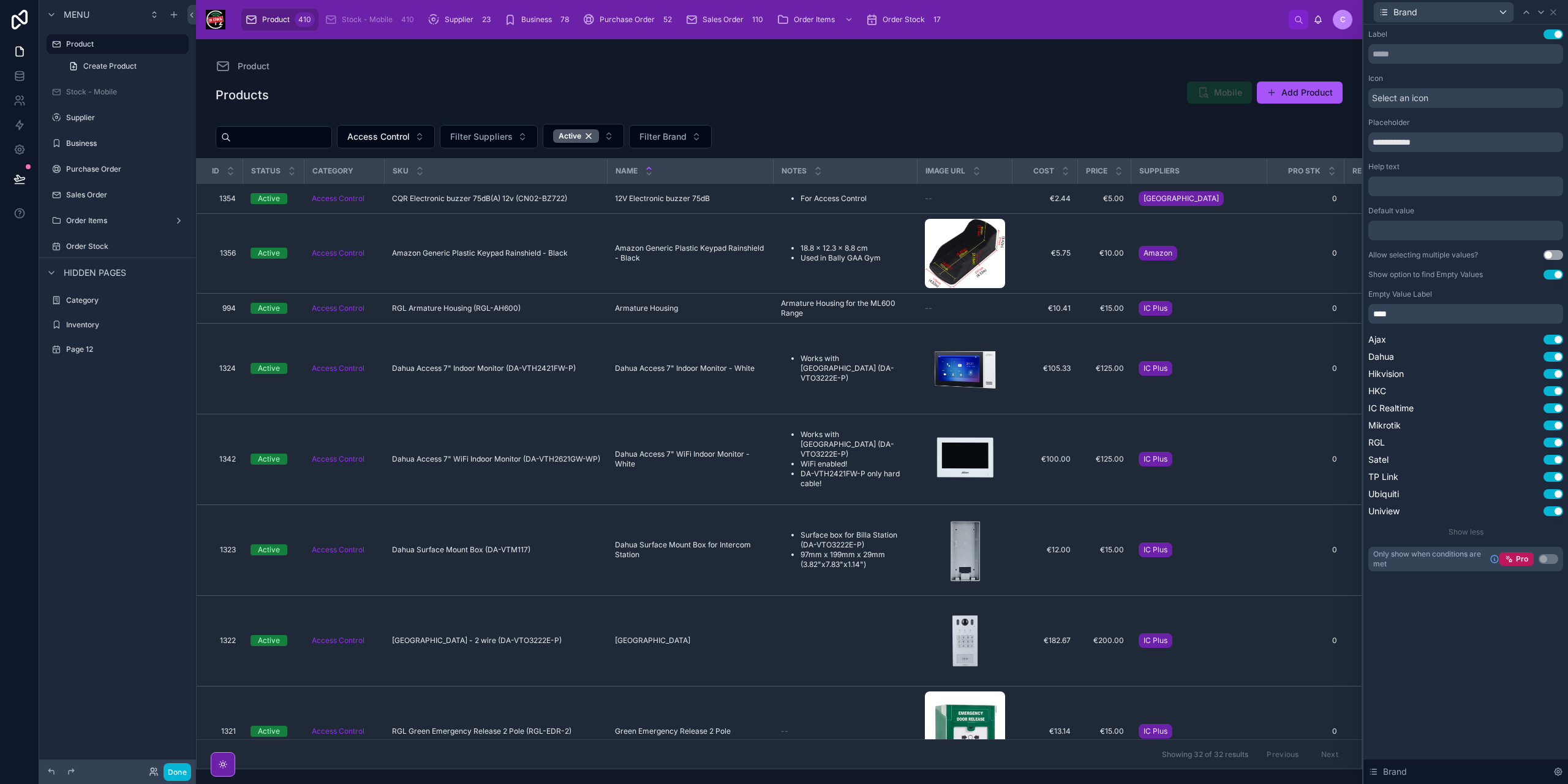
click at [1442, 313] on p "****" at bounding box center [1468, 314] width 188 height 12
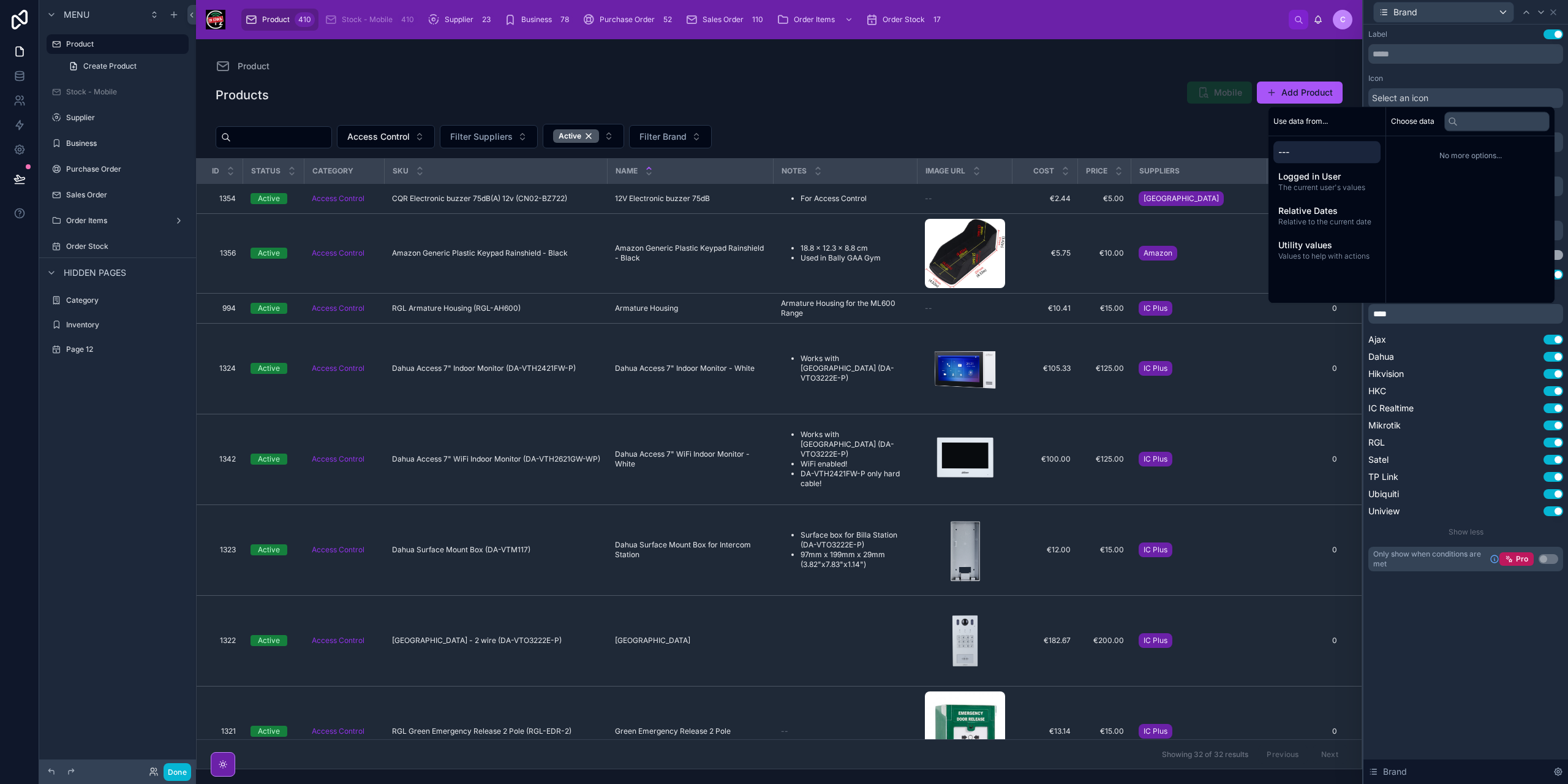
click at [731, 89] on div "Products Mobile Add Product" at bounding box center [780, 95] width 1127 height 28
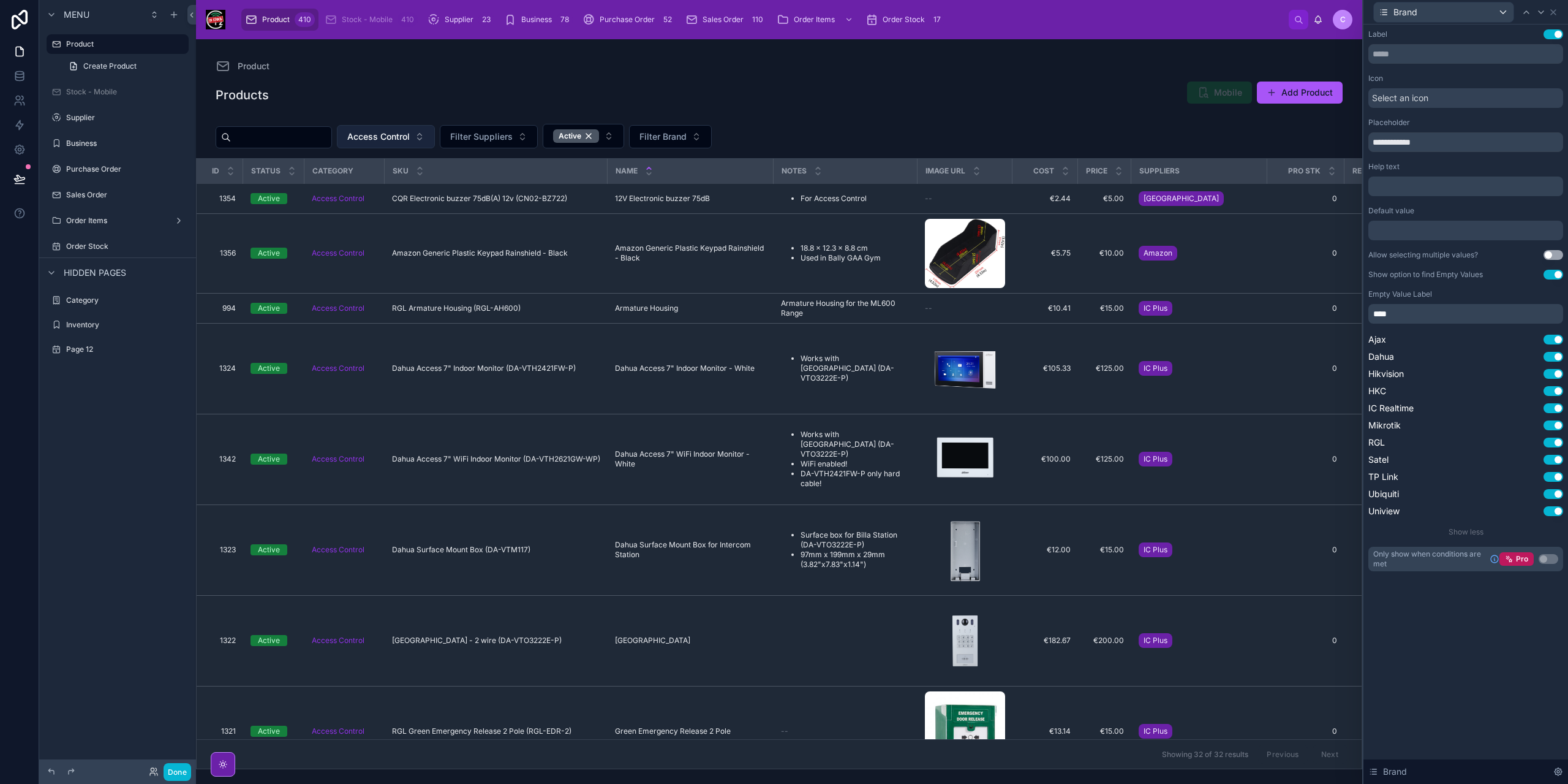
click at [410, 137] on span "Access Control" at bounding box center [379, 137] width 63 height 12
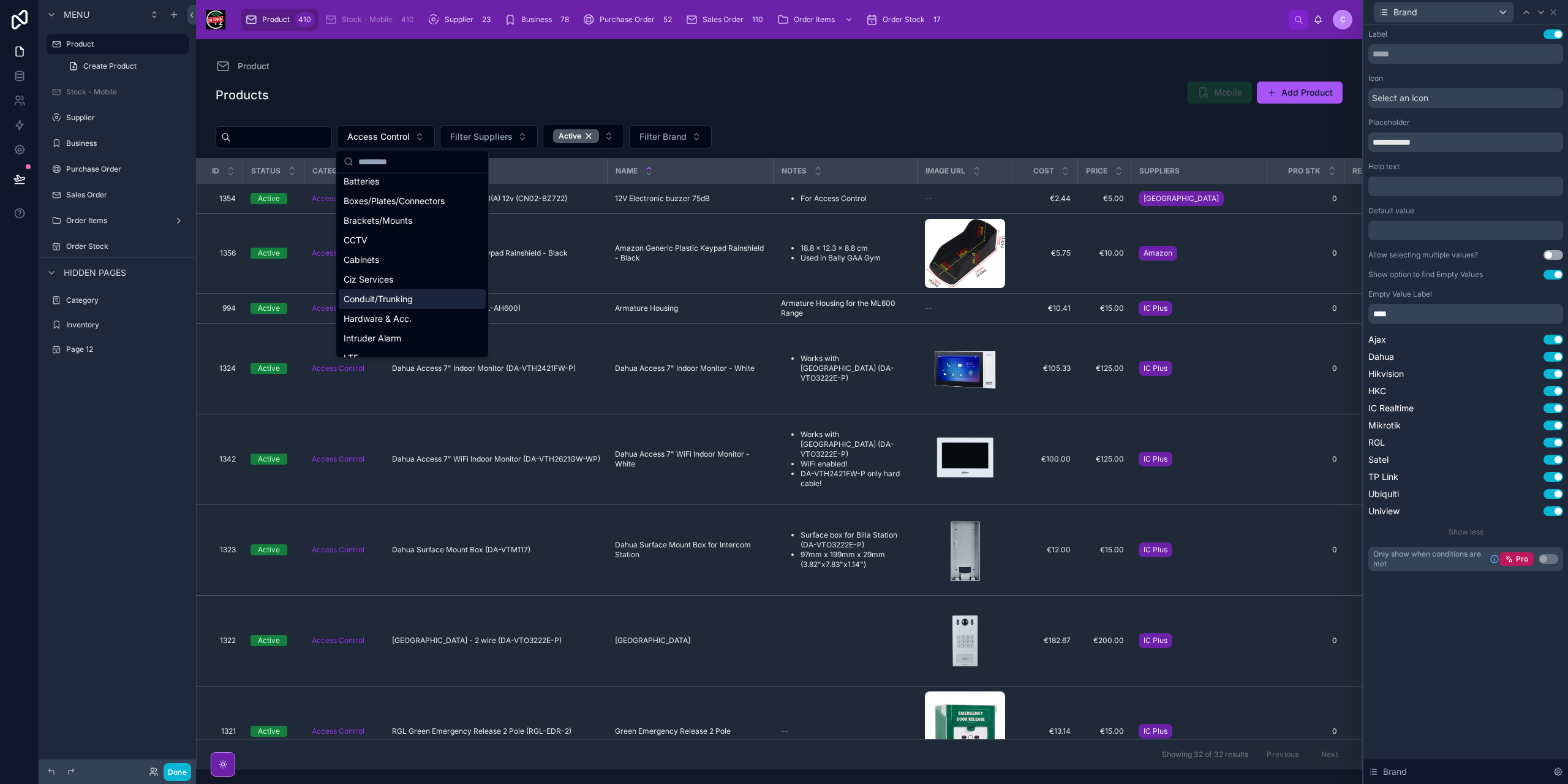
scroll to position [122, 0]
click at [385, 281] on span "Intruder Alarm" at bounding box center [372, 279] width 58 height 12
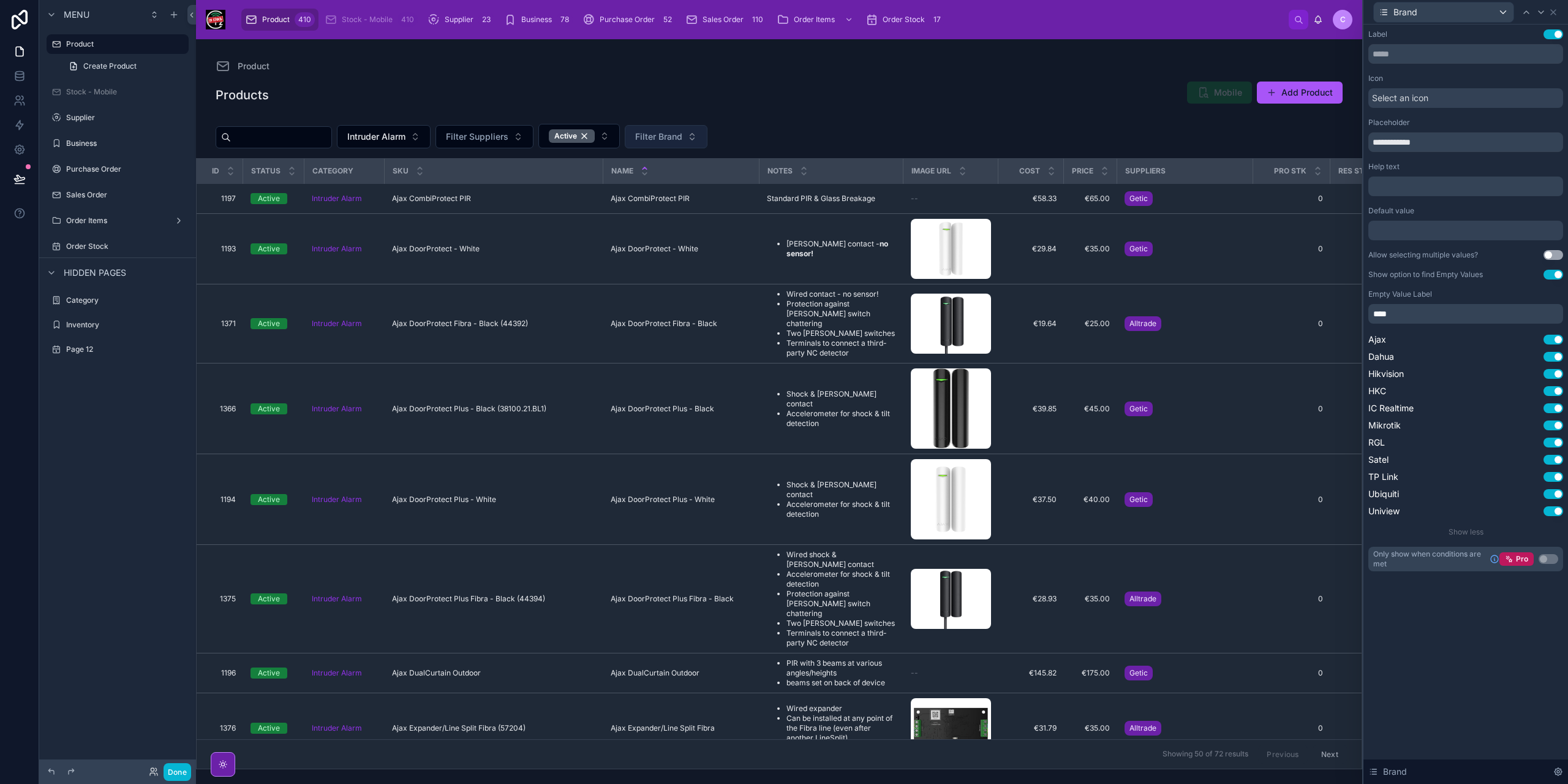
click at [678, 137] on span "Filter Brand" at bounding box center [659, 137] width 47 height 12
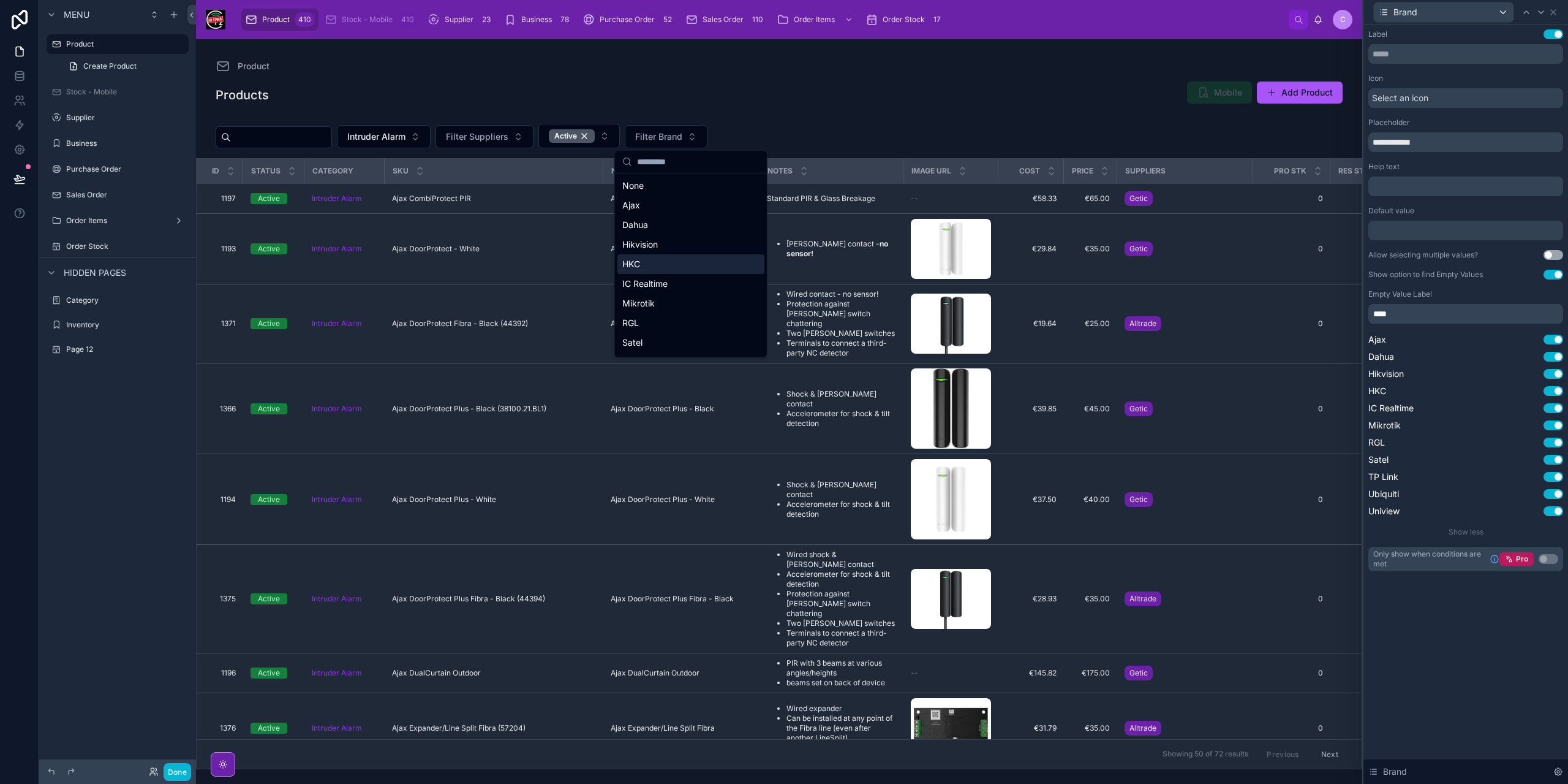
click at [654, 268] on div "HKC" at bounding box center [691, 264] width 147 height 20
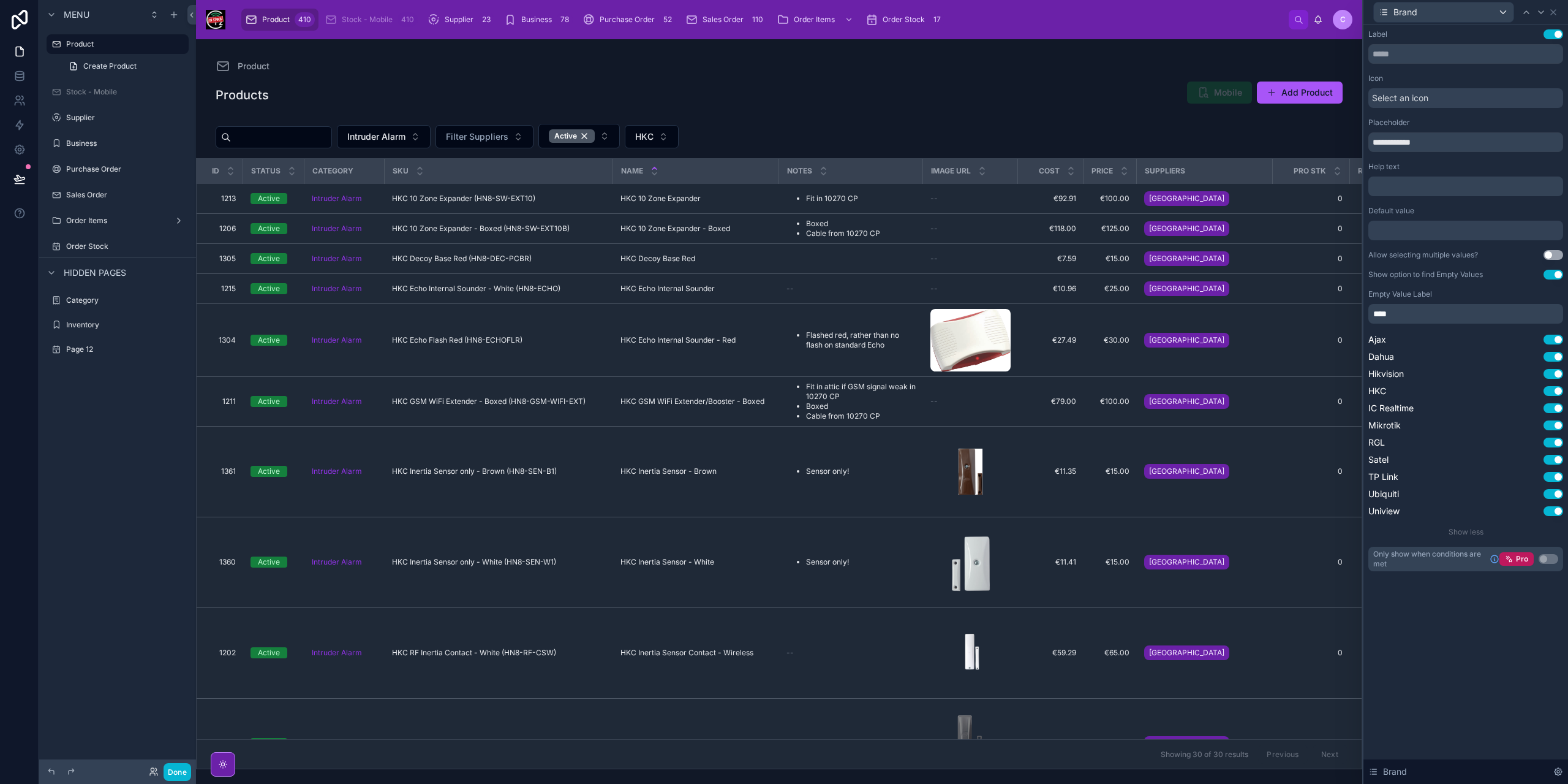
click at [795, 122] on div "Intruder Alarm Filter Suppliers Active HKC" at bounding box center [779, 137] width 1166 height 39
click at [1556, 14] on icon at bounding box center [1553, 11] width 5 height 5
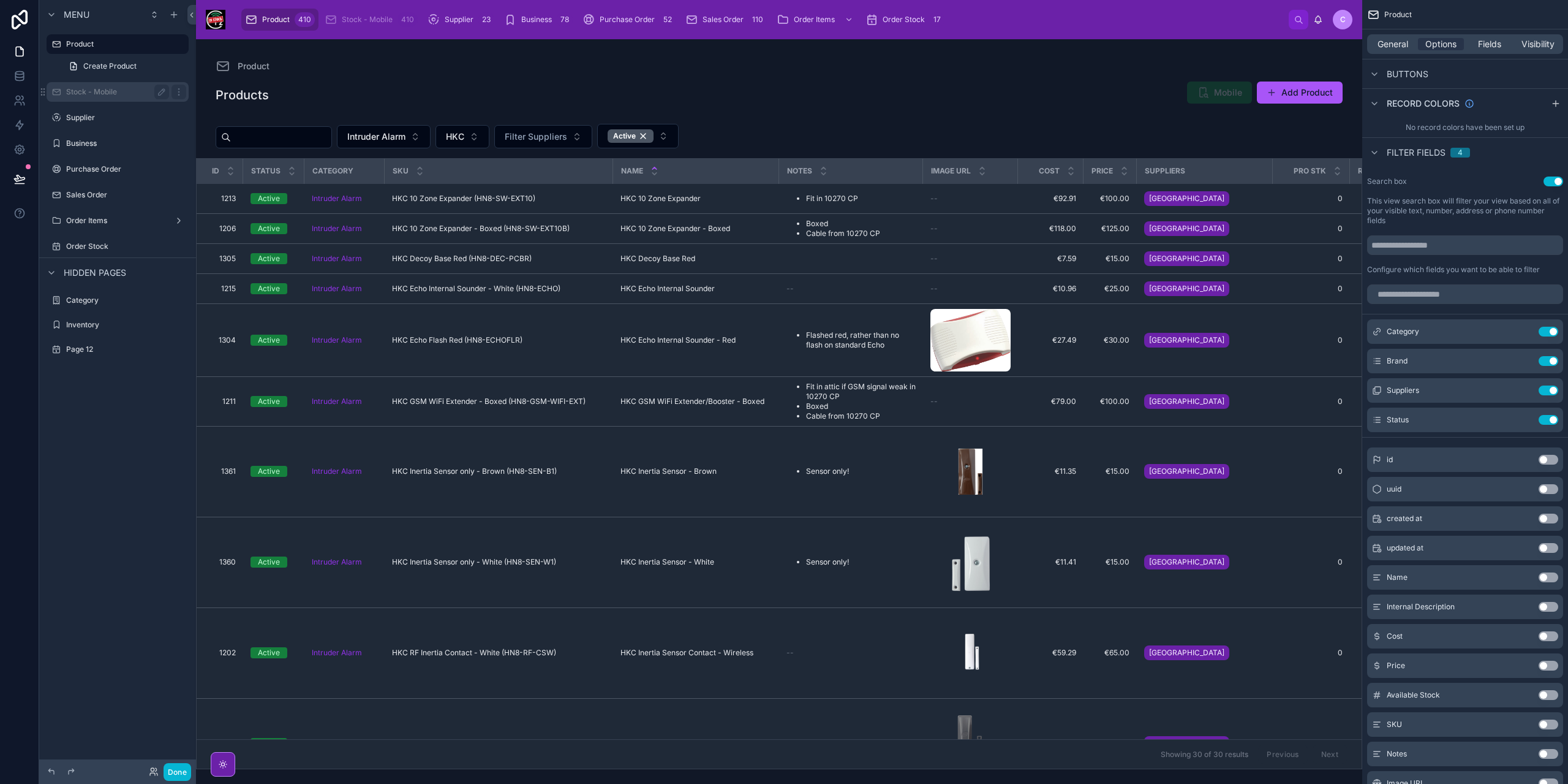
click at [91, 92] on label "Stock - Mobile" at bounding box center [115, 92] width 98 height 9
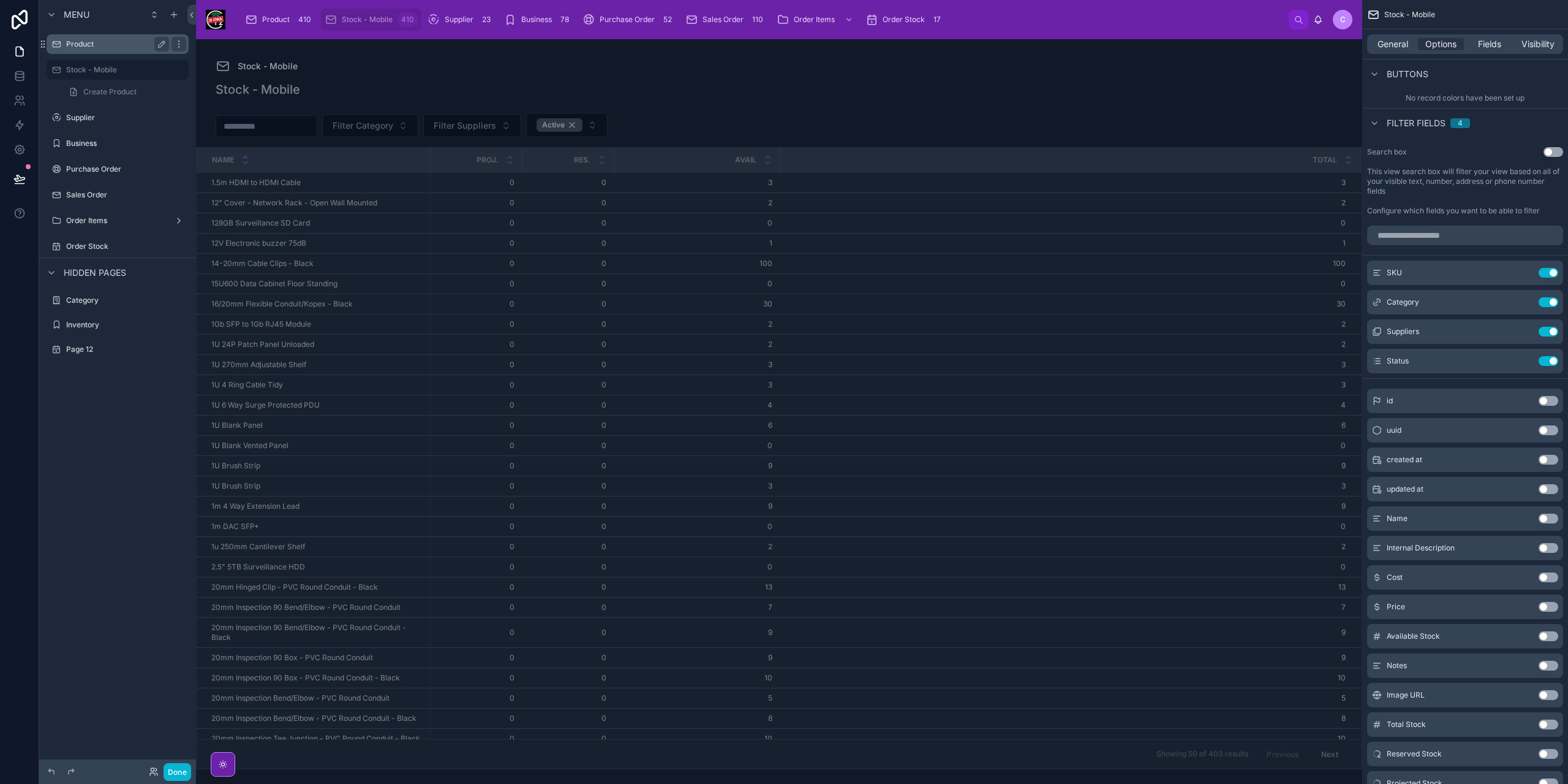
click at [81, 41] on label "Product" at bounding box center [115, 44] width 98 height 9
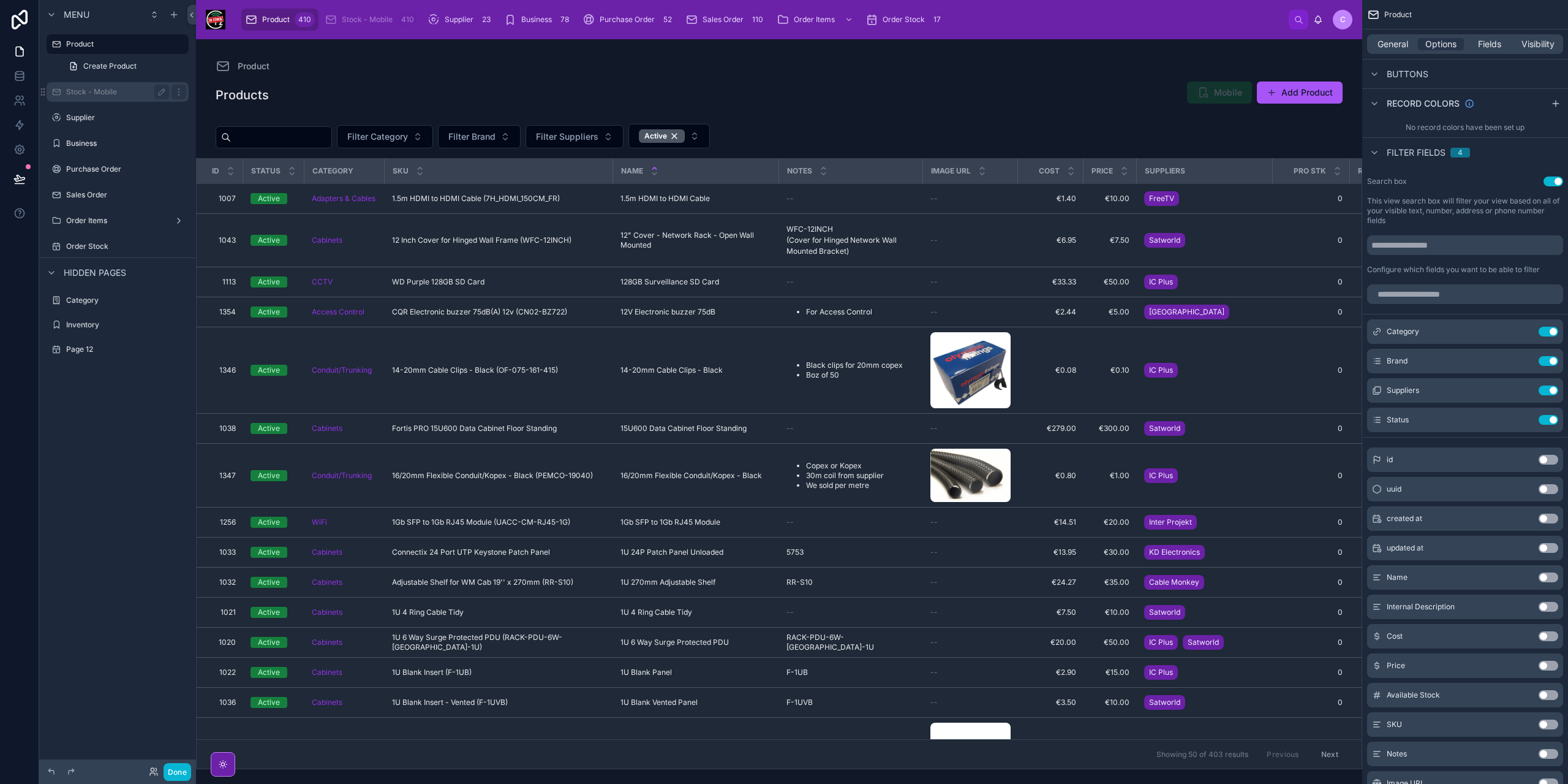
click at [93, 91] on label "Stock - Mobile" at bounding box center [115, 92] width 98 height 9
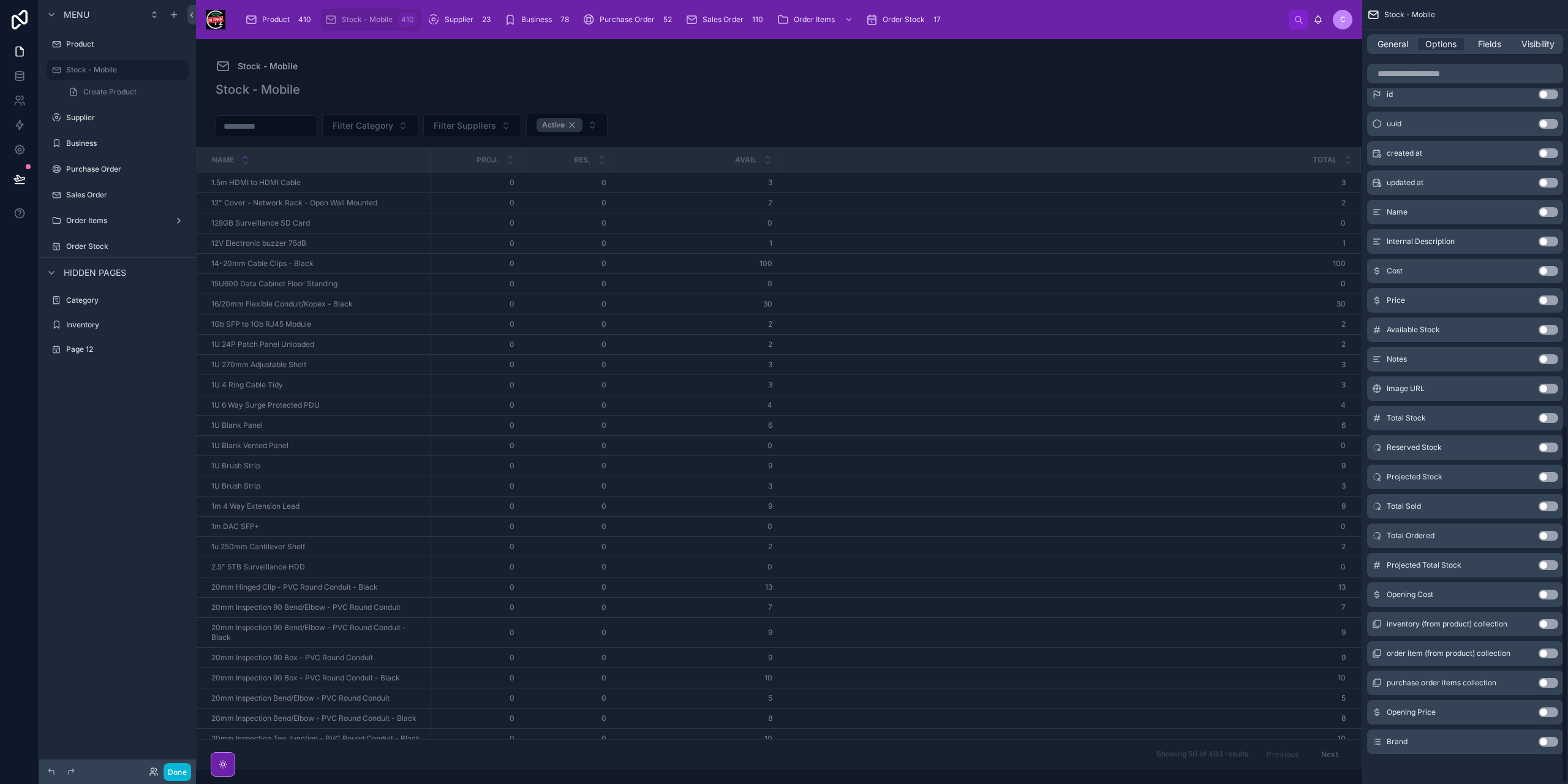
scroll to position [933, 0]
click at [1547, 735] on button "Use setting" at bounding box center [1548, 739] width 20 height 9
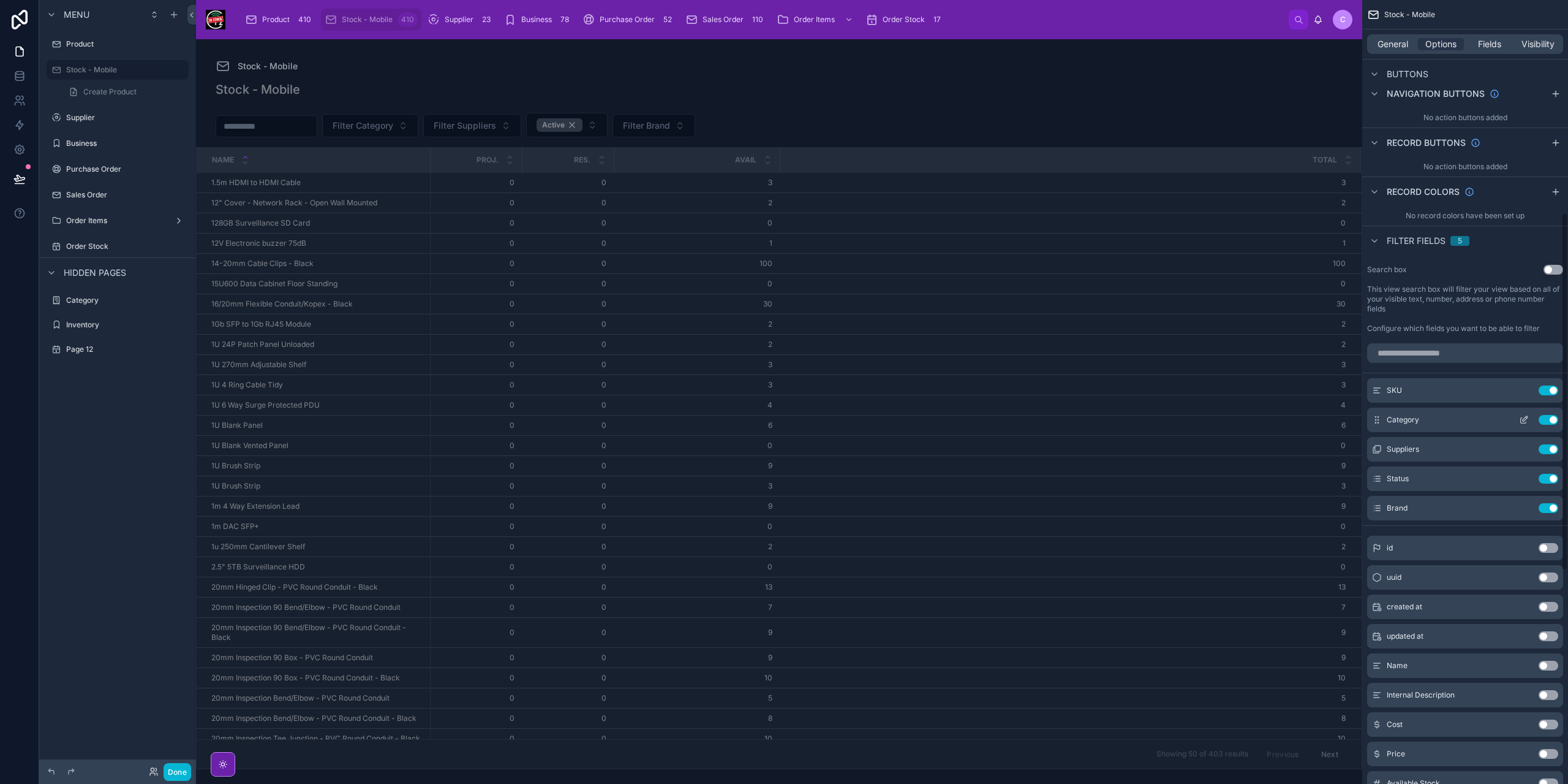
scroll to position [443, 0]
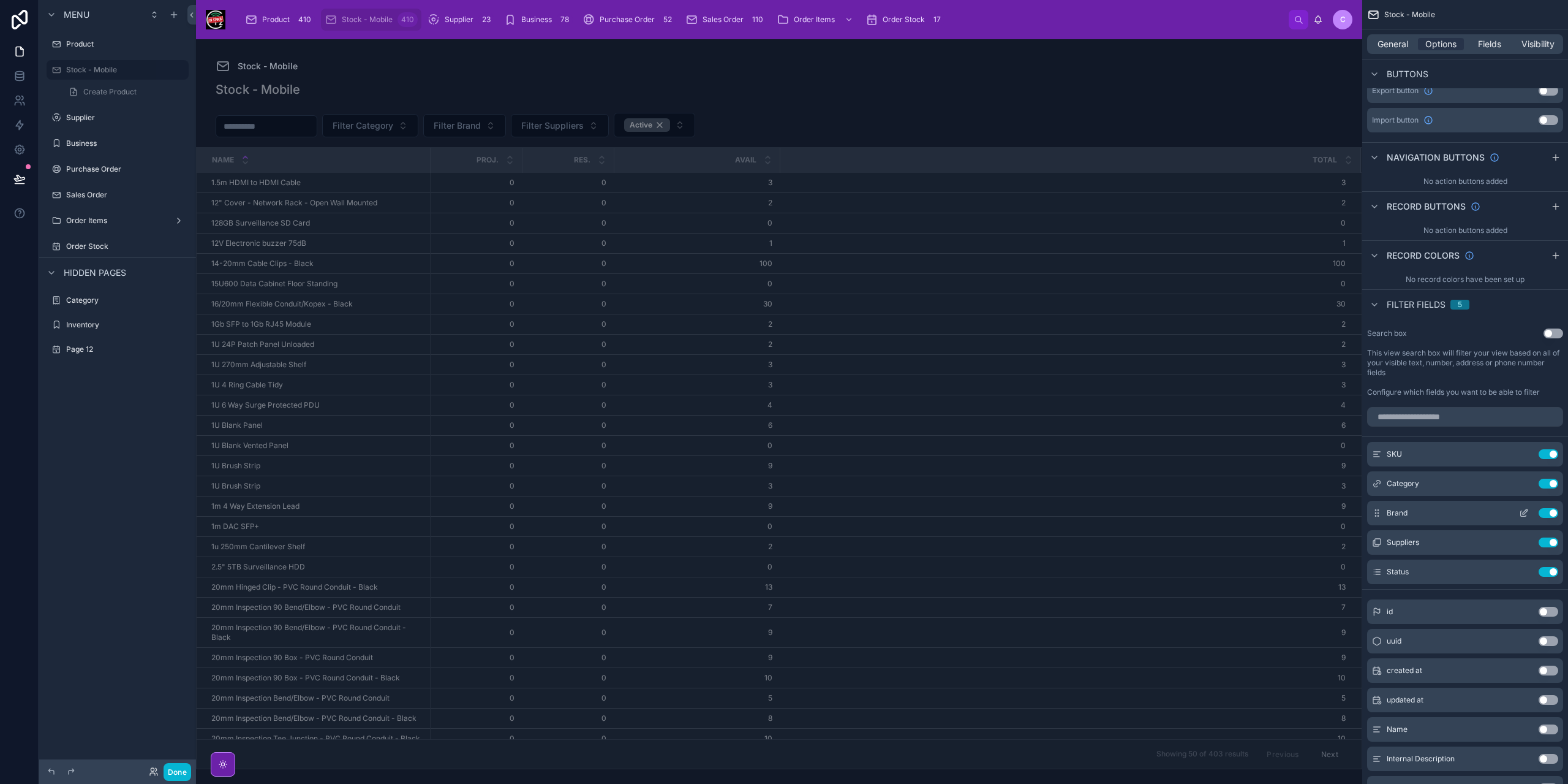
click at [1522, 508] on icon "scrollable content" at bounding box center [1524, 513] width 9 height 9
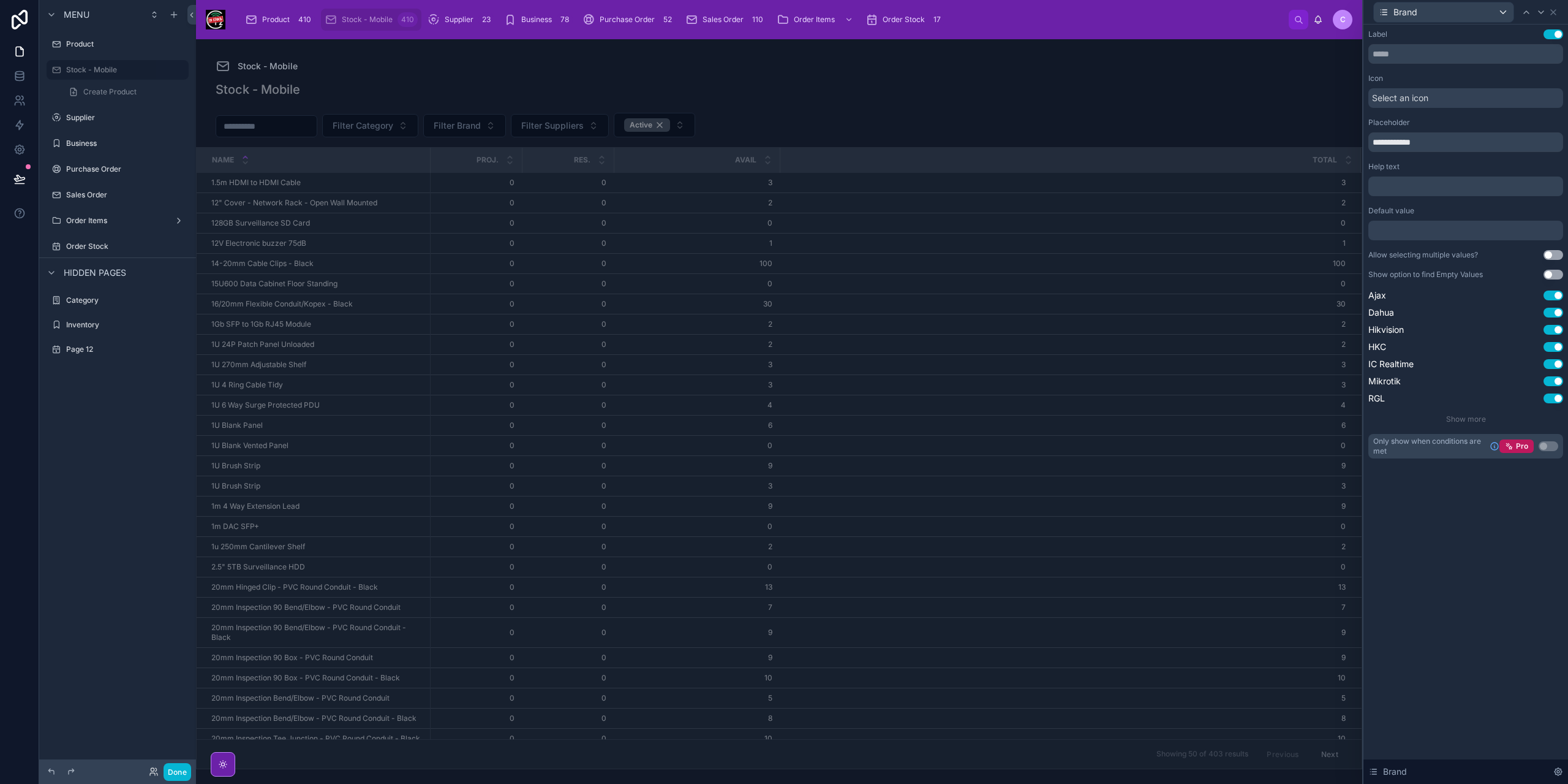
click at [1550, 271] on button "Use setting" at bounding box center [1553, 275] width 20 height 9
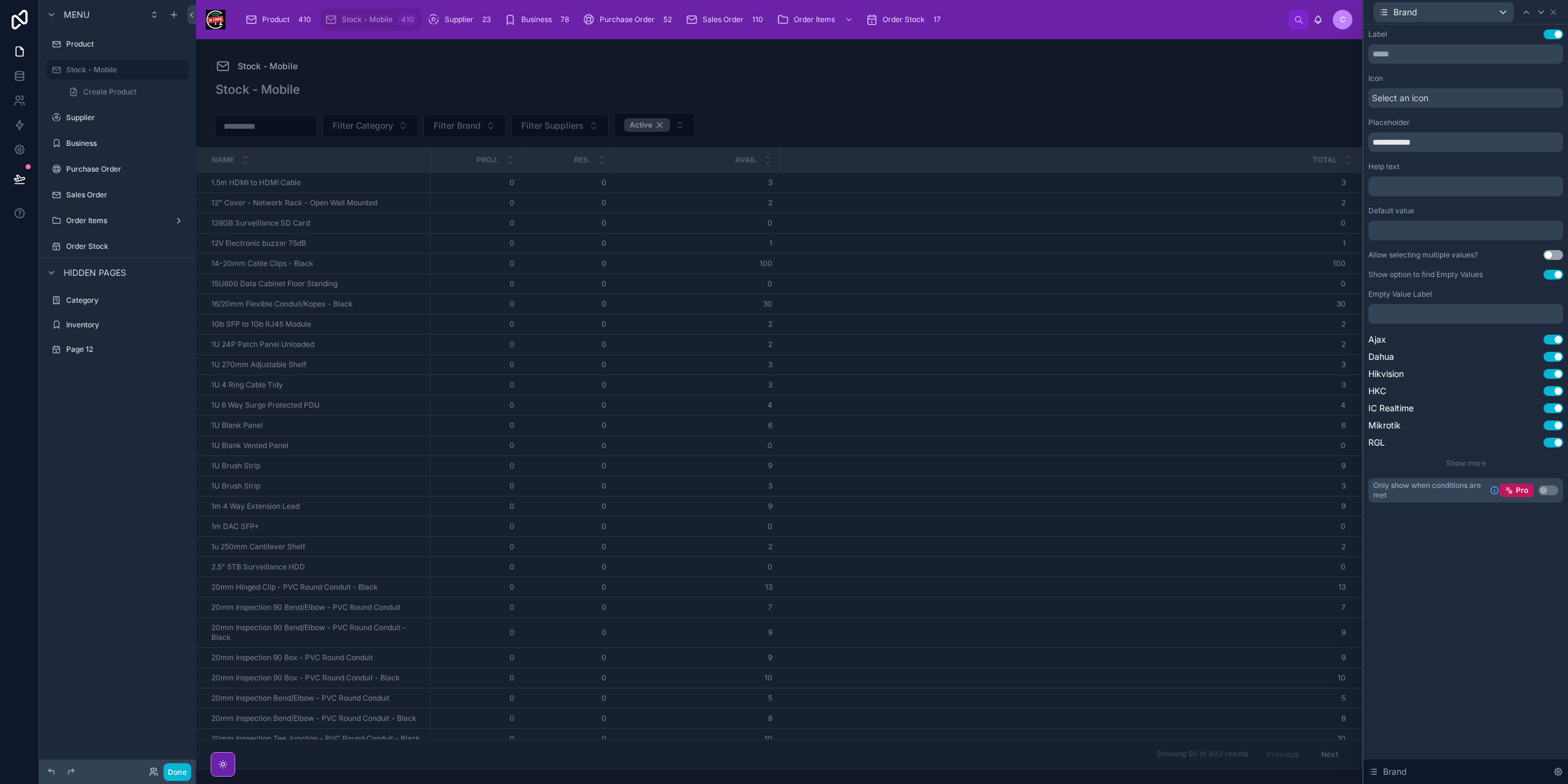
click at [1460, 312] on p "﻿" at bounding box center [1468, 314] width 188 height 12
click at [1455, 618] on div "**********" at bounding box center [1466, 404] width 205 height 759
click at [1555, 13] on icon at bounding box center [1553, 11] width 5 height 5
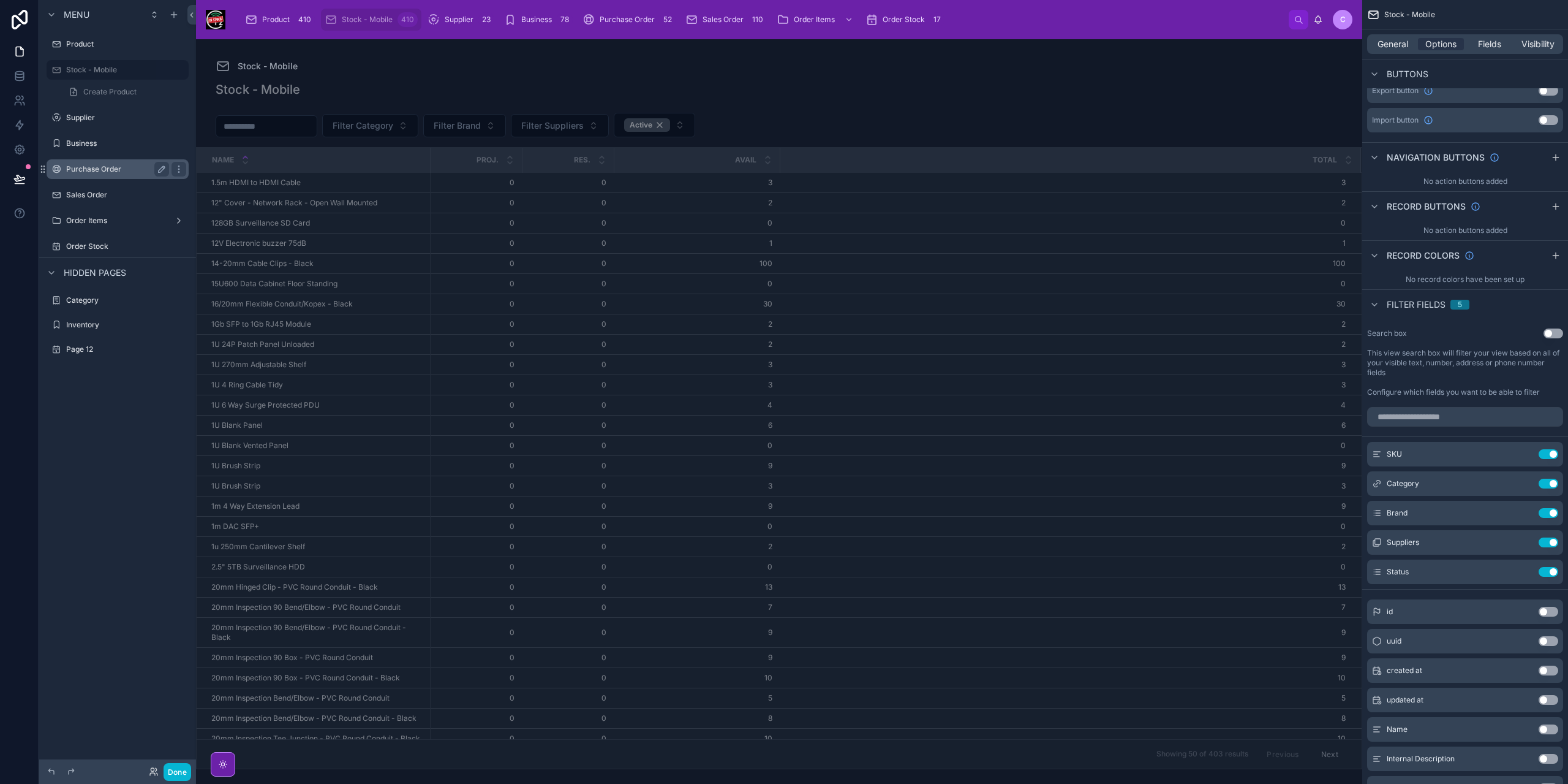
click at [93, 169] on label "Purchase Order" at bounding box center [115, 169] width 98 height 9
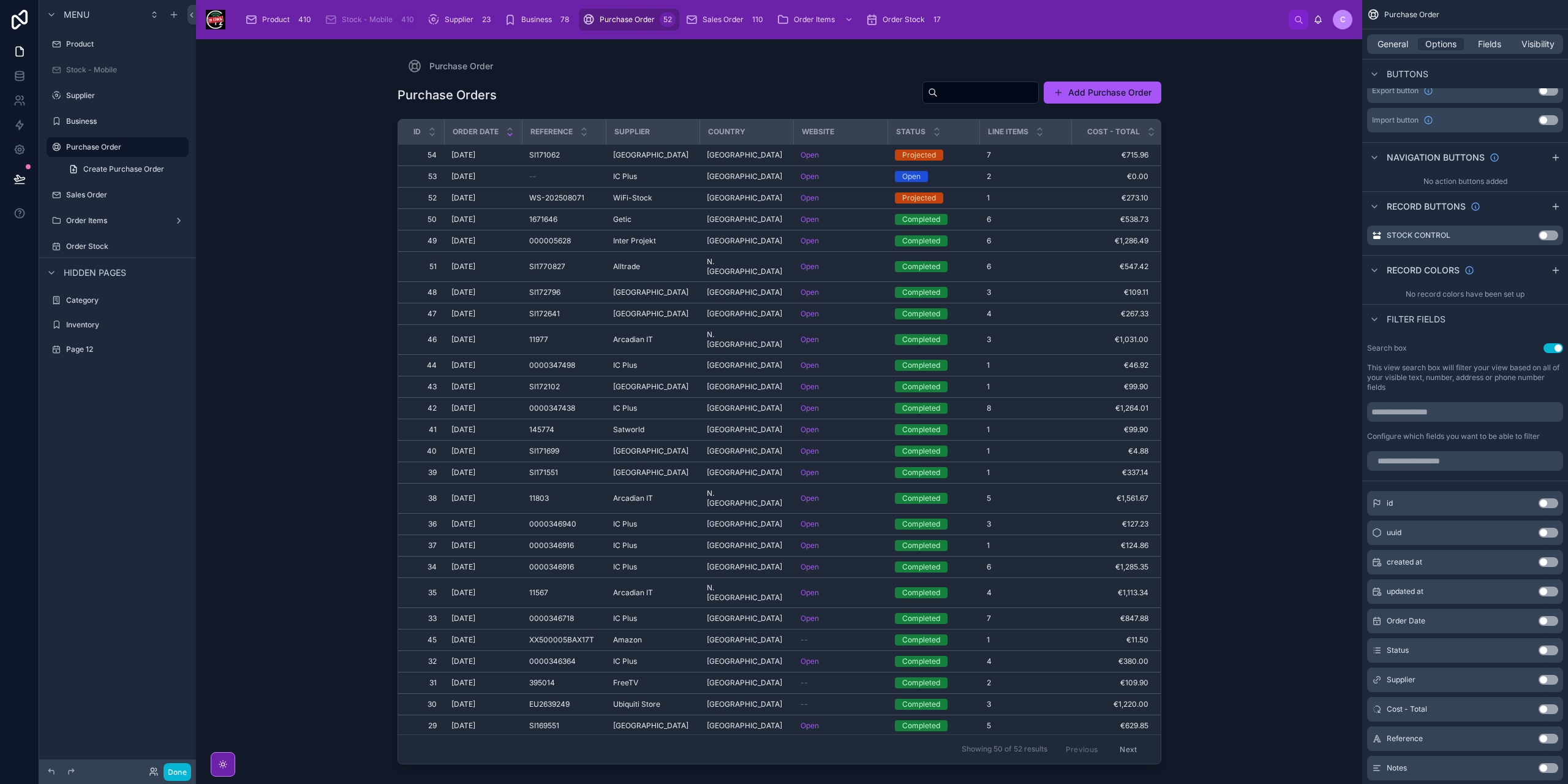
click at [648, 166] on div at bounding box center [779, 404] width 784 height 730
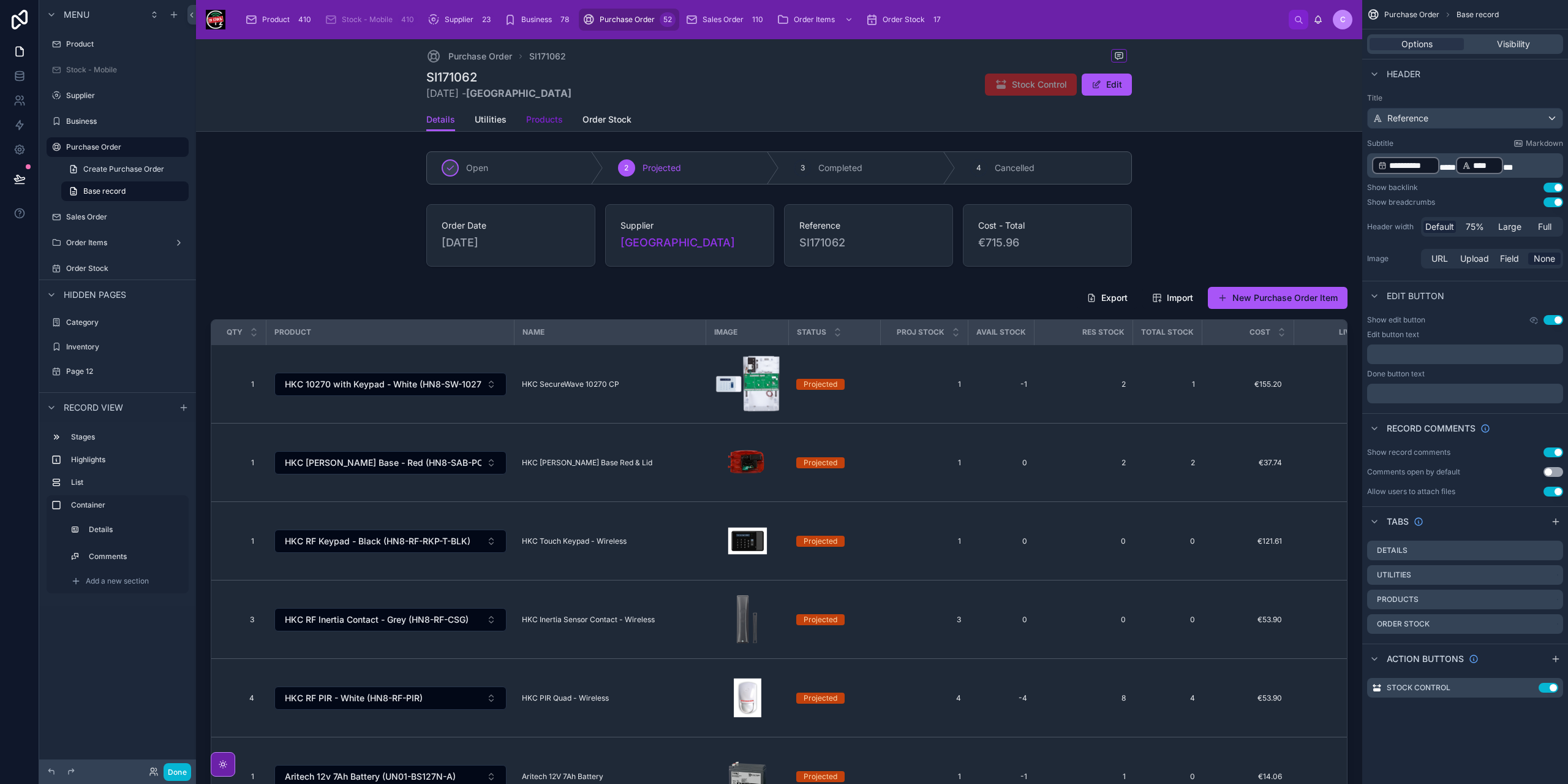
click at [531, 120] on span "Products" at bounding box center [544, 119] width 37 height 12
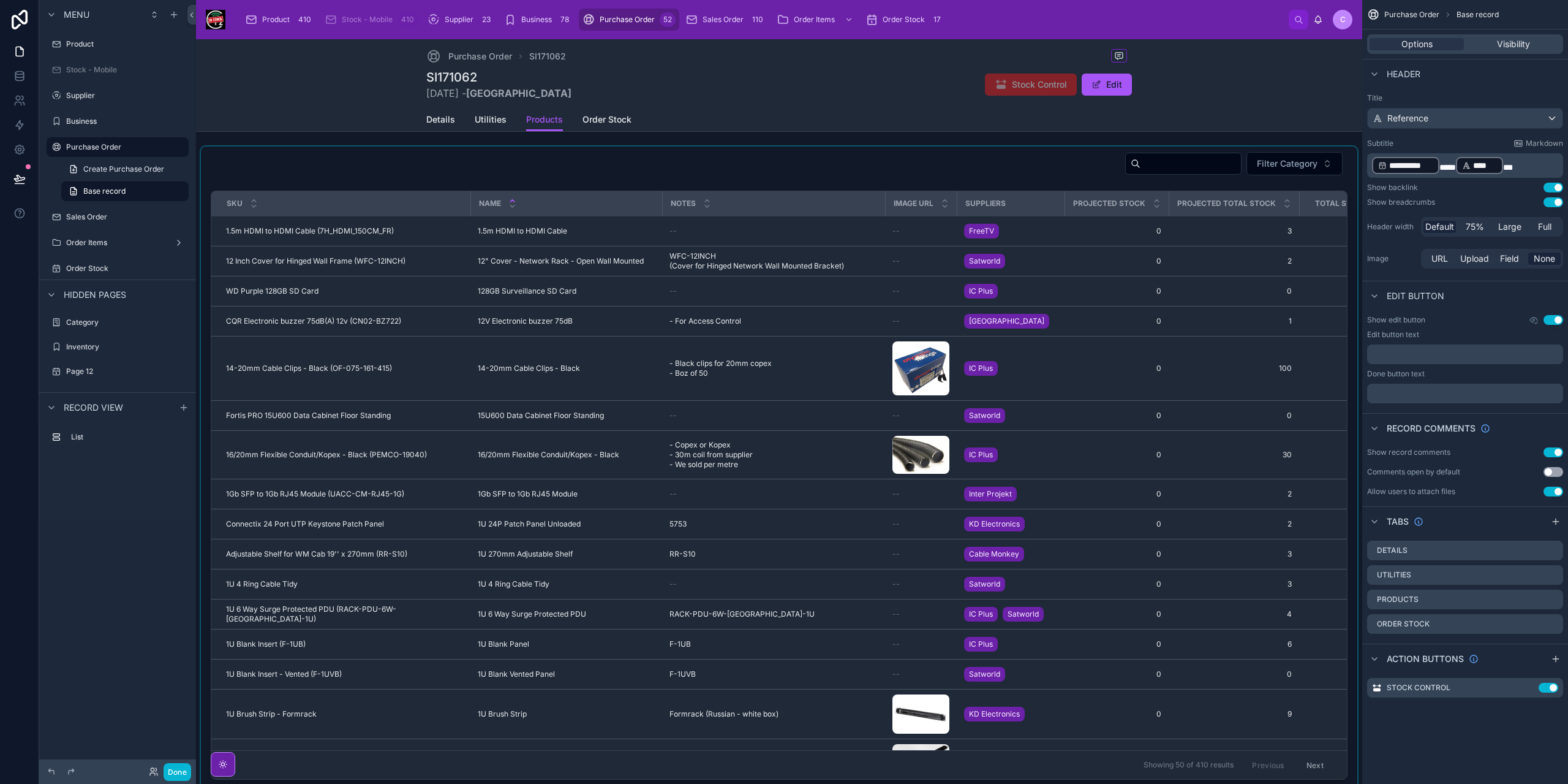
click at [1239, 160] on div at bounding box center [779, 468] width 1157 height 643
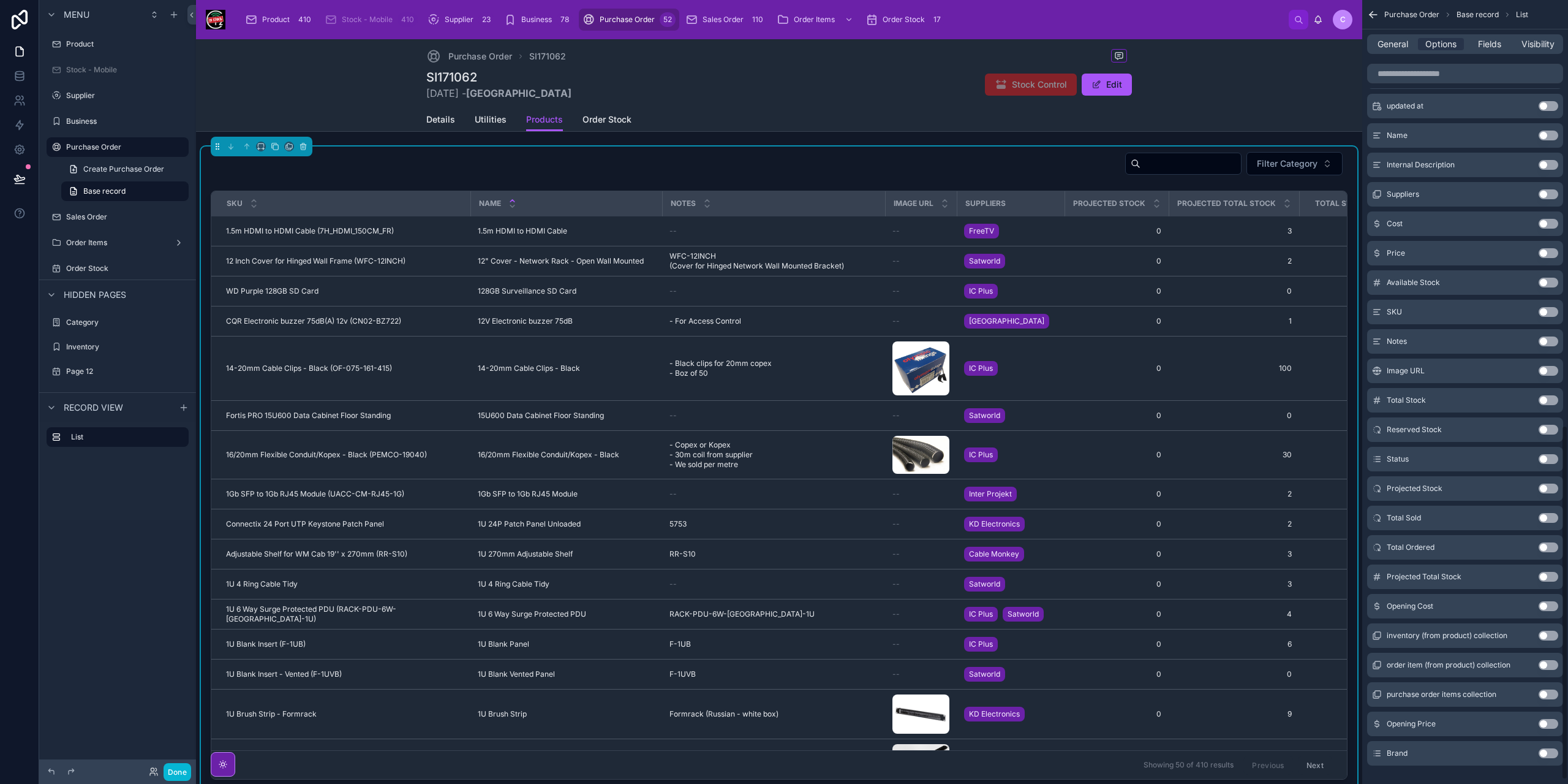
scroll to position [948, 0]
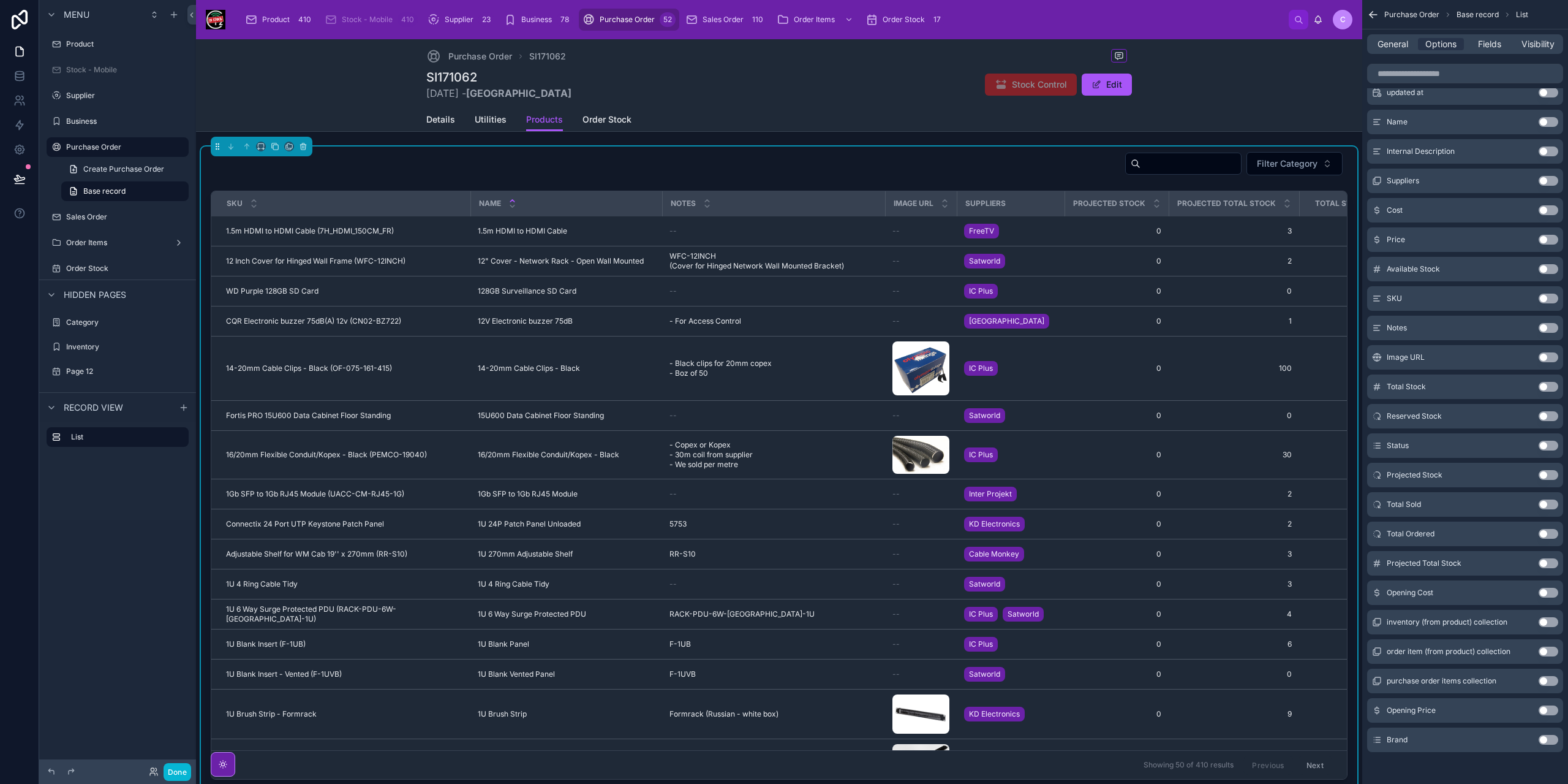
click at [1550, 736] on button "Use setting" at bounding box center [1548, 739] width 20 height 9
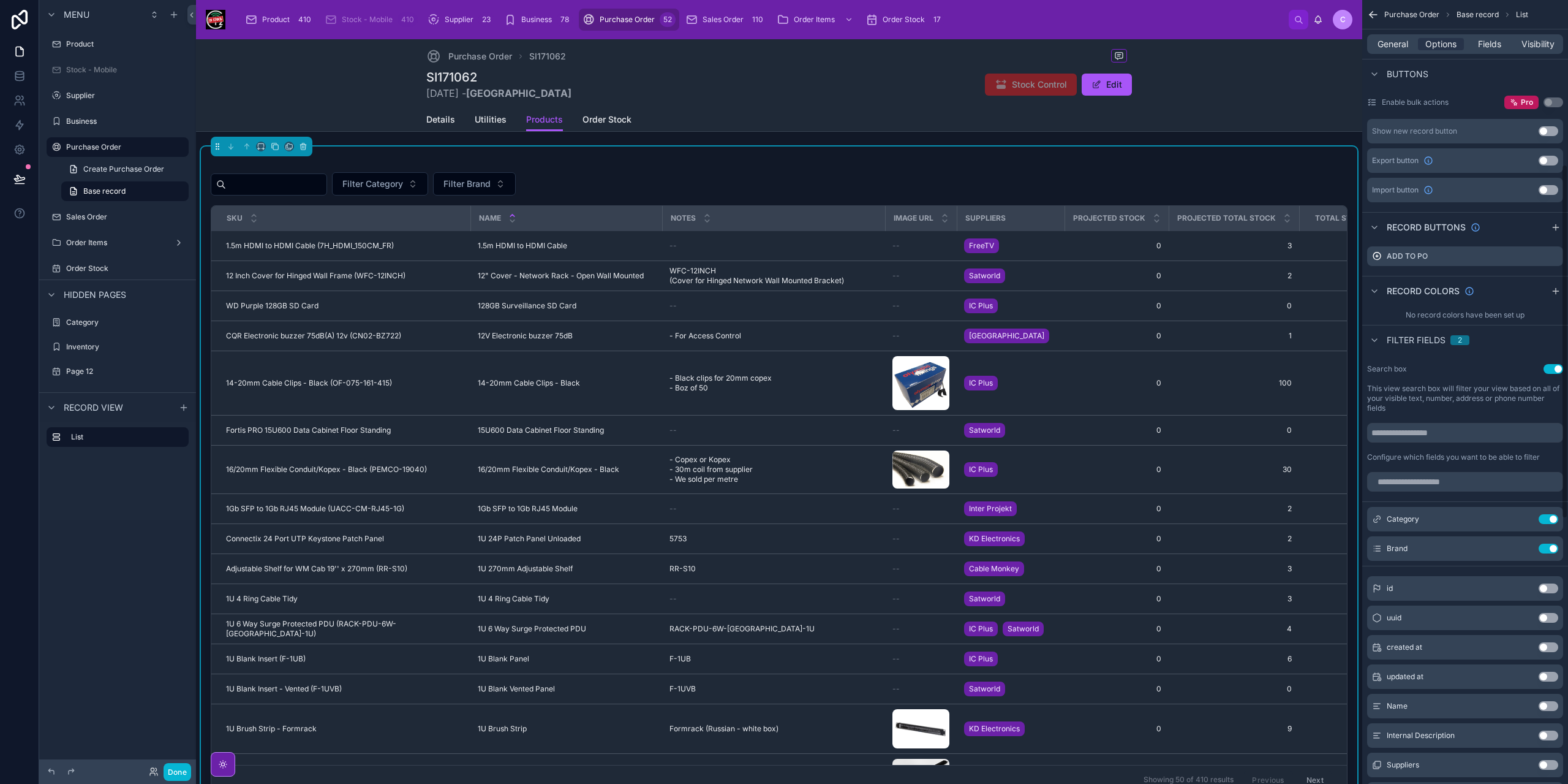
scroll to position [396, 0]
click at [1524, 545] on icon "scrollable content" at bounding box center [1524, 545] width 9 height 9
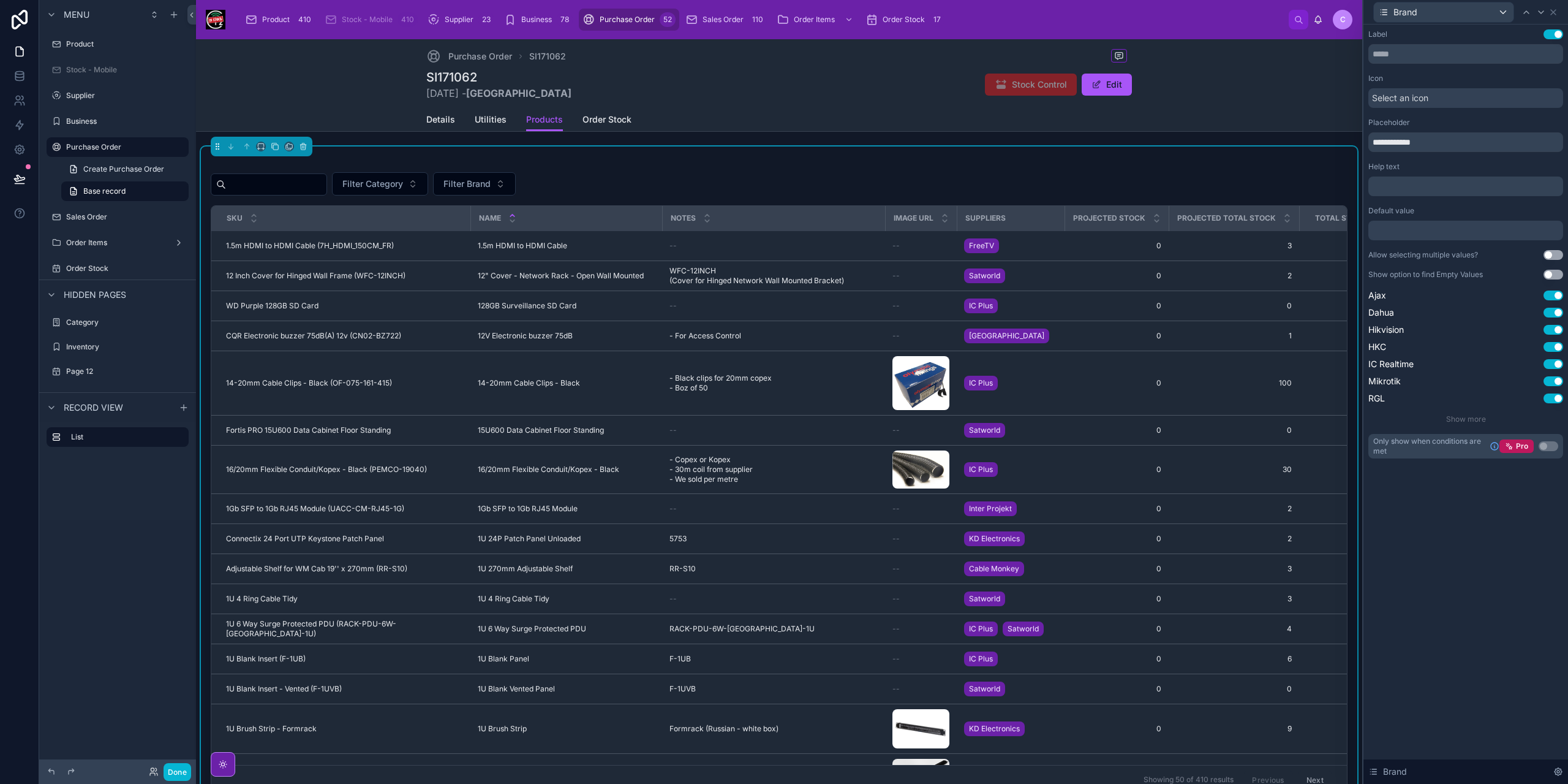
click at [1551, 277] on button "Use setting" at bounding box center [1553, 275] width 20 height 9
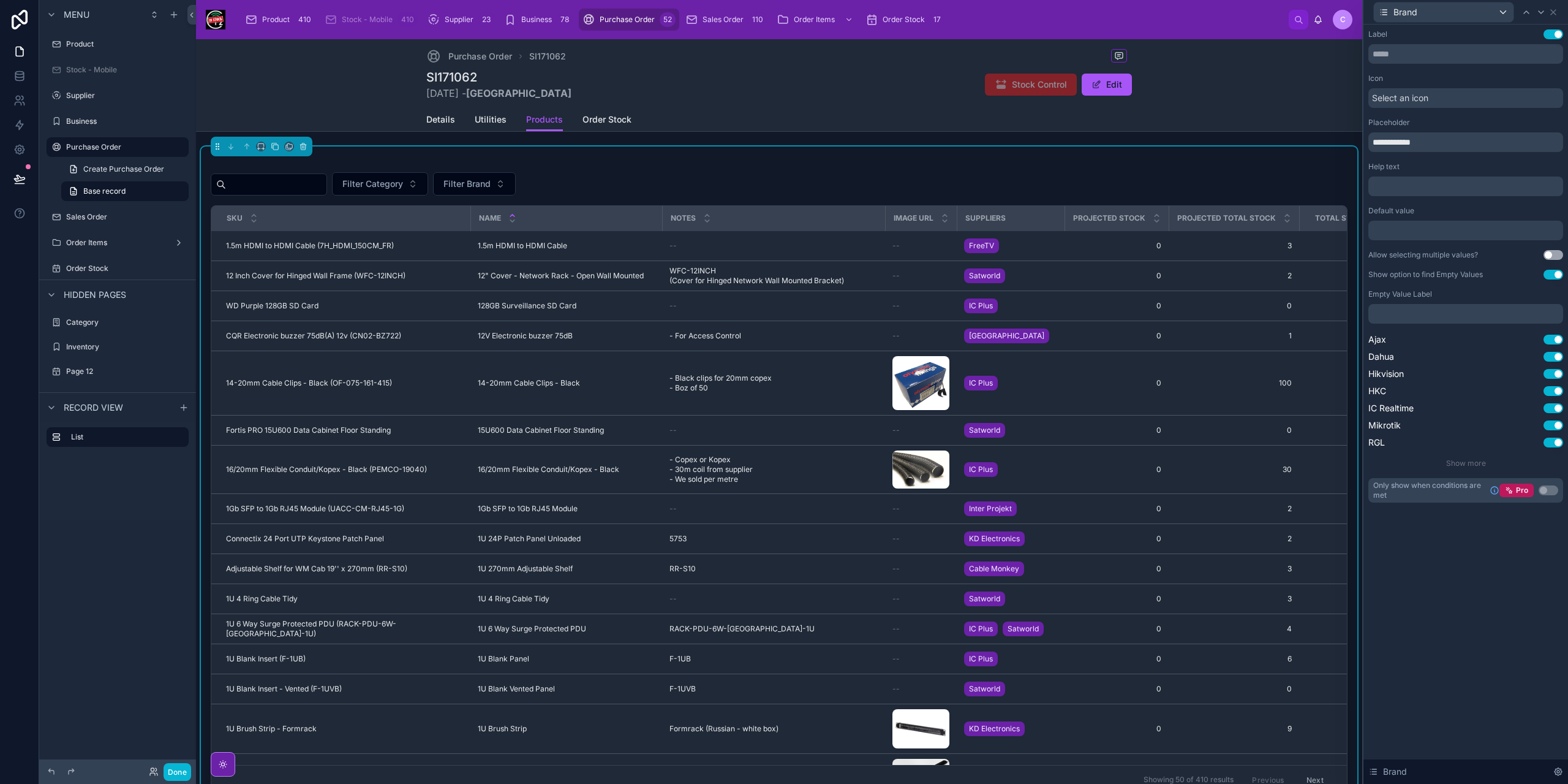
click at [1433, 307] on div "﻿" at bounding box center [1467, 314] width 195 height 20
click at [1432, 317] on p "﻿" at bounding box center [1468, 314] width 188 height 12
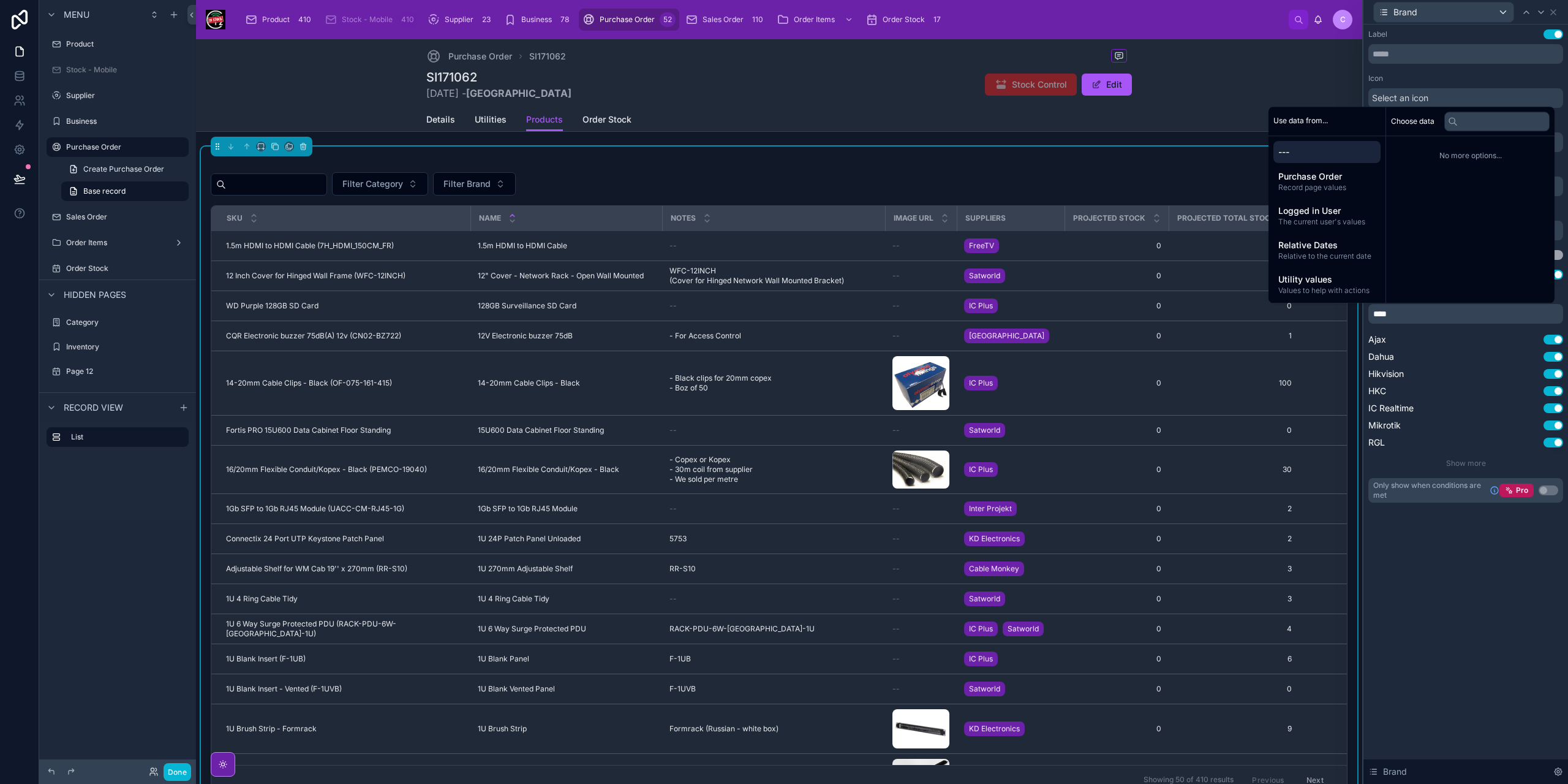
click at [1504, 579] on div "**********" at bounding box center [1466, 404] width 205 height 759
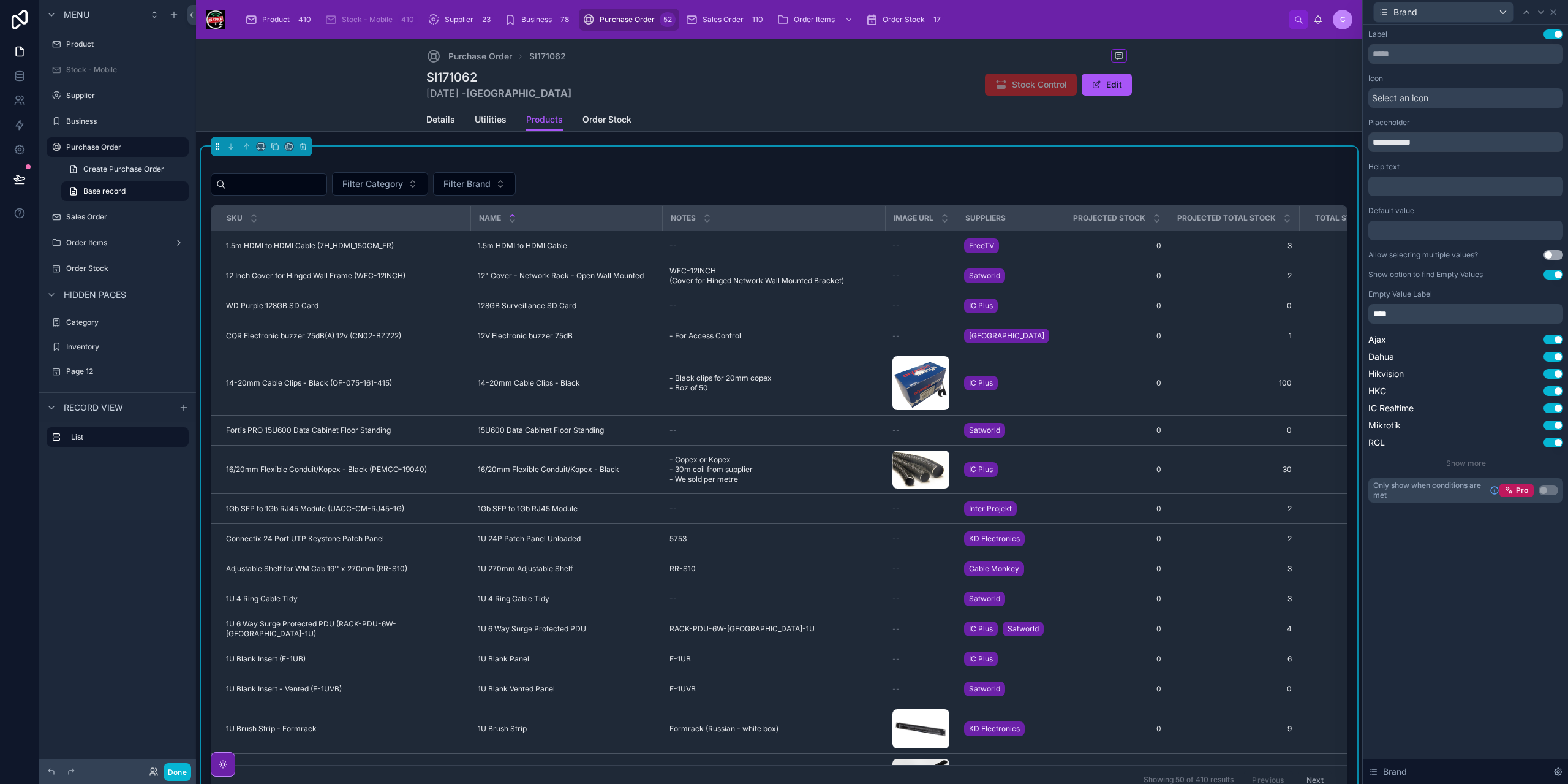
click at [1504, 579] on div "**********" at bounding box center [1466, 404] width 205 height 759
click at [428, 186] on button "Filter Category" at bounding box center [380, 184] width 97 height 24
click at [480, 179] on span "Filter Brand" at bounding box center [467, 184] width 47 height 12
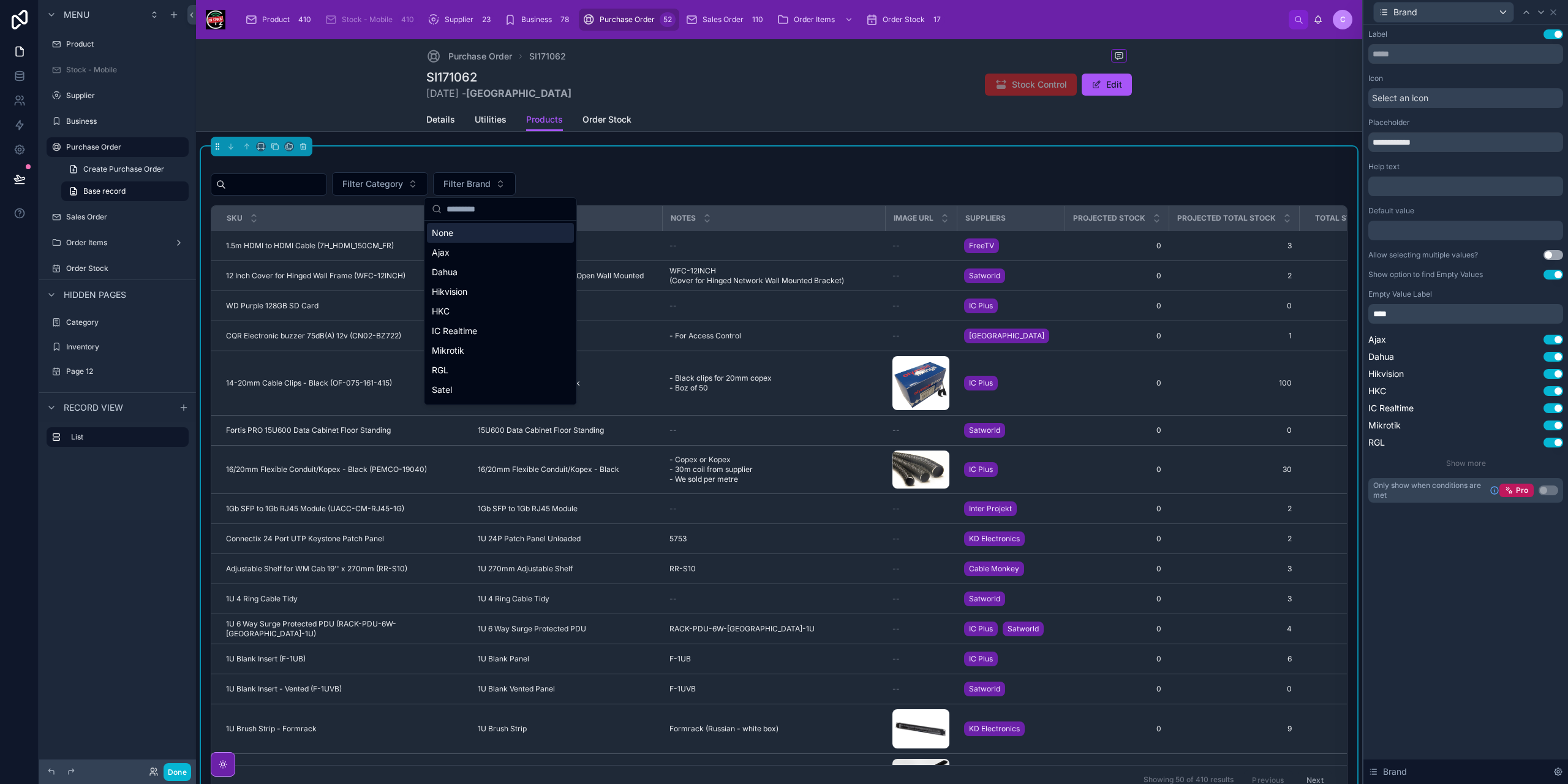
click at [573, 169] on div "Filter Category Filter Brand" at bounding box center [779, 187] width 1137 height 38
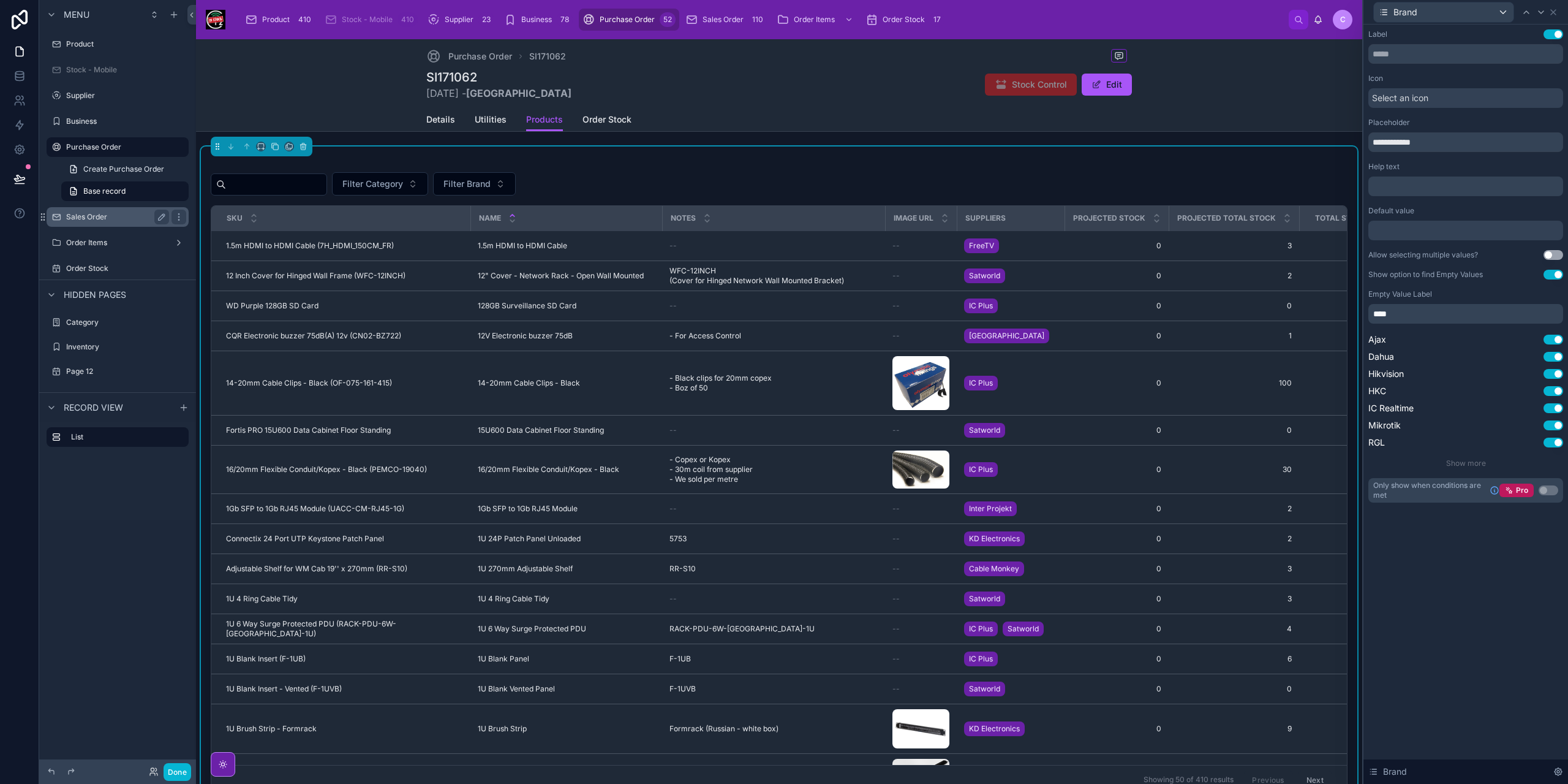
click at [109, 221] on label "Sales Order" at bounding box center [115, 217] width 98 height 9
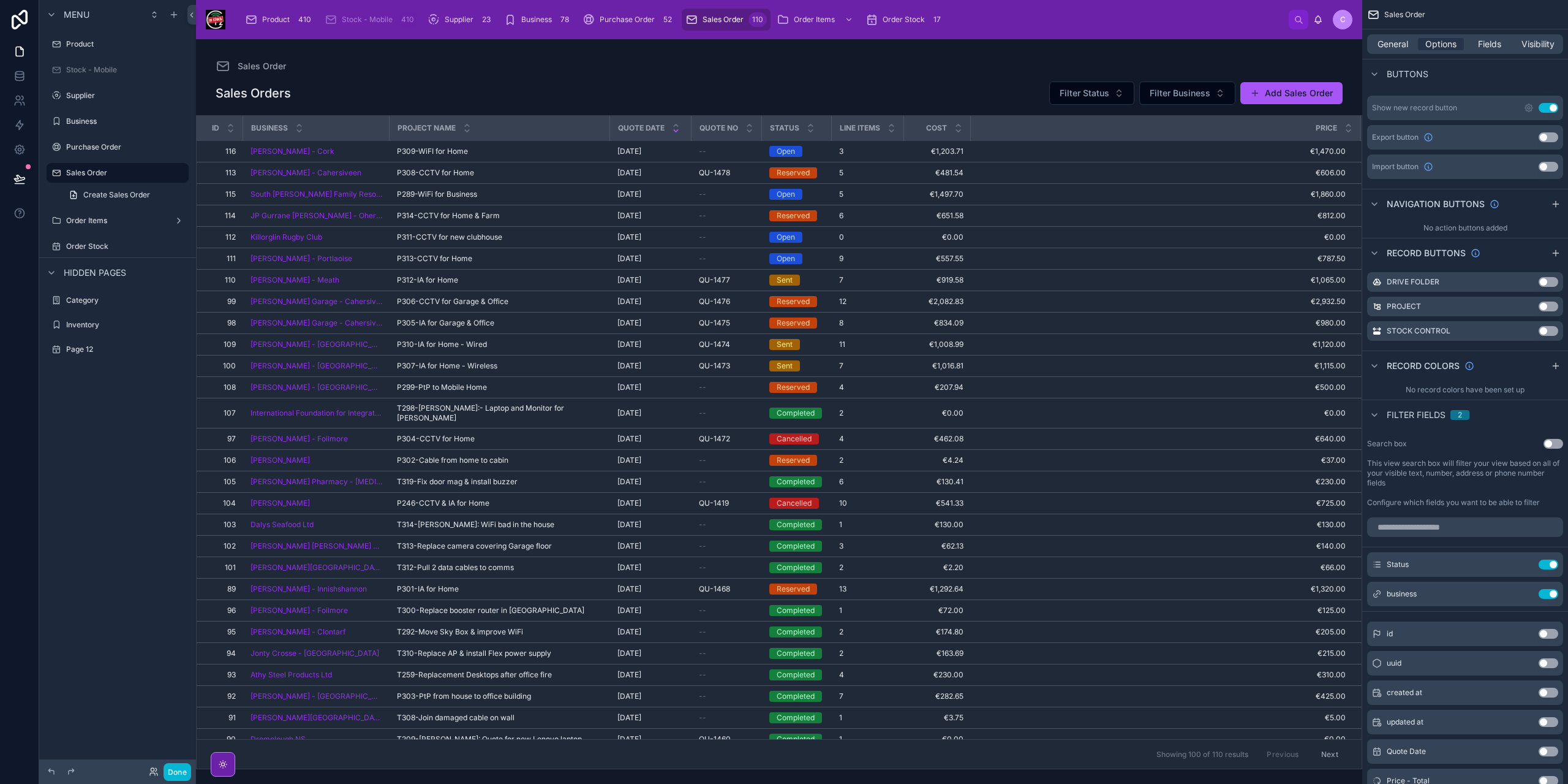
click at [467, 150] on div at bounding box center [779, 411] width 1166 height 745
click at [456, 152] on span "P309-WiFI for Home" at bounding box center [432, 152] width 71 height 9
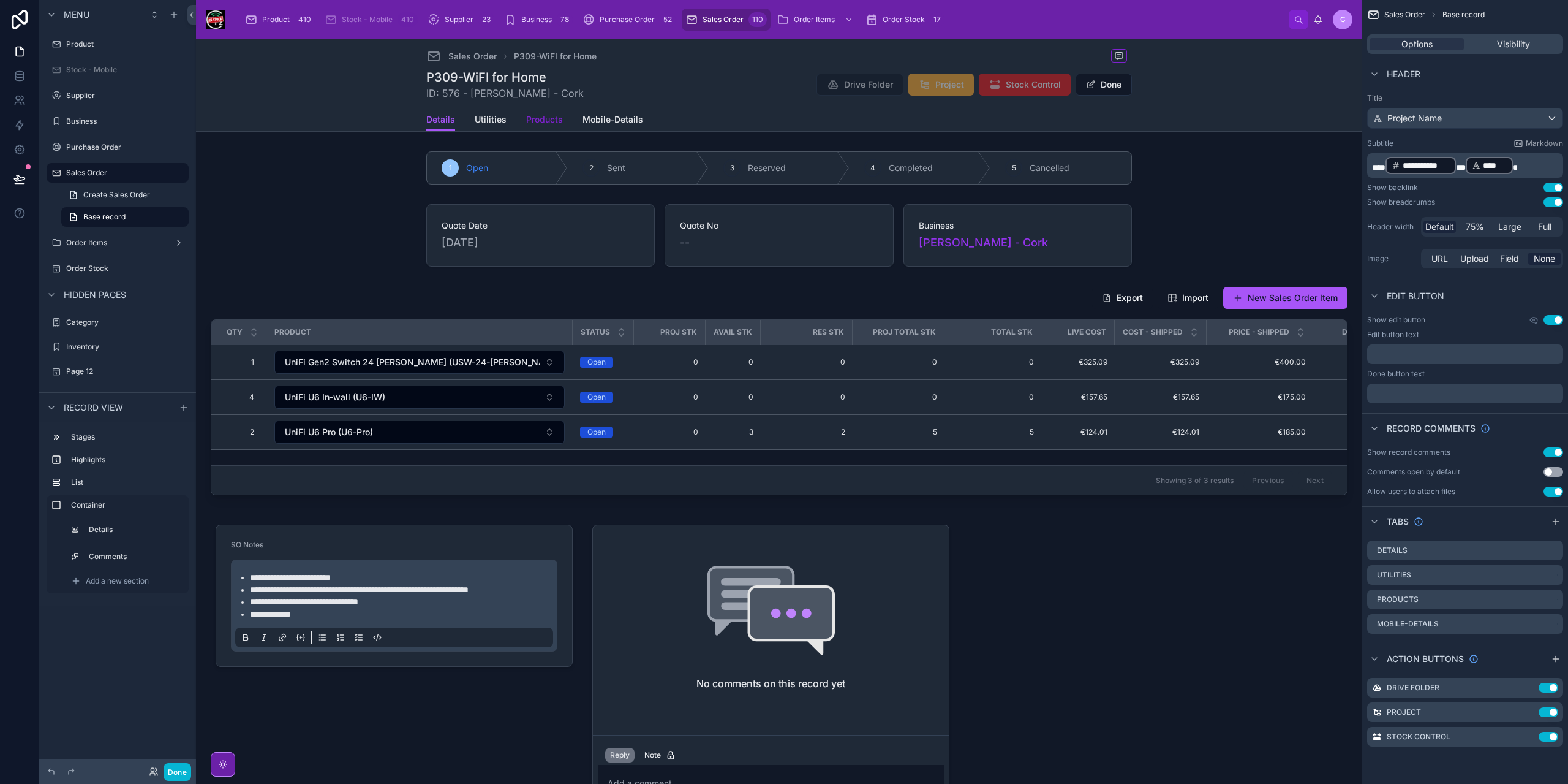
click at [533, 121] on span "Products" at bounding box center [544, 119] width 37 height 12
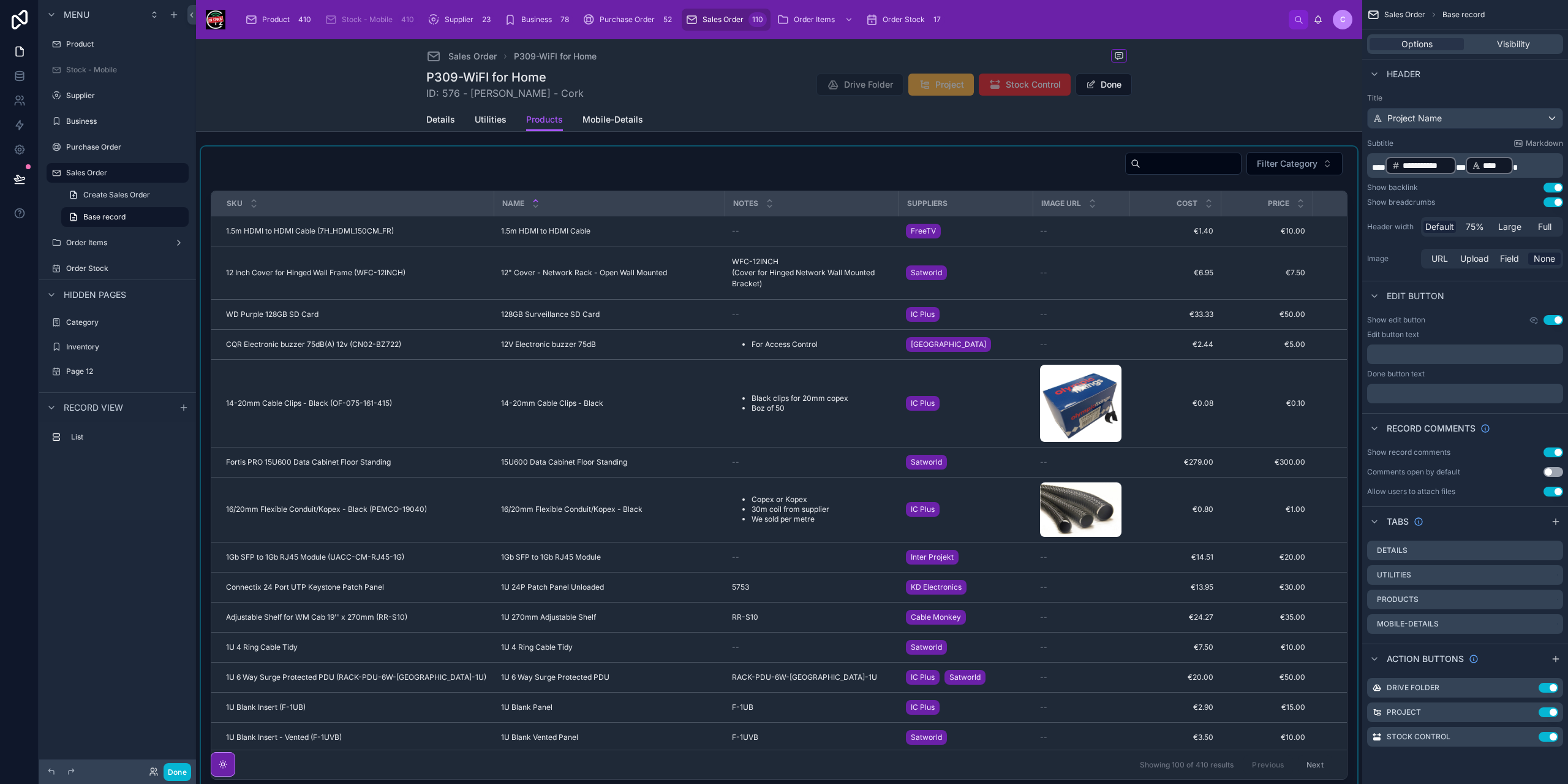
click at [1190, 179] on div at bounding box center [779, 468] width 1157 height 643
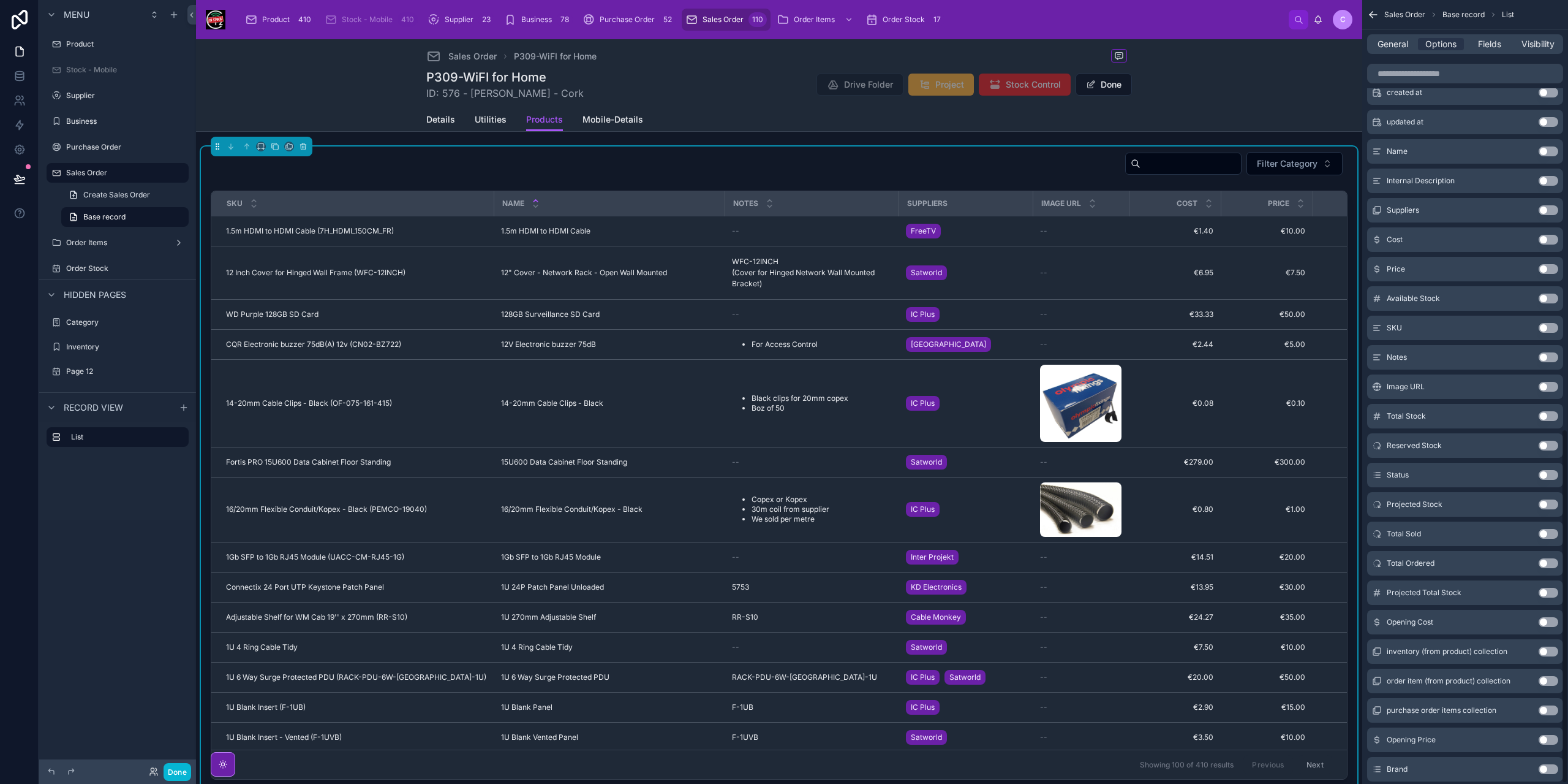
scroll to position [948, 0]
click at [1541, 735] on button "Use setting" at bounding box center [1548, 739] width 20 height 9
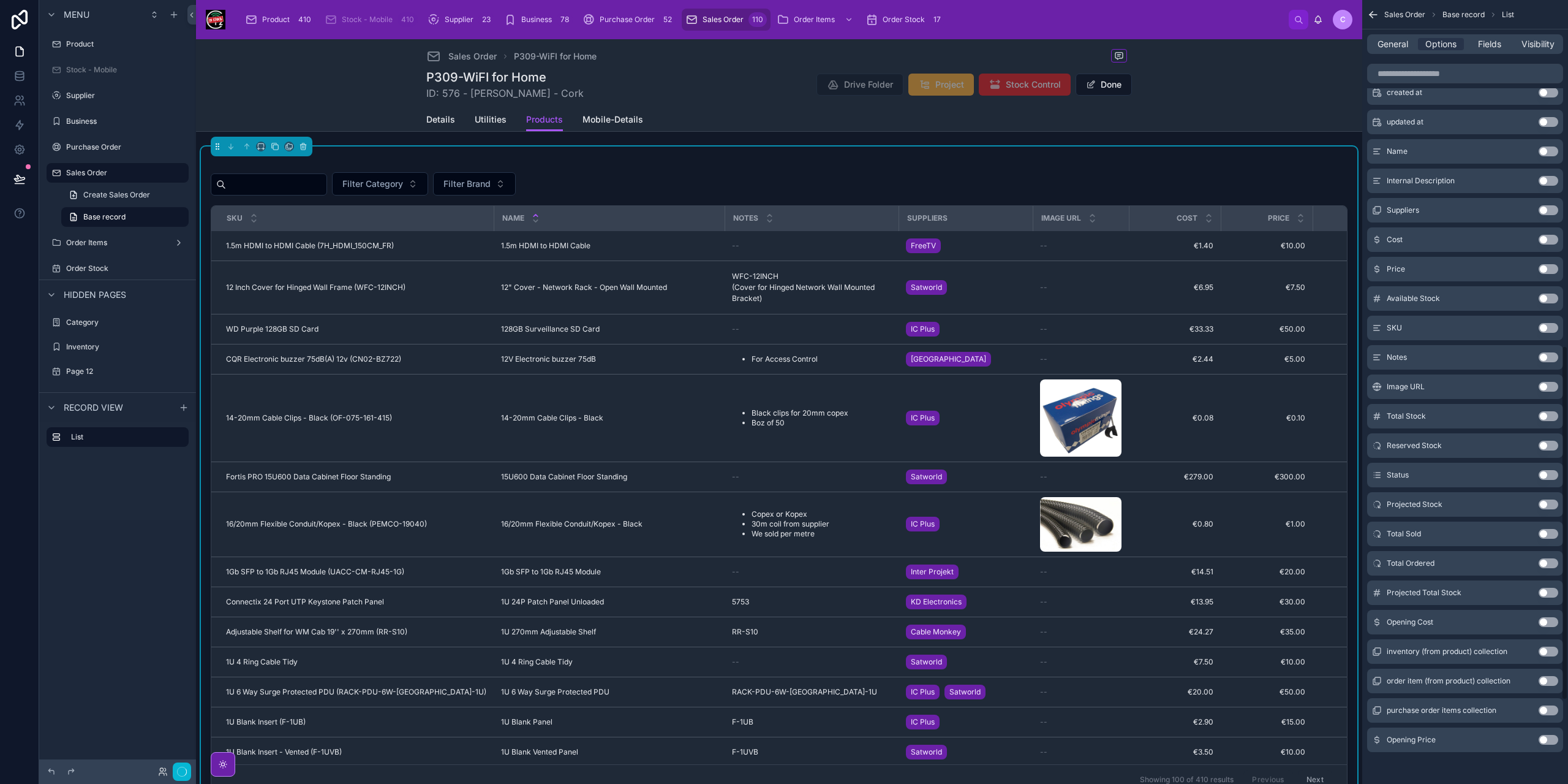
scroll to position [580, 0]
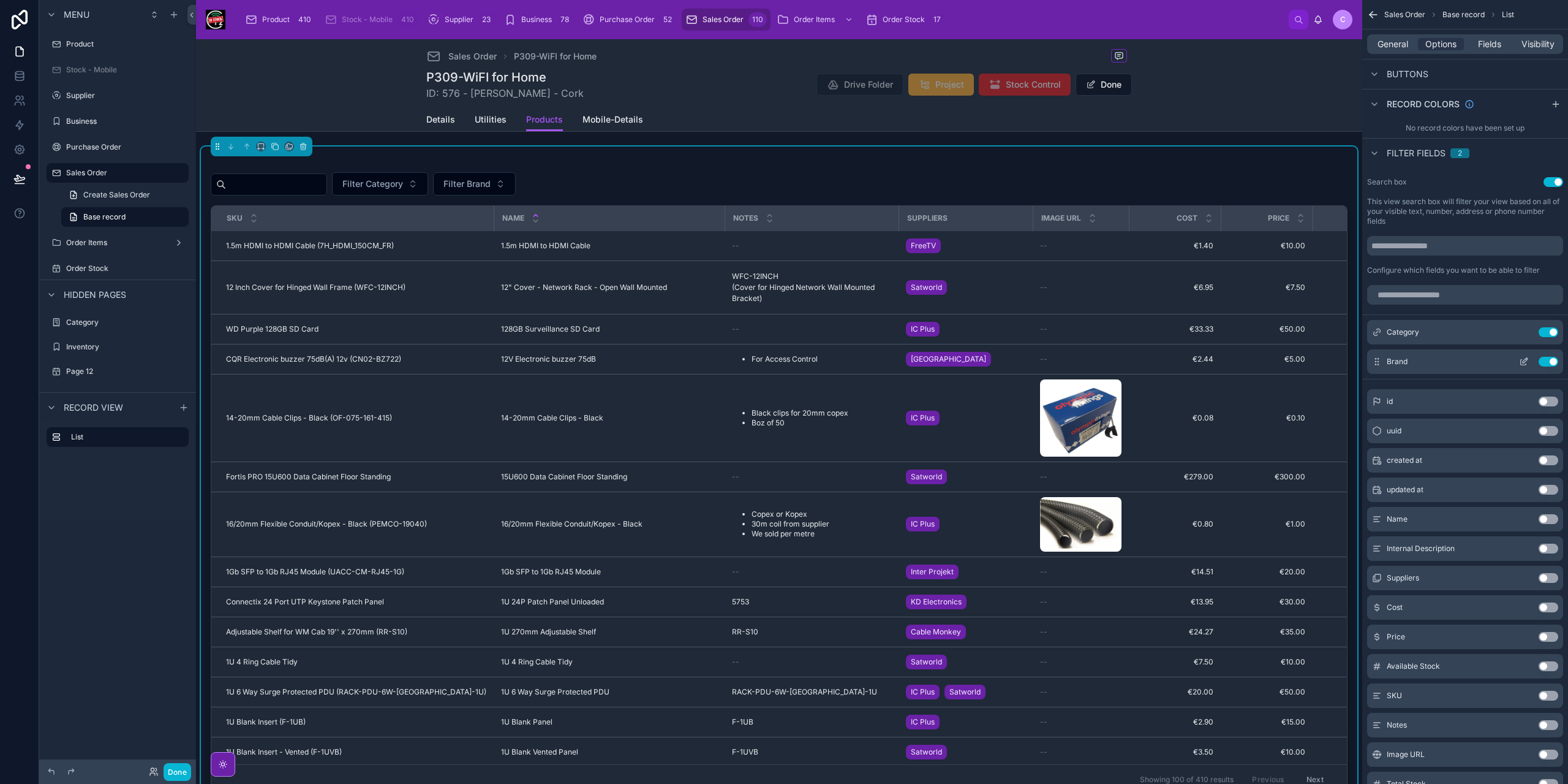
click at [1520, 361] on icon "scrollable content" at bounding box center [1524, 361] width 9 height 9
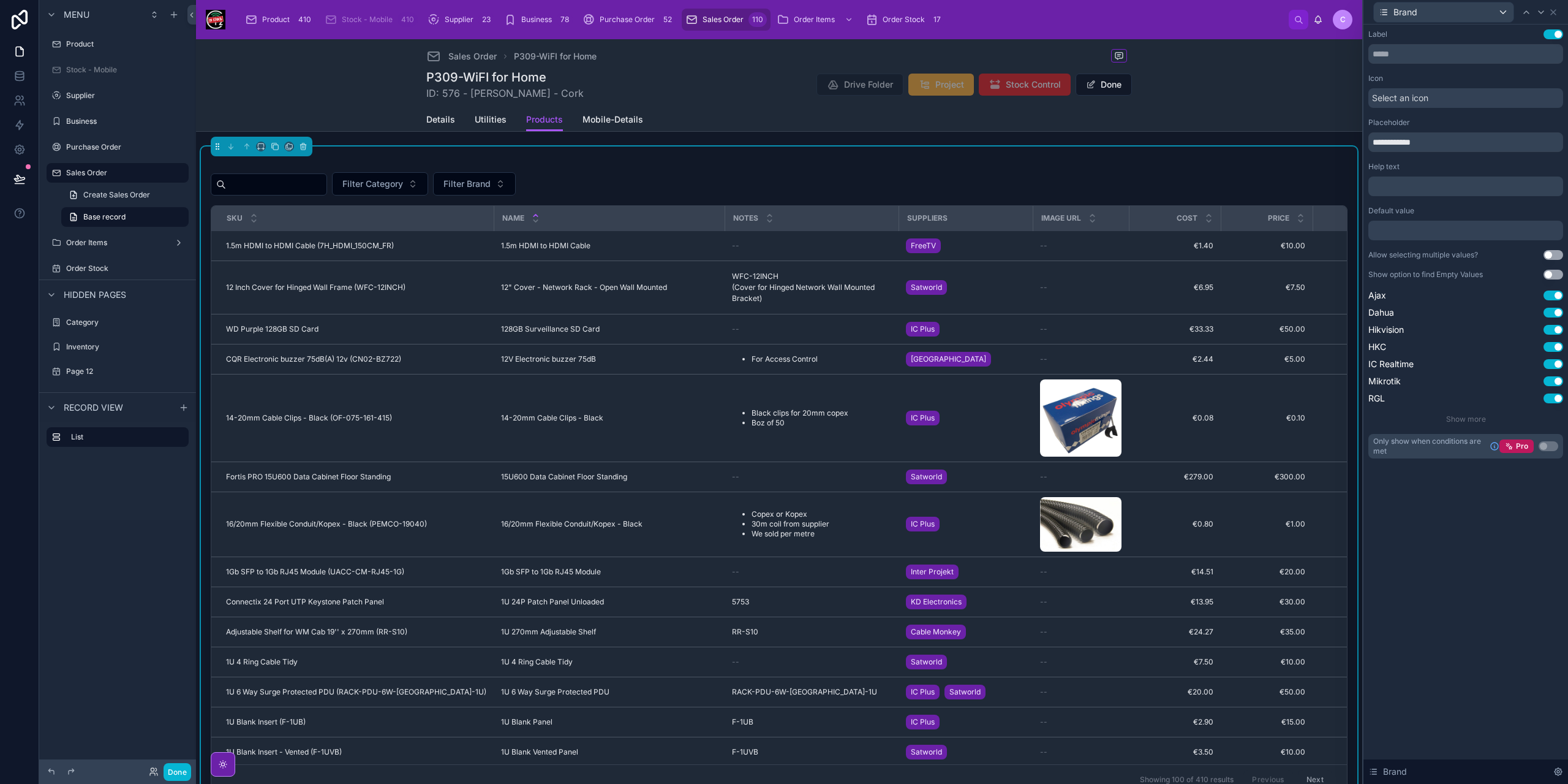
click at [1549, 275] on button "Use setting" at bounding box center [1553, 275] width 20 height 9
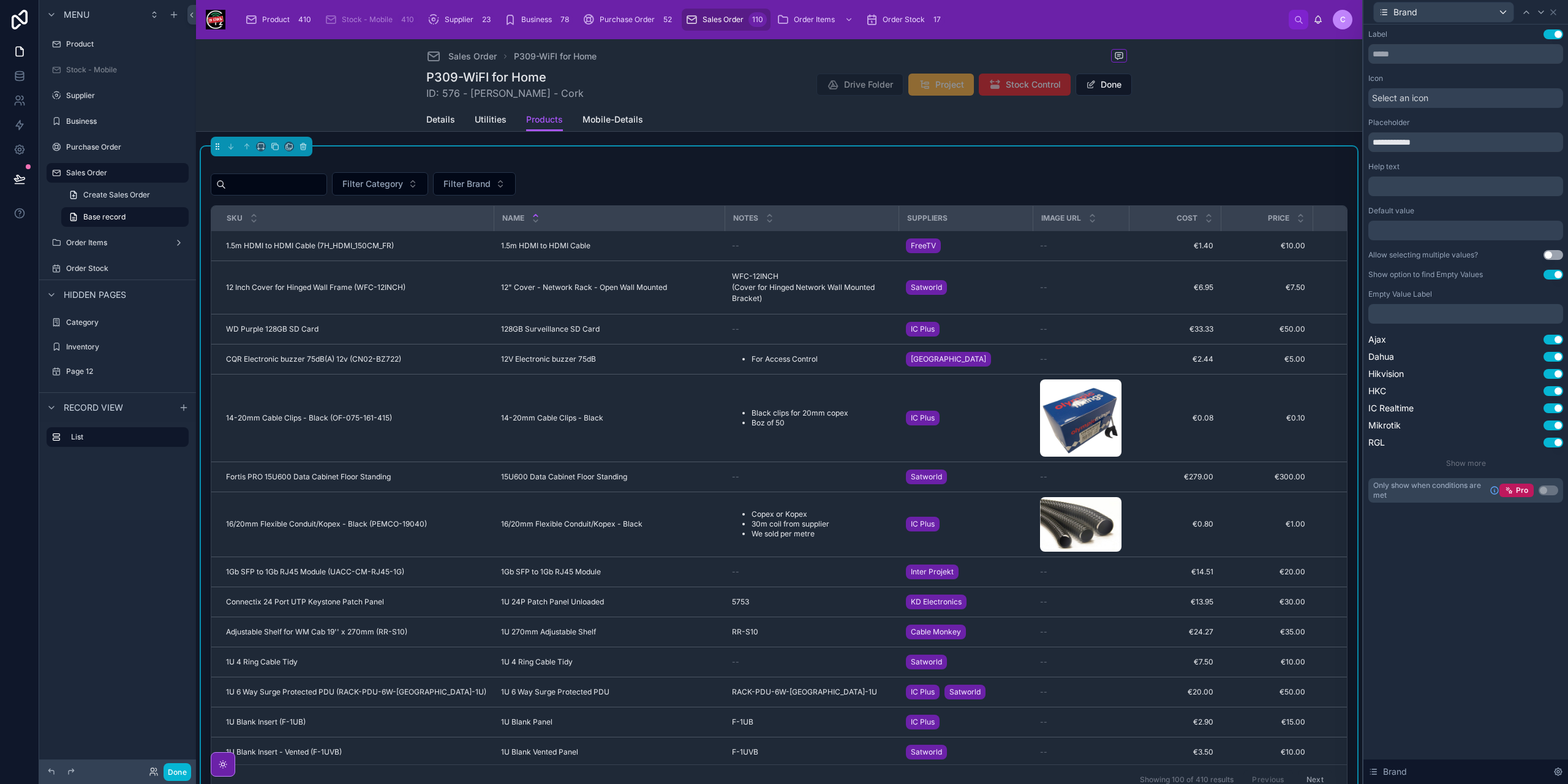
click at [1436, 310] on p "﻿" at bounding box center [1468, 314] width 188 height 12
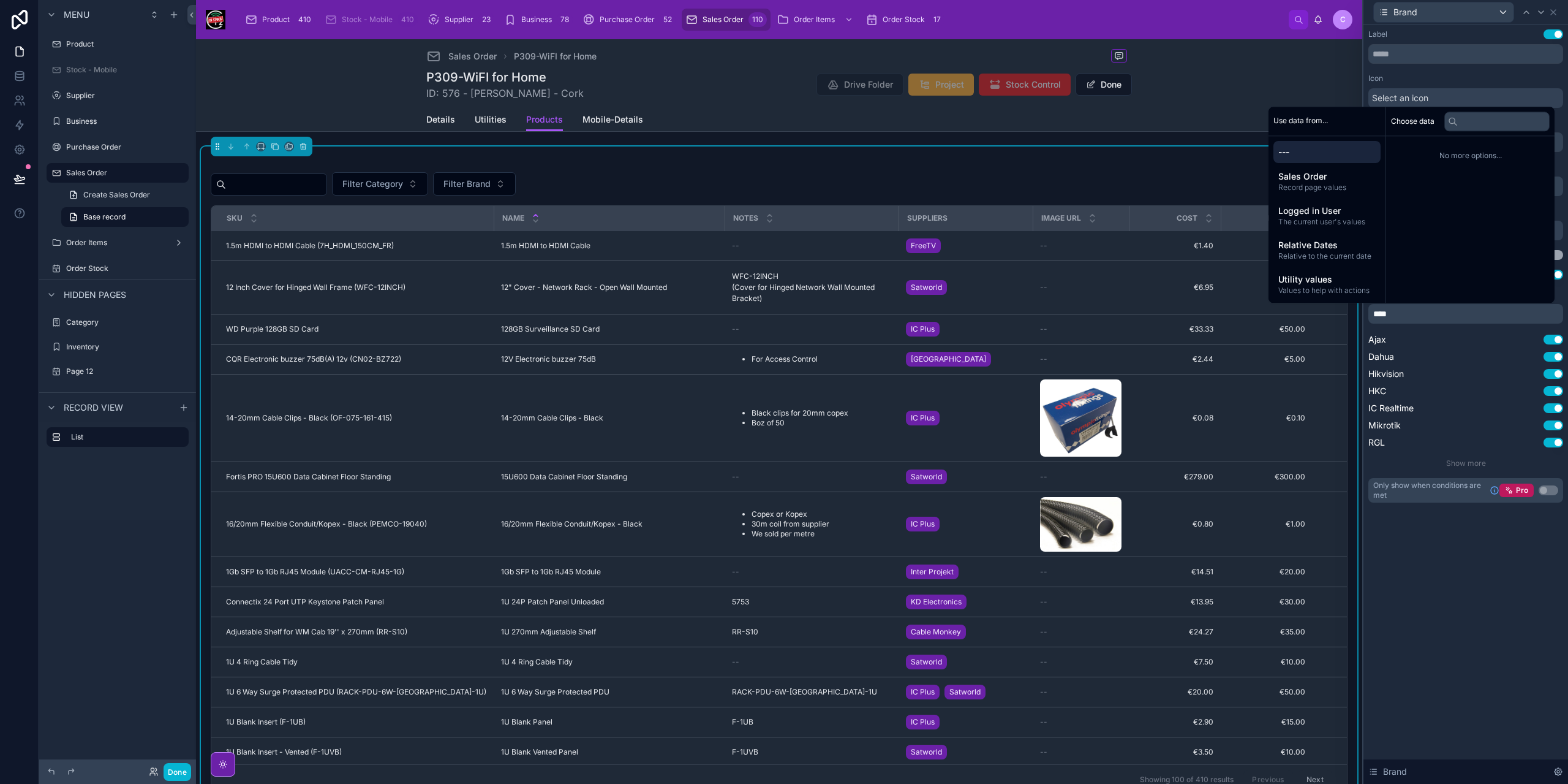
click at [1509, 565] on div "**********" at bounding box center [1466, 404] width 205 height 759
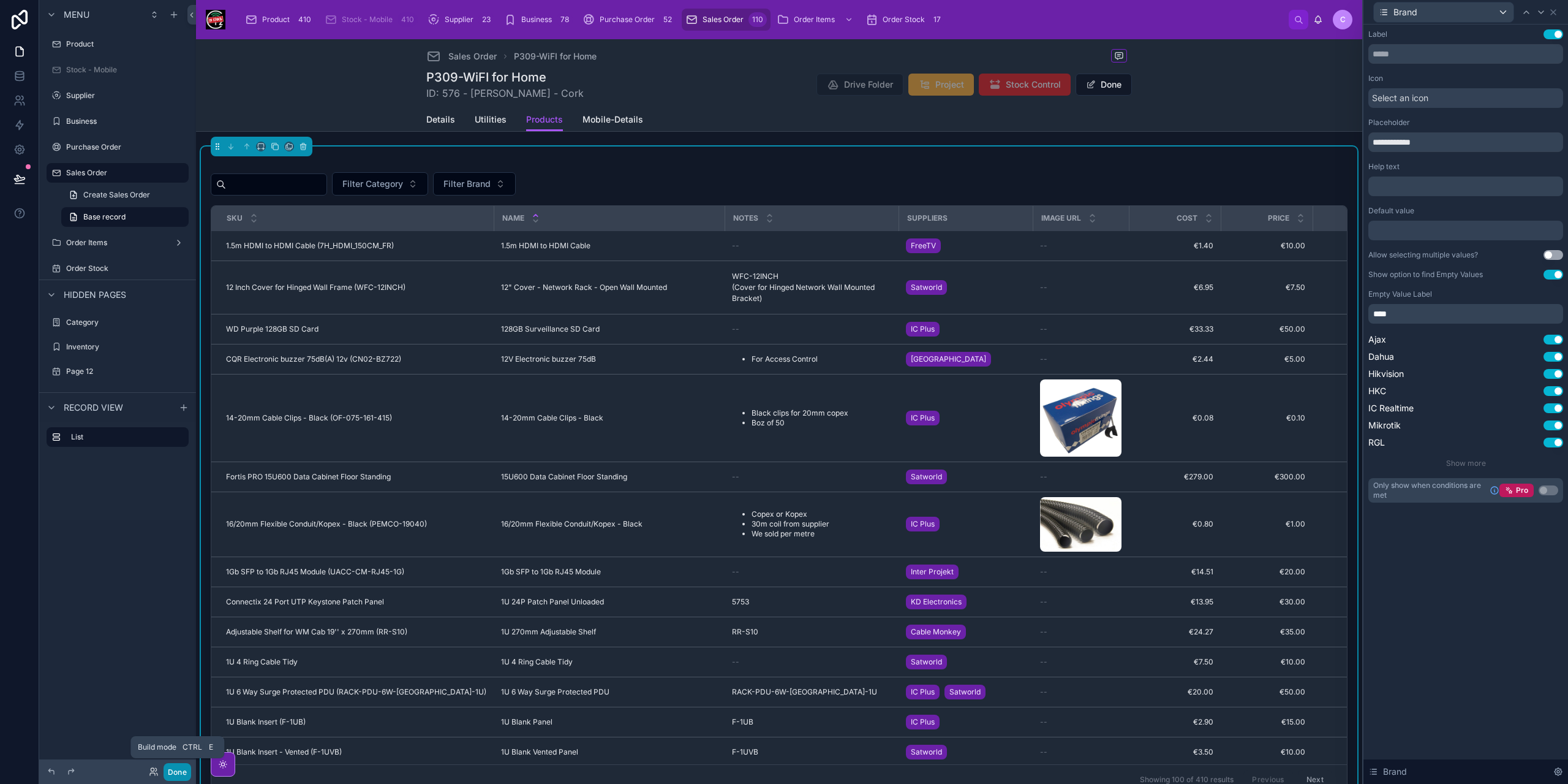
click at [171, 772] on button "Done" at bounding box center [177, 772] width 27 height 18
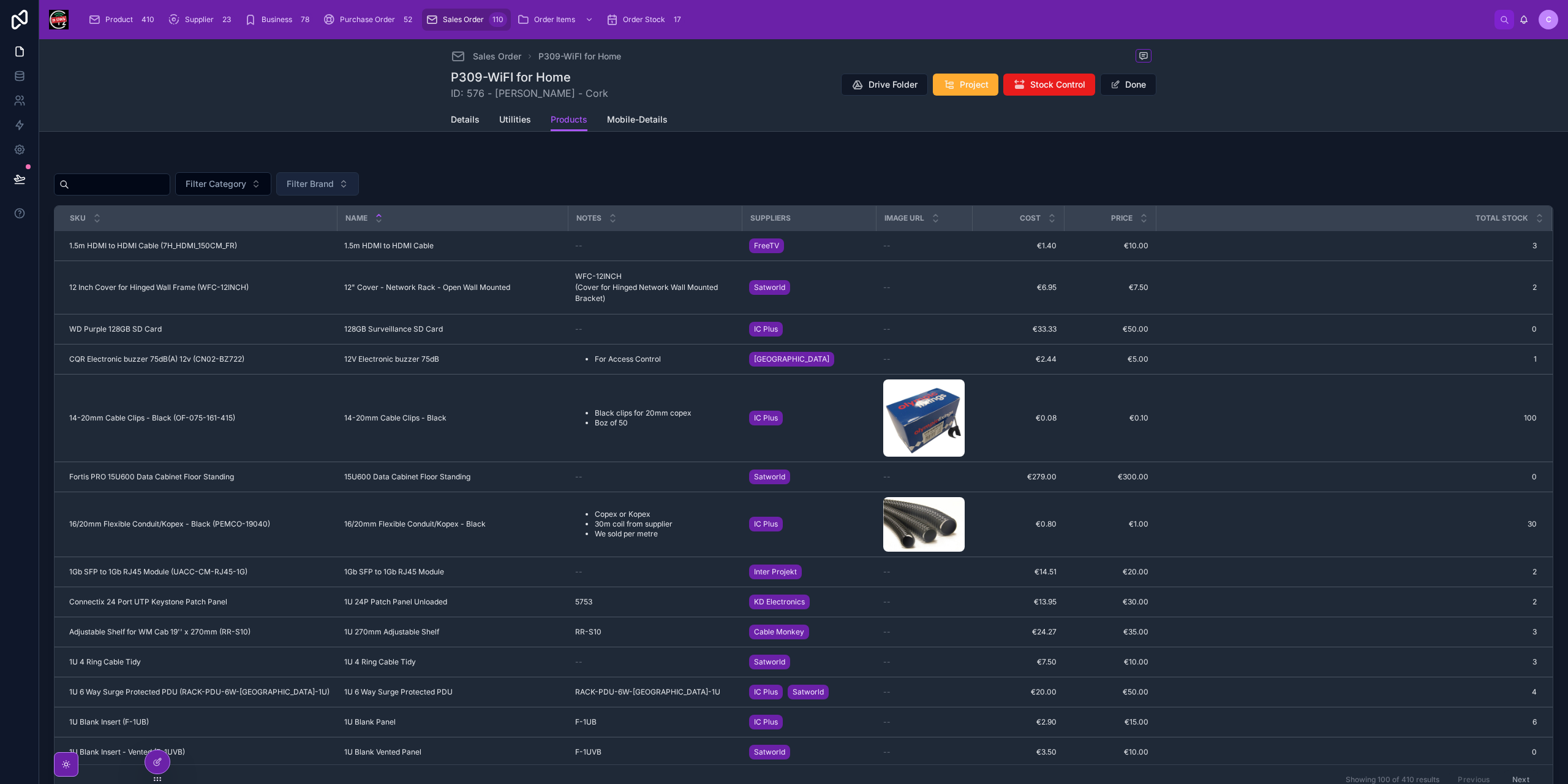
click at [333, 178] on span "Filter Brand" at bounding box center [311, 184] width 47 height 12
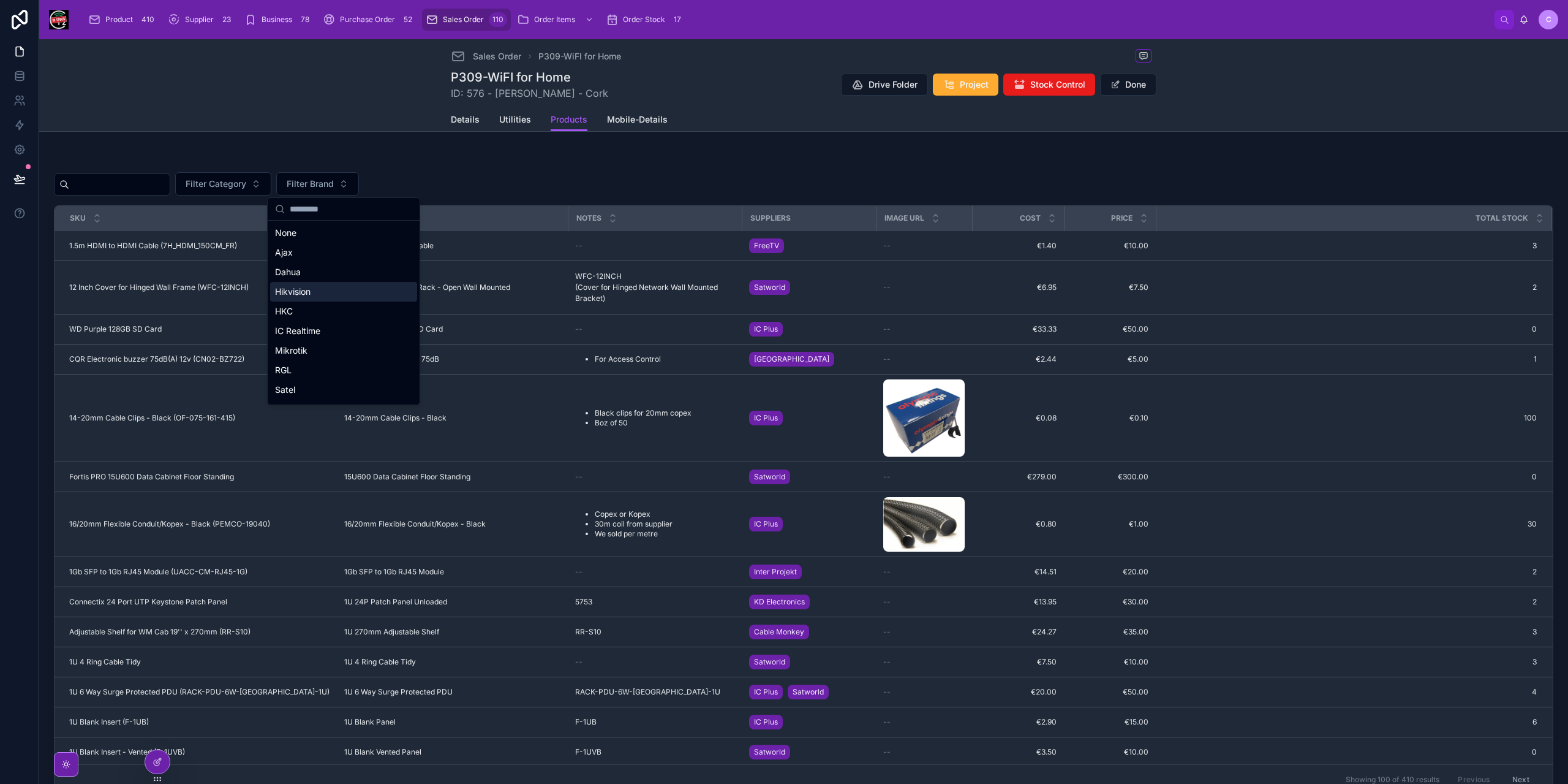
click at [326, 296] on div "Hikvision" at bounding box center [343, 291] width 147 height 20
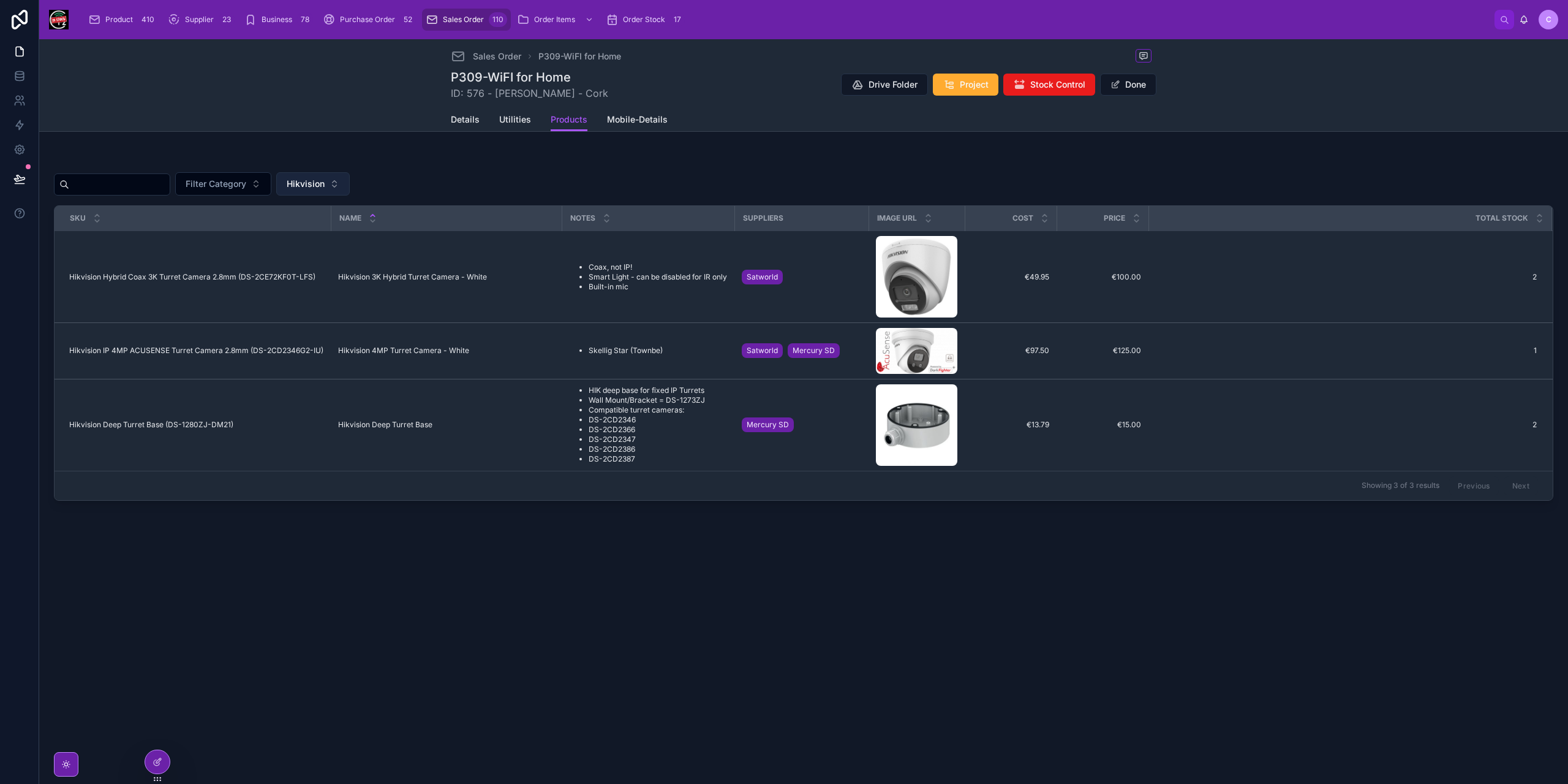
click at [325, 189] on span "Hikvision" at bounding box center [306, 184] width 38 height 12
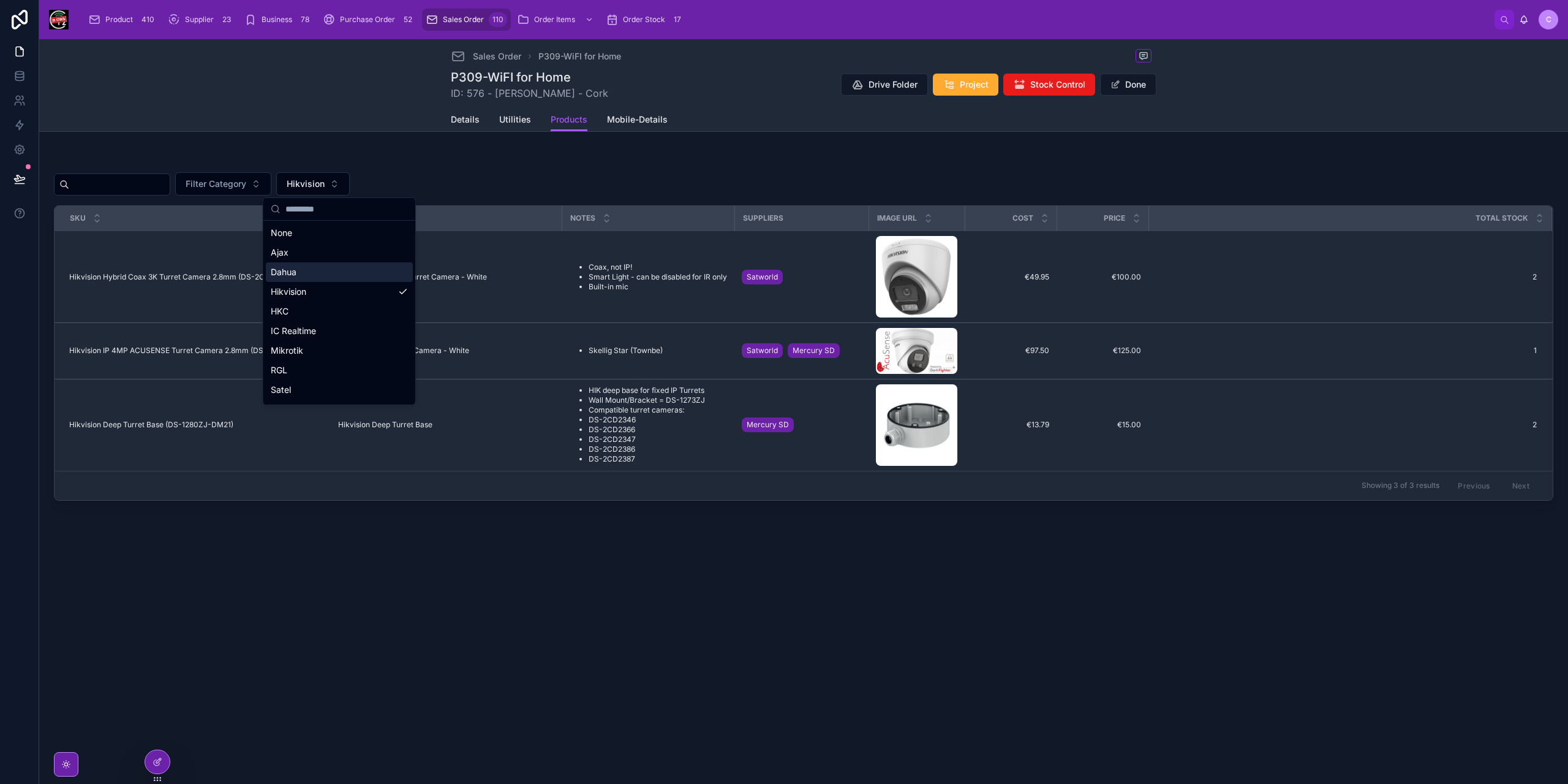
click at [347, 273] on div "Dahua" at bounding box center [339, 272] width 147 height 20
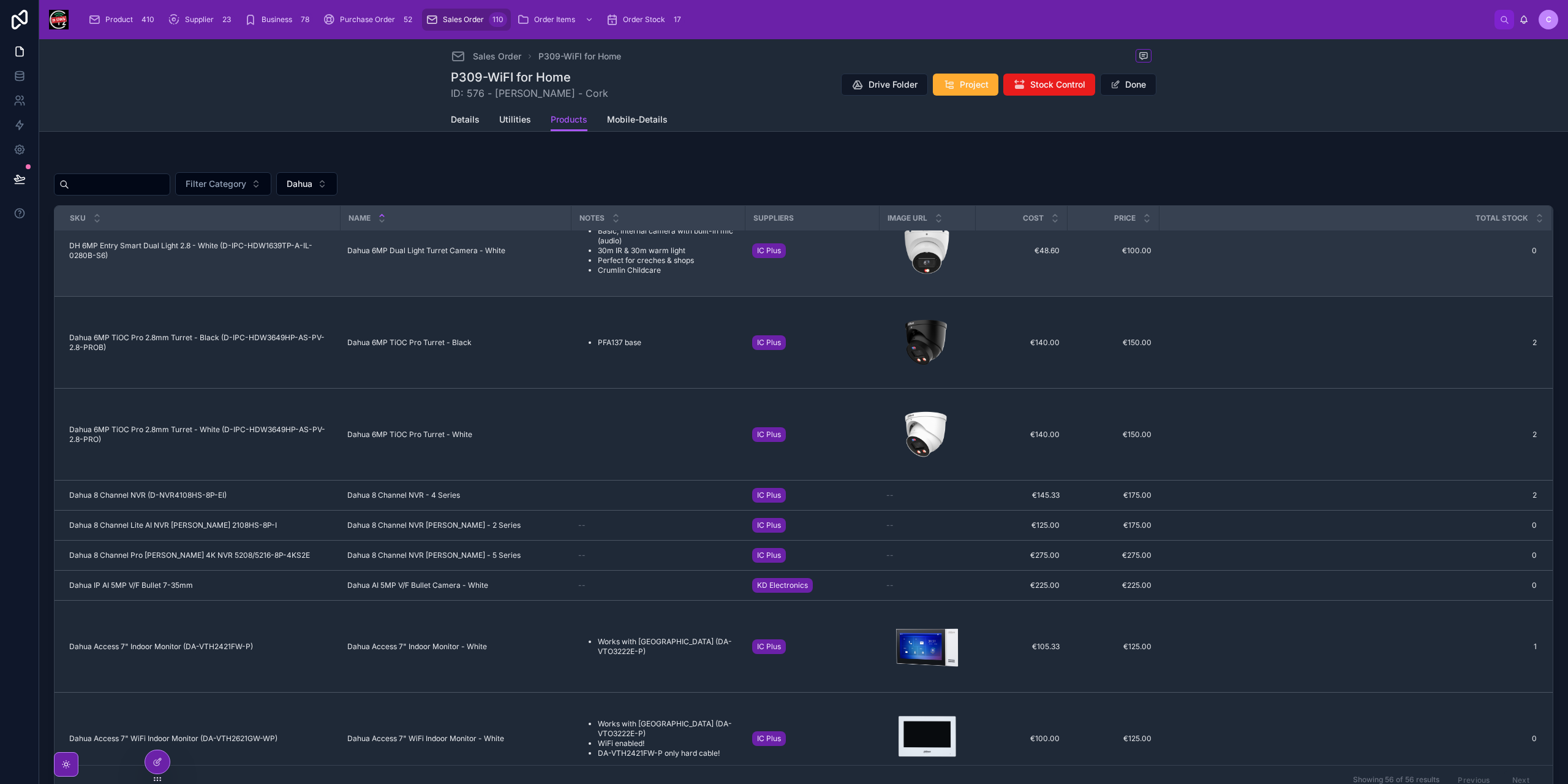
scroll to position [1229, 0]
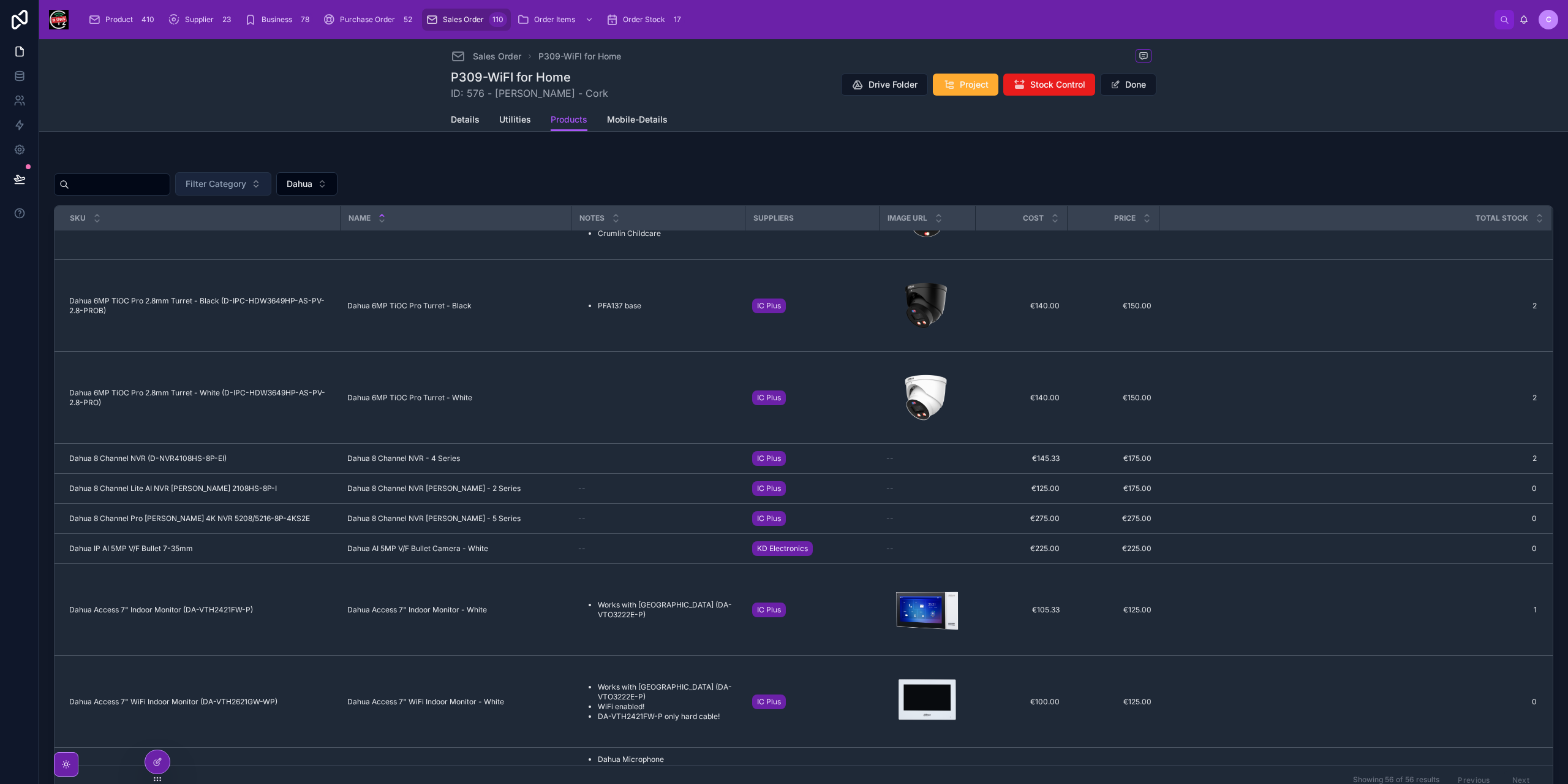
click at [246, 189] on span "Filter Category" at bounding box center [216, 184] width 61 height 12
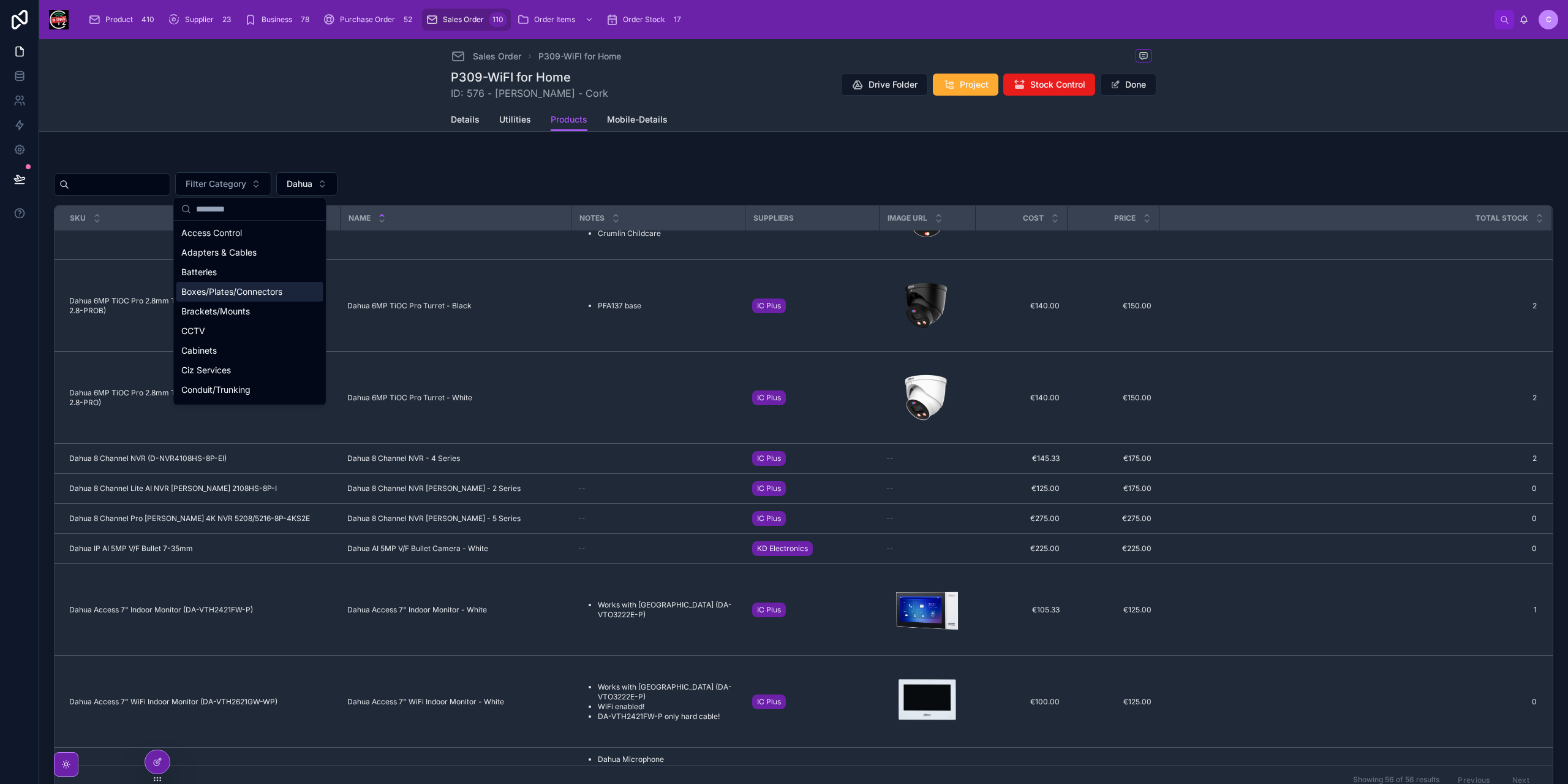
click at [240, 295] on span "Boxes/Plates/Connectors" at bounding box center [231, 291] width 101 height 12
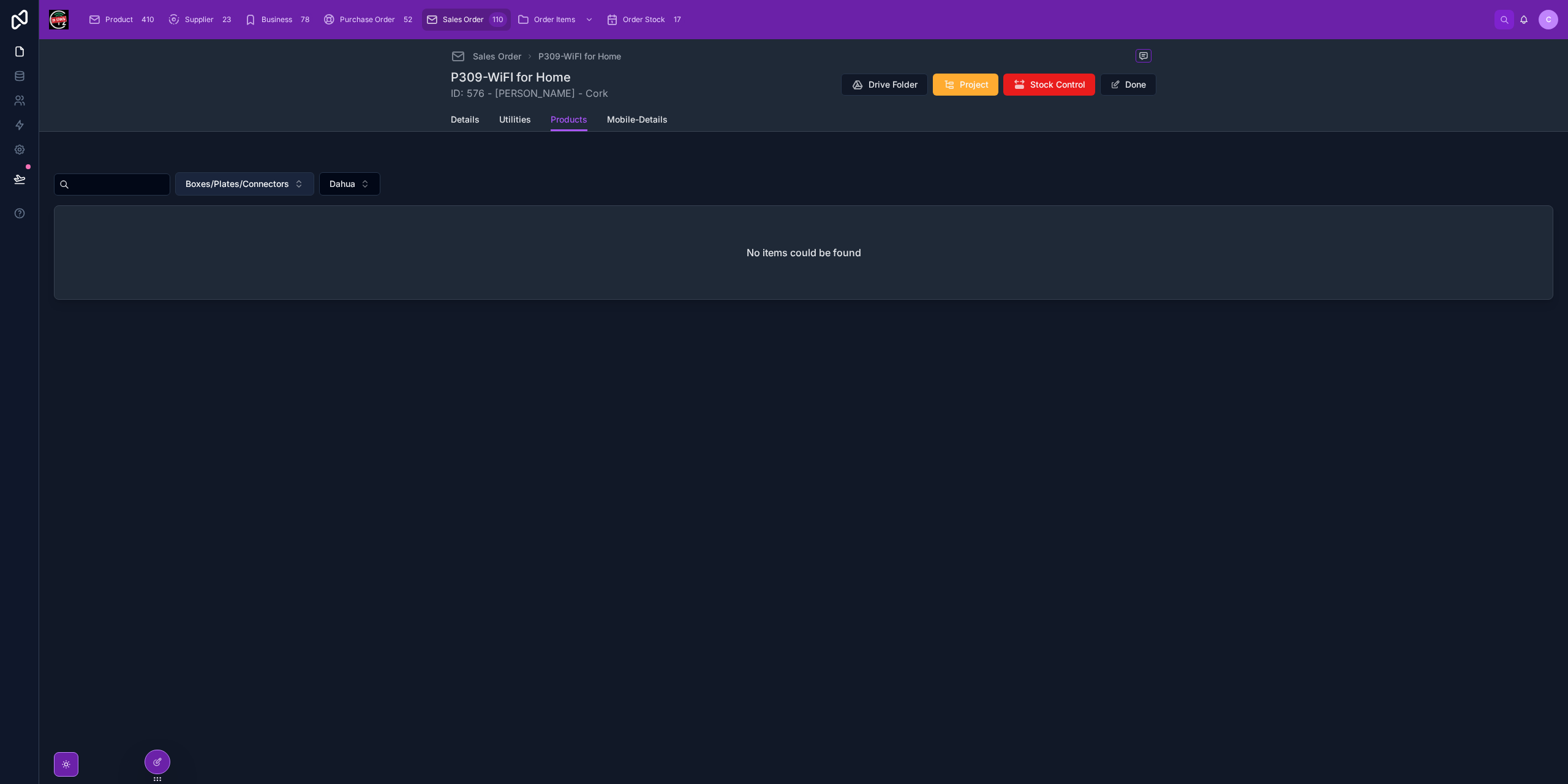
click at [259, 191] on button "Boxes/Plates/Connectors" at bounding box center [244, 184] width 139 height 24
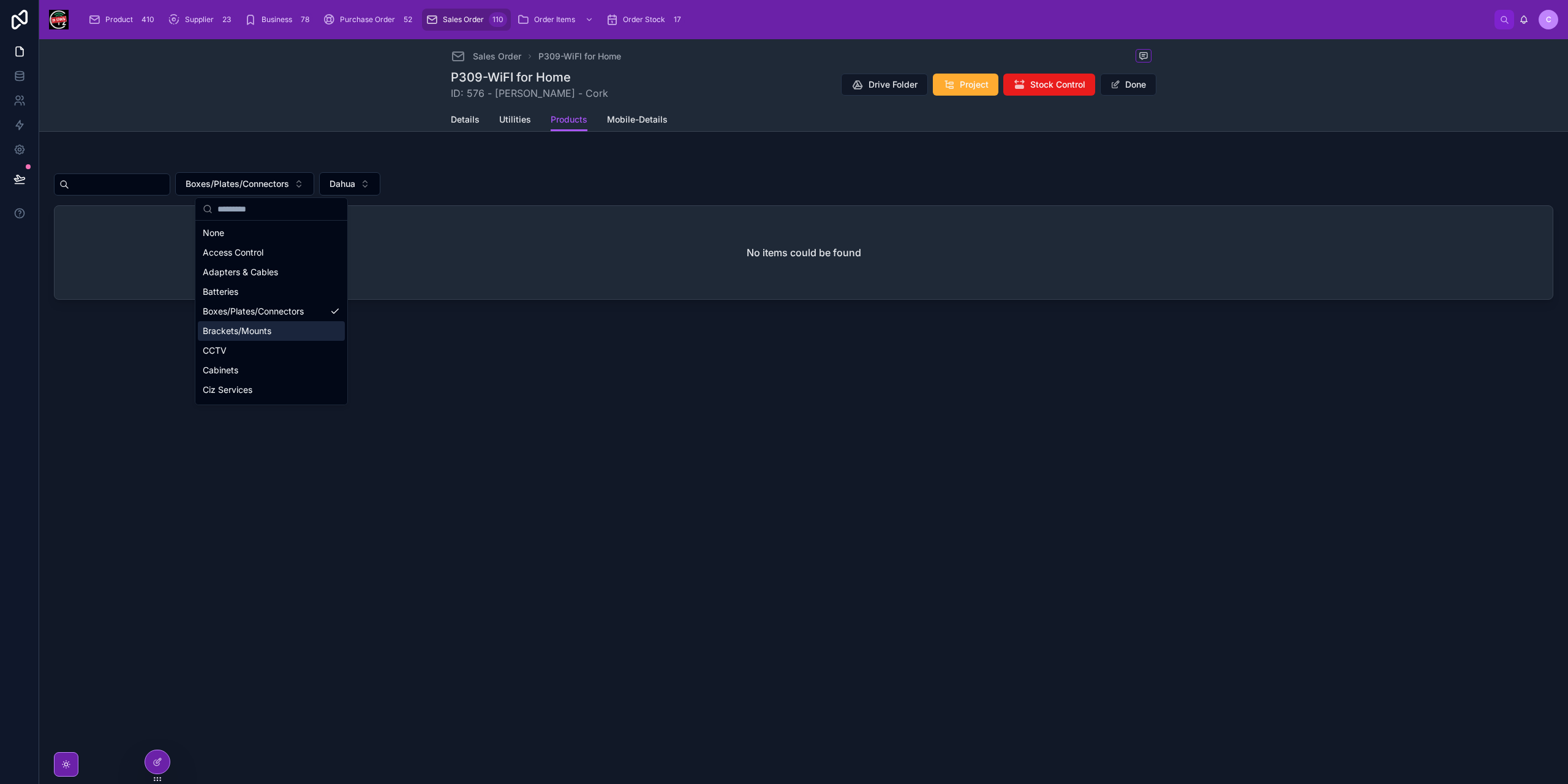
click at [262, 334] on span "Brackets/Mounts" at bounding box center [237, 331] width 68 height 12
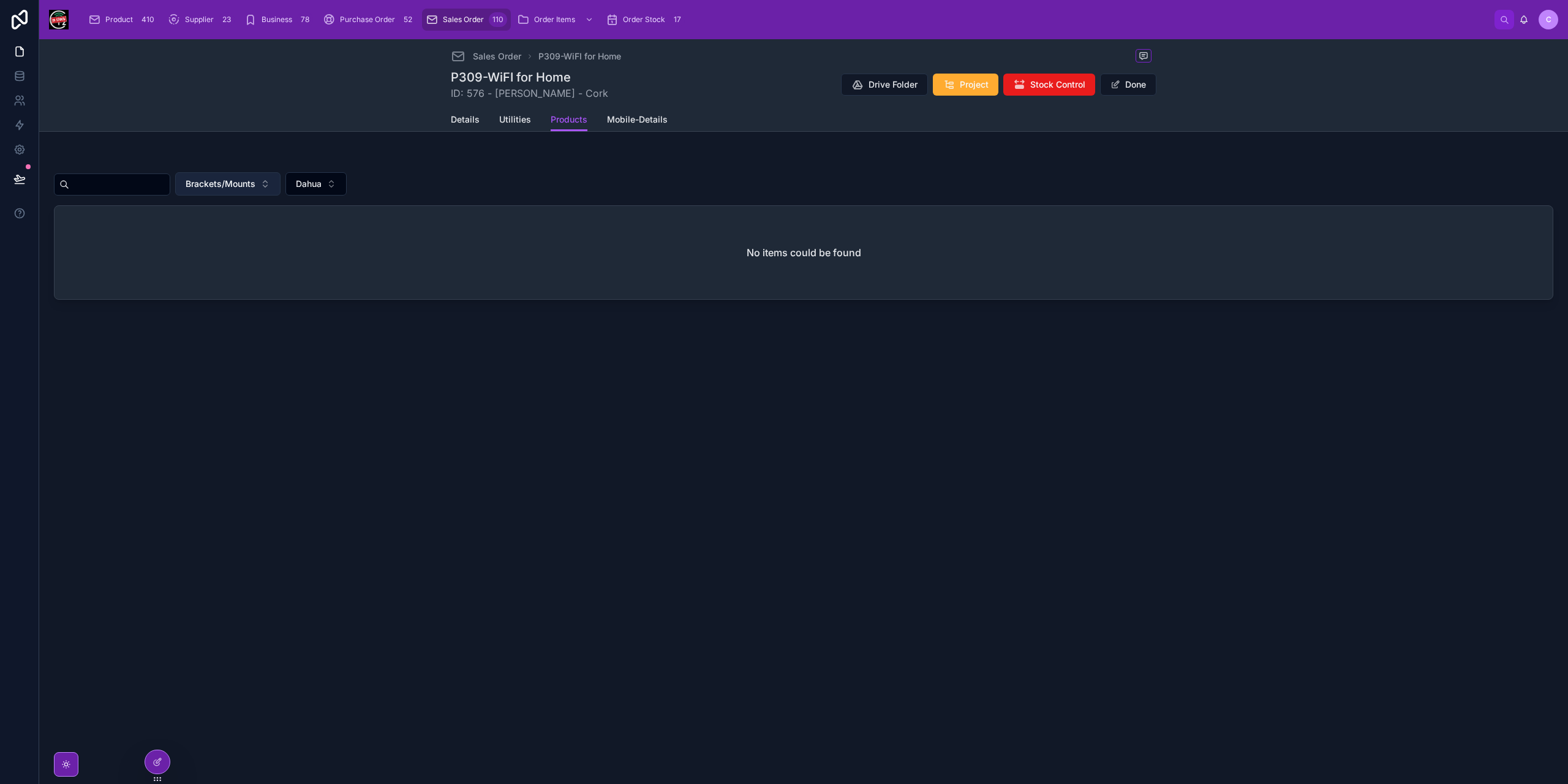
click at [256, 184] on span "Brackets/Mounts" at bounding box center [221, 184] width 70 height 12
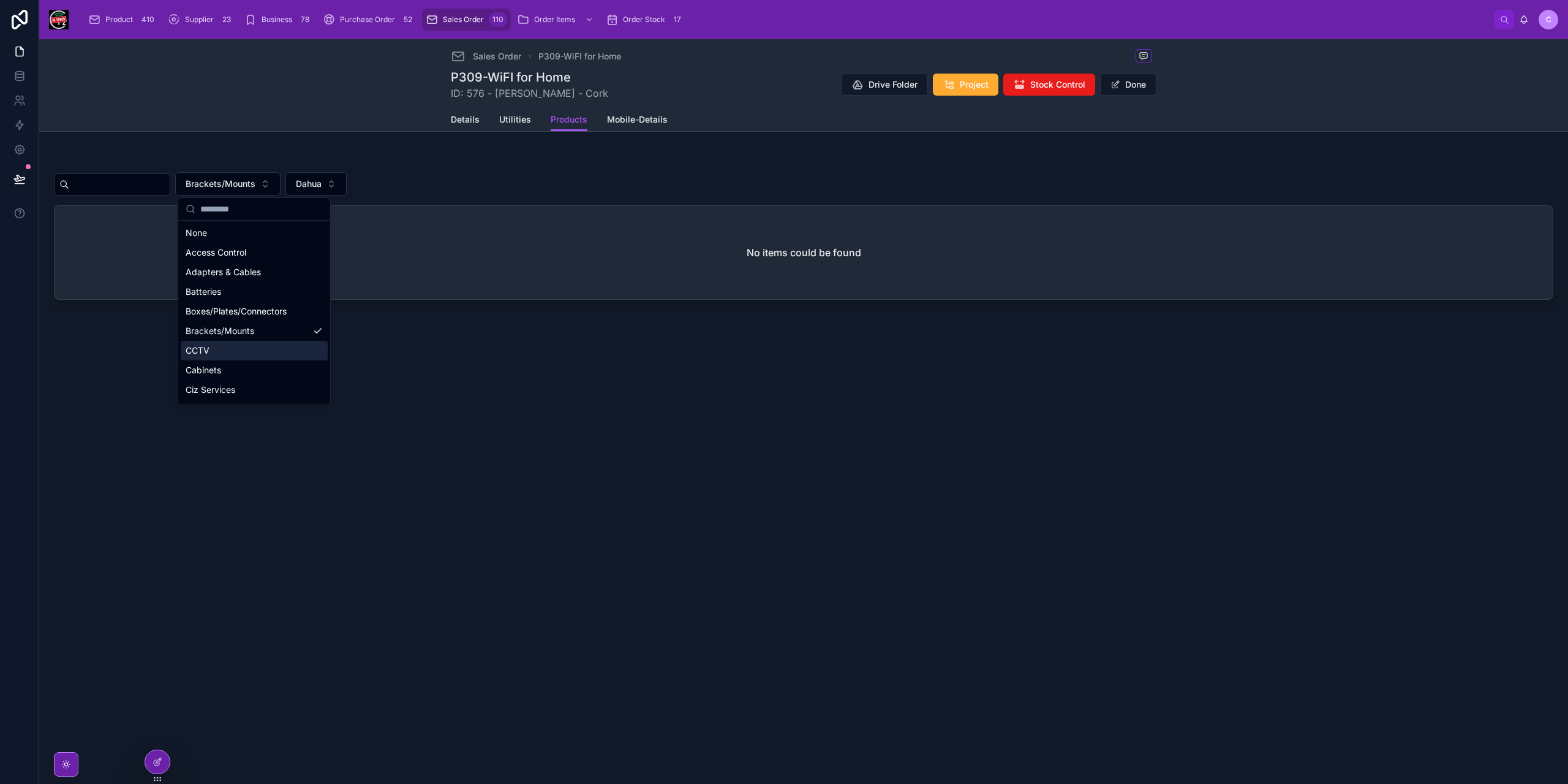
click at [239, 346] on div "CCTV" at bounding box center [254, 351] width 147 height 20
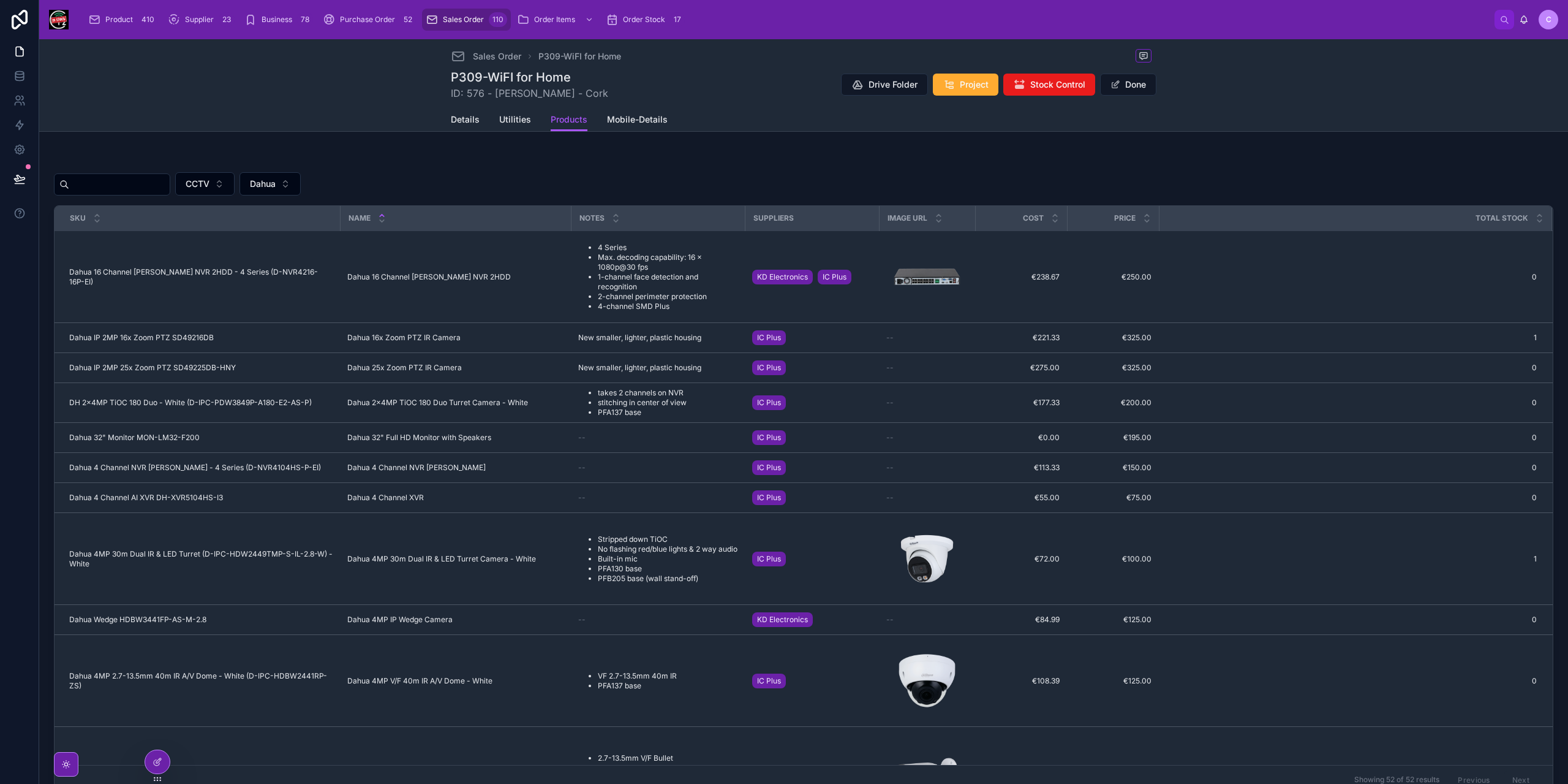
click at [123, 183] on input "text" at bounding box center [119, 185] width 100 height 17
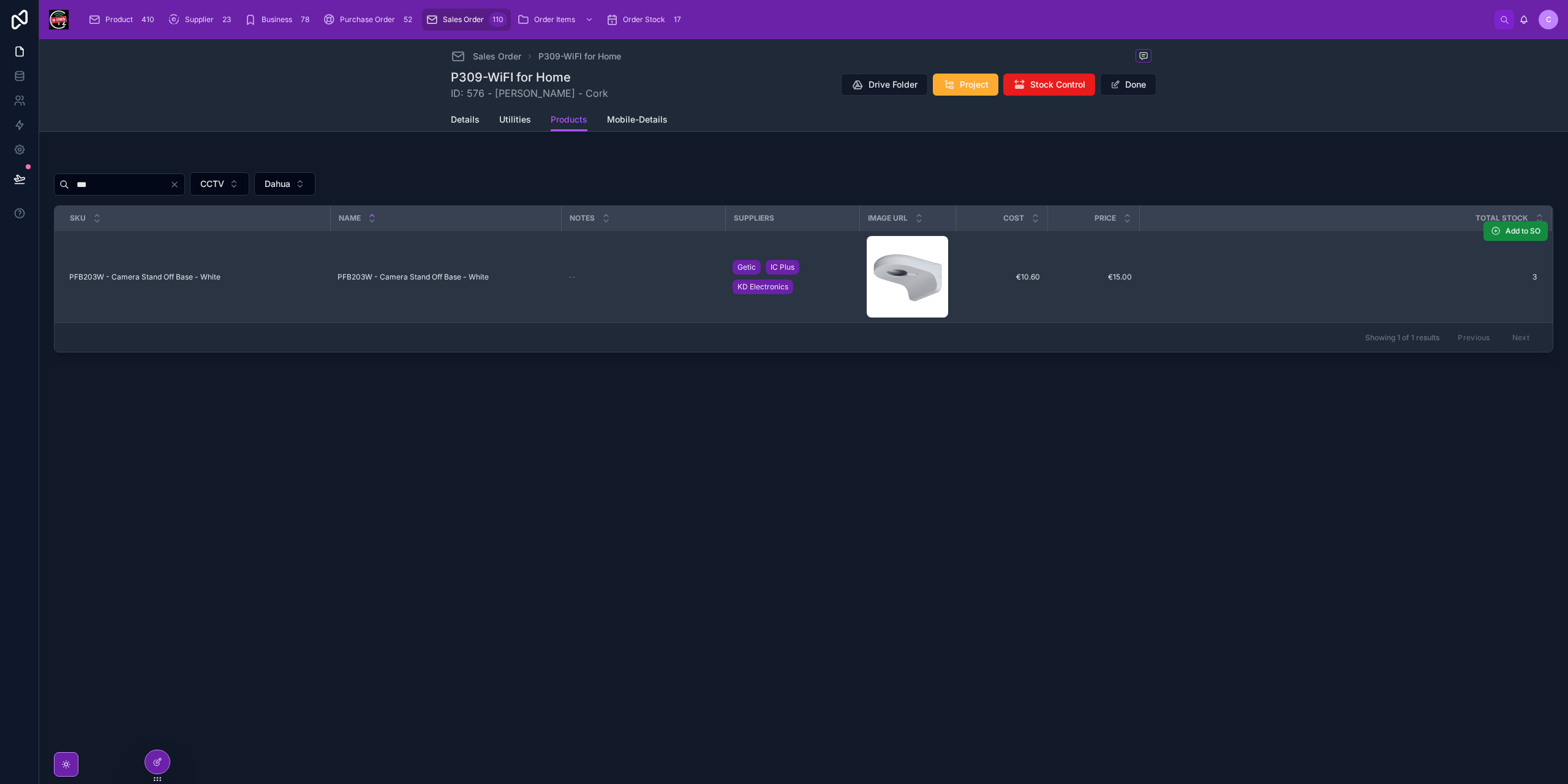
type input "***"
click at [417, 272] on span "PFB203W - Camera Stand Off Base - White" at bounding box center [413, 277] width 152 height 9
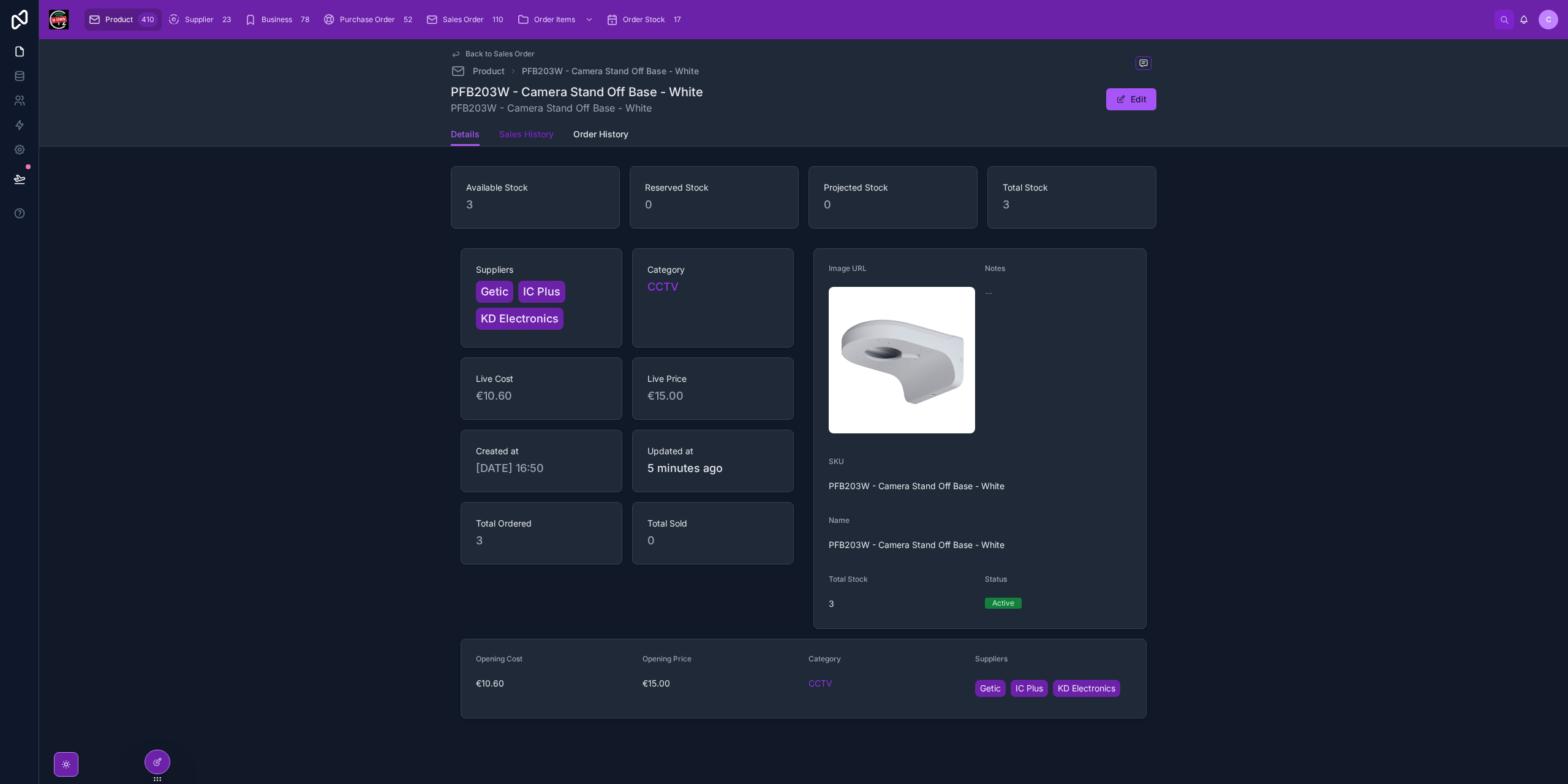
click at [519, 139] on span "Sales History" at bounding box center [527, 134] width 55 height 12
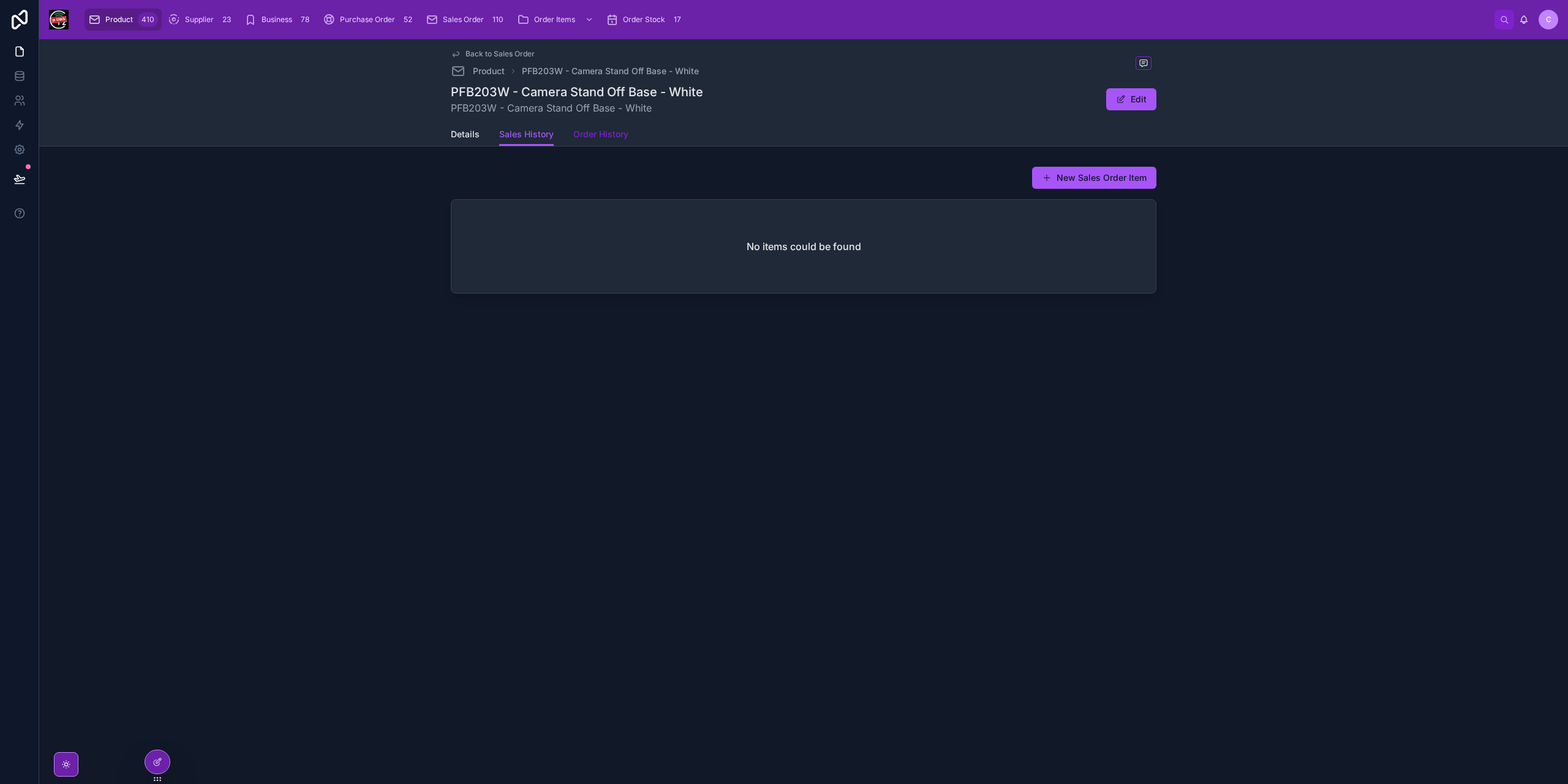
click at [594, 137] on span "Order History" at bounding box center [601, 134] width 55 height 12
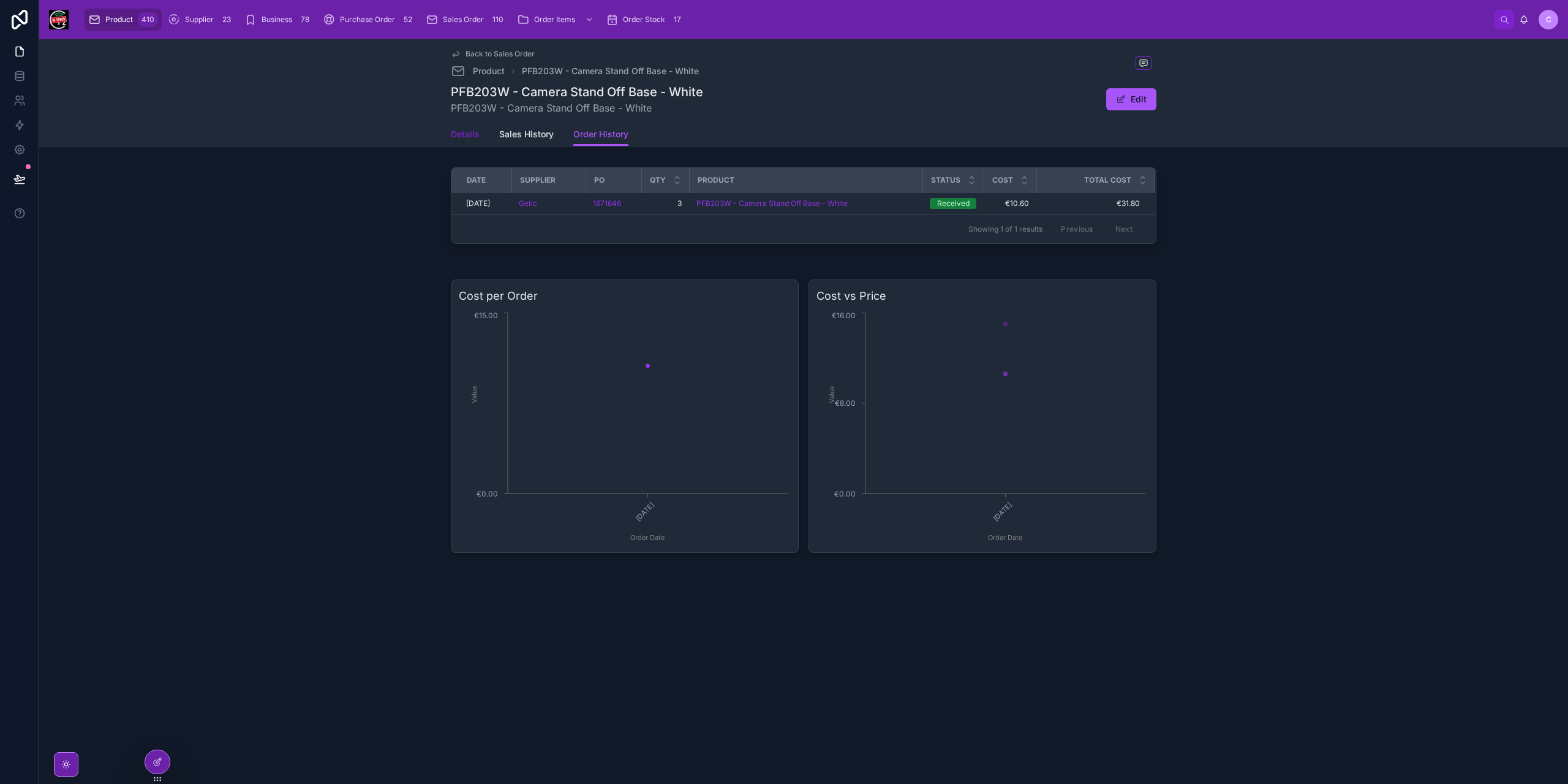
click at [472, 135] on span "Details" at bounding box center [465, 134] width 28 height 12
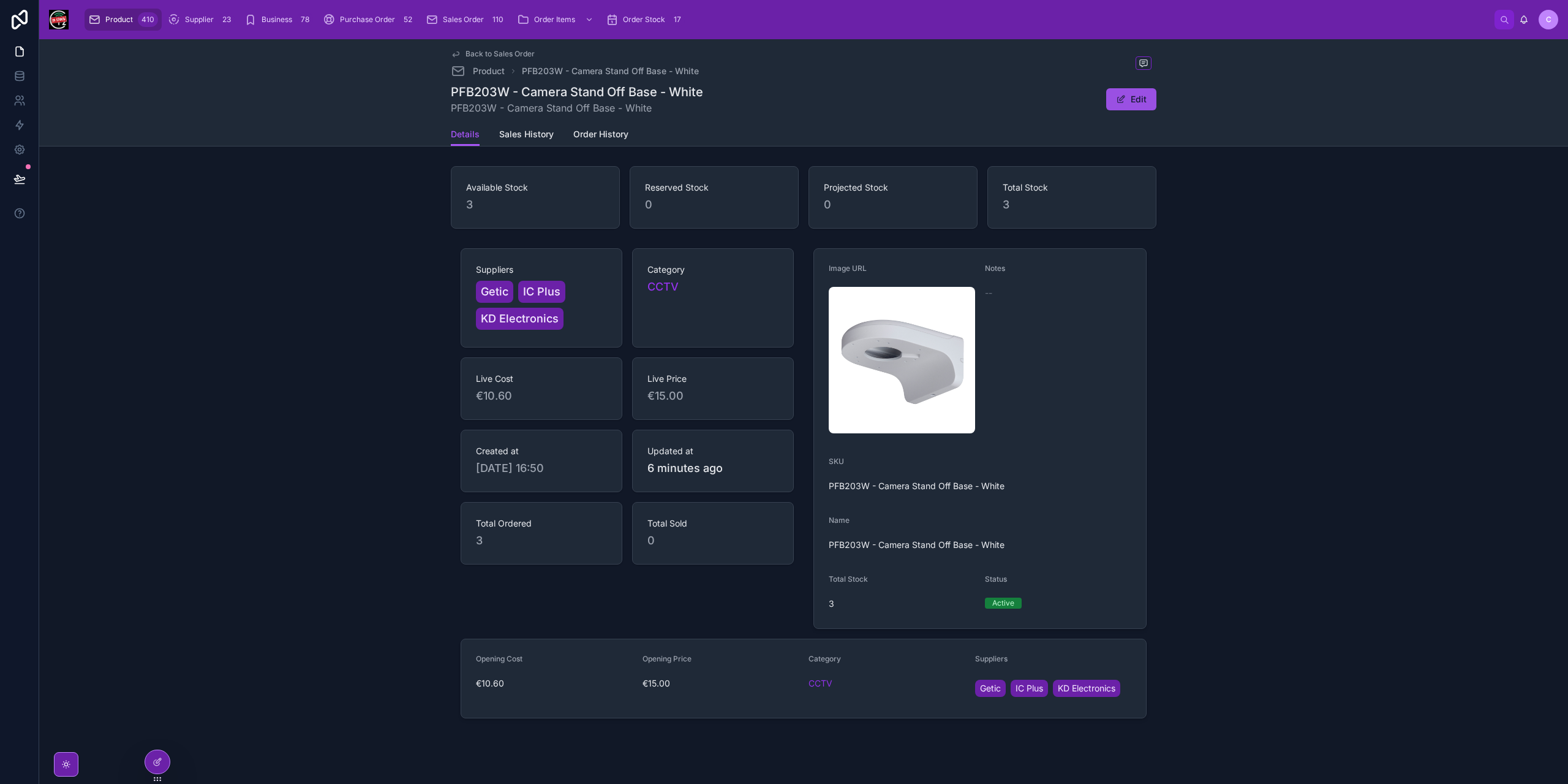
click at [1130, 101] on button "Edit" at bounding box center [1131, 99] width 50 height 22
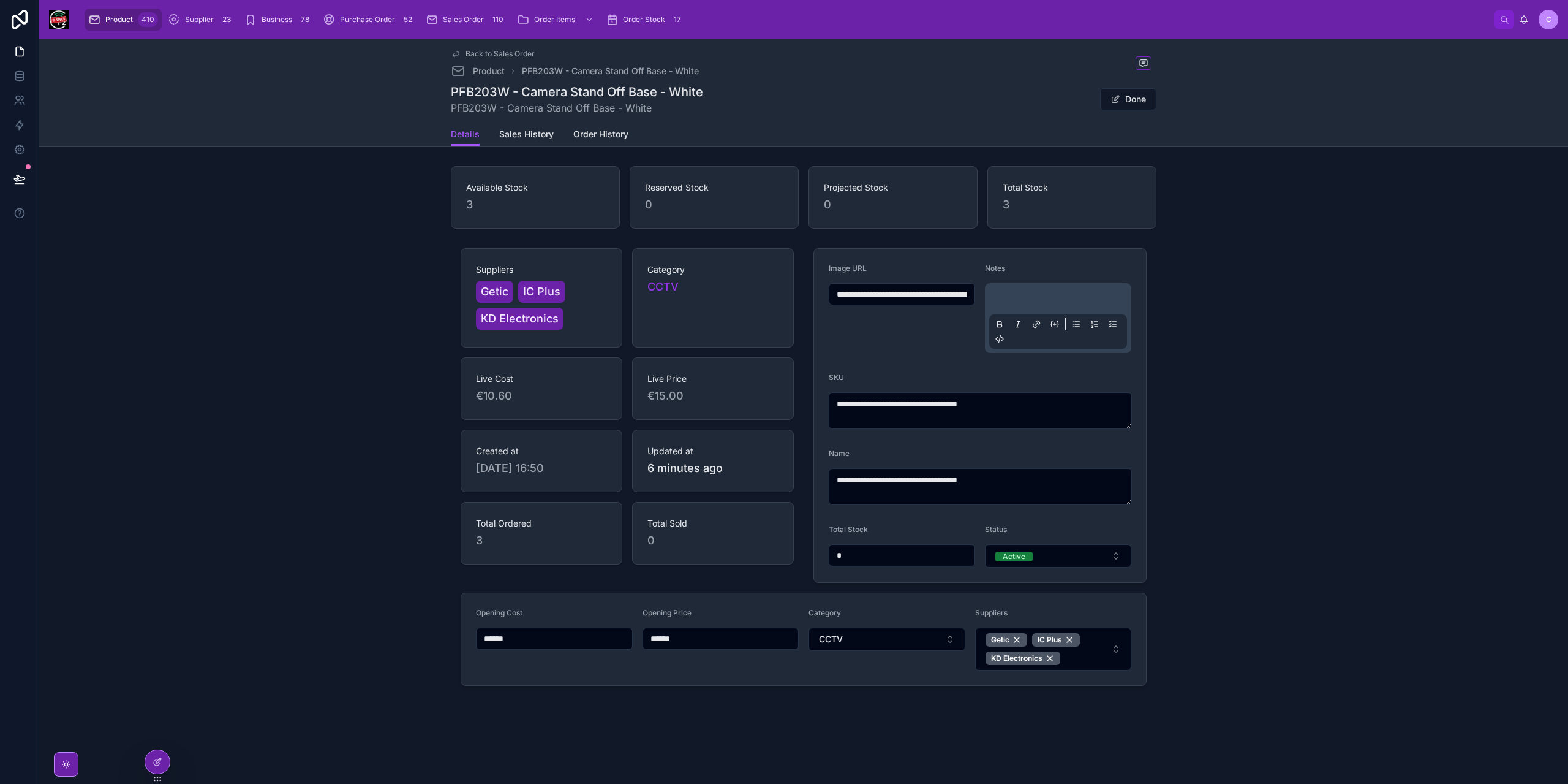
click at [1036, 291] on div at bounding box center [1057, 318] width 137 height 62
click at [1023, 297] on p at bounding box center [1060, 301] width 137 height 12
click at [1134, 107] on button "Done" at bounding box center [1127, 99] width 56 height 22
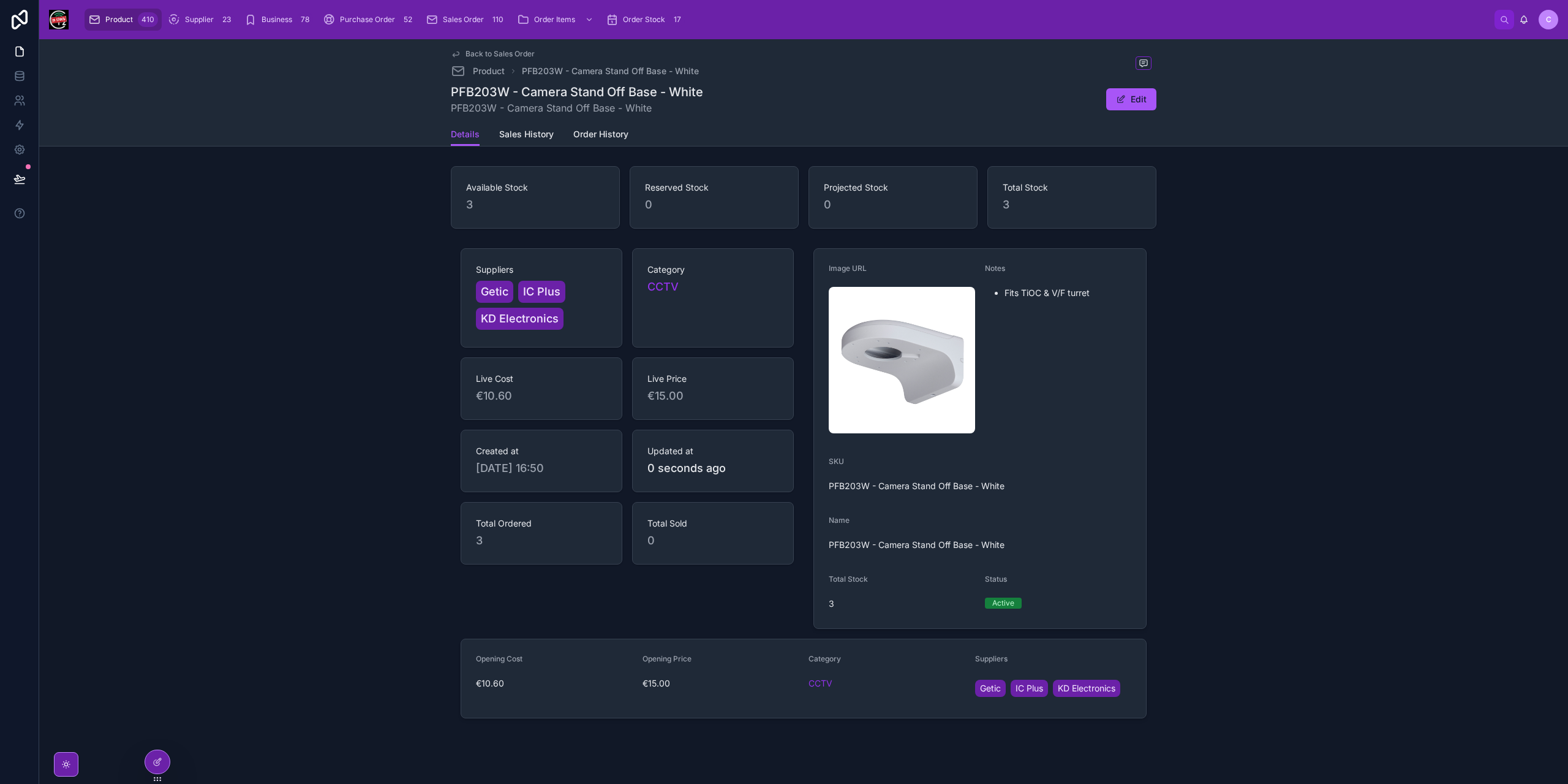
click at [470, 49] on span "Back to Sales Order" at bounding box center [499, 54] width 69 height 9
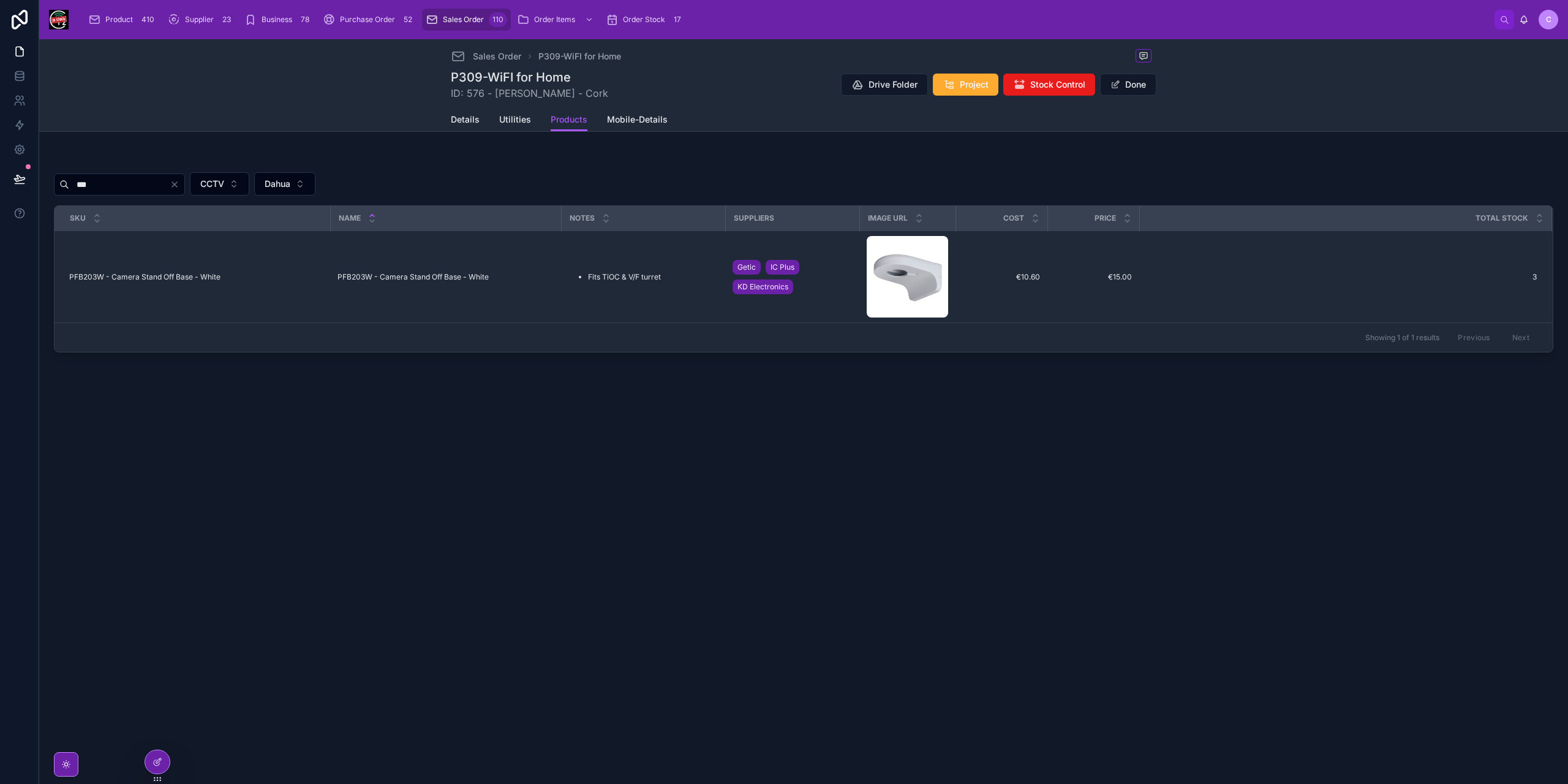
click at [58, 181] on div at bounding box center [63, 184] width 15 height 9
click at [24, 181] on icon at bounding box center [19, 178] width 12 height 12
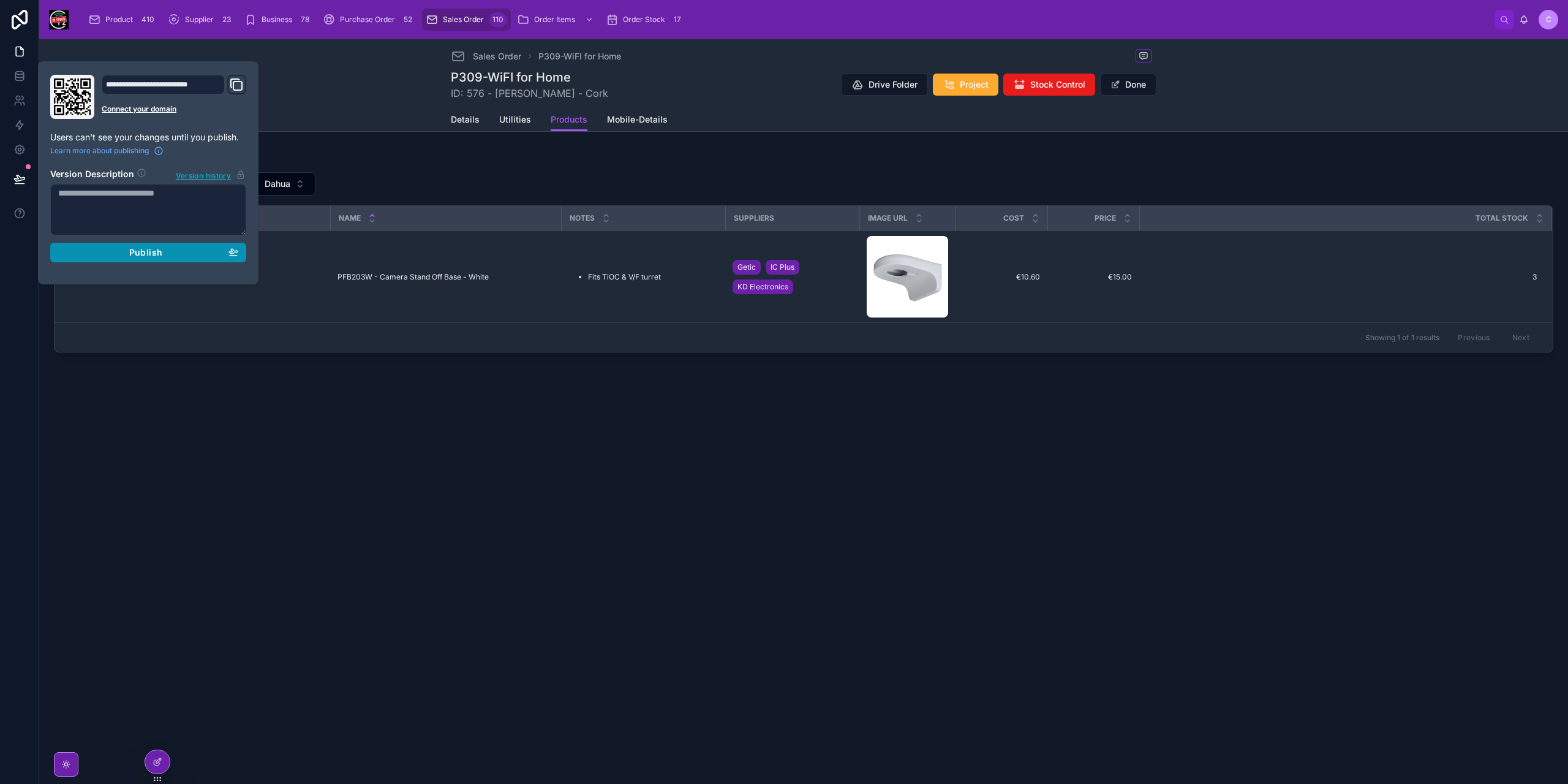
click at [166, 249] on div "Publish" at bounding box center [148, 253] width 180 height 11
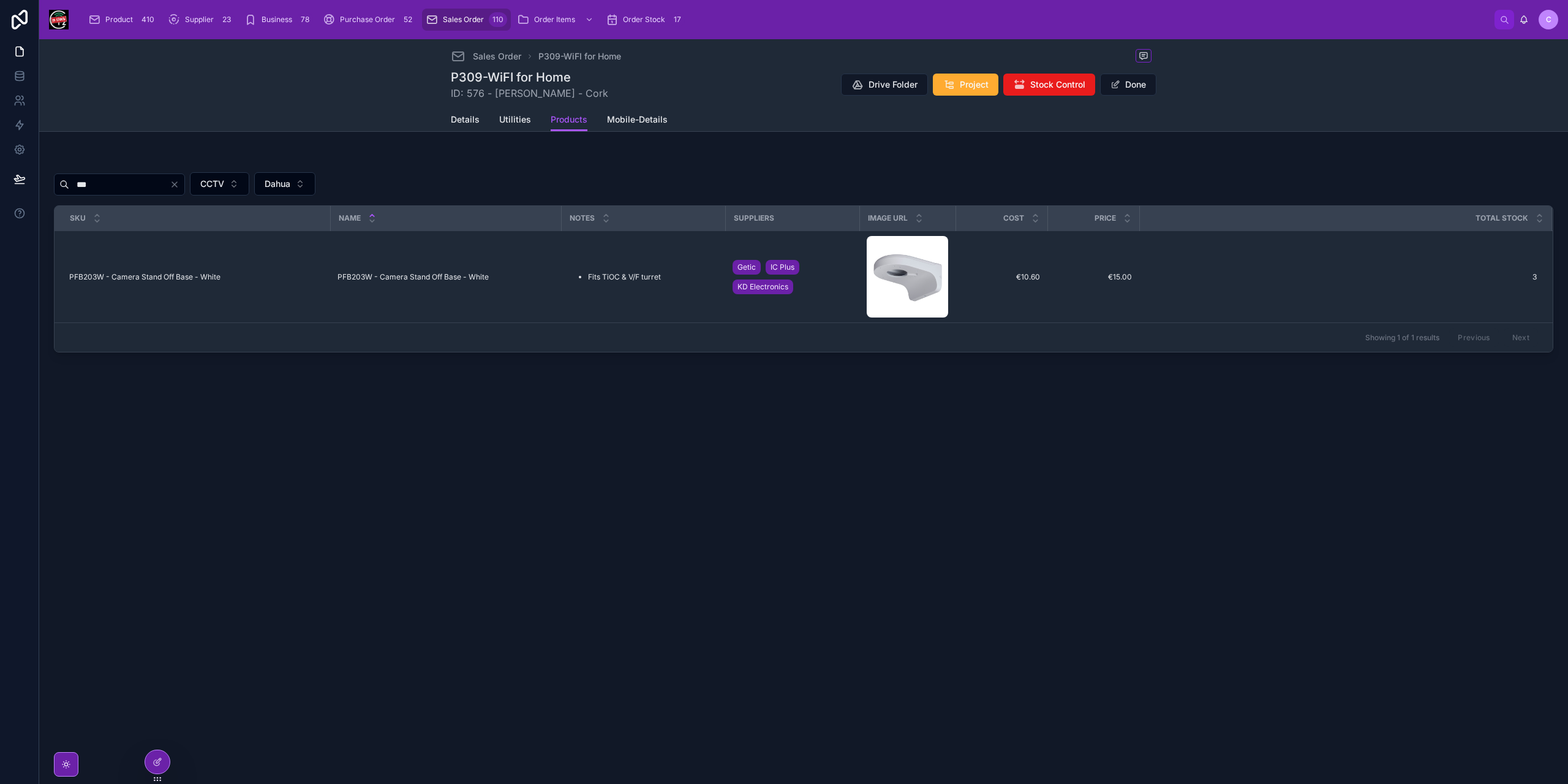
click at [371, 478] on div "Sales Order P309-WiFI for Home P309-WiFI for Home ID: 576 - [PERSON_NAME] - Cor…" at bounding box center [803, 411] width 1529 height 745
click at [447, 124] on div "Details Utilities Products Mobile-Details" at bounding box center [803, 119] width 1514 height 24
click at [455, 119] on span "Details" at bounding box center [465, 119] width 28 height 12
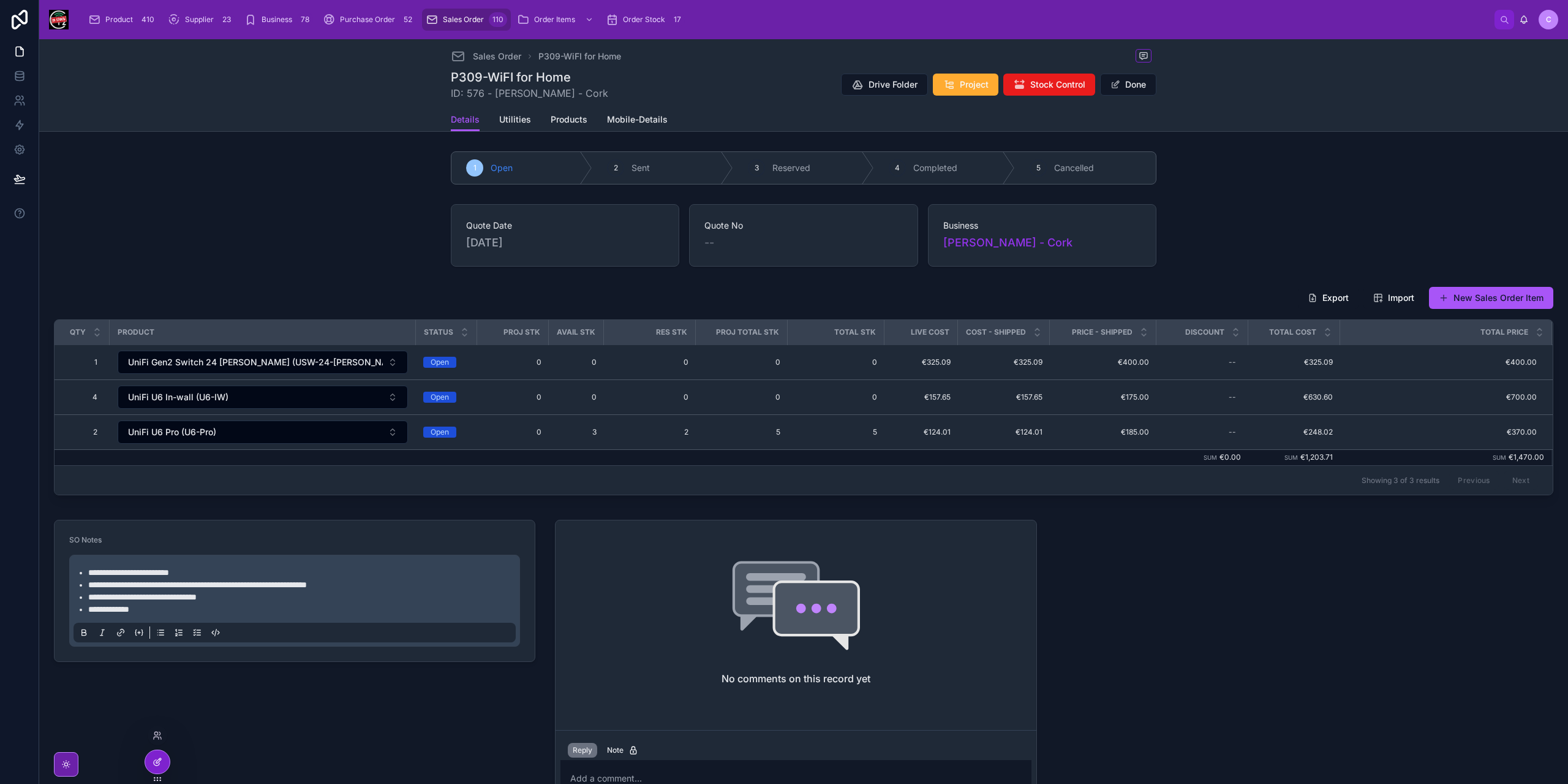
click at [159, 764] on icon at bounding box center [157, 762] width 9 height 9
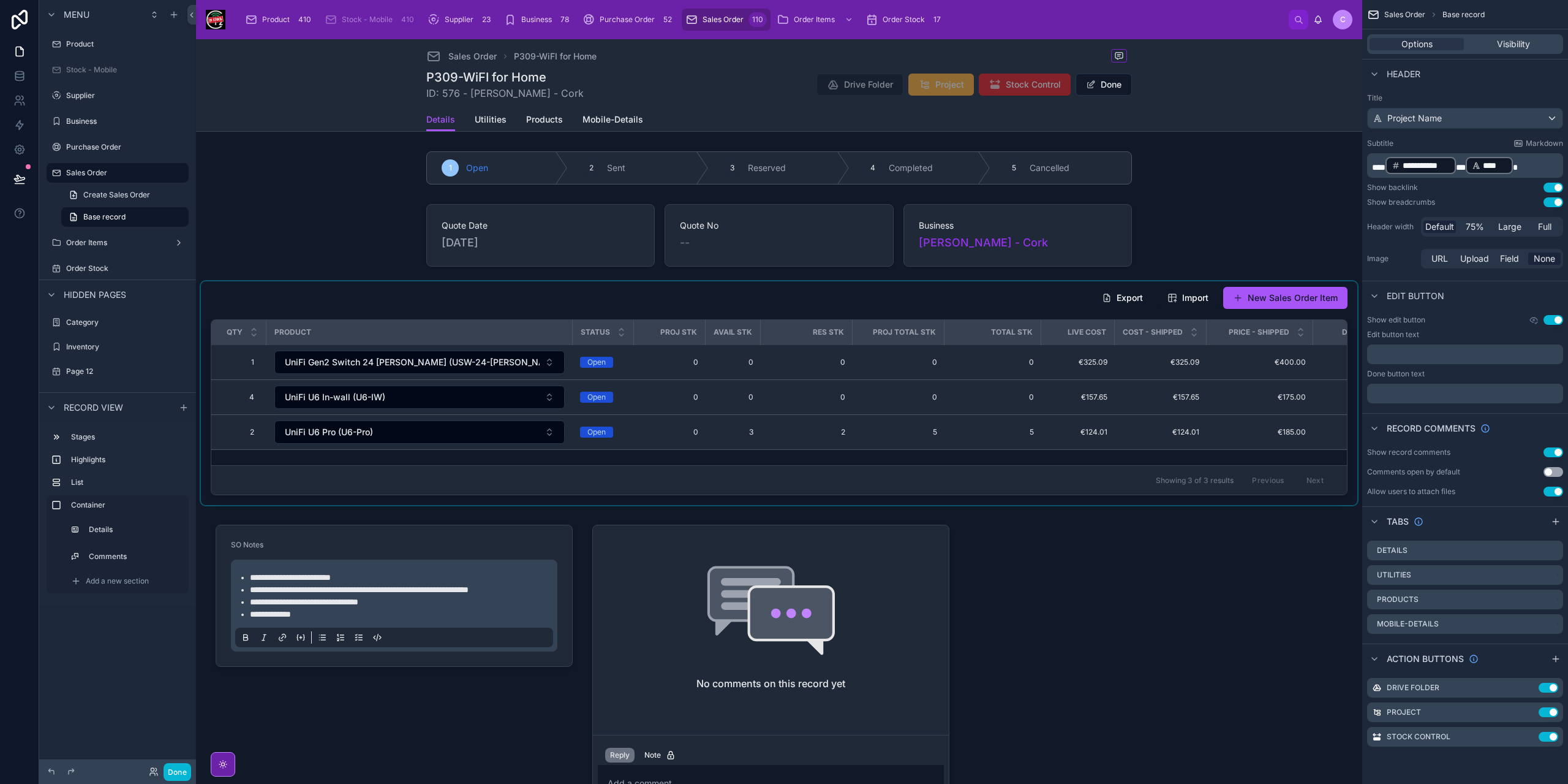
click at [1124, 310] on div at bounding box center [779, 393] width 1157 height 224
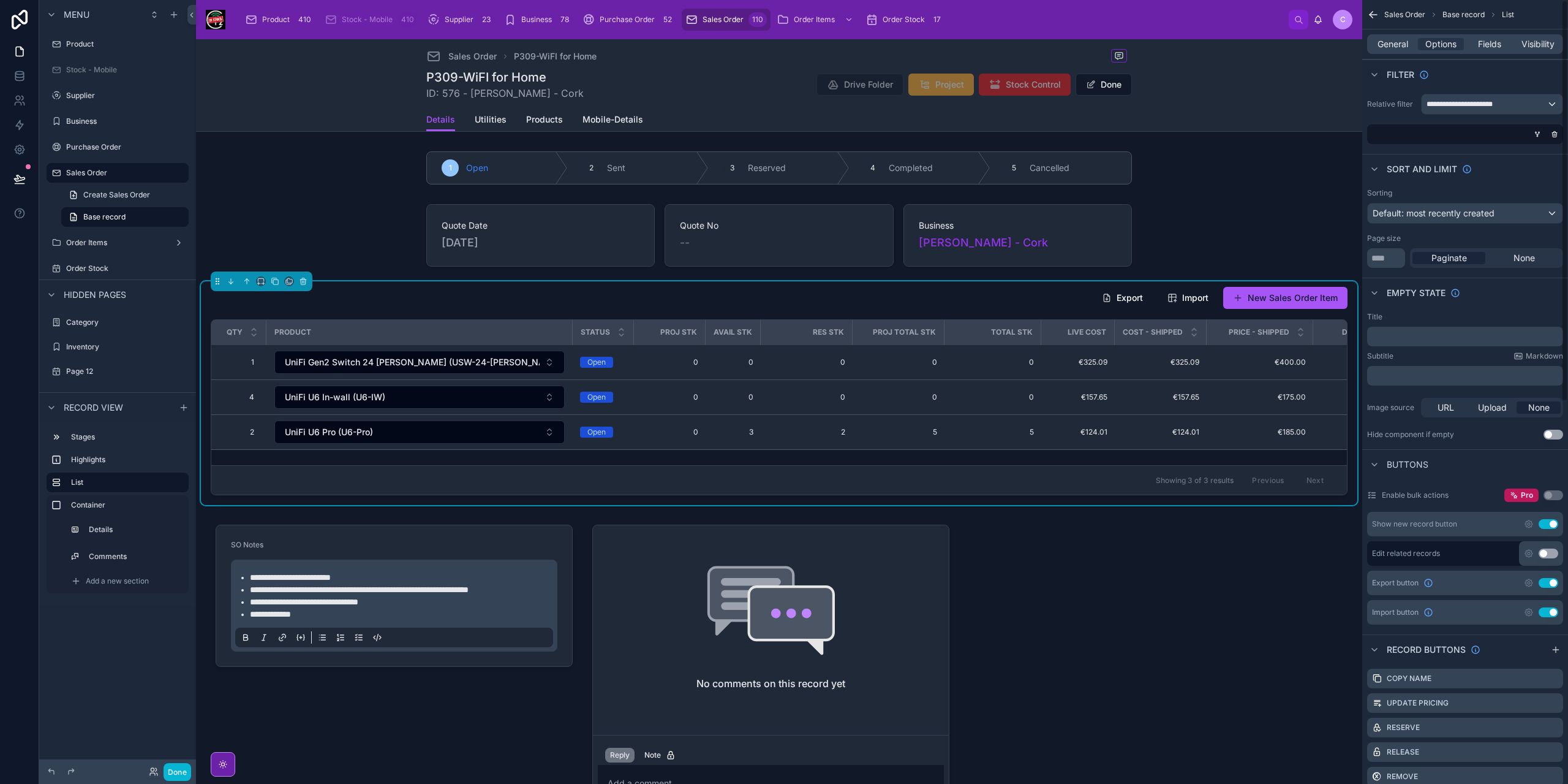
scroll to position [184, 0]
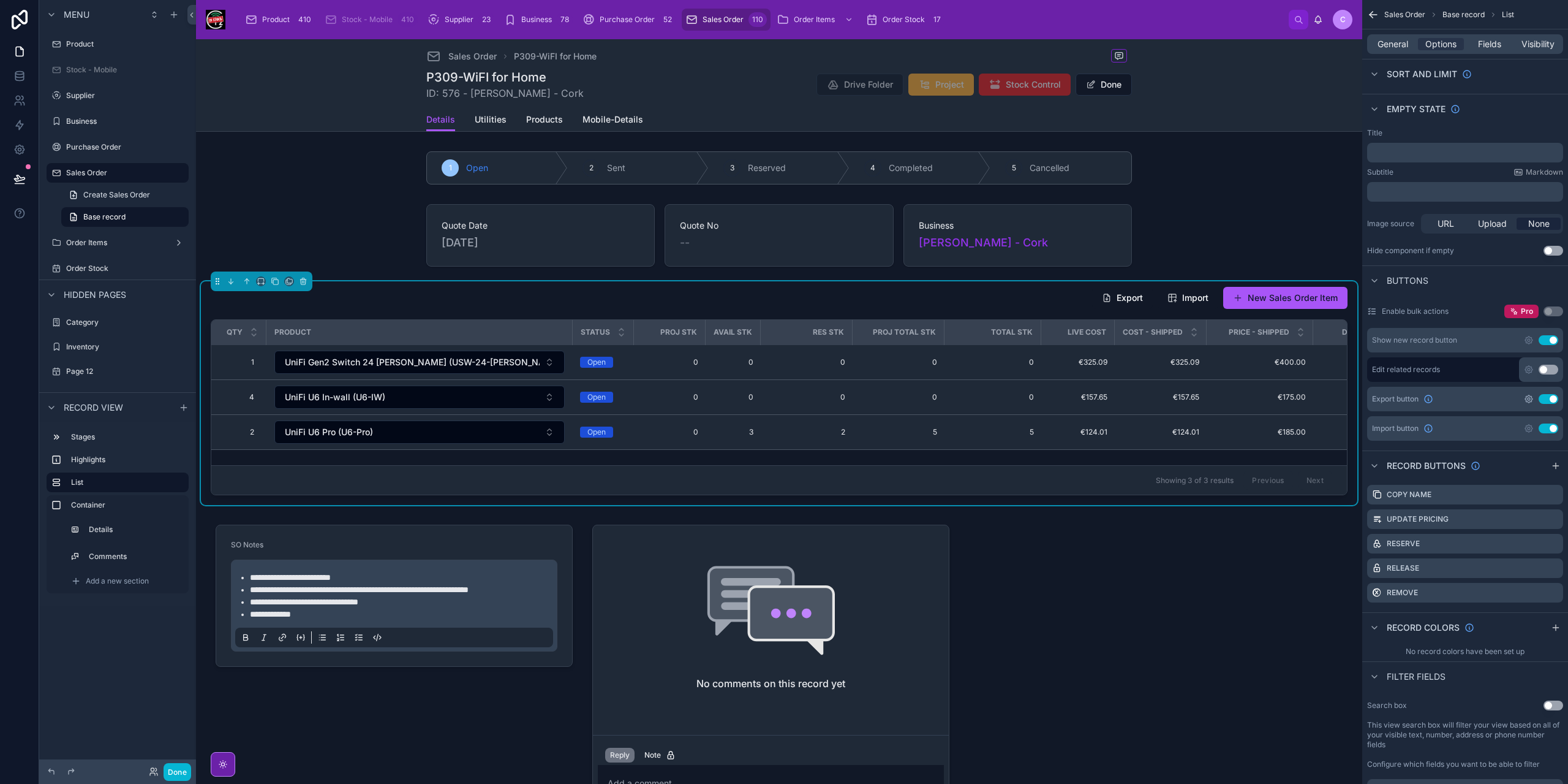
click at [1530, 395] on icon "scrollable content" at bounding box center [1529, 399] width 9 height 9
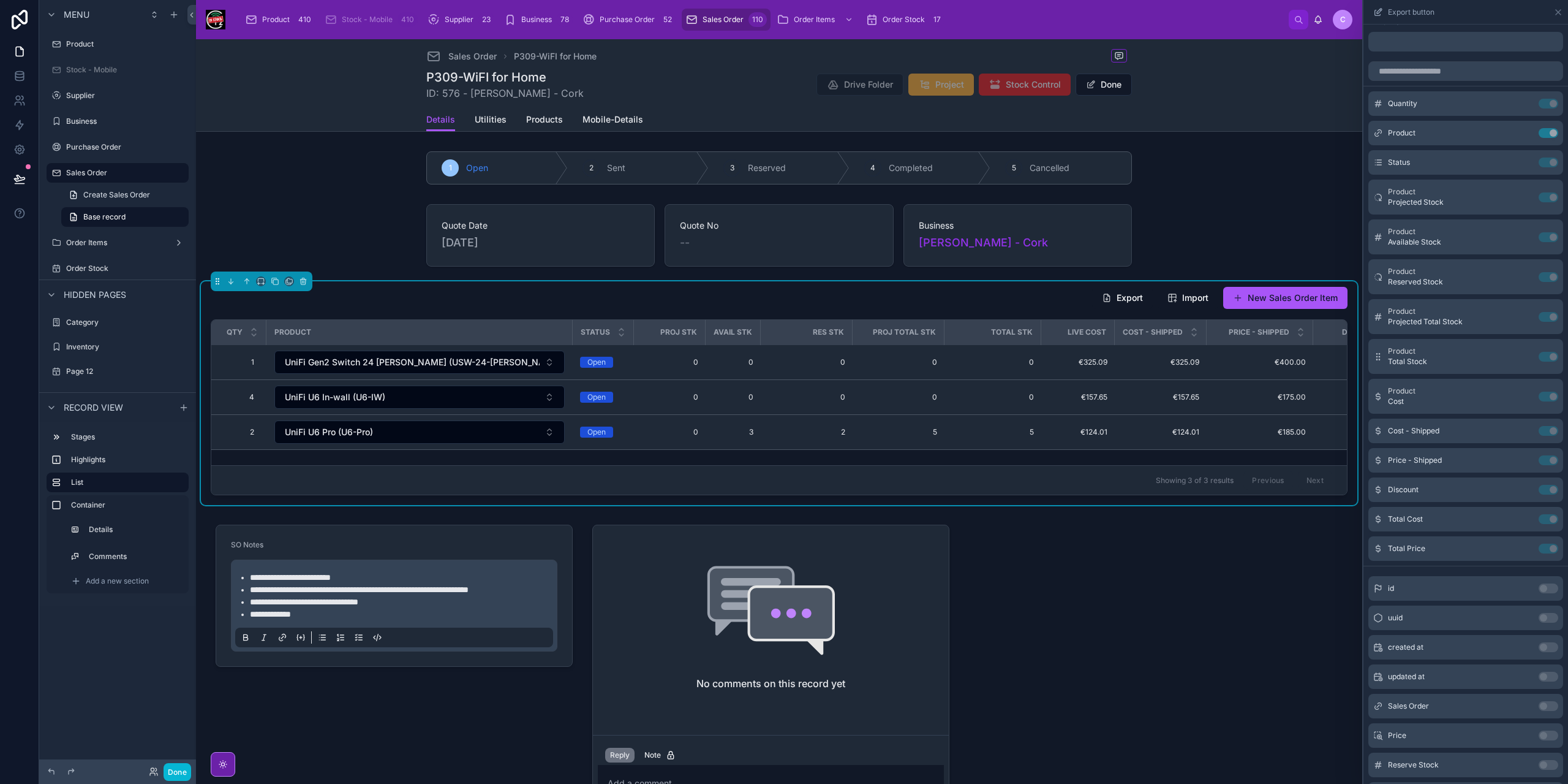
scroll to position [79, 0]
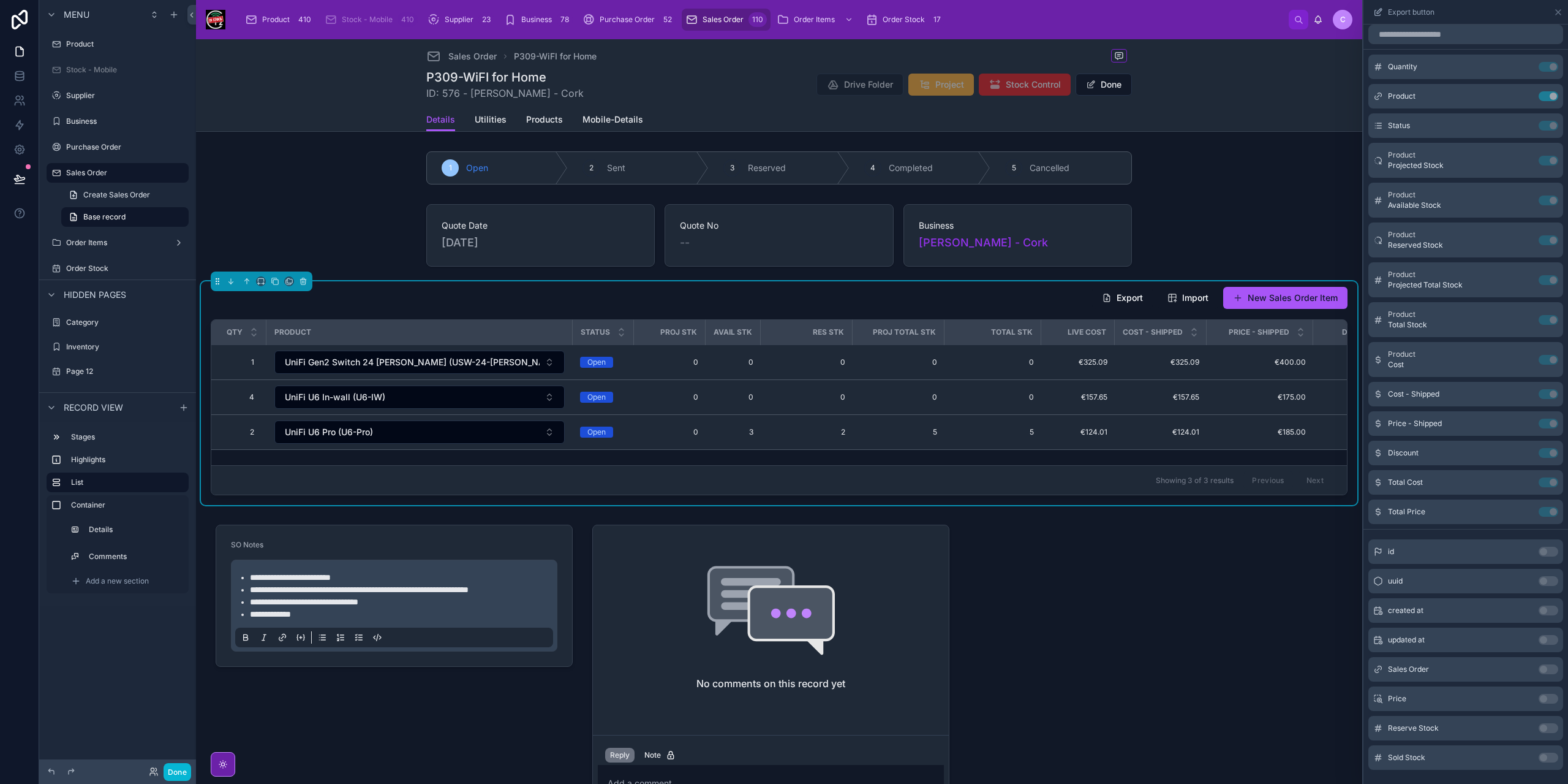
click at [1558, 466] on div "Quantity Use setting Product Use setting Status Use setting Product Projected S…" at bounding box center [1466, 289] width 205 height 469
click at [1542, 433] on div "Price - Shipped Use setting" at bounding box center [1467, 424] width 195 height 25
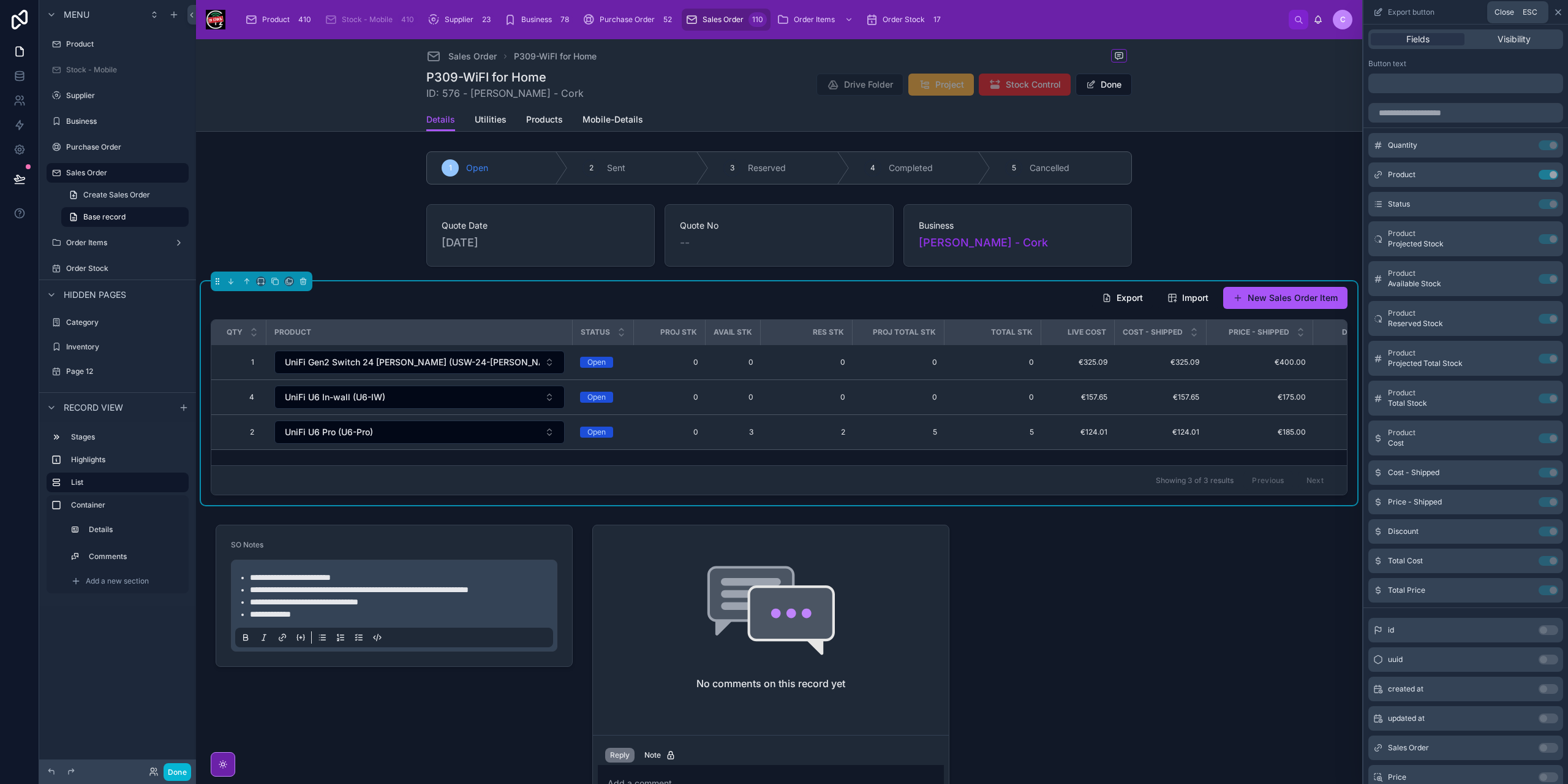
click at [1559, 13] on icon at bounding box center [1559, 12] width 9 height 9
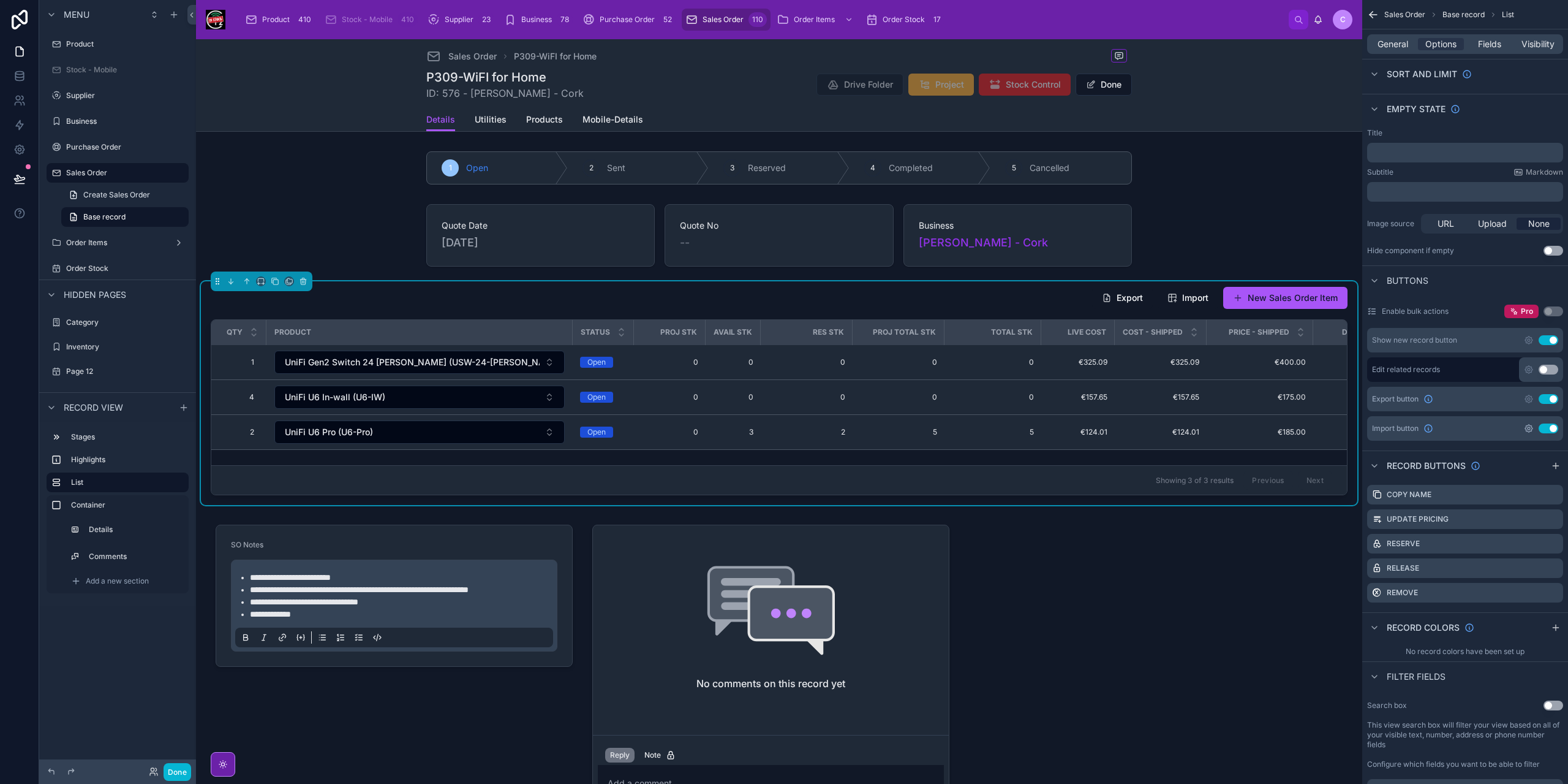
click at [1529, 424] on icon "scrollable content" at bounding box center [1529, 428] width 9 height 9
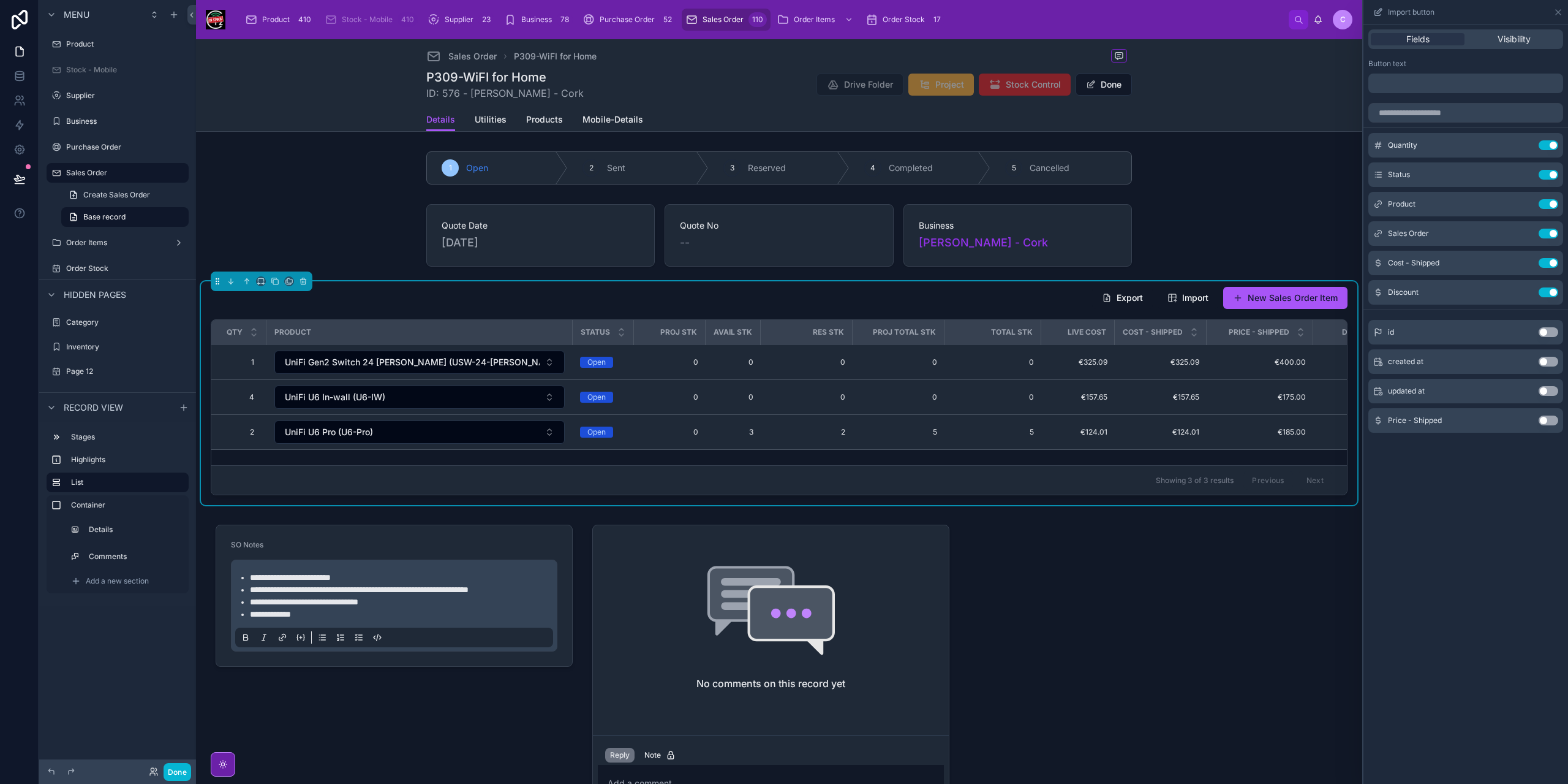
click at [1545, 429] on div "Price - Shipped Use setting" at bounding box center [1467, 421] width 195 height 25
click at [1554, 424] on button "Use setting" at bounding box center [1548, 420] width 20 height 9
click at [1559, 13] on icon at bounding box center [1559, 12] width 9 height 9
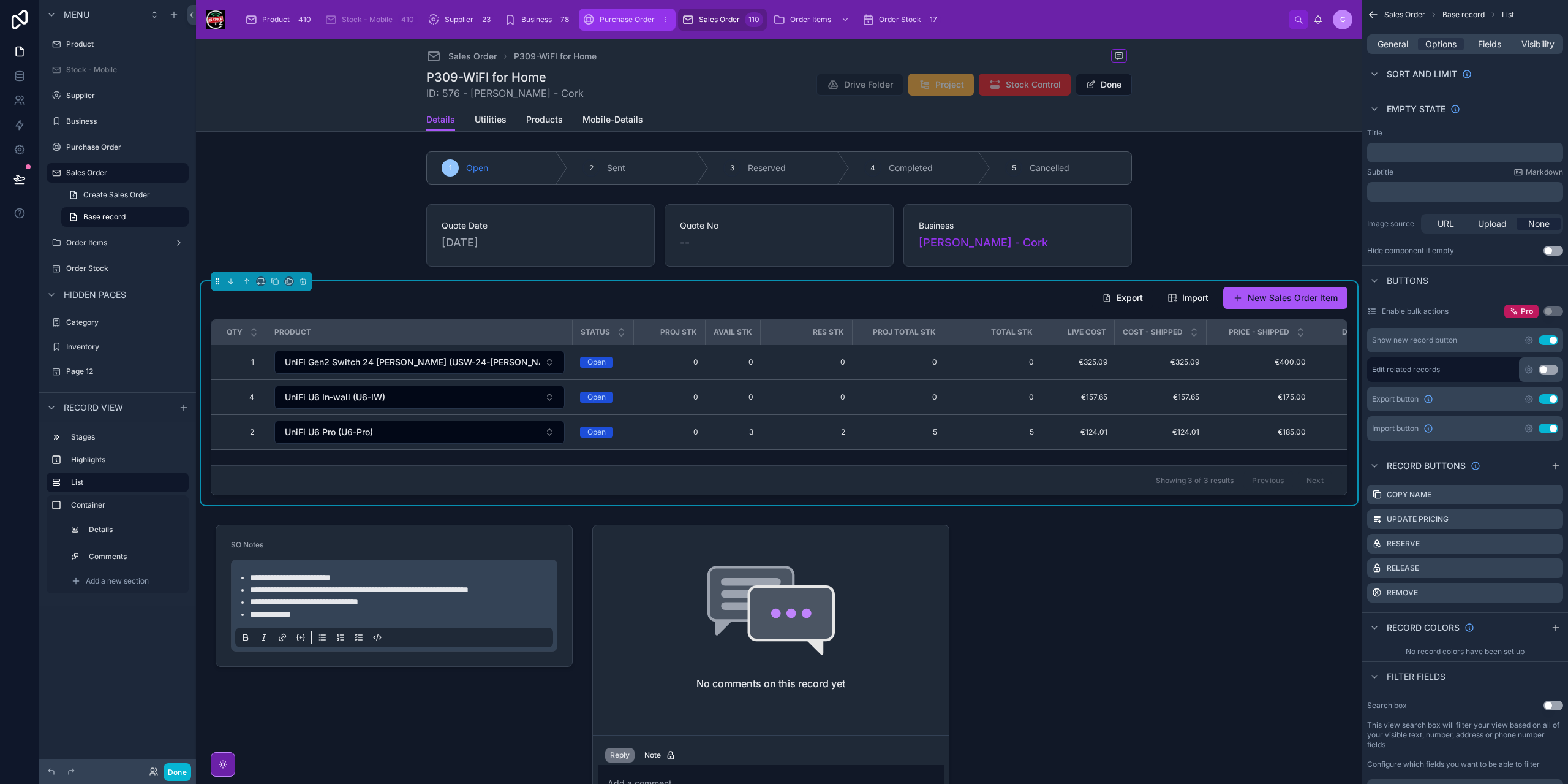
click at [600, 18] on span "Purchase Order" at bounding box center [627, 20] width 55 height 9
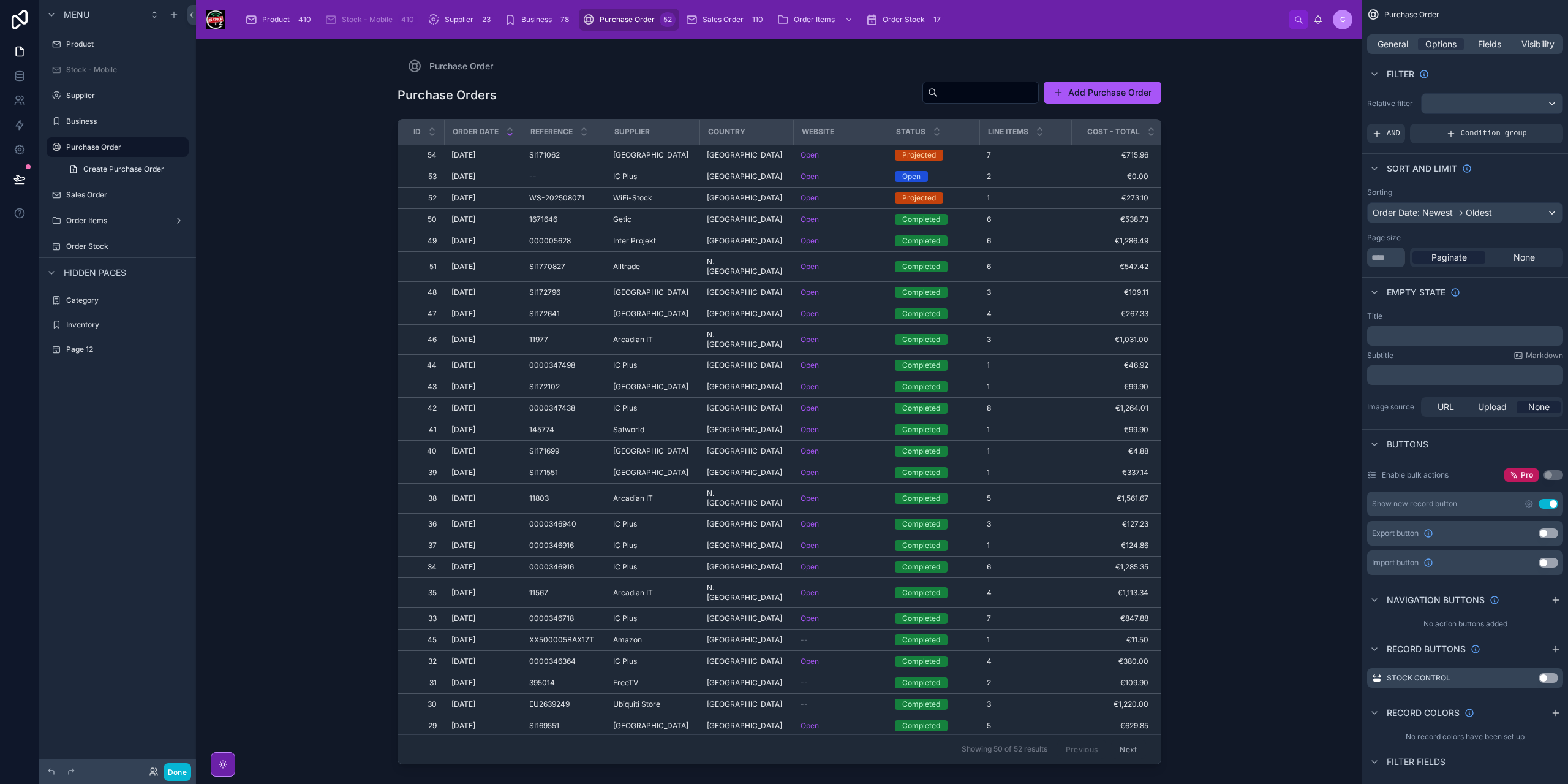
click at [641, 155] on div at bounding box center [779, 404] width 784 height 730
click at [634, 153] on span "[GEOGRAPHIC_DATA]" at bounding box center [651, 155] width 76 height 9
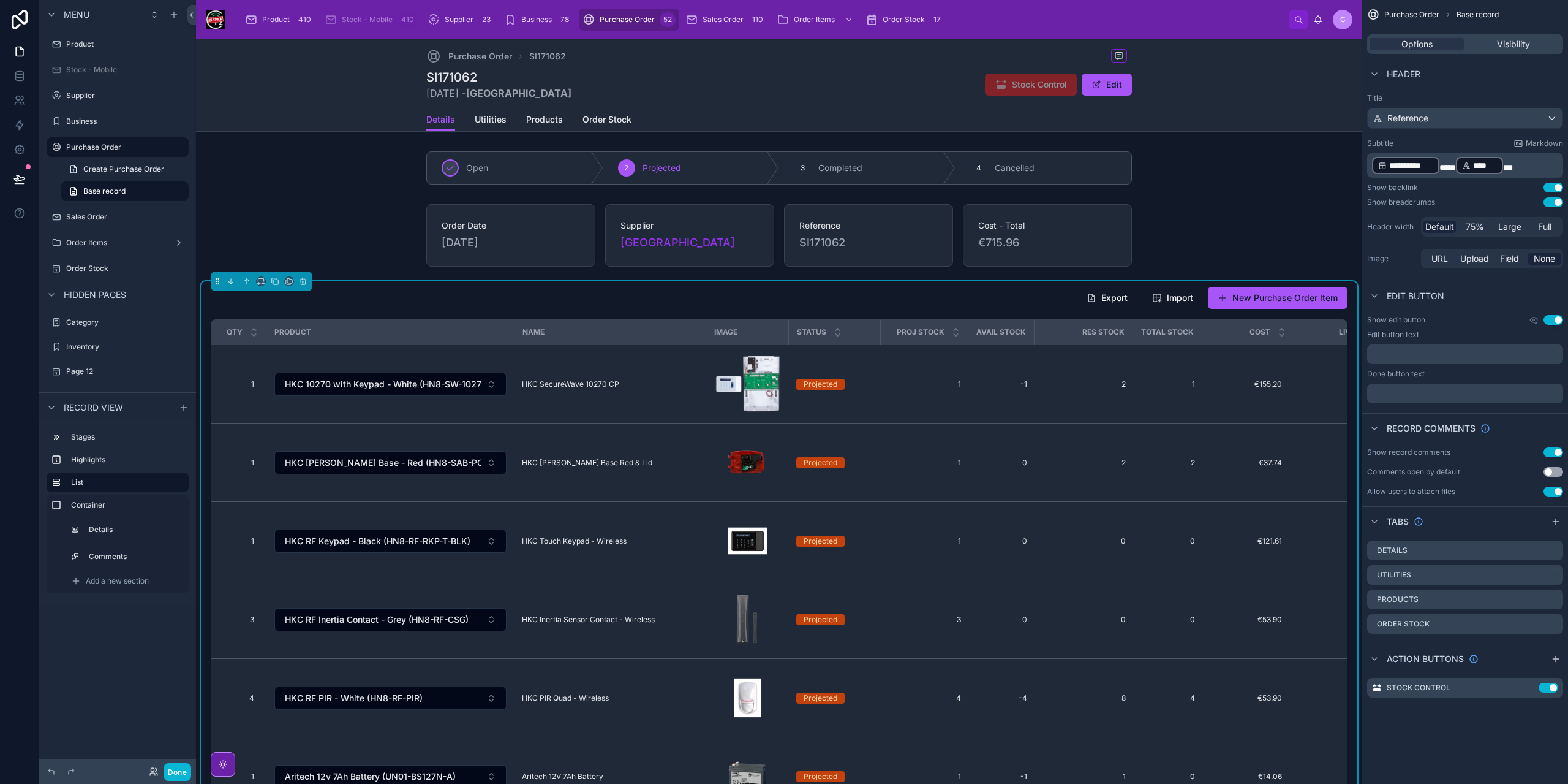
click at [1067, 299] on div "Export Import New Purchase Order Item" at bounding box center [1207, 298] width 280 height 24
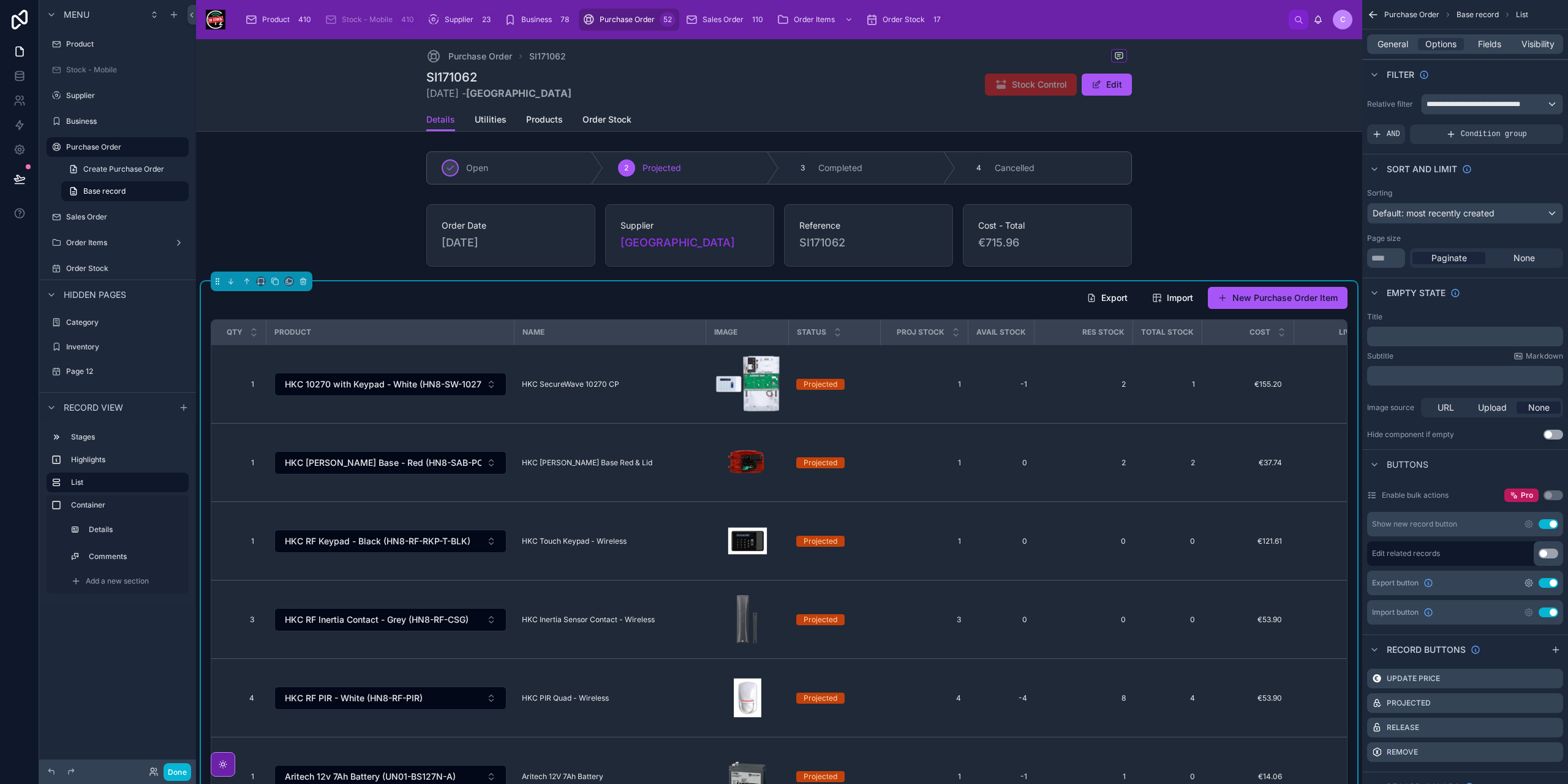
click at [1530, 585] on icon "scrollable content" at bounding box center [1529, 583] width 9 height 9
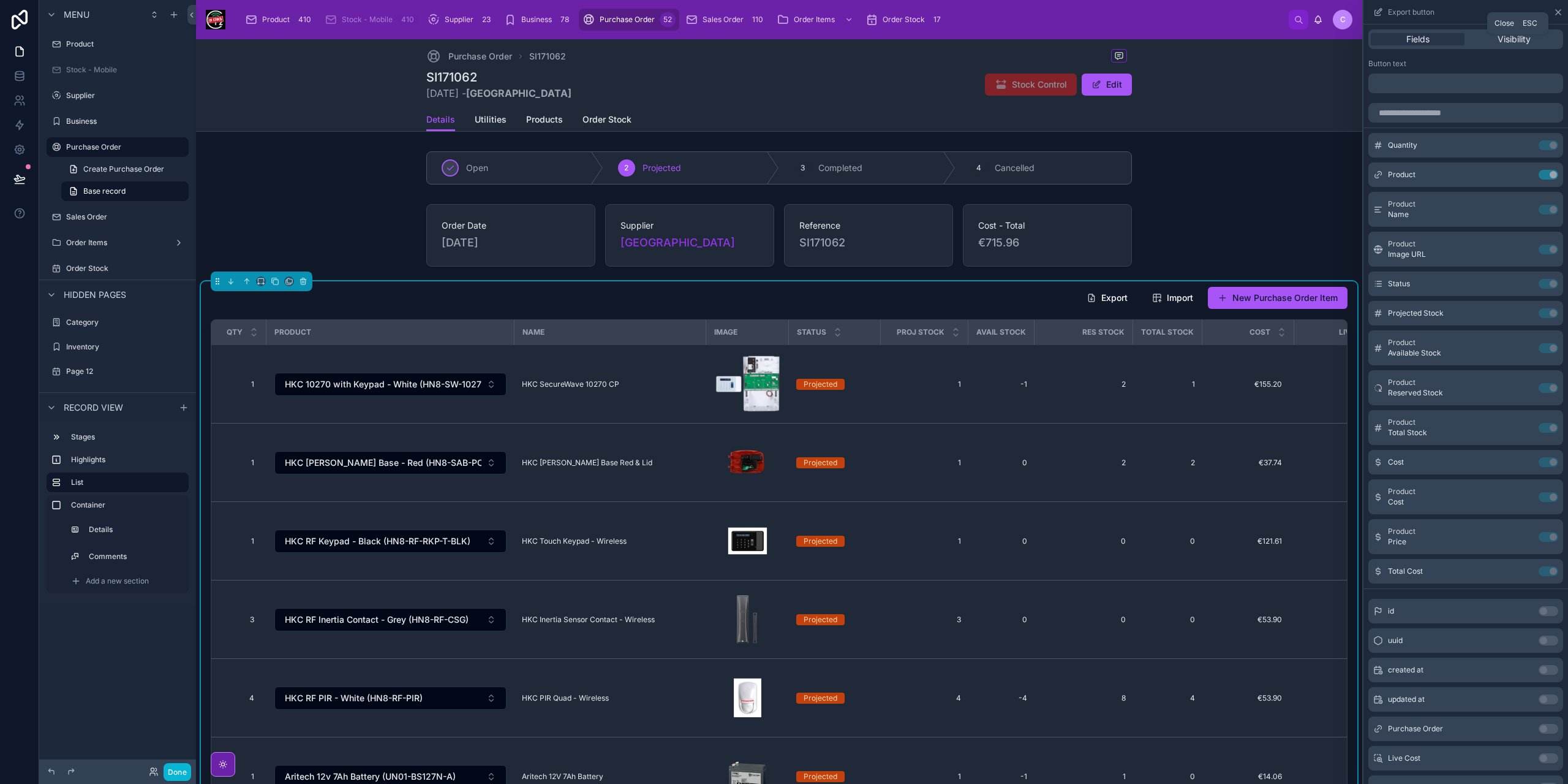
click at [1561, 15] on icon at bounding box center [1559, 12] width 9 height 9
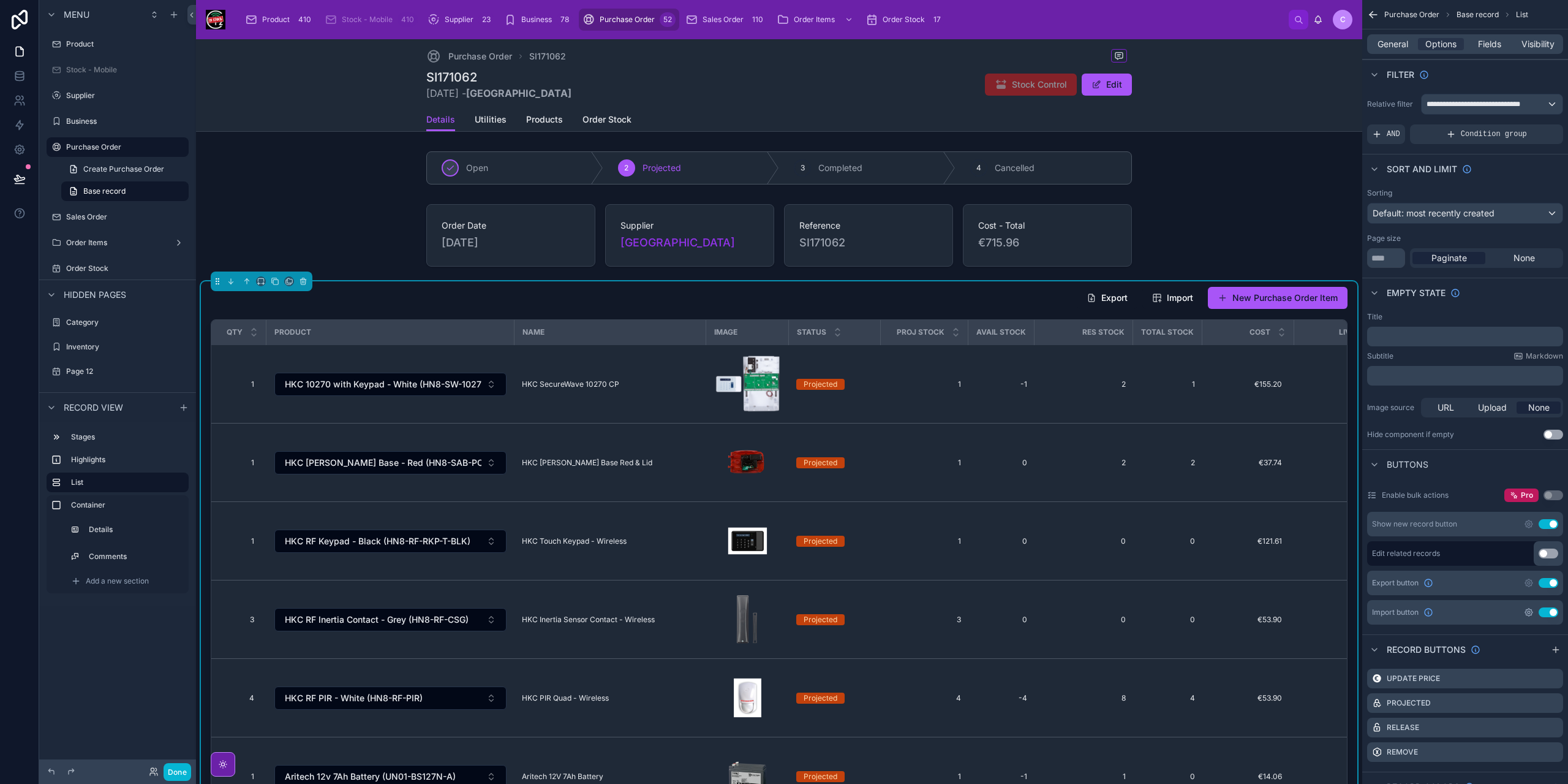
click at [1526, 611] on icon "scrollable content" at bounding box center [1529, 612] width 9 height 9
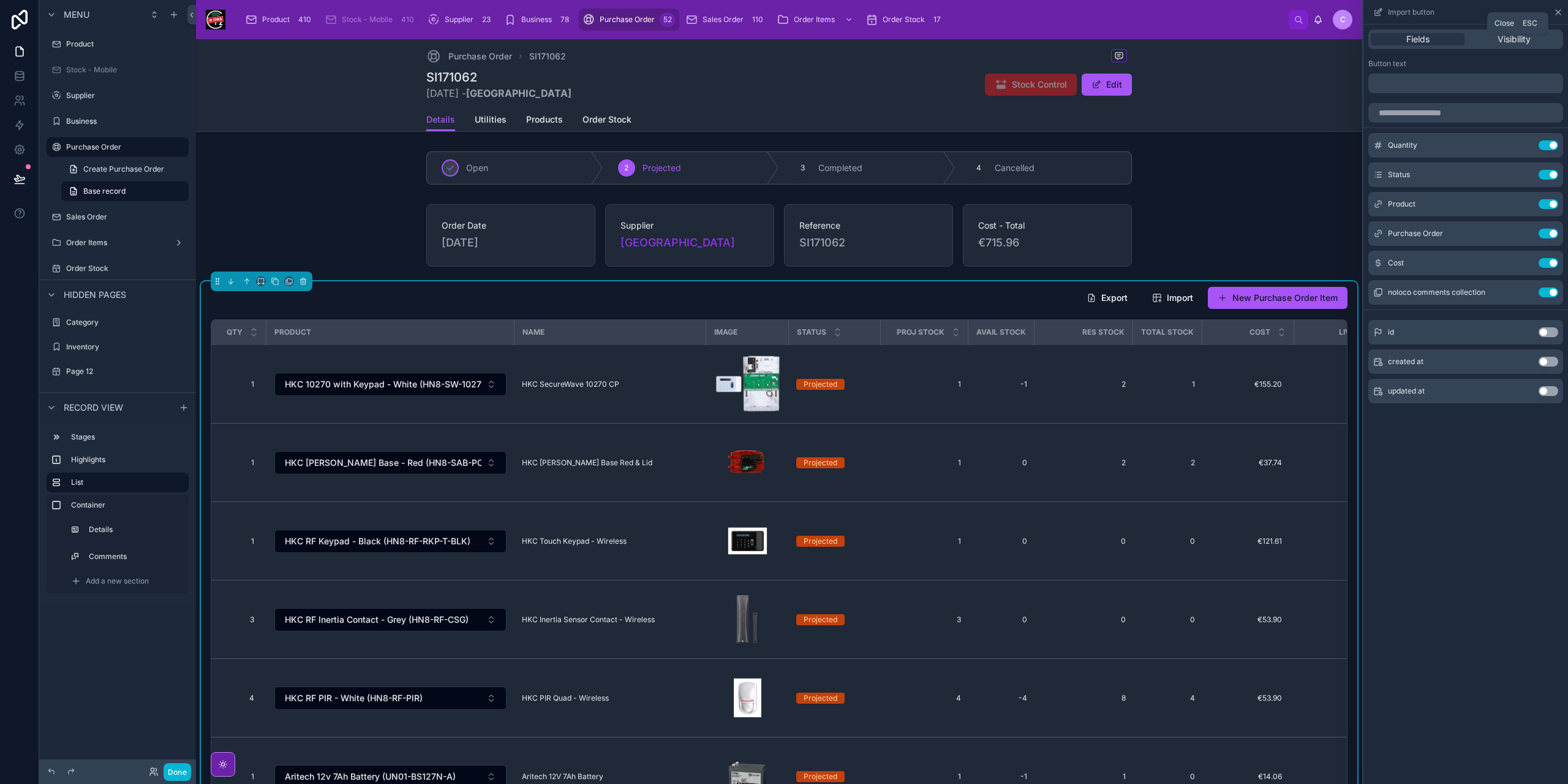
click at [1556, 12] on icon at bounding box center [1559, 12] width 9 height 9
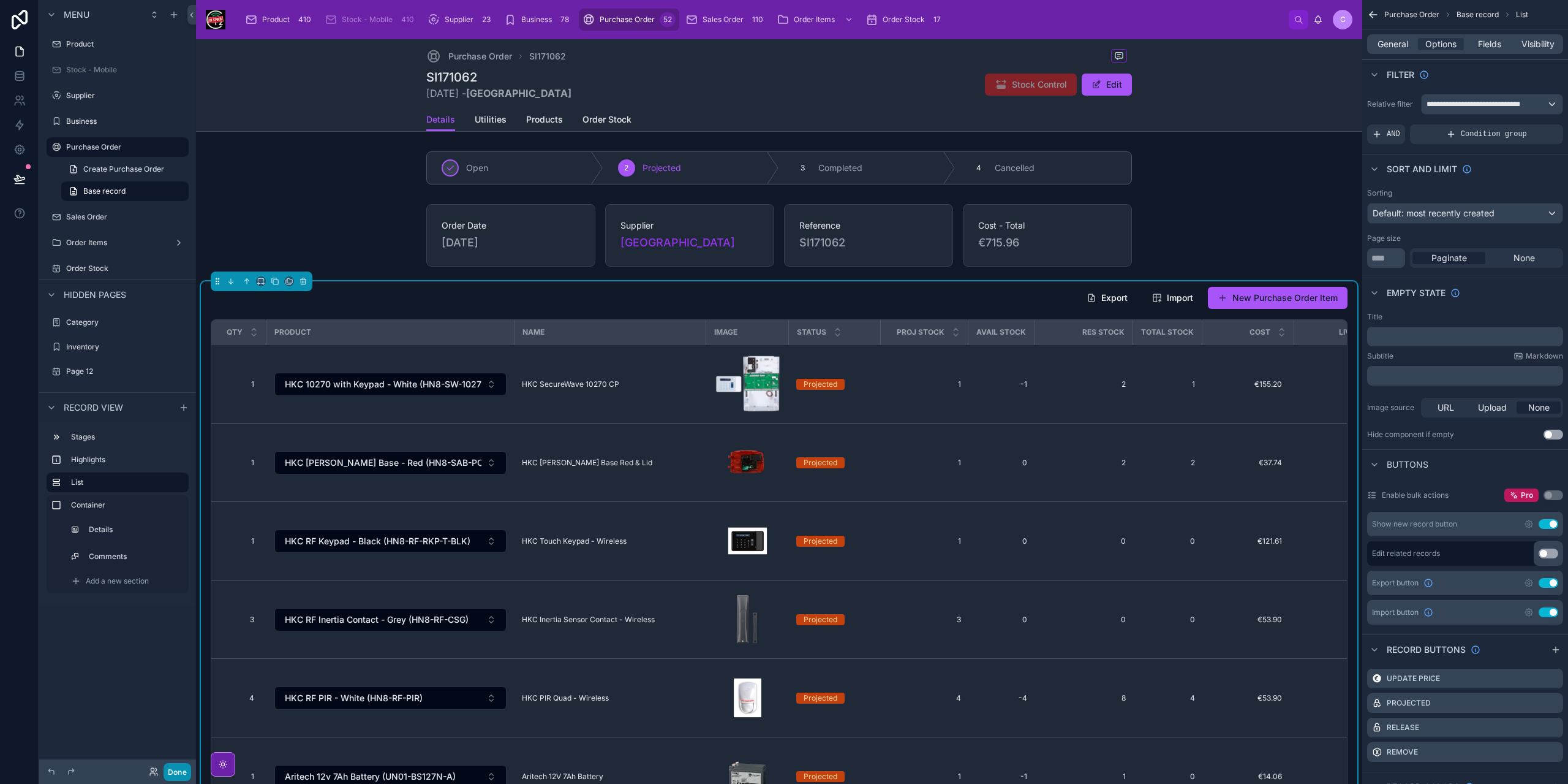
click at [181, 767] on button "Done" at bounding box center [177, 772] width 27 height 18
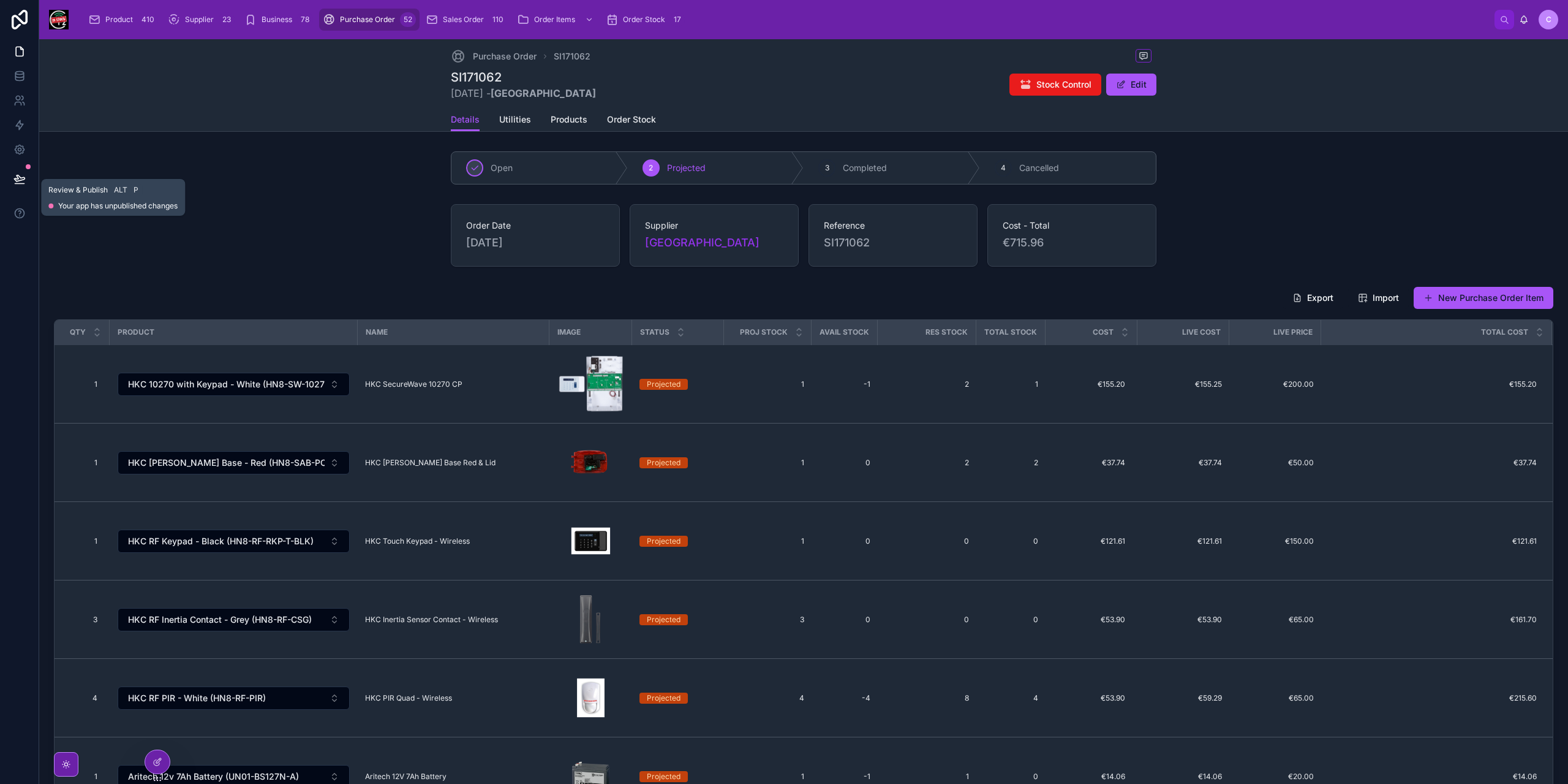
click at [22, 172] on button at bounding box center [19, 179] width 27 height 34
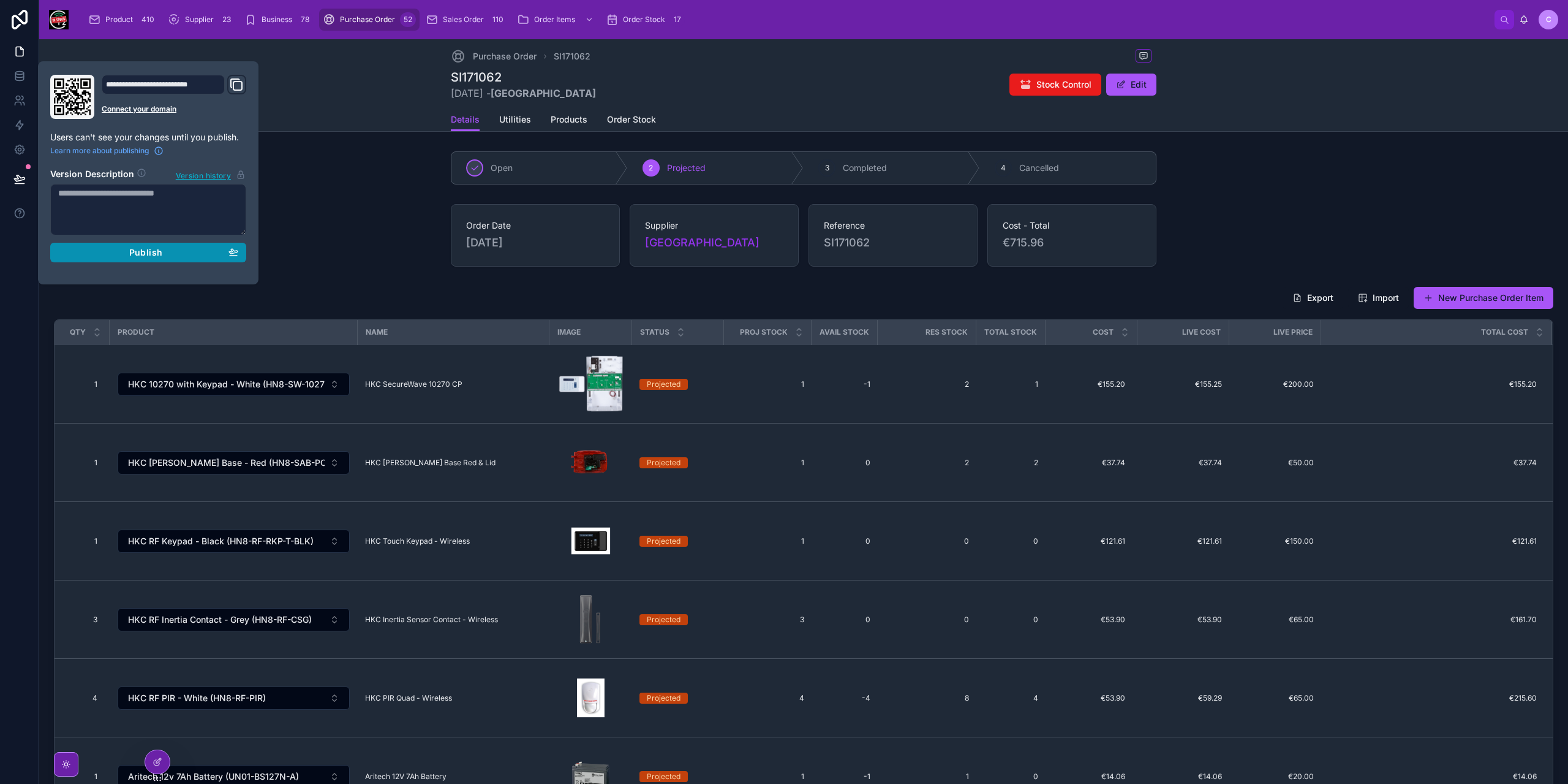
click at [157, 254] on span "Publish" at bounding box center [145, 253] width 33 height 11
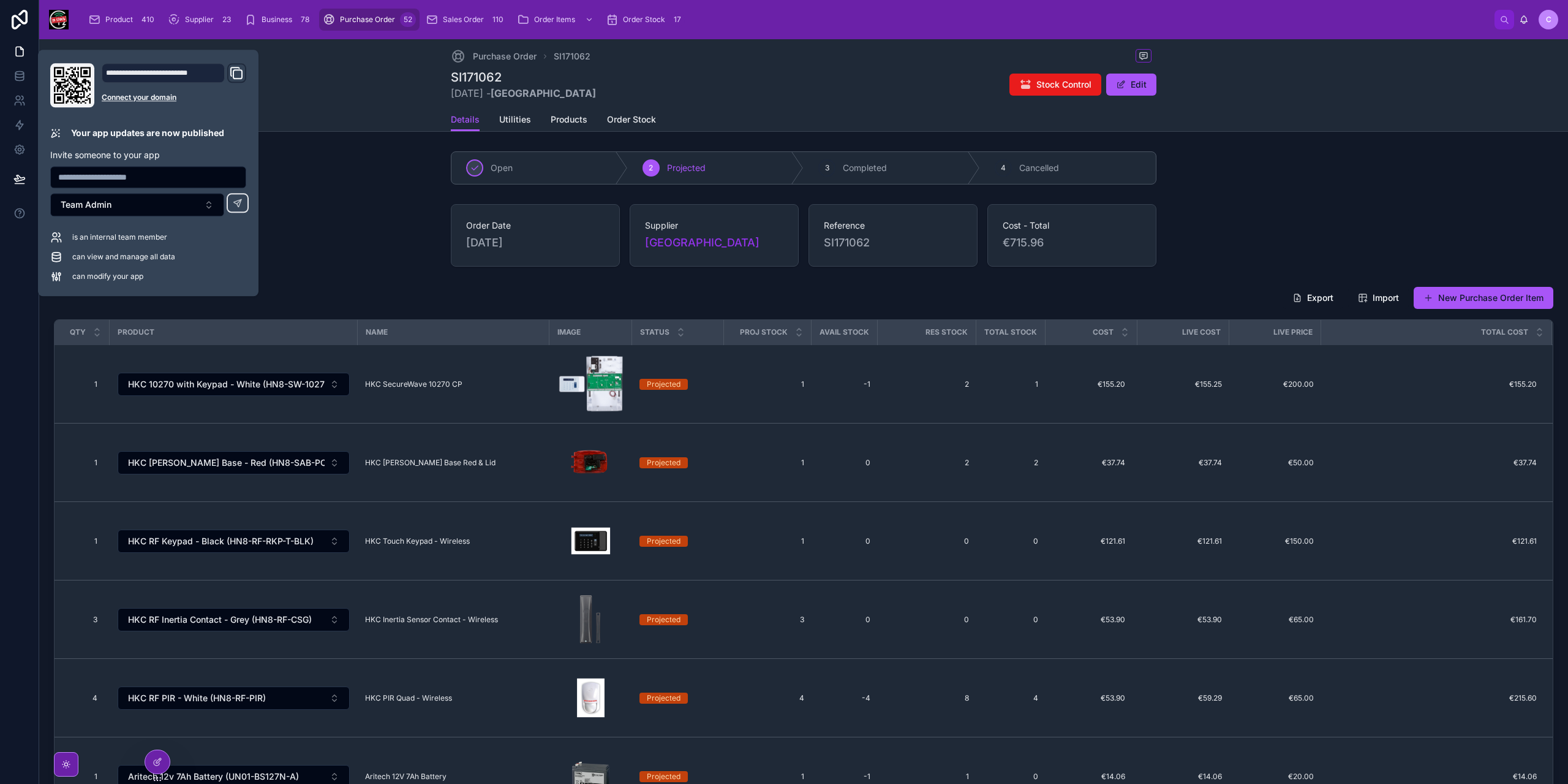
click at [367, 228] on div "Order Date [DATE] Supplier [GEOGRAPHIC_DATA] Reference SI171062 Cost - Total €7…" at bounding box center [804, 235] width 1520 height 72
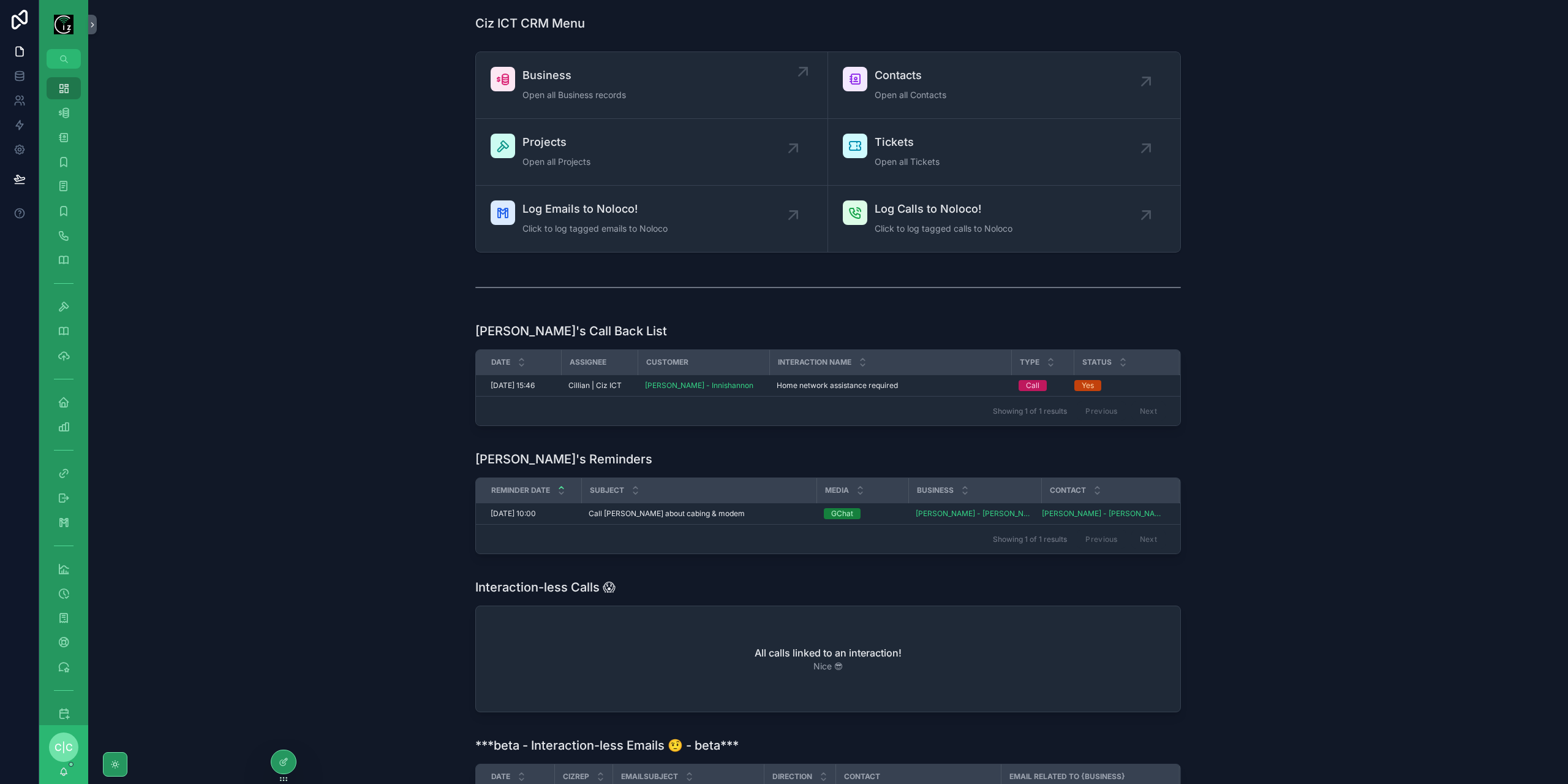
click at [554, 102] on div "Business Open all Business records" at bounding box center [574, 84] width 103 height 37
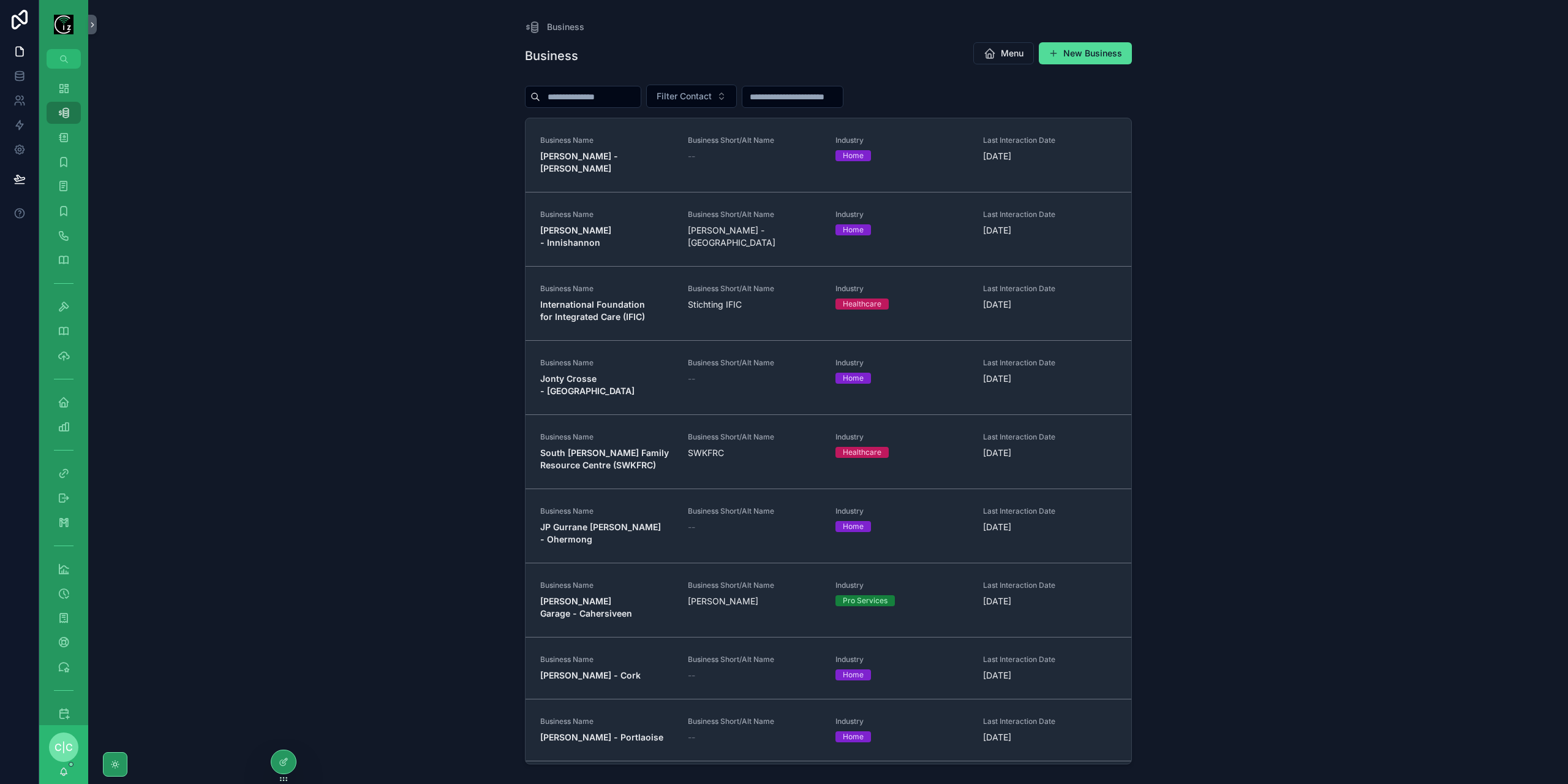
click at [569, 94] on input "scrollable content" at bounding box center [590, 97] width 100 height 17
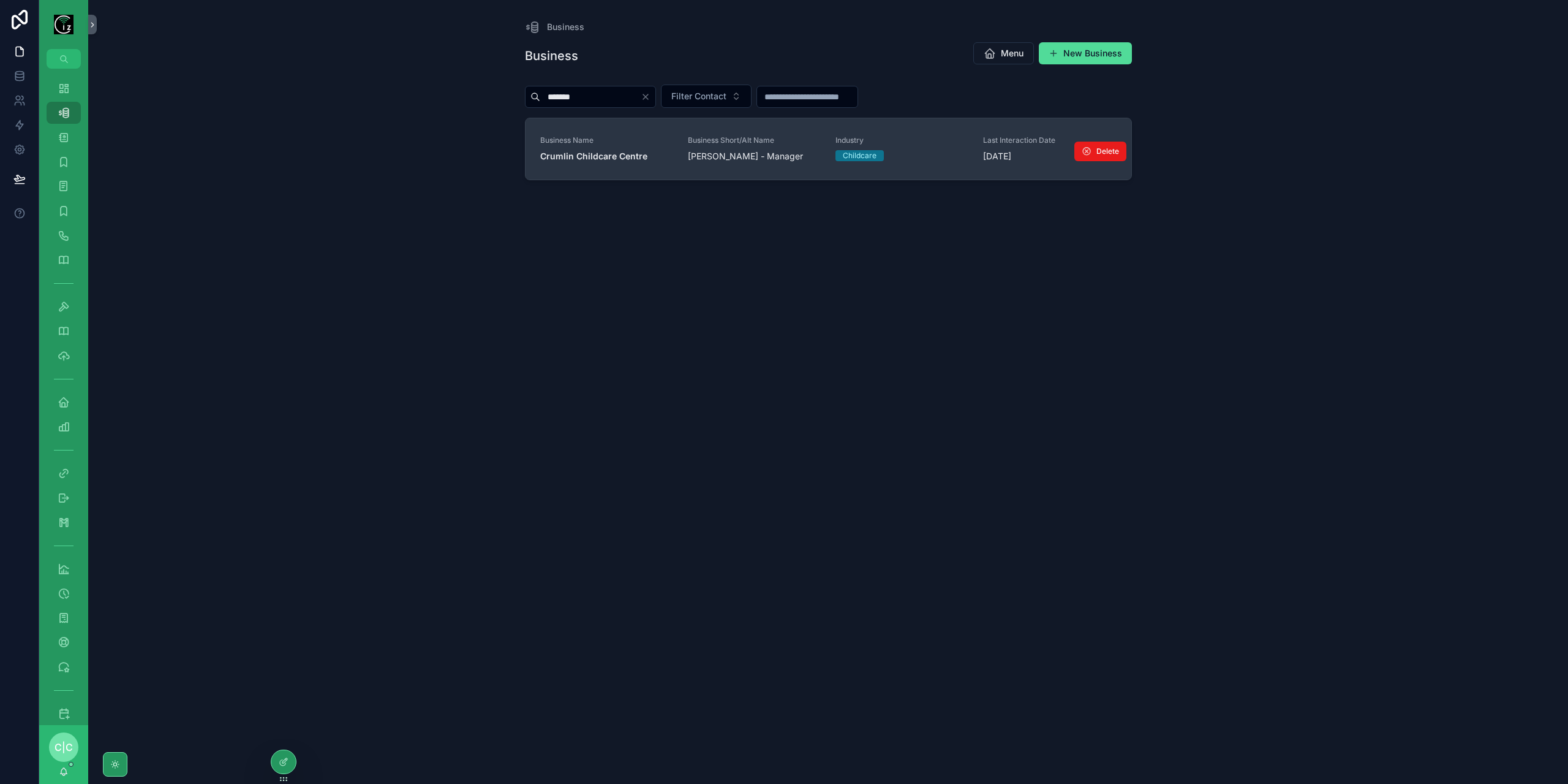
type input "*******"
click at [615, 147] on div "Business Name Crumlin Childcare Centre" at bounding box center [606, 149] width 133 height 27
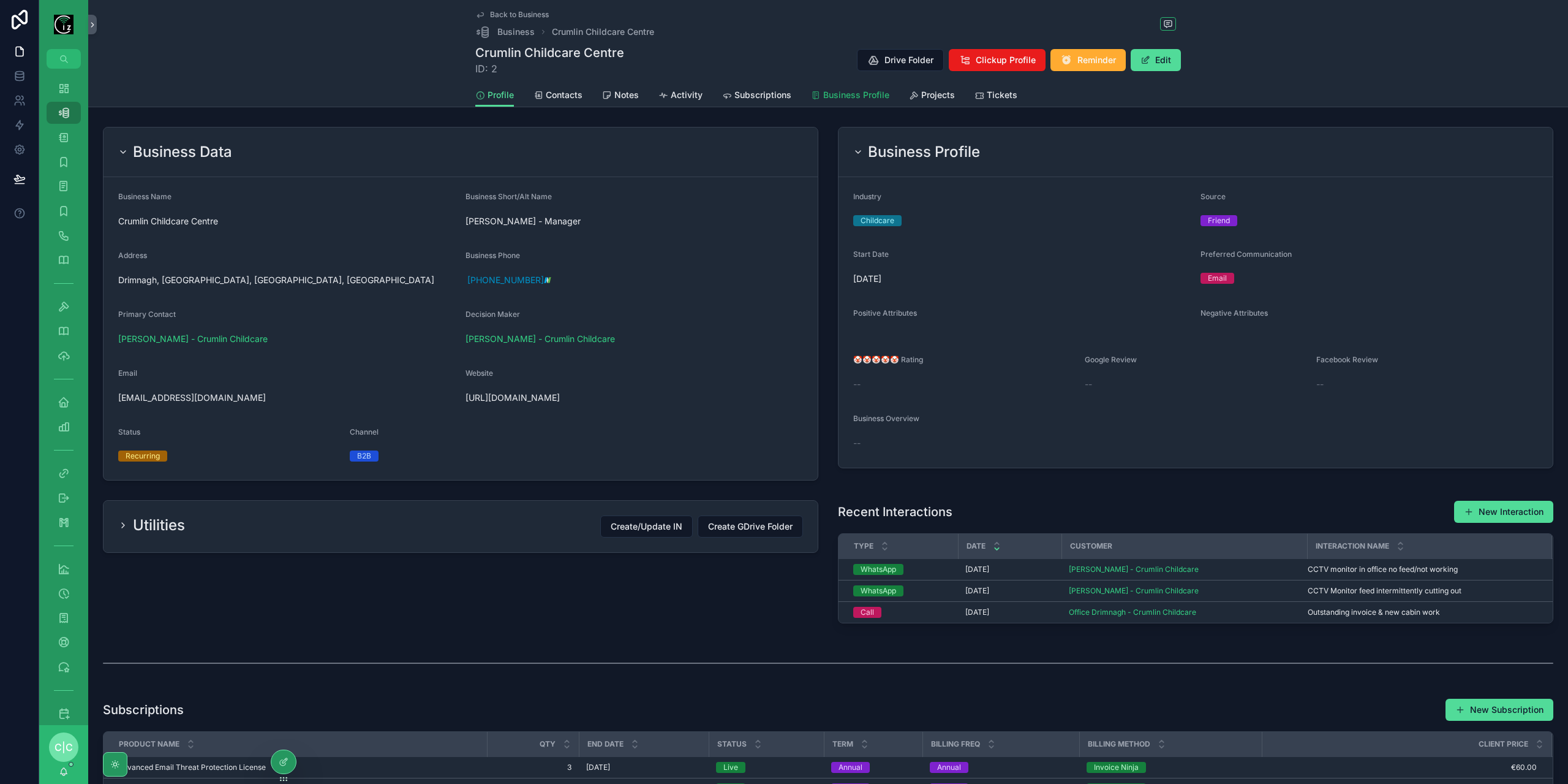
click at [866, 96] on span "Business Profile" at bounding box center [856, 95] width 66 height 12
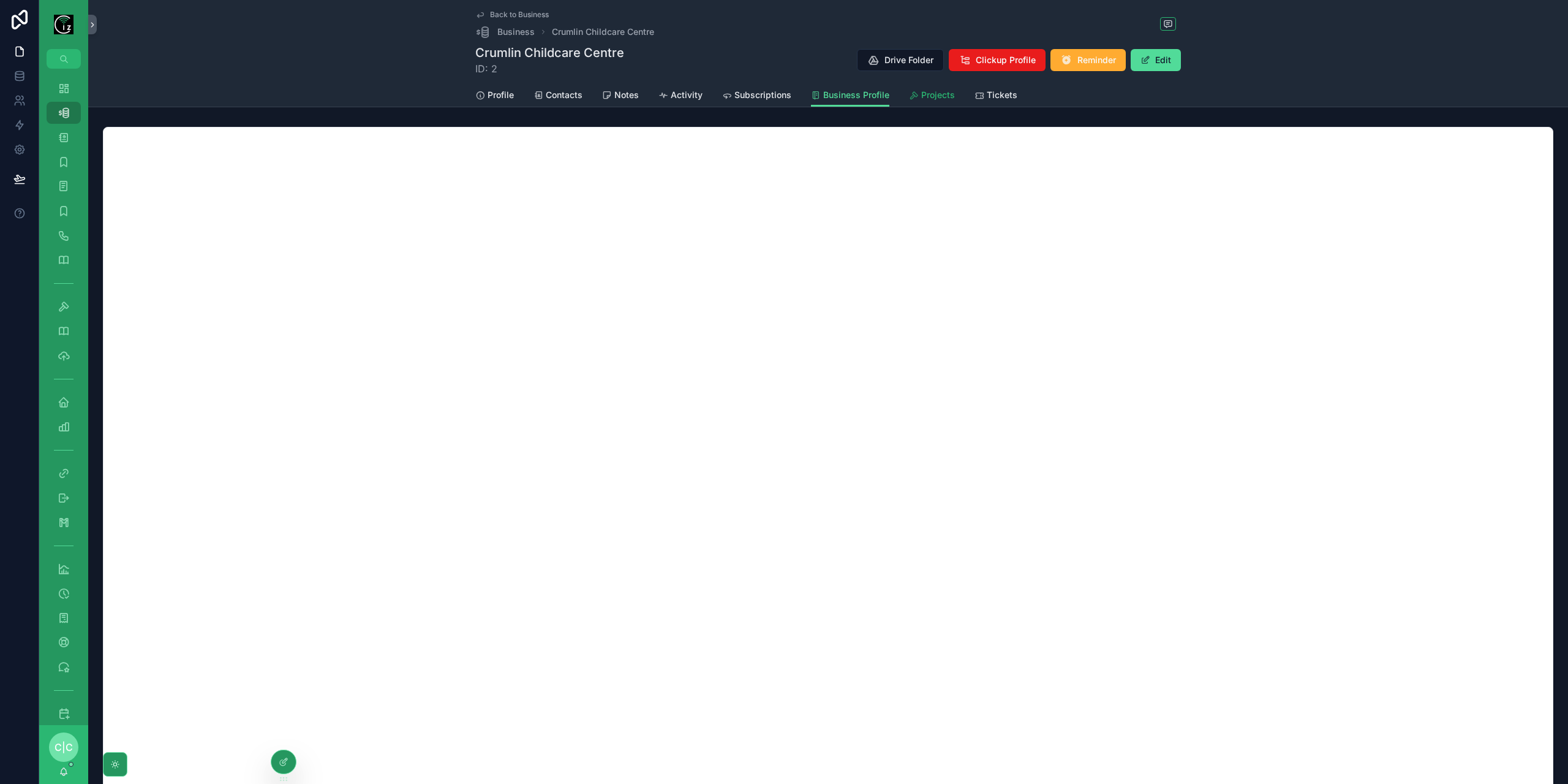
click at [912, 95] on icon "scrollable content" at bounding box center [914, 96] width 9 height 9
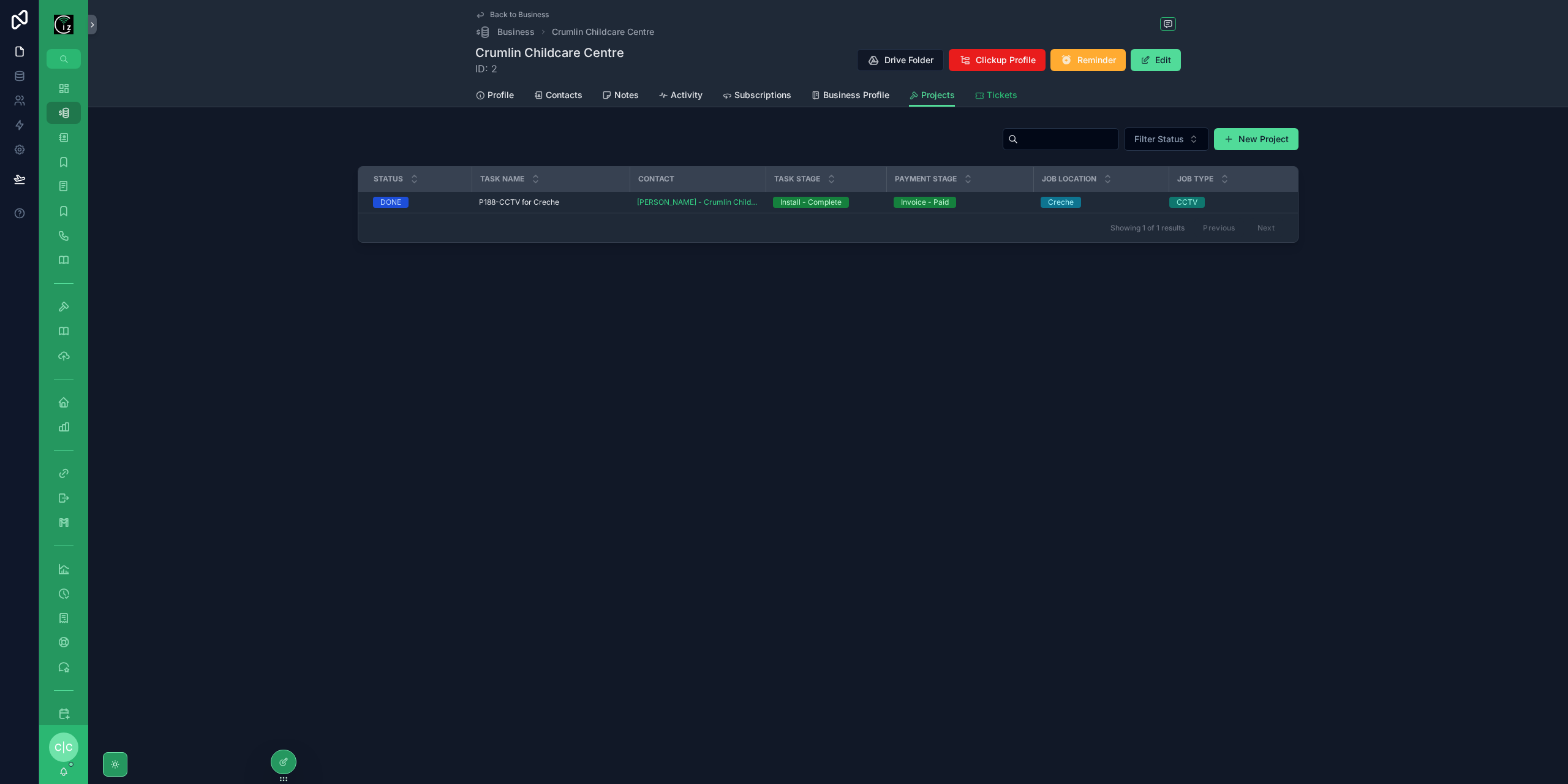
click at [1000, 103] on link "Tickets" at bounding box center [996, 97] width 43 height 25
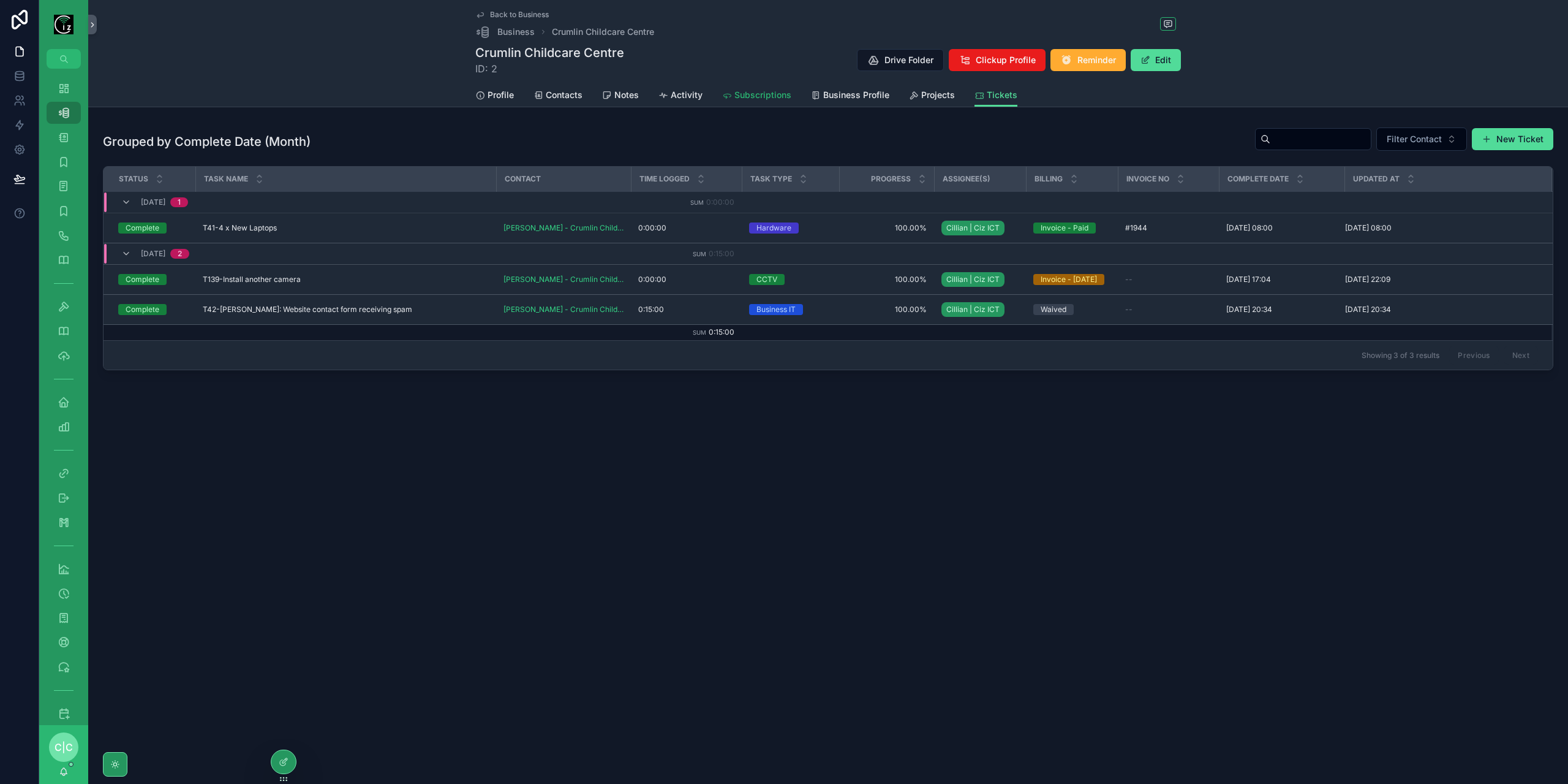
click at [751, 96] on span "Subscriptions" at bounding box center [763, 95] width 57 height 12
